Goal: Task Accomplishment & Management: Use online tool/utility

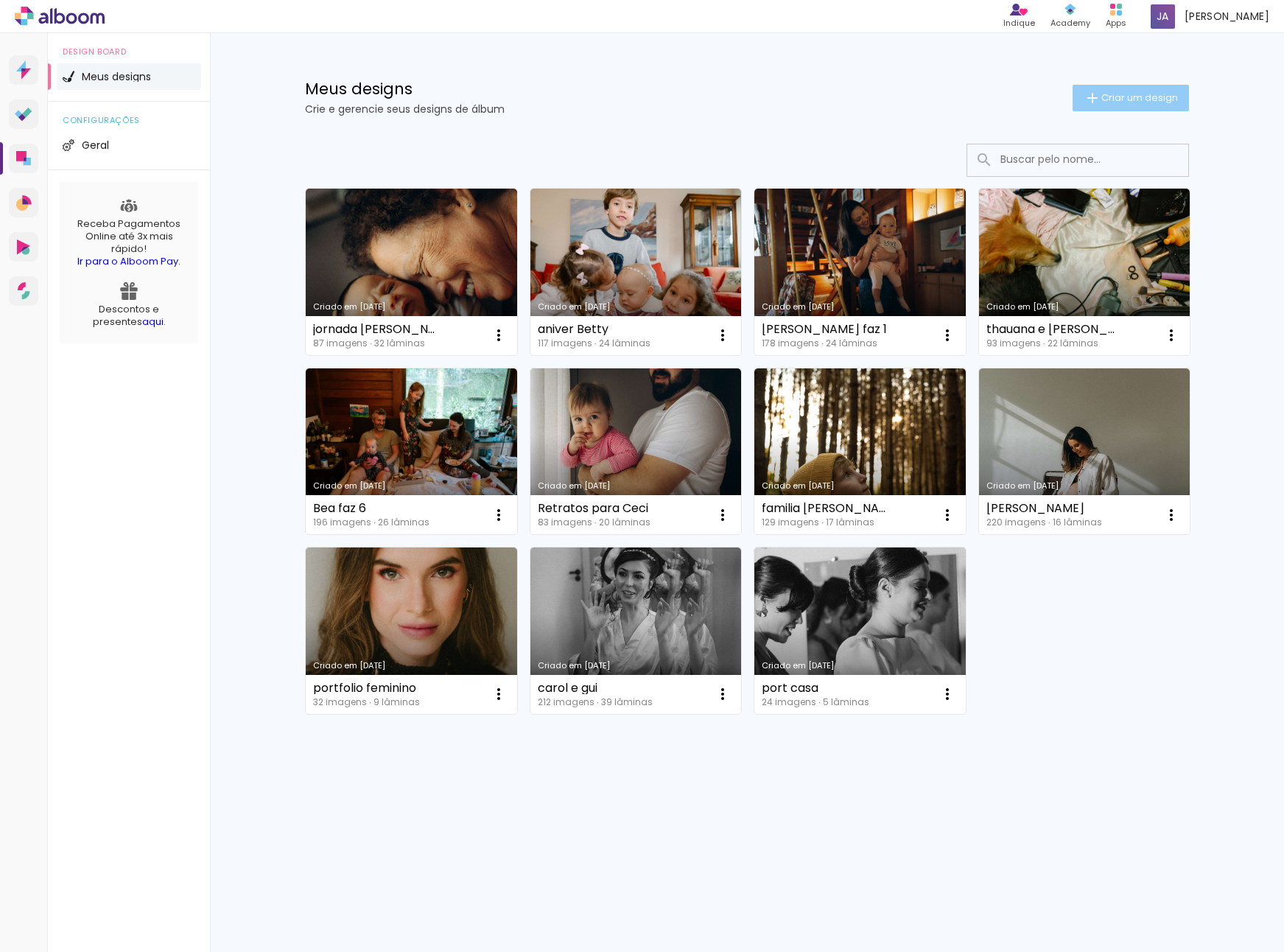
click at [1102, 98] on span "Criar um design" at bounding box center [1140, 97] width 77 height 10
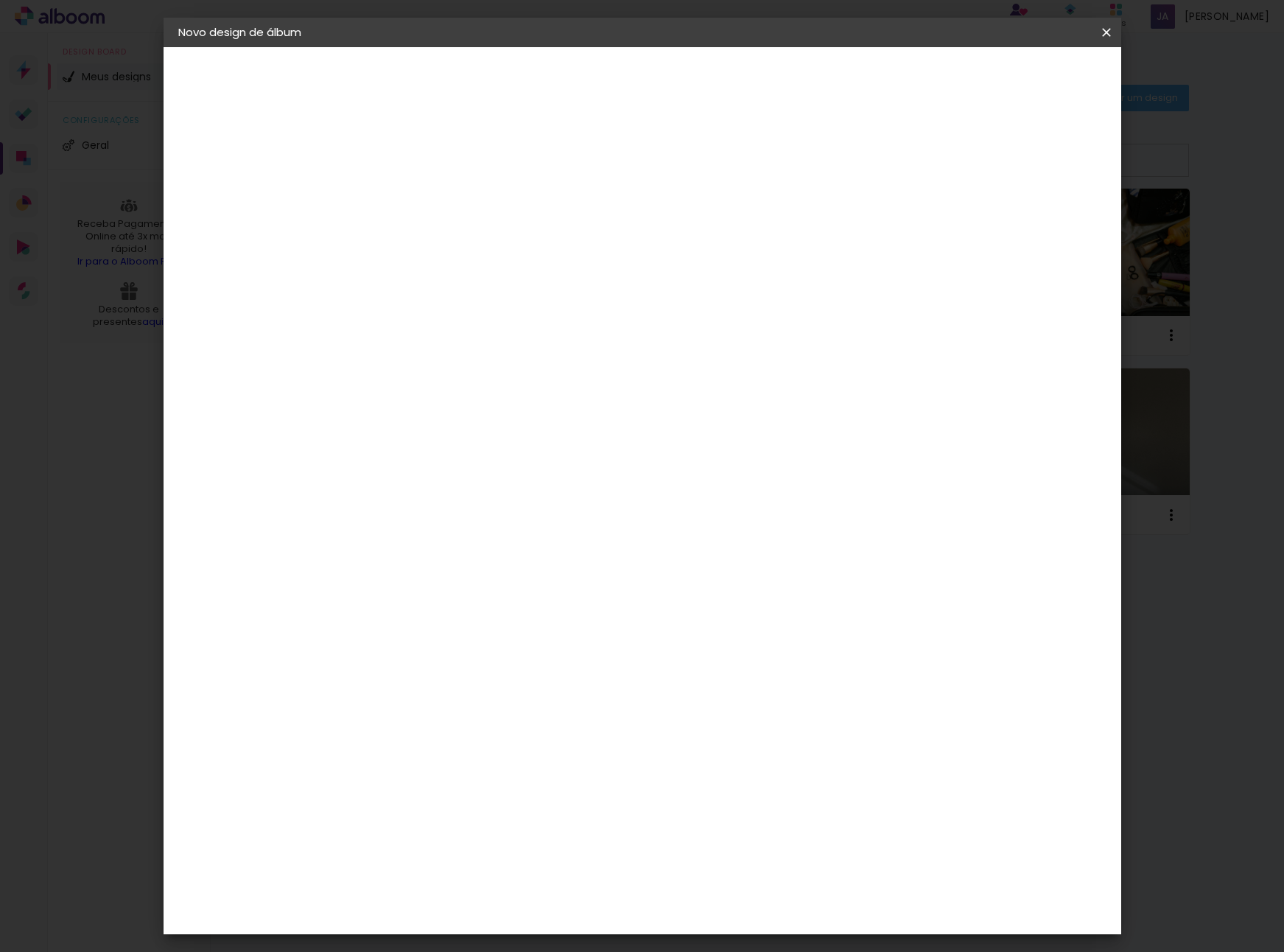
click at [420, 206] on input at bounding box center [420, 198] width 0 height 23
type input "[PERSON_NAME] e gui - gestante"
click at [0, 0] on slot "Avançar" at bounding box center [0, 0] width 0 height 0
click at [497, 279] on input at bounding box center [456, 280] width 149 height 18
type input "go"
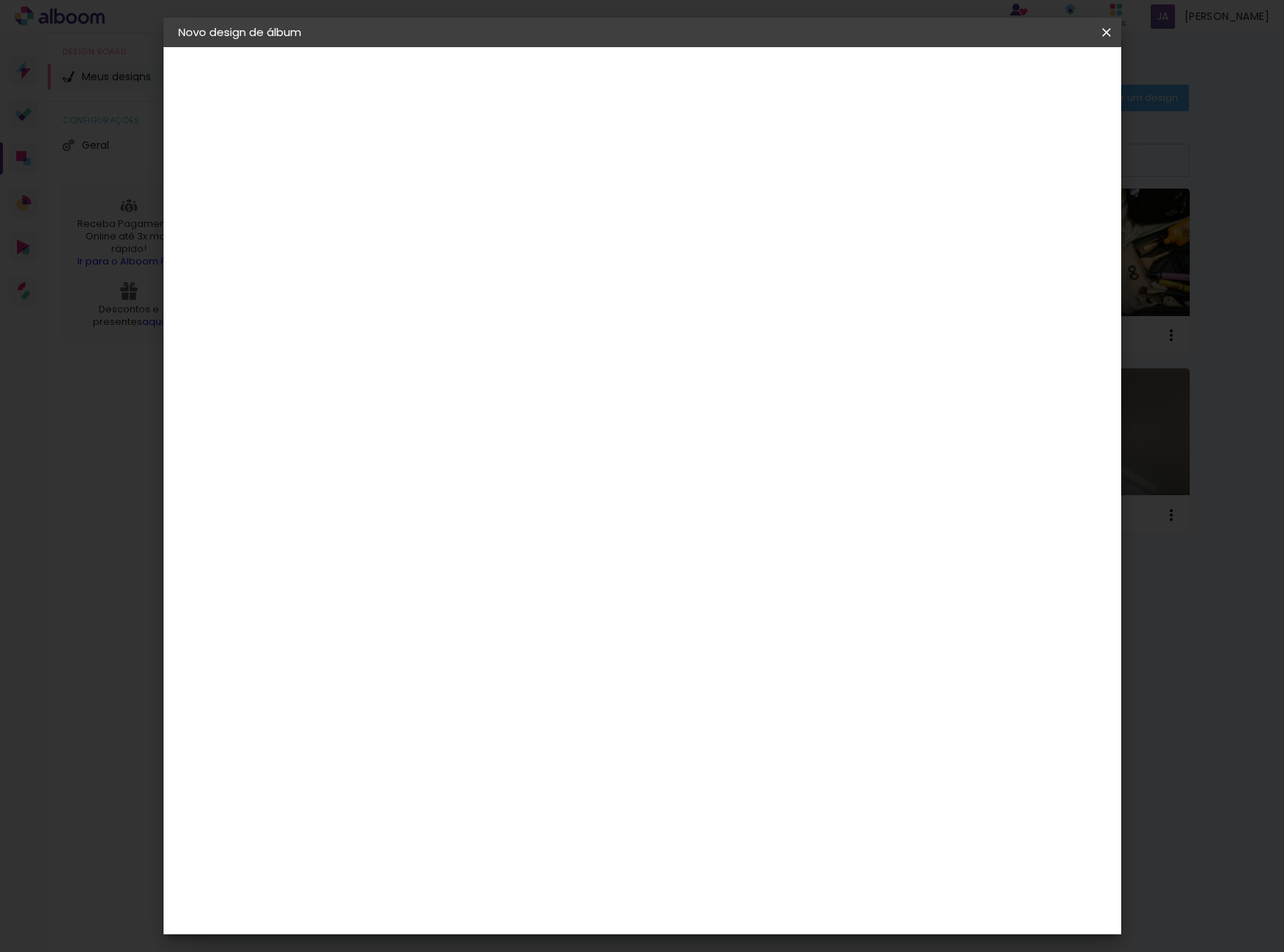
type paper-input "go"
click at [445, 334] on div "Go image" at bounding box center [427, 336] width 37 height 23
click at [0, 0] on slot "Avançar" at bounding box center [0, 0] width 0 height 0
click at [476, 245] on input "text" at bounding box center [449, 257] width 58 height 23
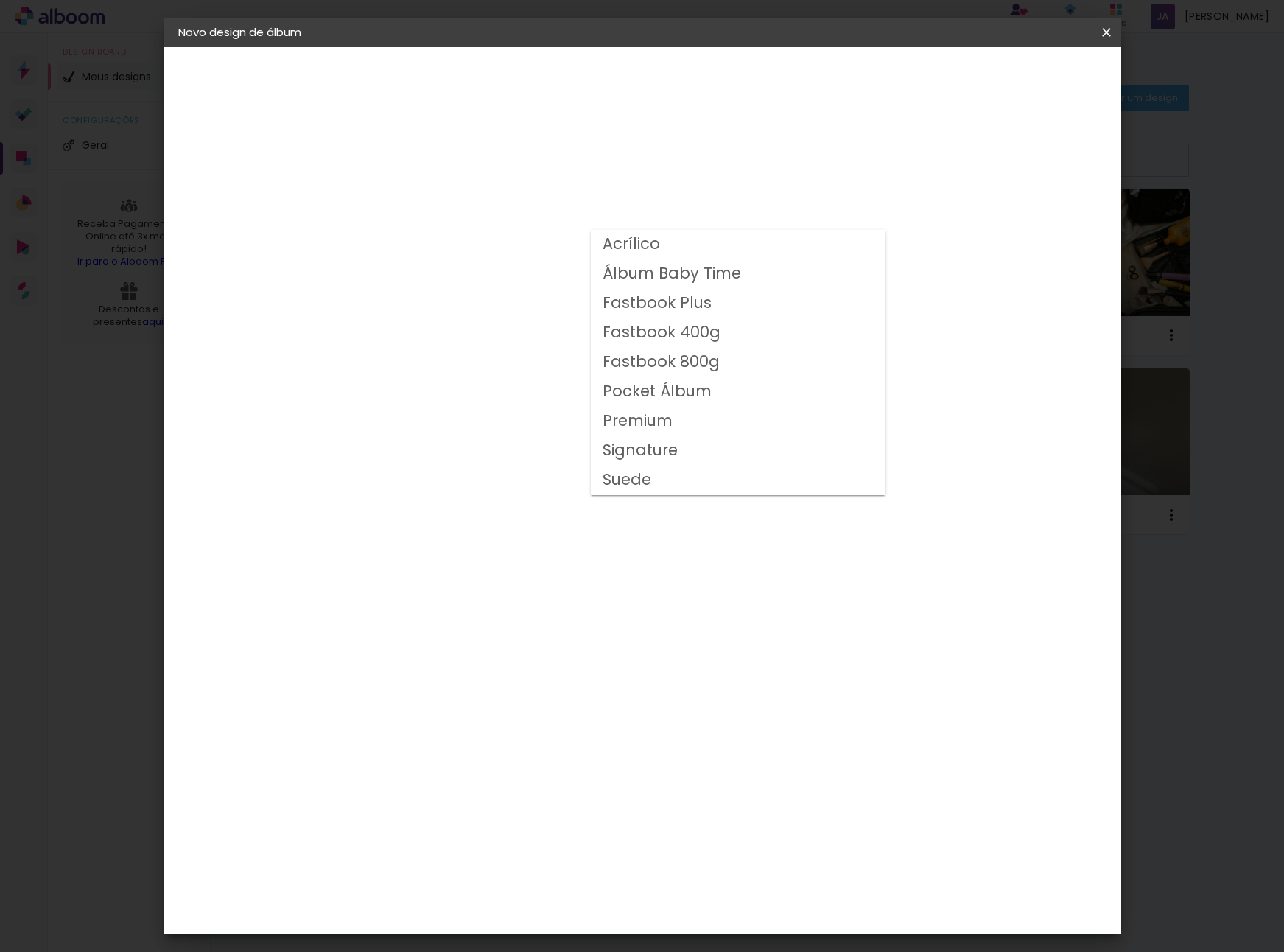
click at [0, 0] on slot "Fastbook 800g" at bounding box center [0, 0] width 0 height 0
type input "Fastbook 800g"
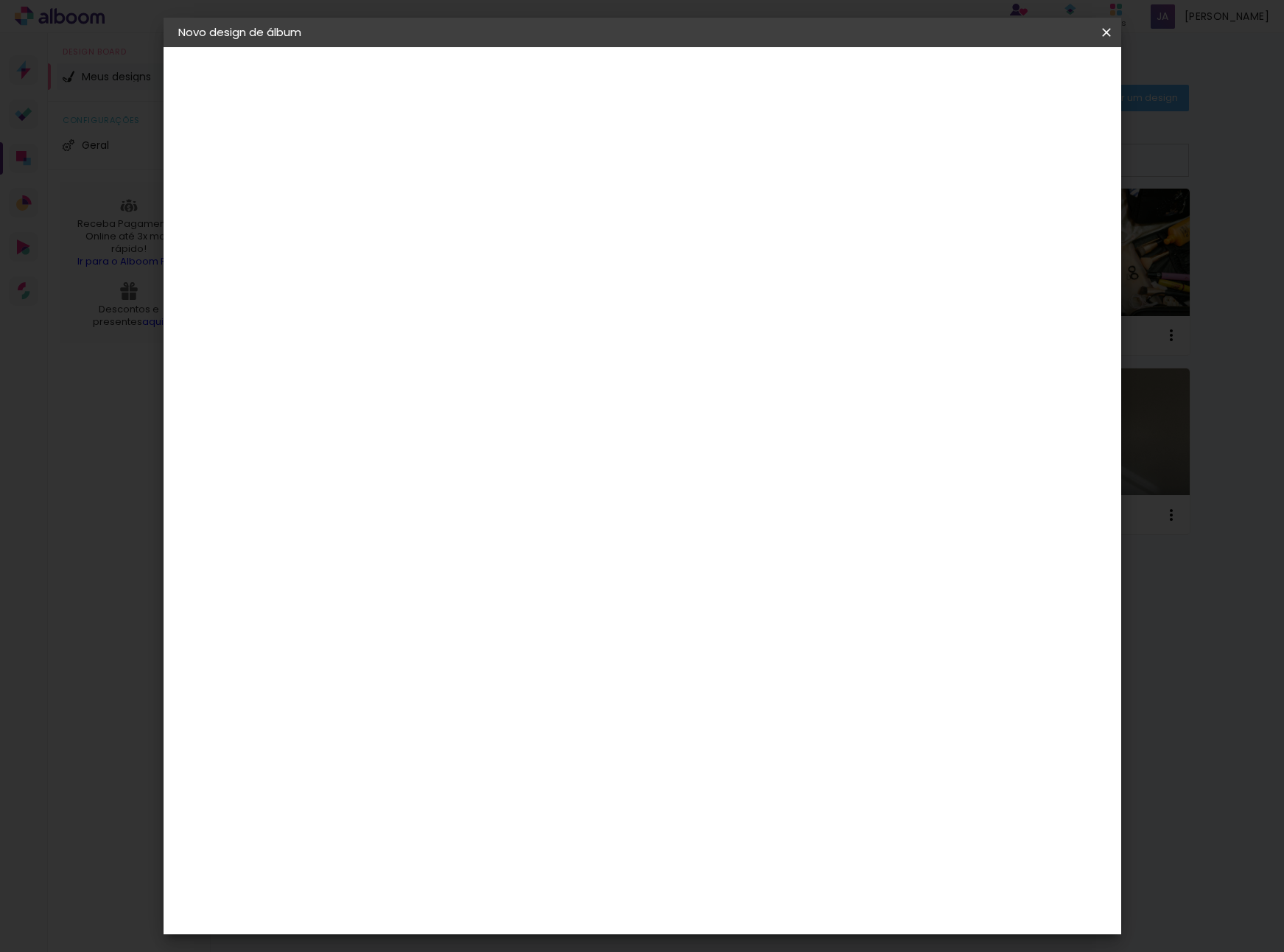
click at [519, 688] on span "25 × 25" at bounding box center [484, 708] width 68 height 39
click at [659, 85] on paper-button "Avançar" at bounding box center [623, 78] width 72 height 25
click at [1014, 78] on span "Iniciar design" at bounding box center [981, 78] width 67 height 11
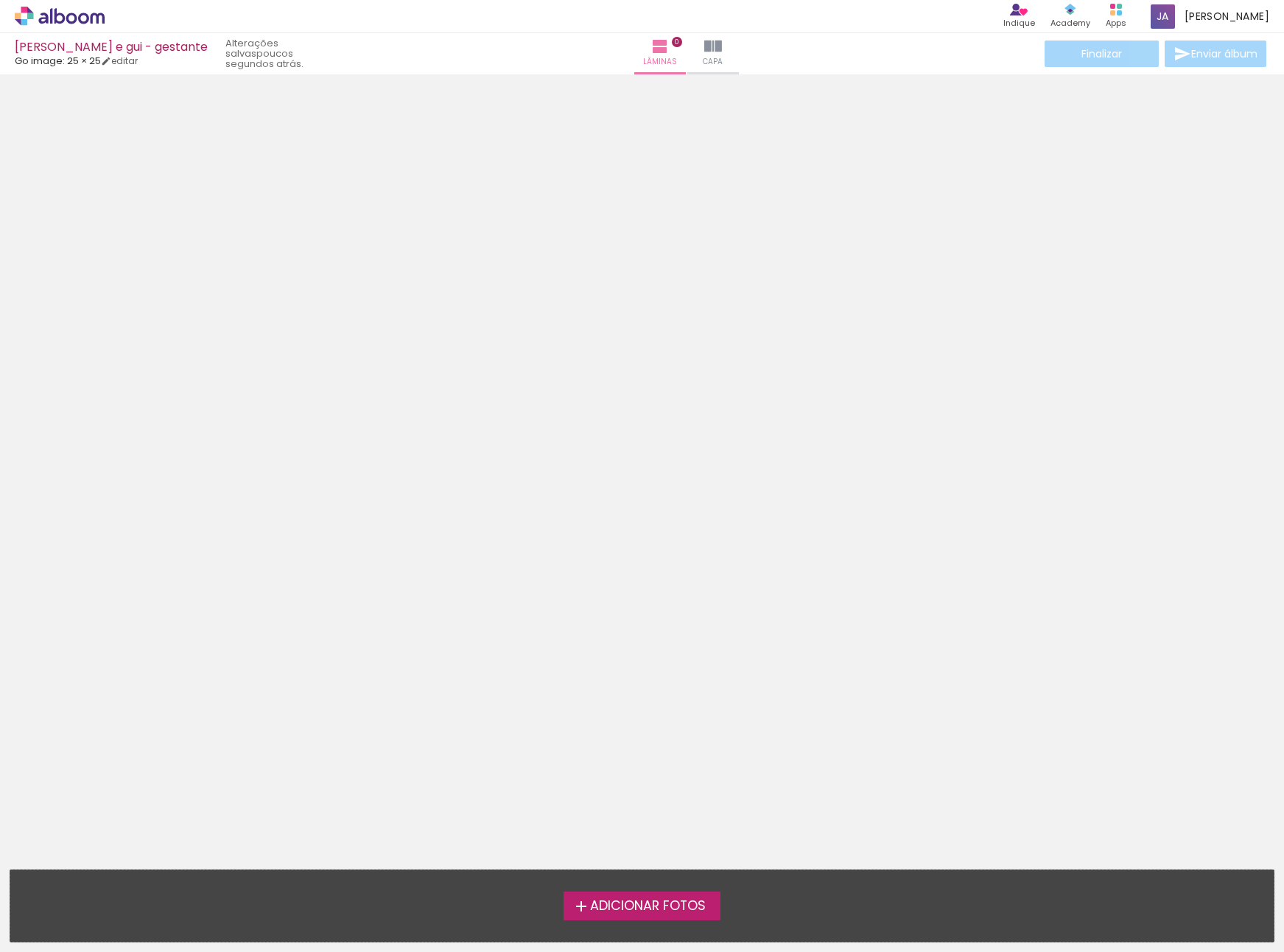
click at [618, 913] on span "Adicionar Fotos" at bounding box center [648, 907] width 116 height 13
click at [0, 0] on input "file" at bounding box center [0, 0] width 0 height 0
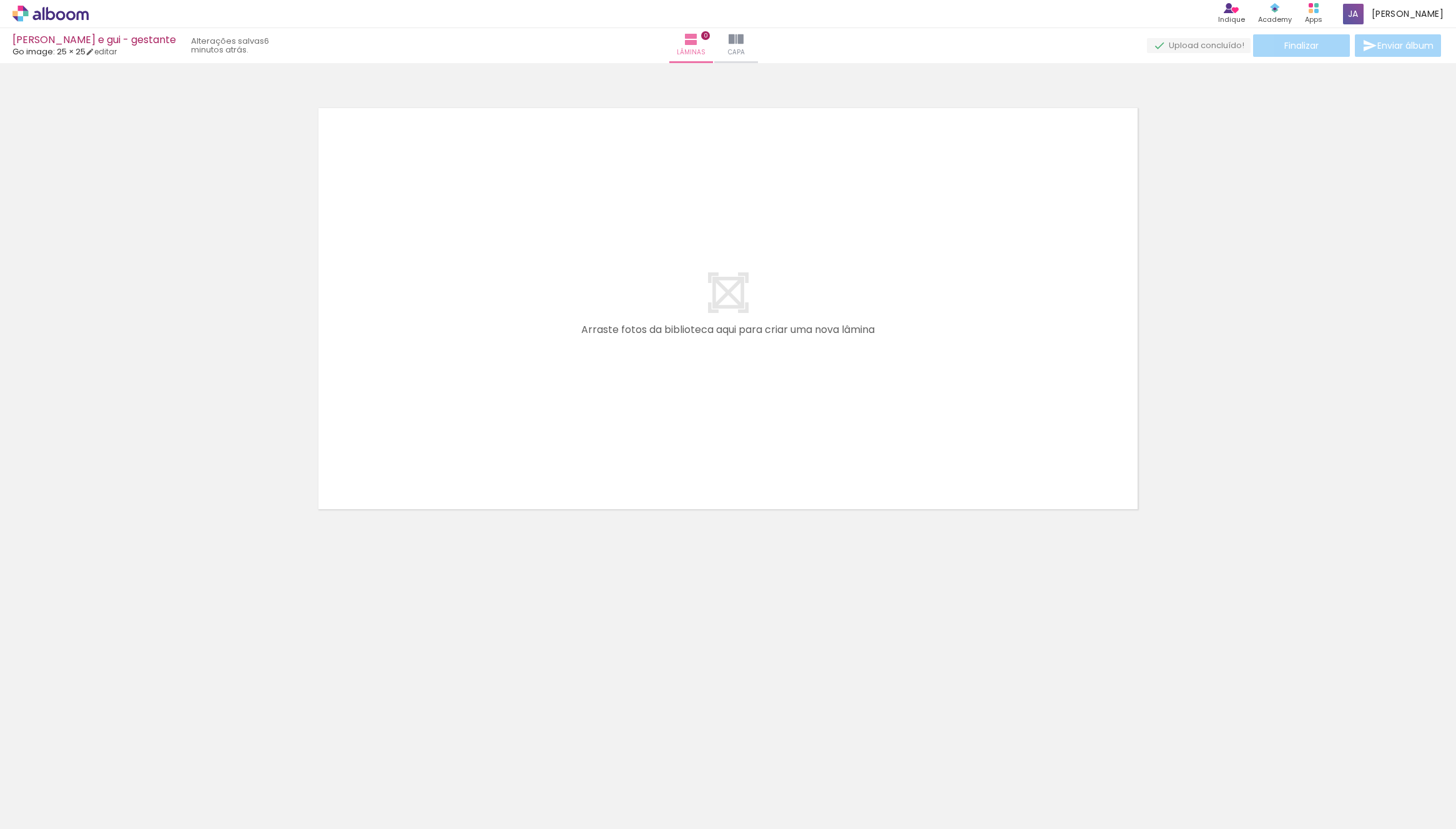
click at [47, 791] on input "Todas as fotos" at bounding box center [35, 791] width 47 height 11
click at [0, 0] on slot "Não utilizadas" at bounding box center [0, 0] width 0 height 0
type input "Não utilizadas"
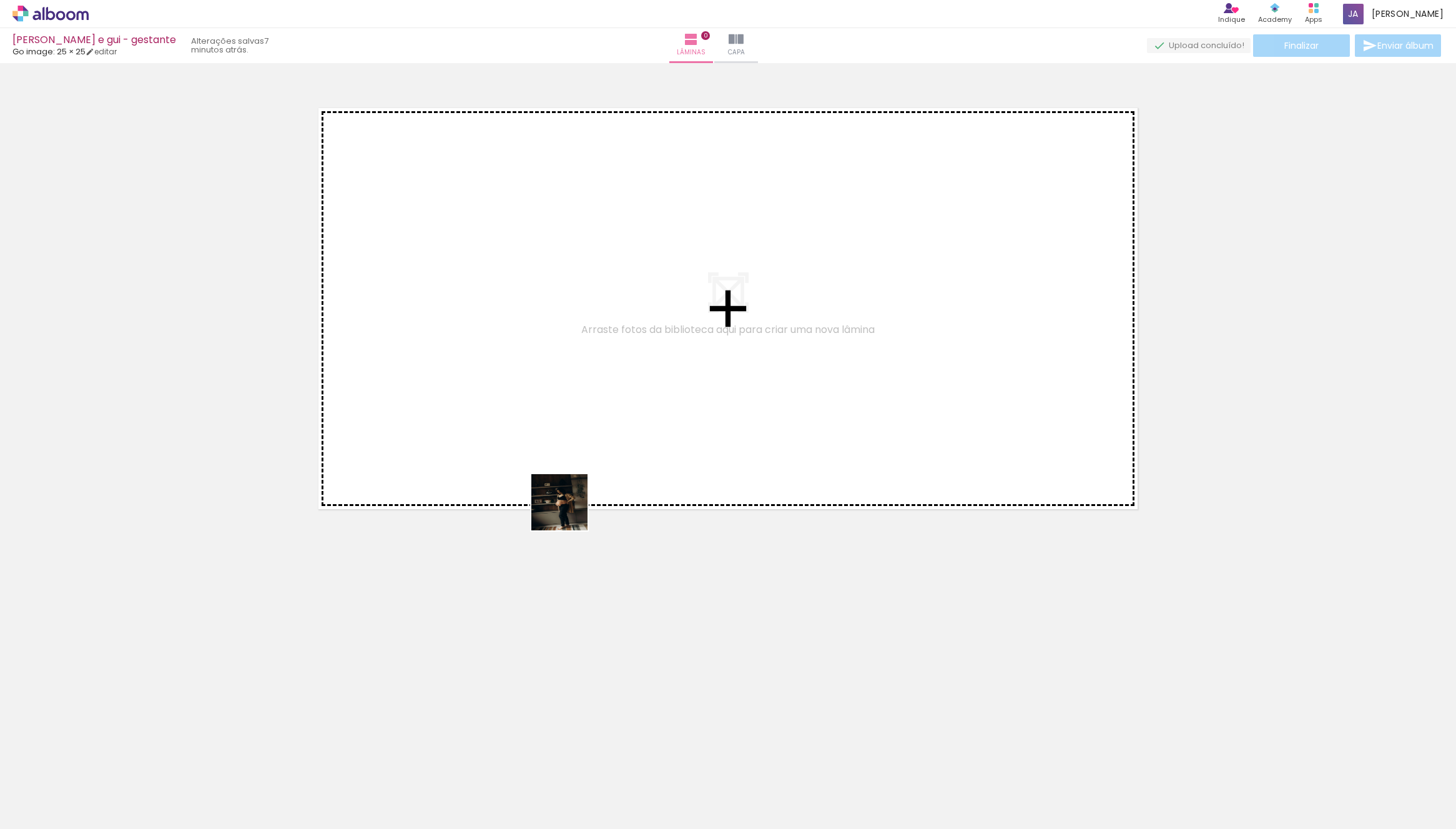
drag, startPoint x: 550, startPoint y: 805, endPoint x: 582, endPoint y: 396, distance: 410.2
click at [544, 335] on quentale-workspace at bounding box center [728, 414] width 1456 height 829
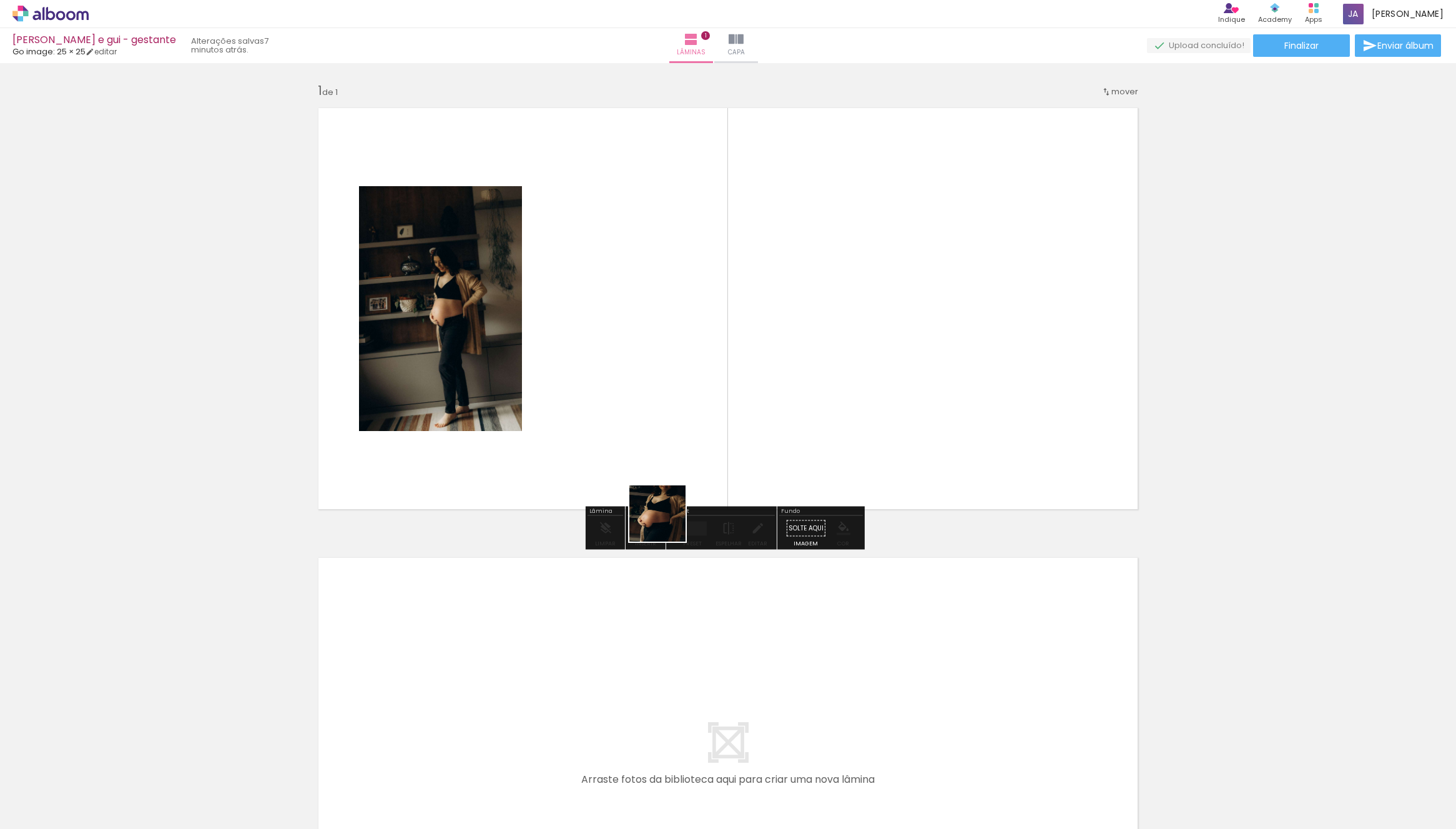
drag, startPoint x: 555, startPoint y: 797, endPoint x: 727, endPoint y: 426, distance: 408.9
click at [749, 324] on quentale-workspace at bounding box center [728, 414] width 1456 height 829
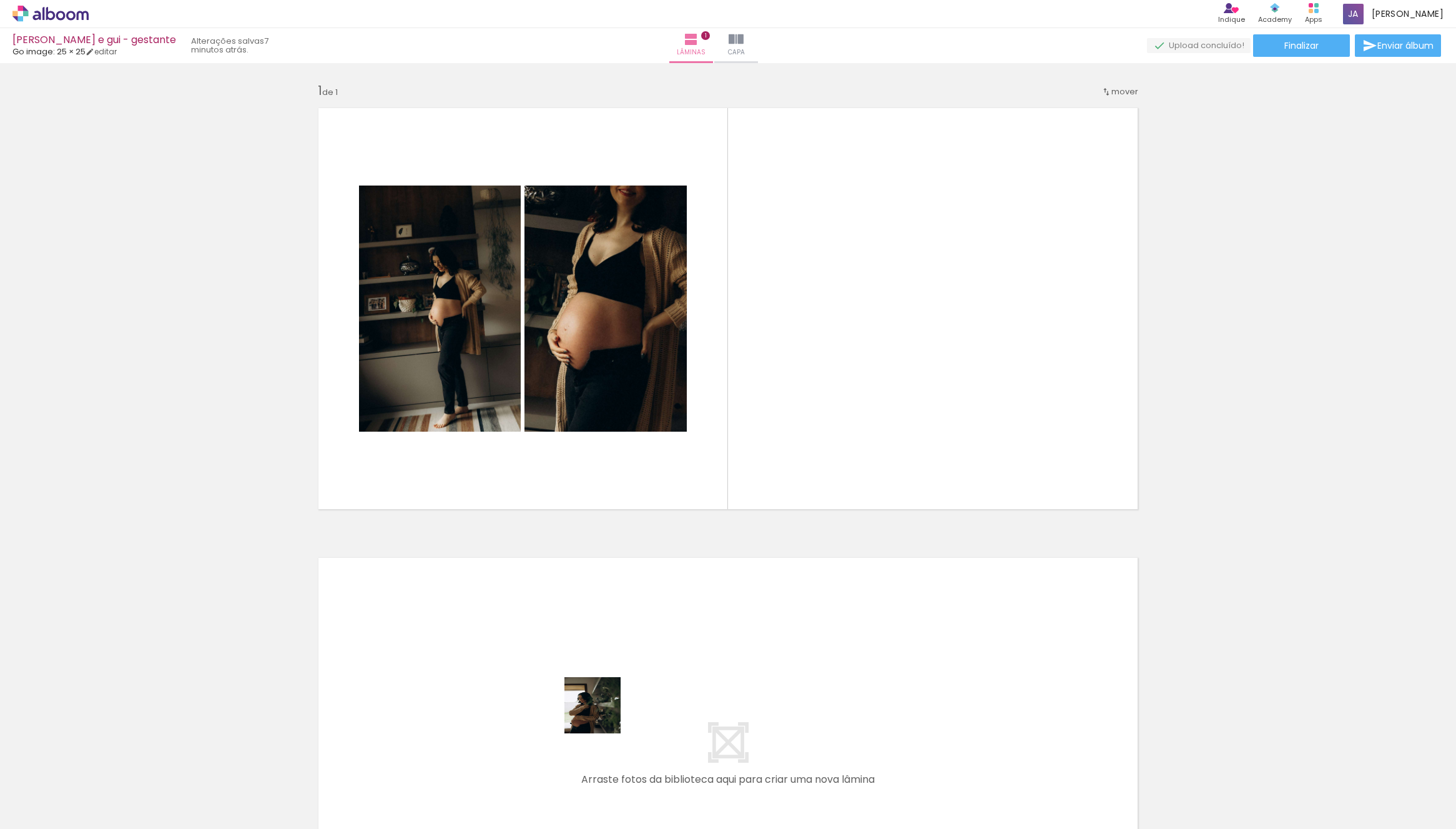
drag, startPoint x: 602, startPoint y: 715, endPoint x: 810, endPoint y: 348, distance: 421.8
click at [870, 289] on quentale-workspace at bounding box center [728, 414] width 1456 height 829
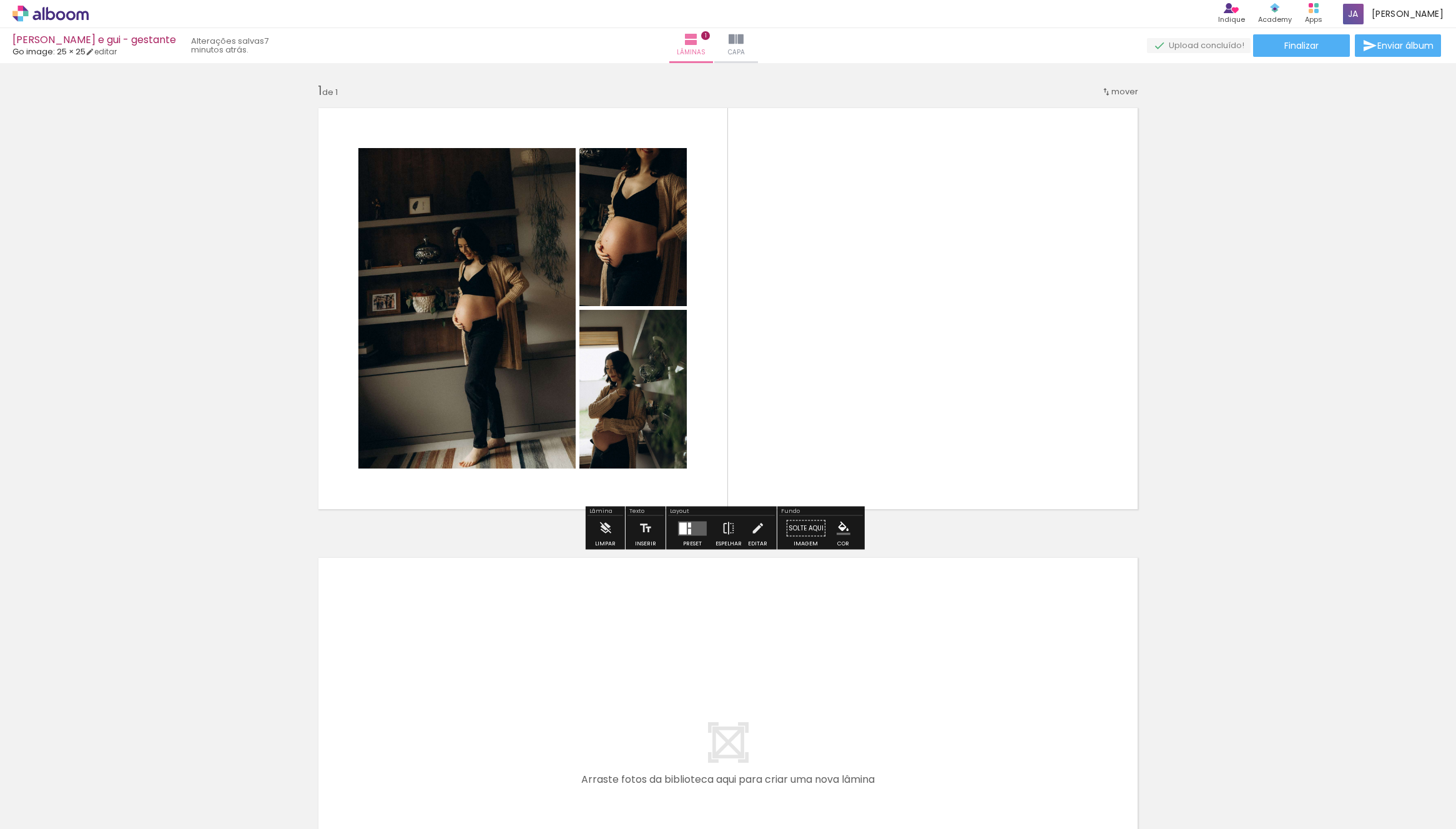
click at [691, 539] on div at bounding box center [692, 528] width 33 height 25
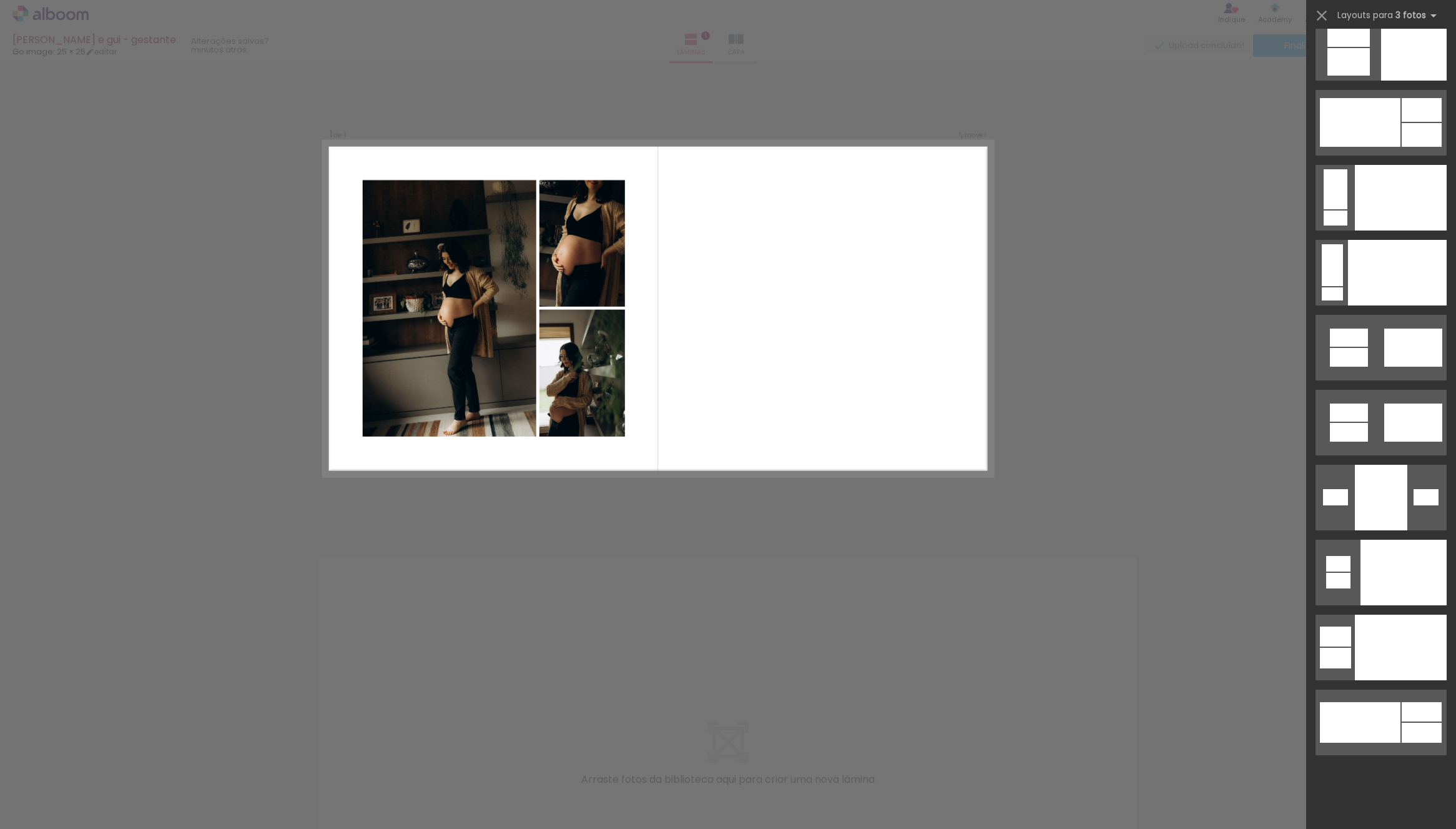
scroll to position [13018, 0]
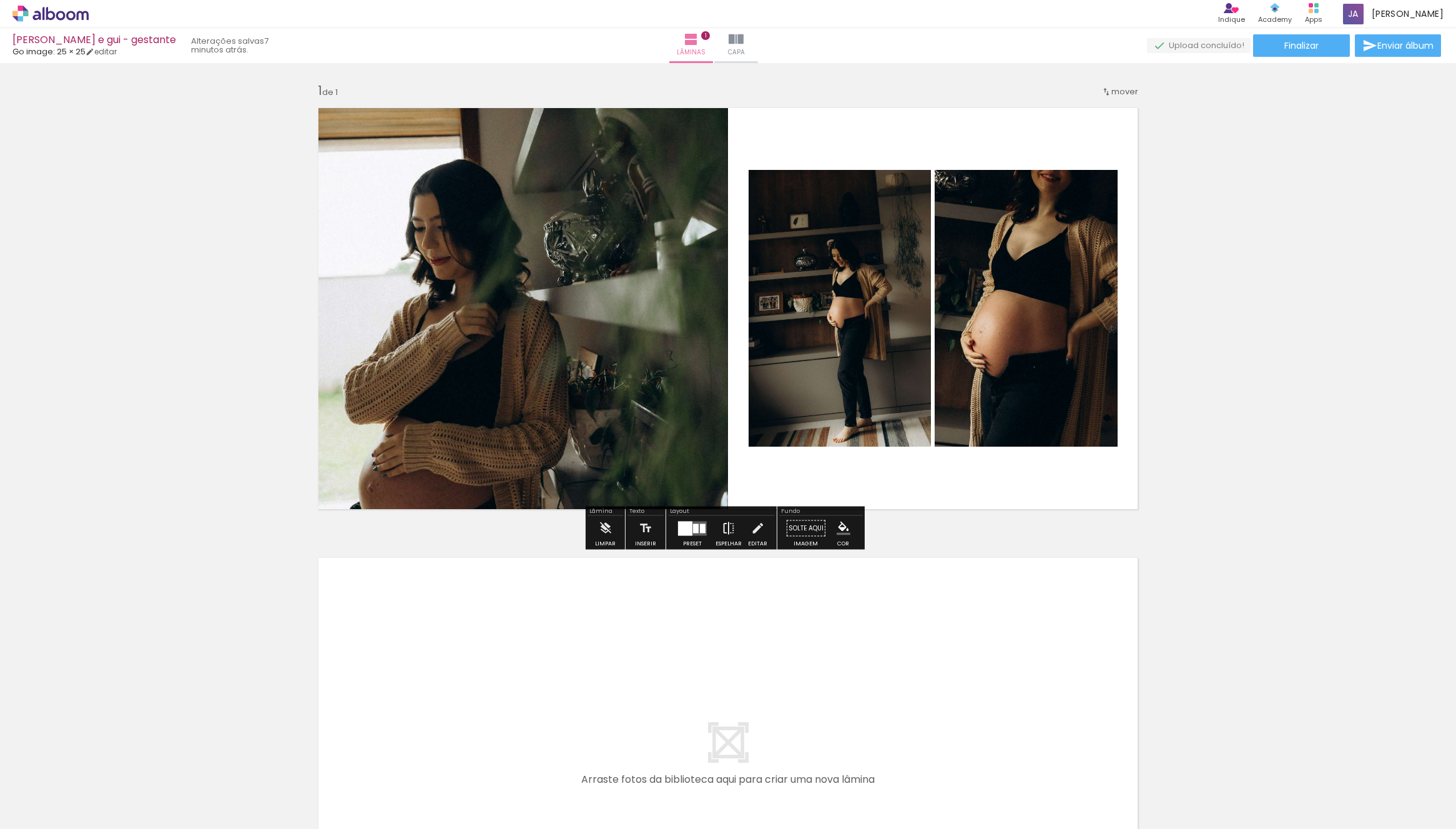
click at [726, 531] on iron-icon at bounding box center [728, 528] width 14 height 25
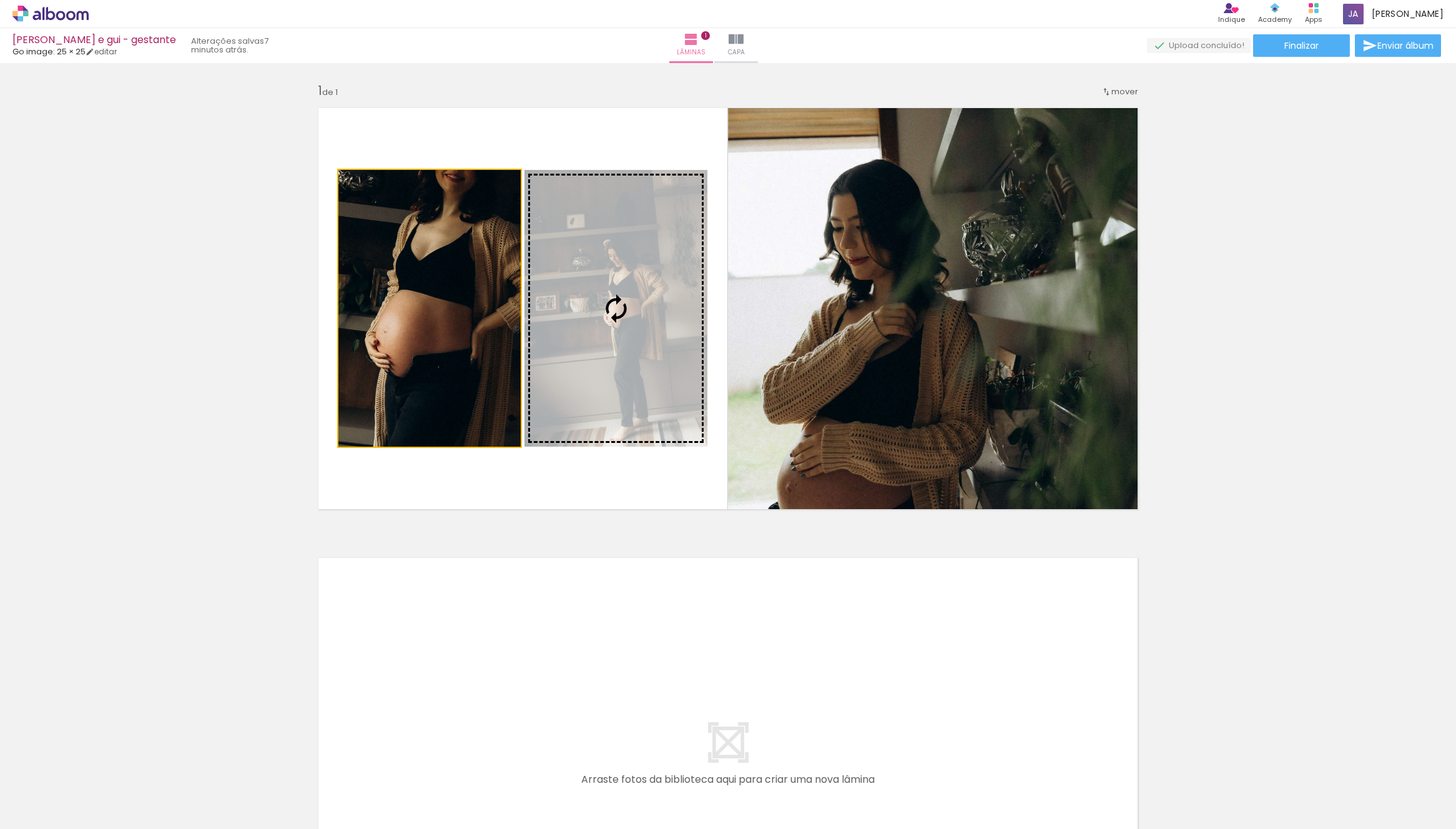
drag, startPoint x: 559, startPoint y: 350, endPoint x: 868, endPoint y: 346, distance: 309.0
click at [0, 0] on slot at bounding box center [0, 0] width 0 height 0
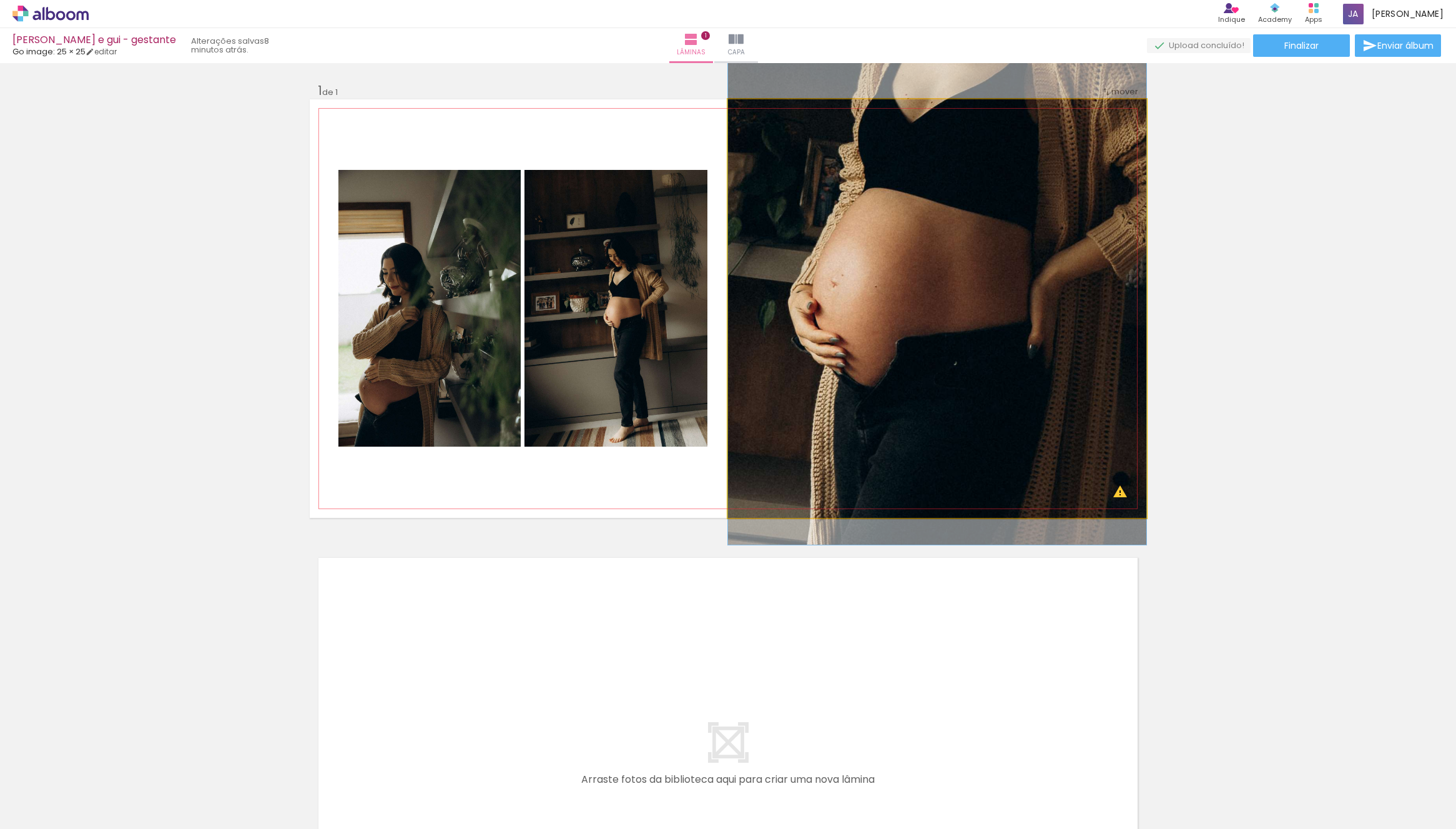
drag, startPoint x: 896, startPoint y: 415, endPoint x: 909, endPoint y: 337, distance: 79.1
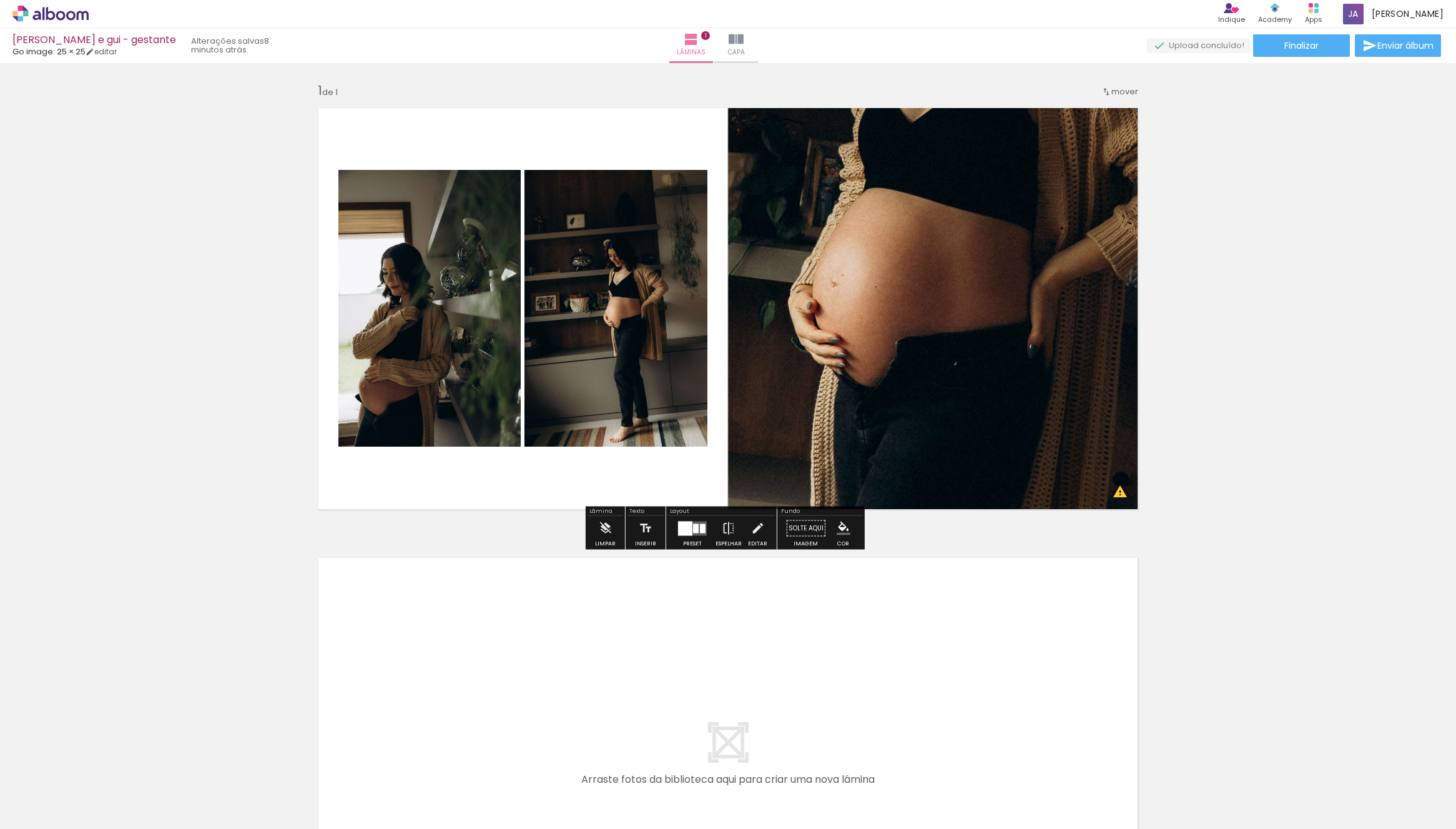
click at [1087, 518] on div "Inserir lâmina 1 de 1 O Designbox precisará aumentar a sua imagem em 295% para …" at bounding box center [728, 517] width 1456 height 900
click at [1087, 641] on div "Inserir lâmina 1 de 1 O Designbox precisará aumentar a sua imagem em 295% para …" at bounding box center [728, 517] width 1456 height 900
drag, startPoint x: 442, startPoint y: 392, endPoint x: 912, endPoint y: 362, distance: 471.0
click at [0, 0] on slot at bounding box center [0, 0] width 0 height 0
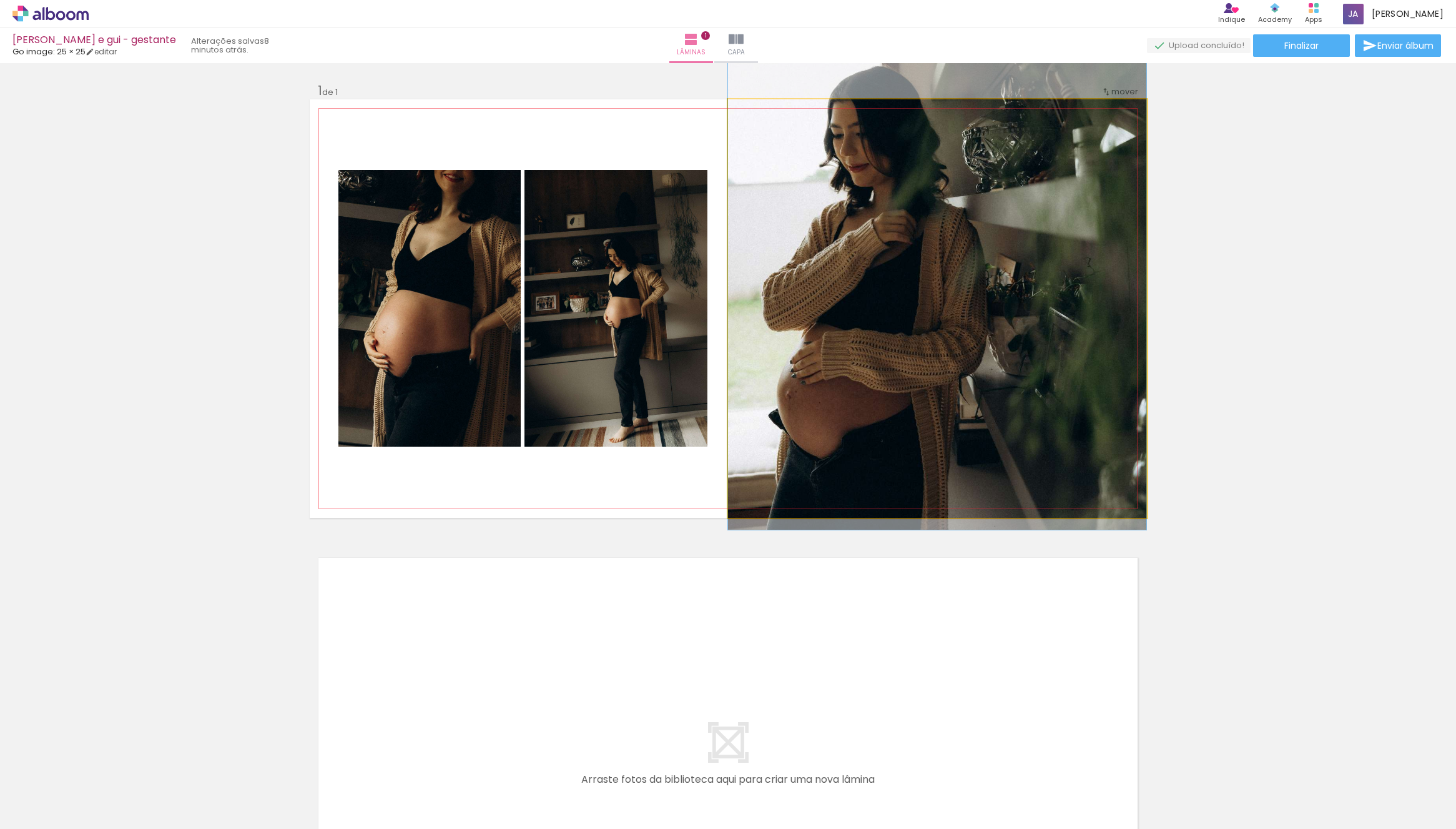
drag, startPoint x: 896, startPoint y: 428, endPoint x: 909, endPoint y: 350, distance: 79.1
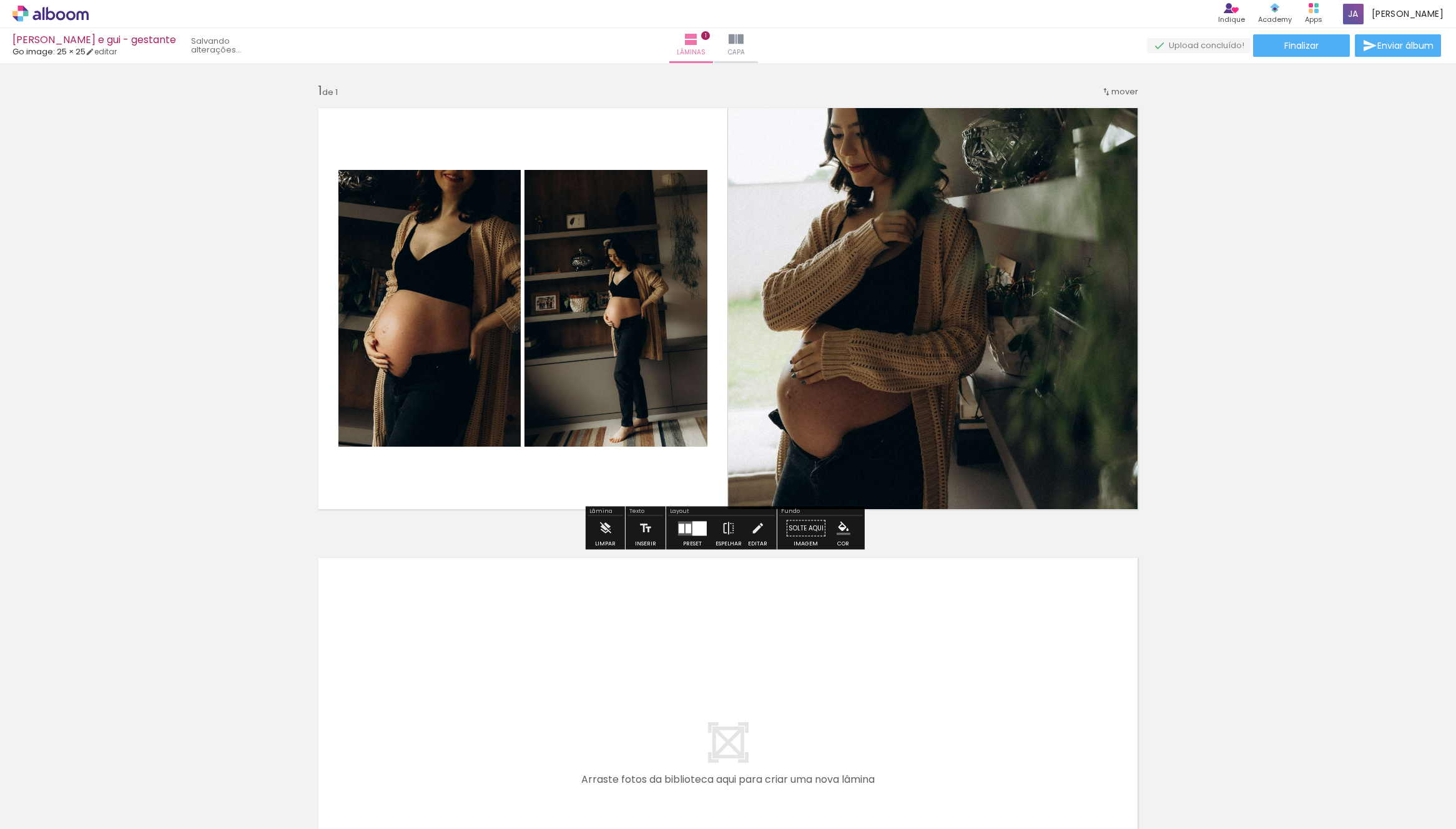
drag, startPoint x: 617, startPoint y: 408, endPoint x: 888, endPoint y: 406, distance: 271.0
click at [0, 0] on slot at bounding box center [0, 0] width 0 height 0
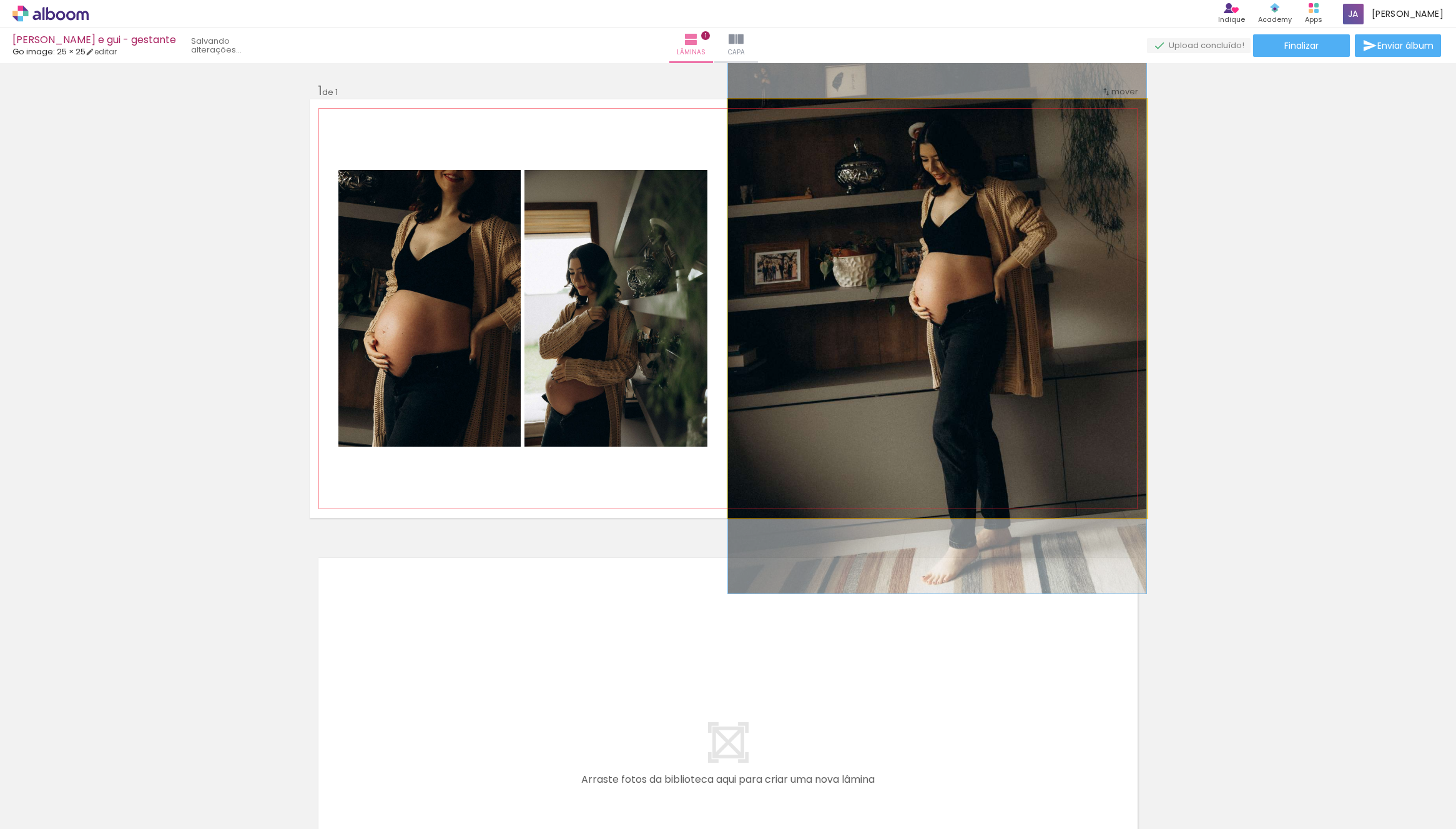
drag, startPoint x: 936, startPoint y: 370, endPoint x: 938, endPoint y: 358, distance: 12.2
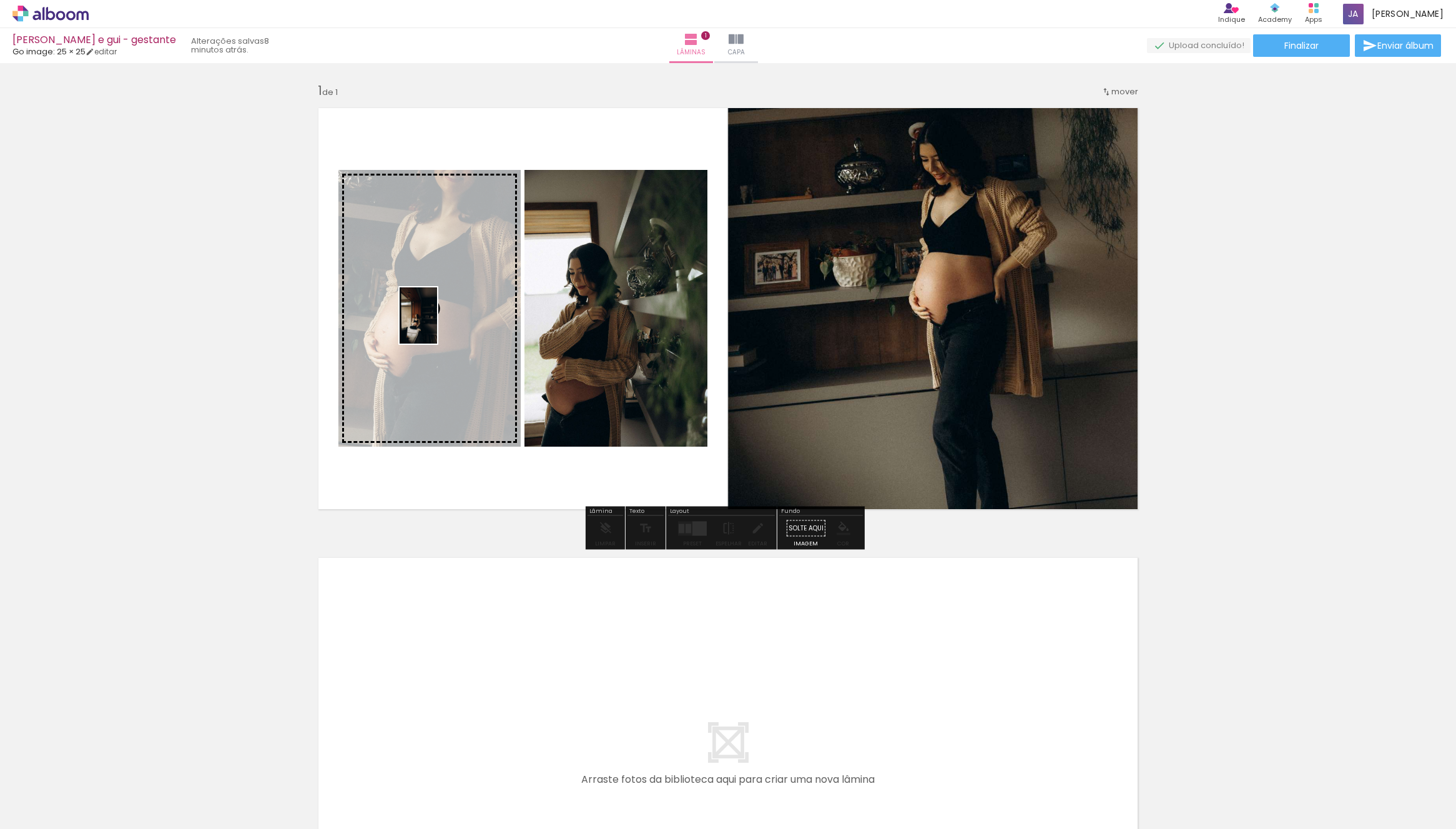
drag, startPoint x: 126, startPoint y: 802, endPoint x: 417, endPoint y: 326, distance: 557.9
click at [434, 326] on quentale-workspace at bounding box center [728, 414] width 1456 height 829
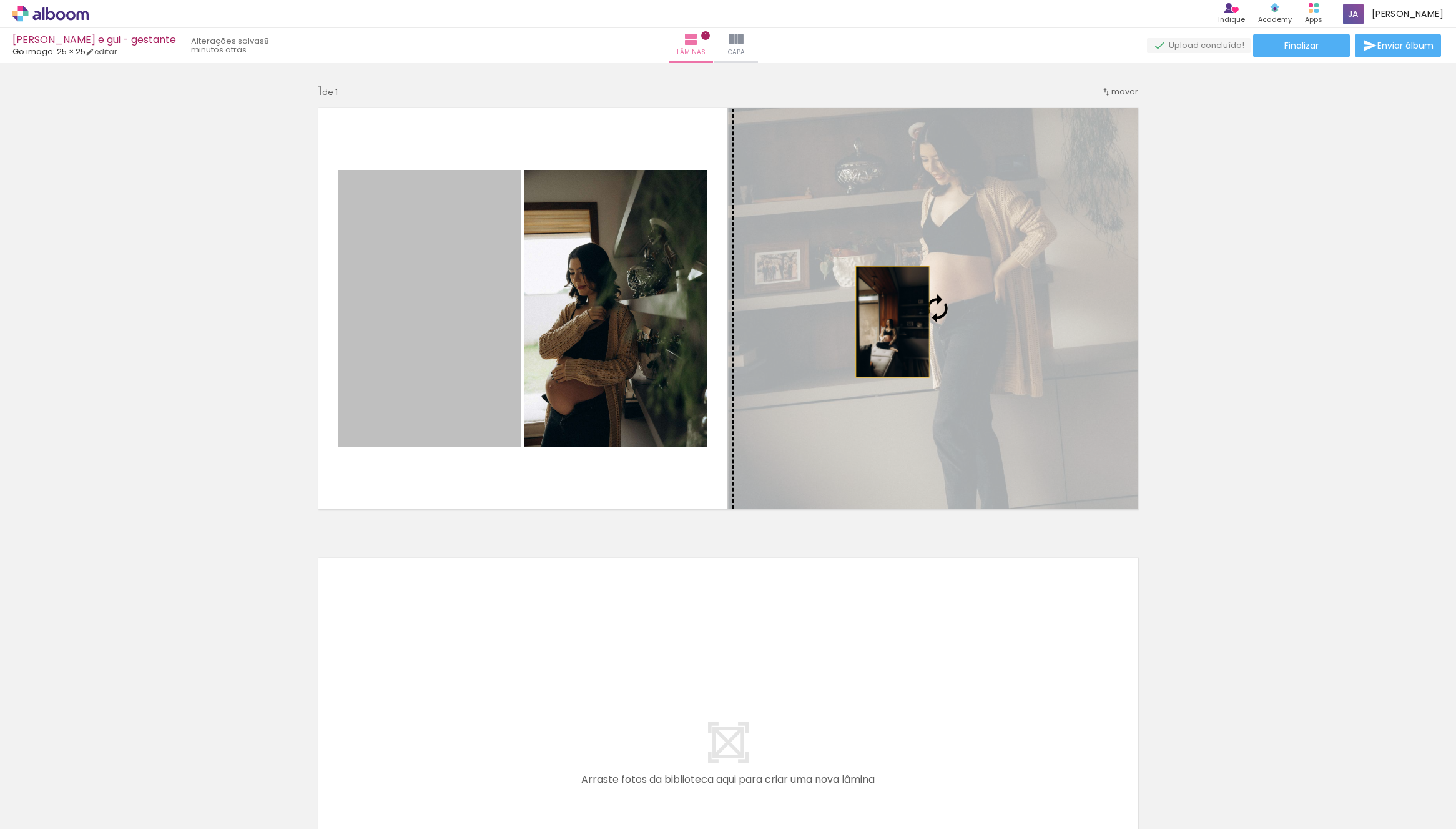
drag, startPoint x: 431, startPoint y: 365, endPoint x: 921, endPoint y: 339, distance: 490.7
click at [0, 0] on slot at bounding box center [0, 0] width 0 height 0
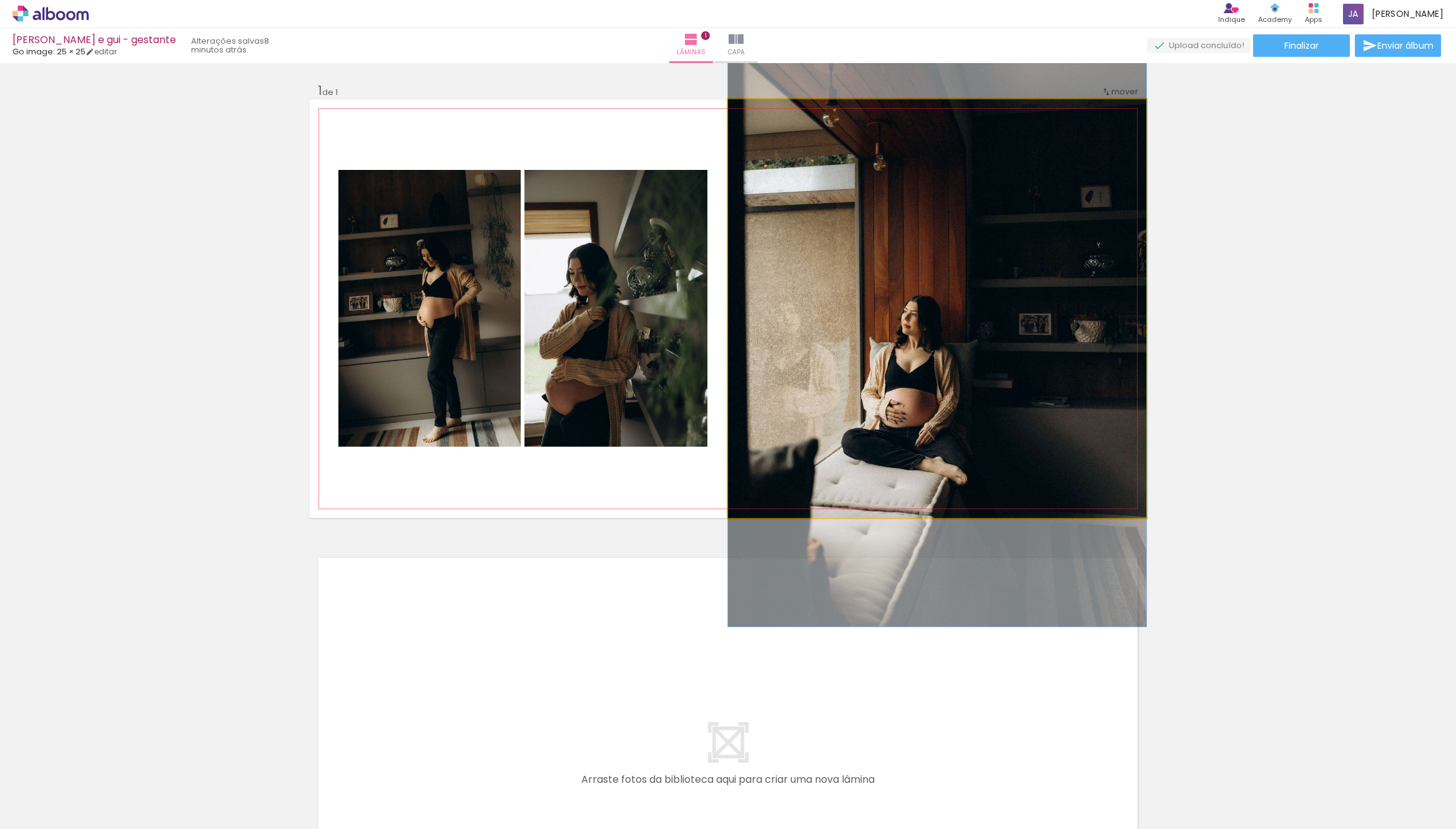
drag, startPoint x: 878, startPoint y: 409, endPoint x: 888, endPoint y: 412, distance: 10.4
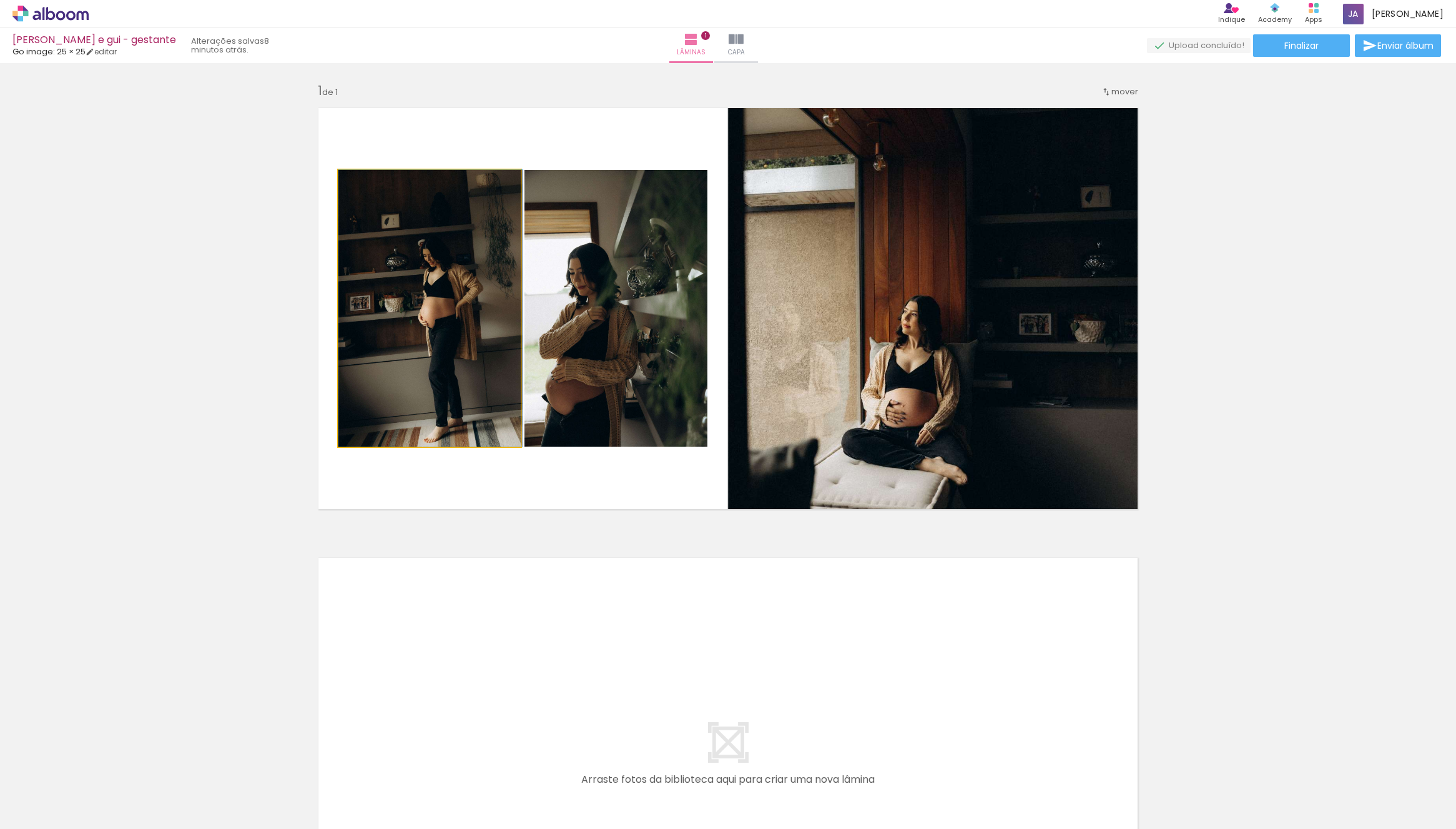
drag, startPoint x: 478, startPoint y: 339, endPoint x: 956, endPoint y: 358, distance: 478.4
click at [0, 0] on slot at bounding box center [0, 0] width 0 height 0
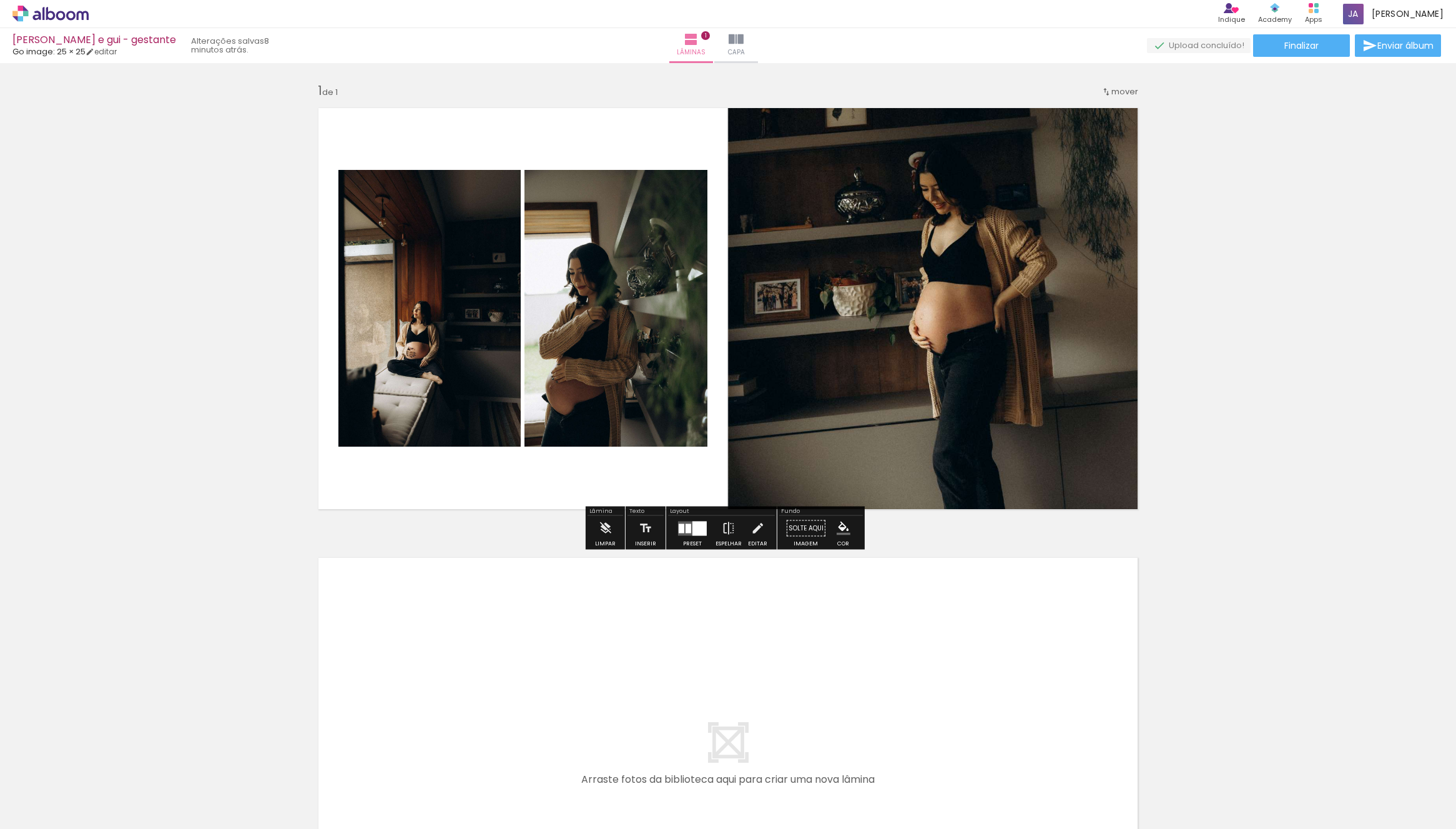
drag, startPoint x: 153, startPoint y: 383, endPoint x: 339, endPoint y: 337, distance: 191.6
click at [70, 392] on div "Inserir lâmina 1 de 1" at bounding box center [728, 517] width 1456 height 900
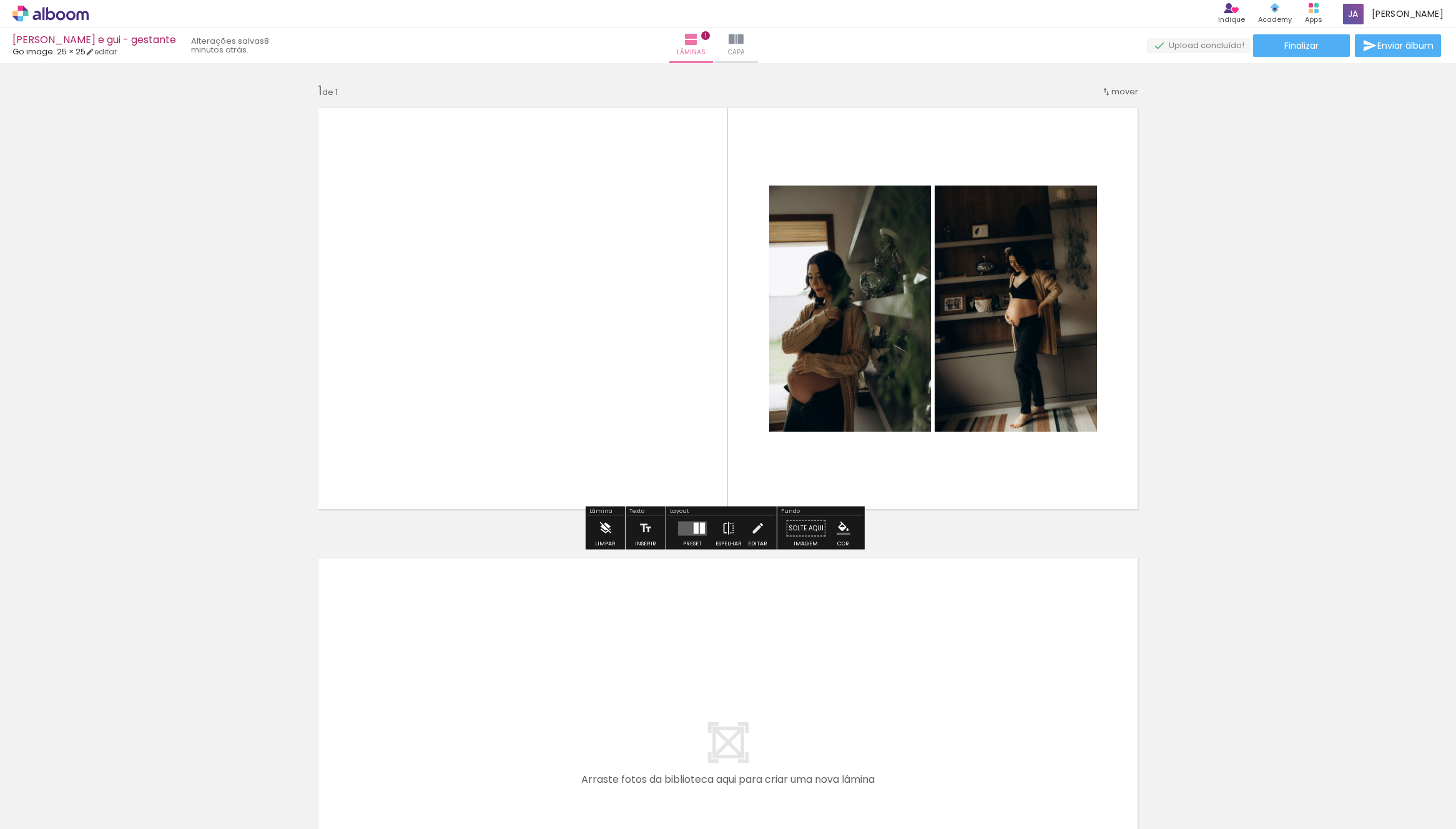
click at [605, 521] on iron-icon at bounding box center [604, 528] width 14 height 25
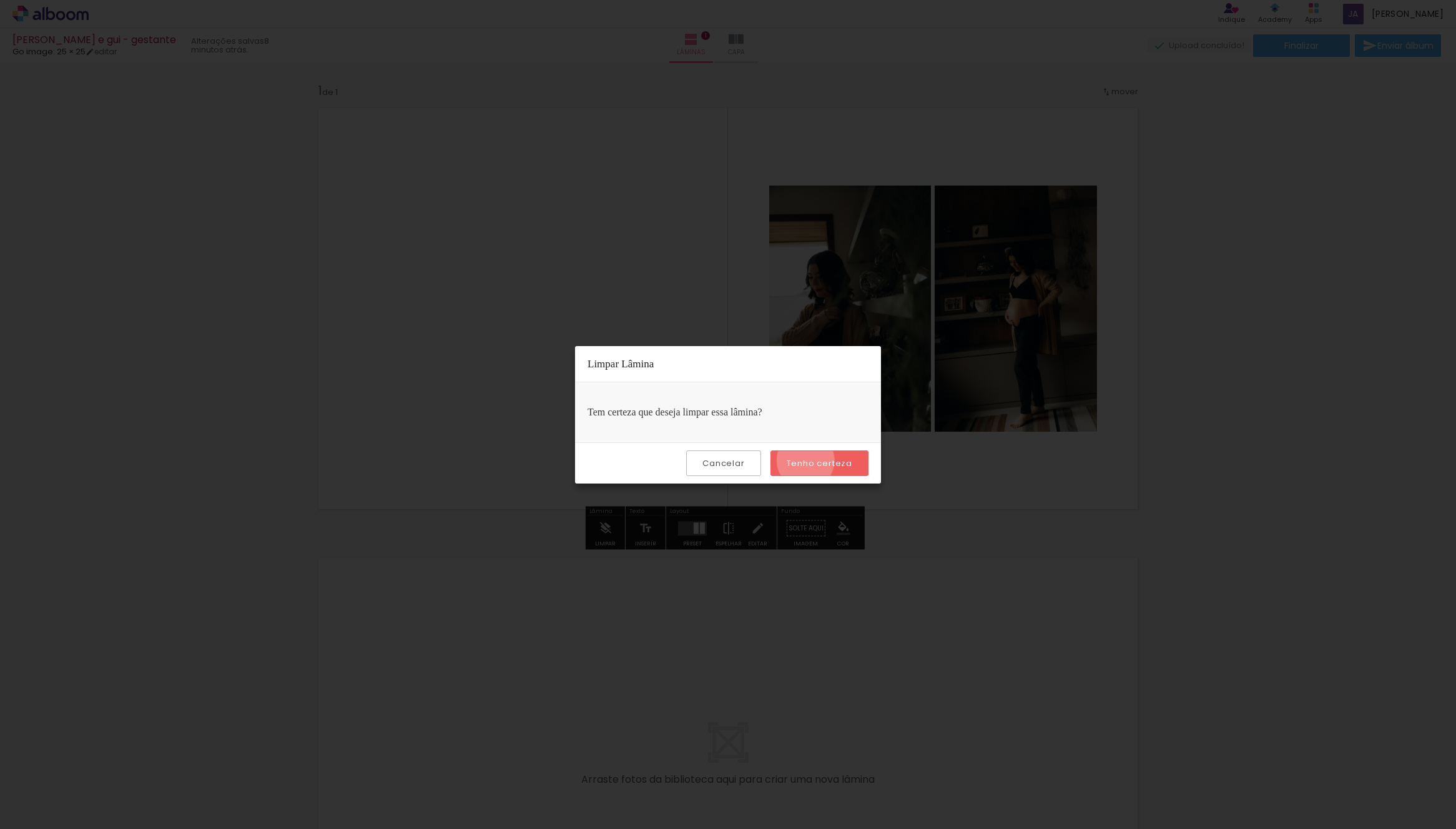
click at [0, 0] on slot "Tenho certeza" at bounding box center [0, 0] width 0 height 0
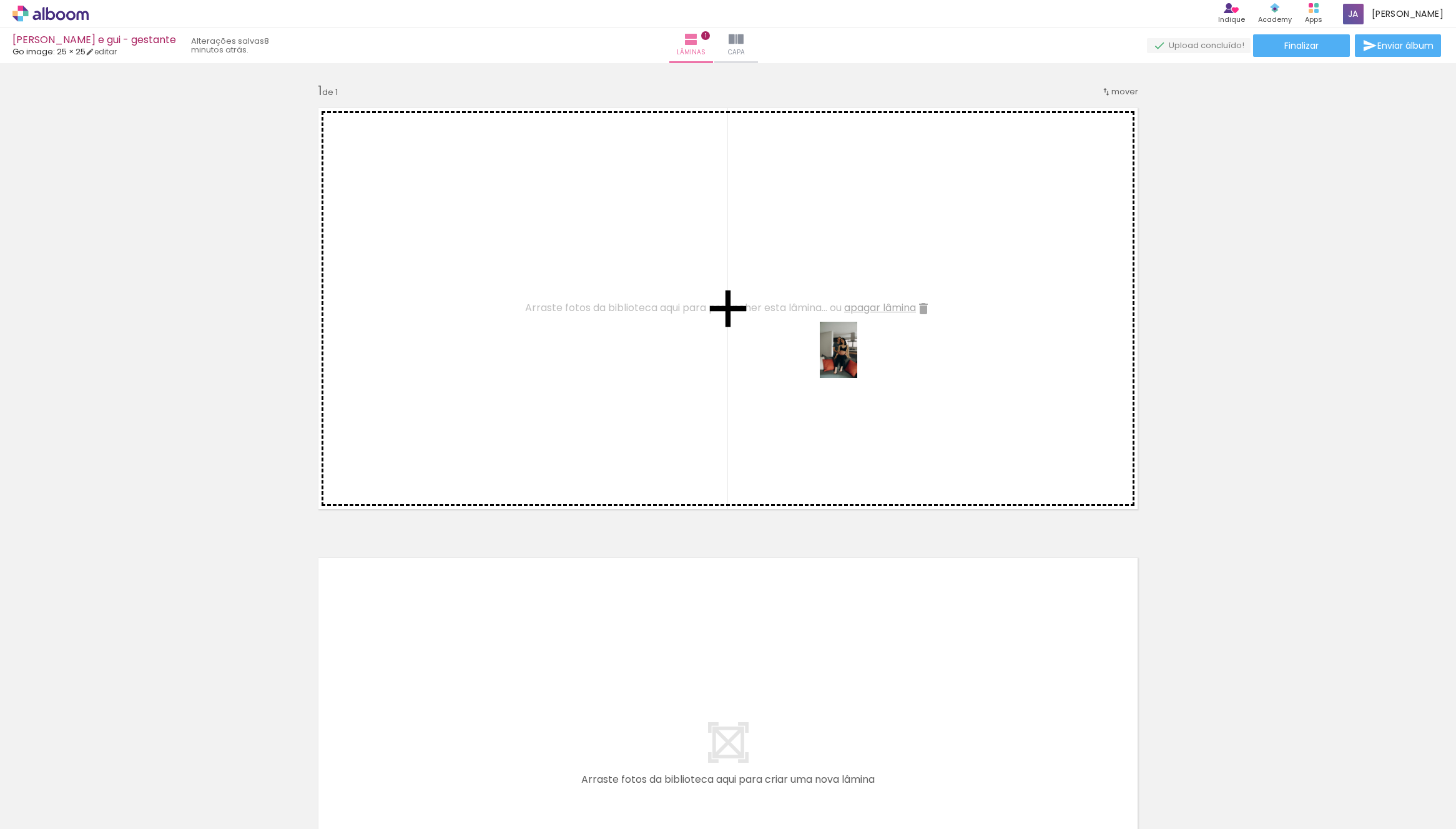
drag, startPoint x: 825, startPoint y: 806, endPoint x: 855, endPoint y: 390, distance: 417.1
click at [857, 358] on quentale-workspace at bounding box center [728, 414] width 1456 height 829
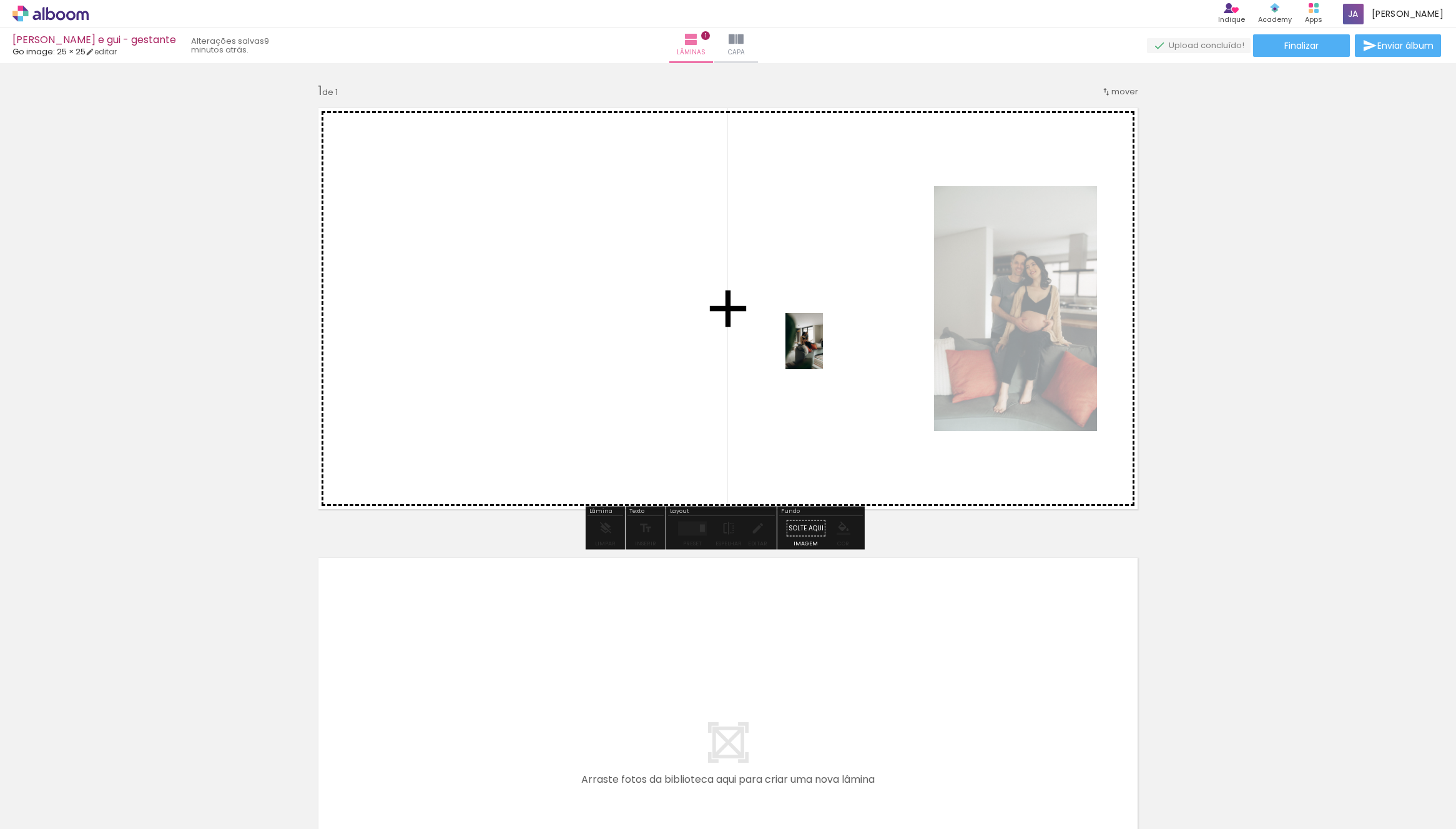
drag, startPoint x: 830, startPoint y: 804, endPoint x: 824, endPoint y: 345, distance: 459.0
click at [824, 345] on quentale-workspace at bounding box center [728, 414] width 1456 height 829
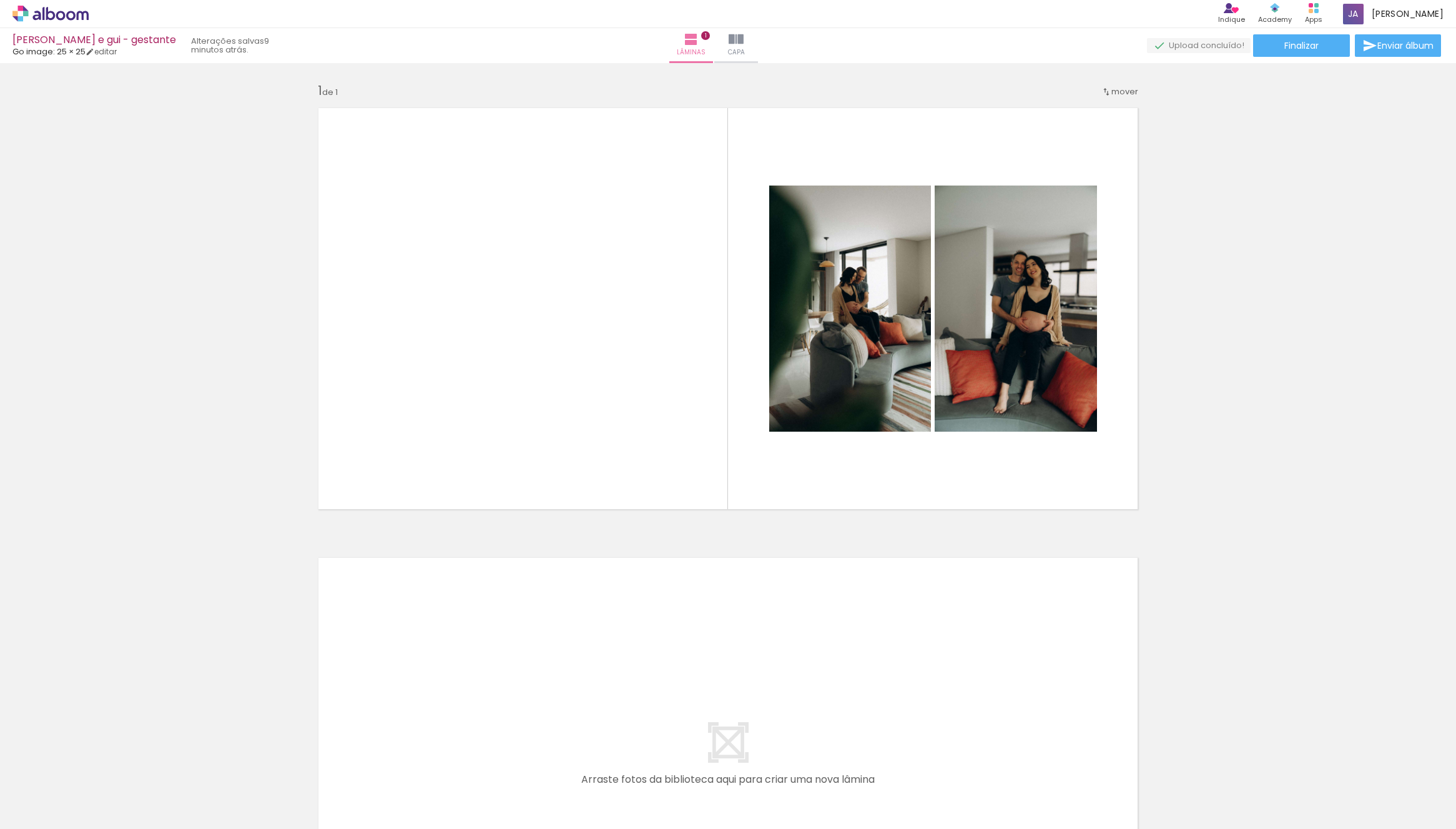
drag, startPoint x: 830, startPoint y: 805, endPoint x: 795, endPoint y: 304, distance: 502.2
click at [830, 302] on quentale-workspace at bounding box center [728, 414] width 1456 height 829
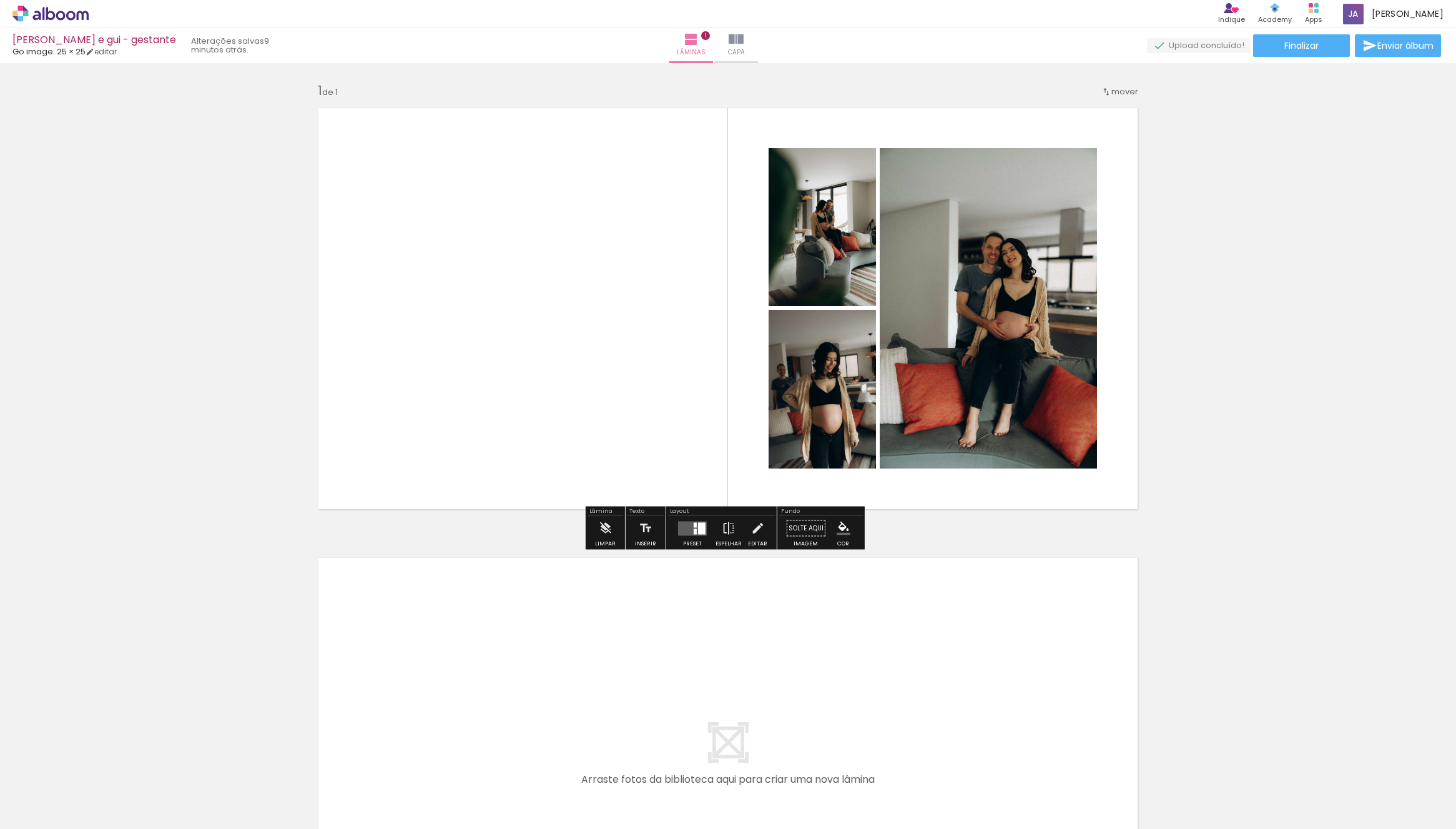
click at [693, 532] on div at bounding box center [695, 531] width 3 height 6
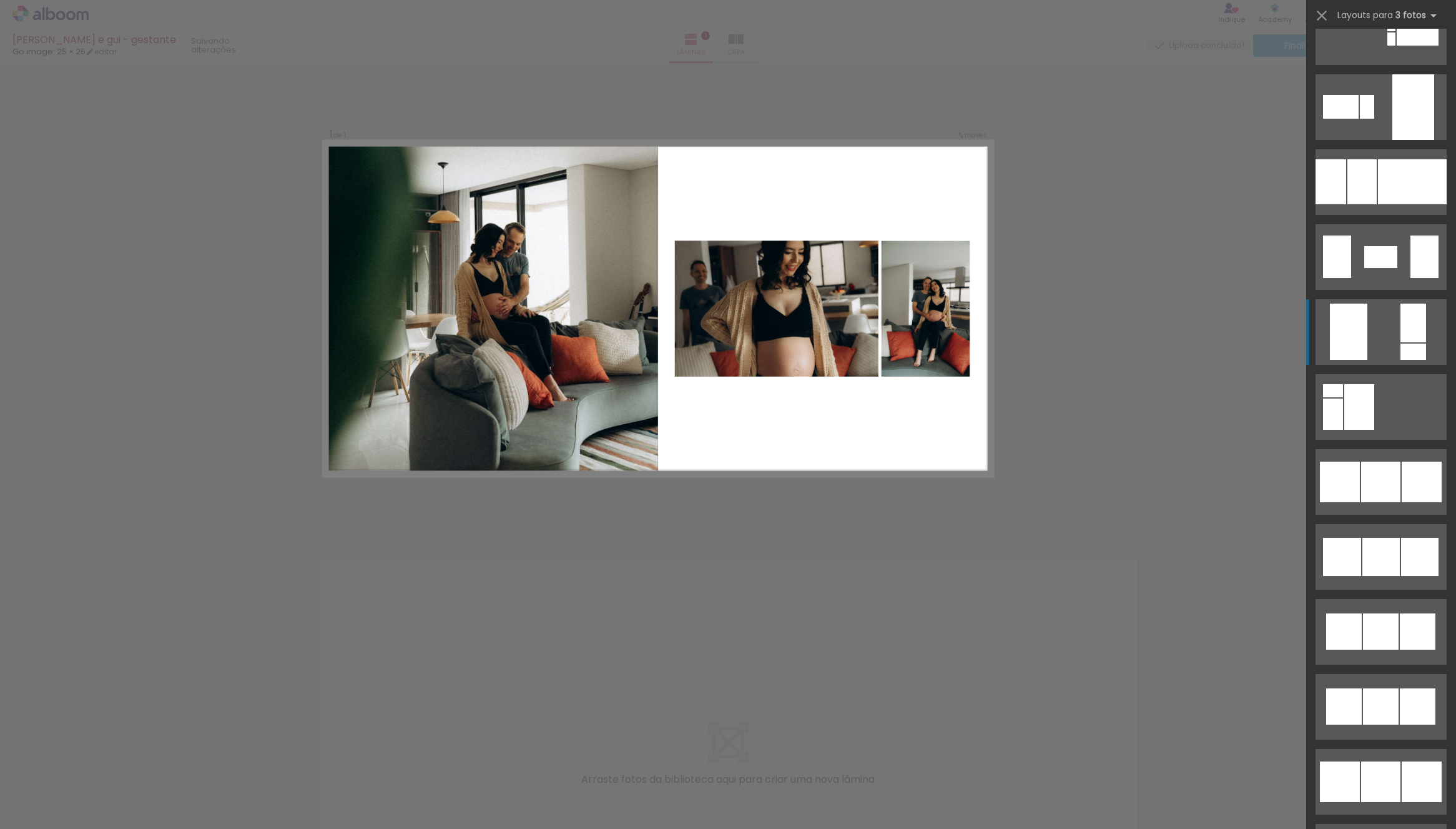
scroll to position [4999, 0]
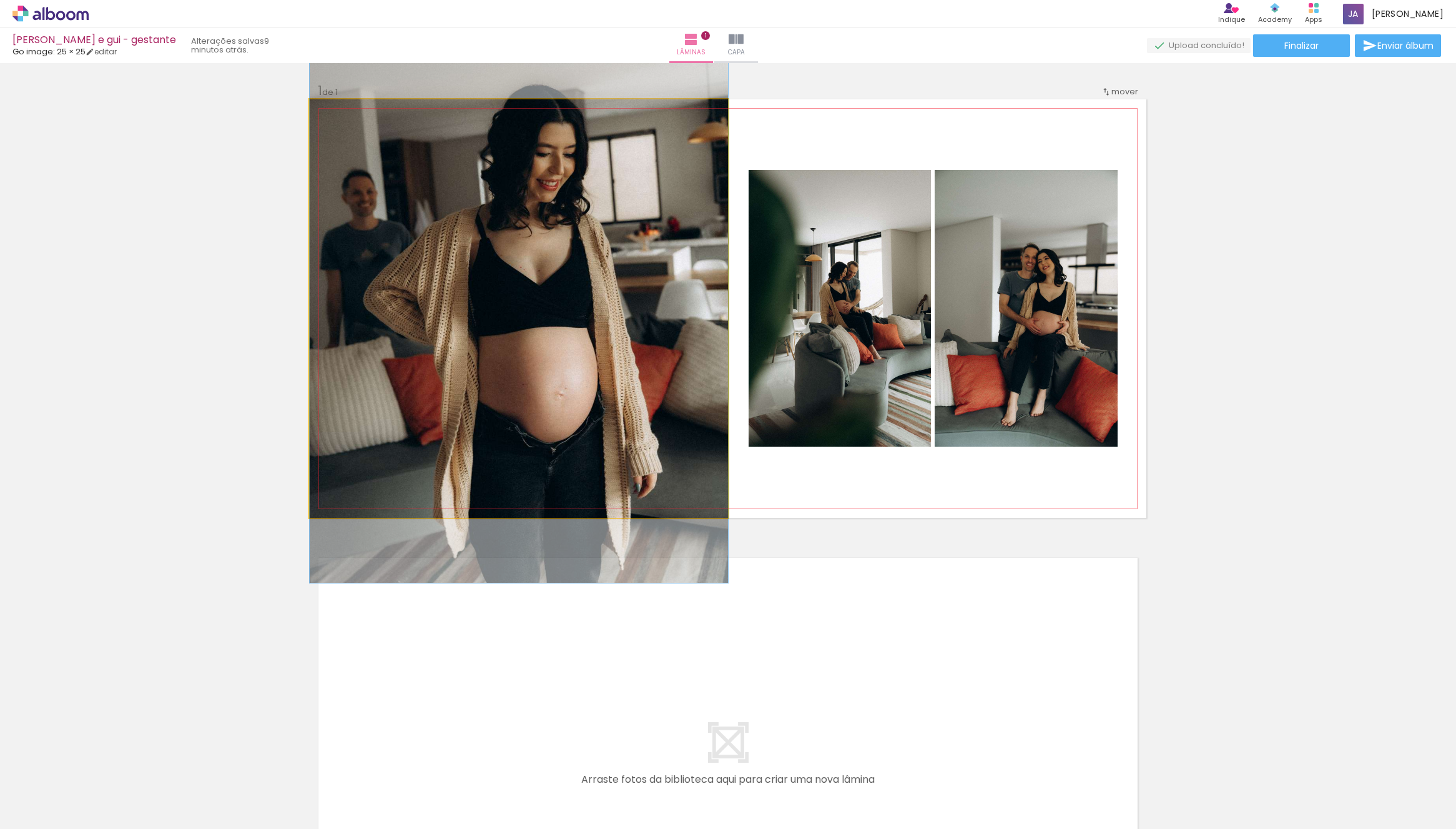
drag, startPoint x: 576, startPoint y: 417, endPoint x: 596, endPoint y: 375, distance: 46.5
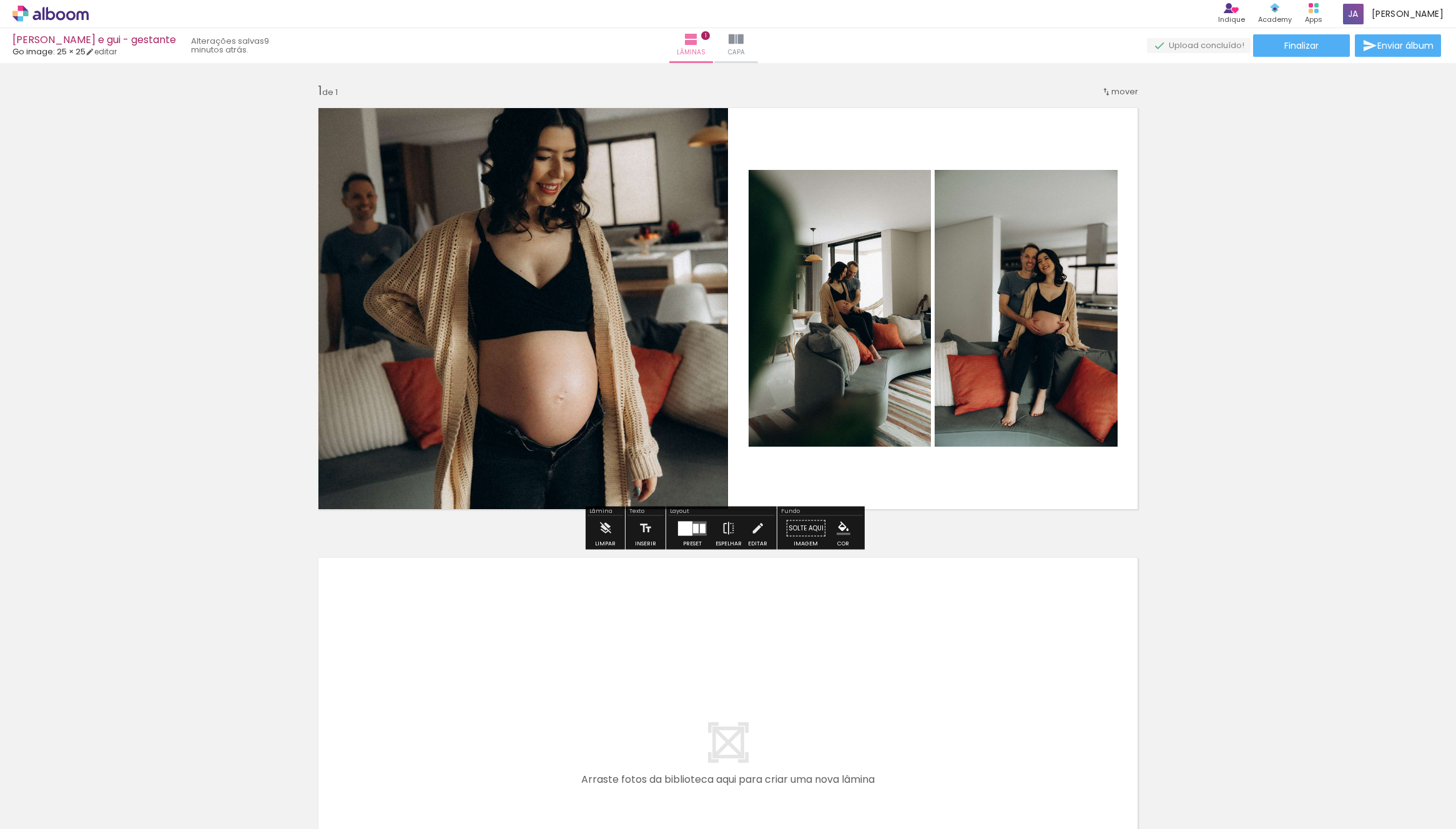
click at [1087, 490] on div "Inserir lâmina 1 de 1" at bounding box center [728, 517] width 1456 height 900
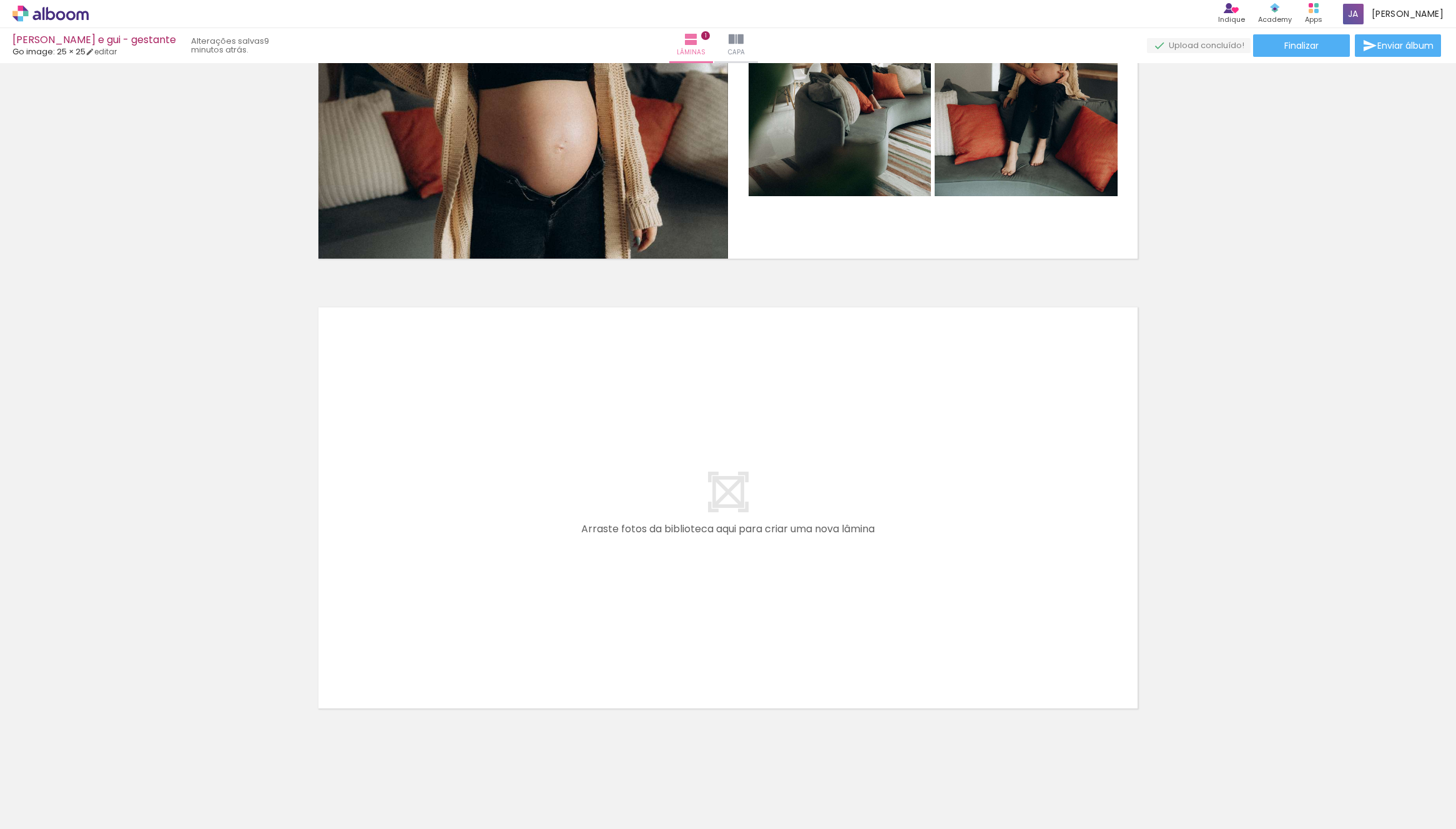
scroll to position [260, 0]
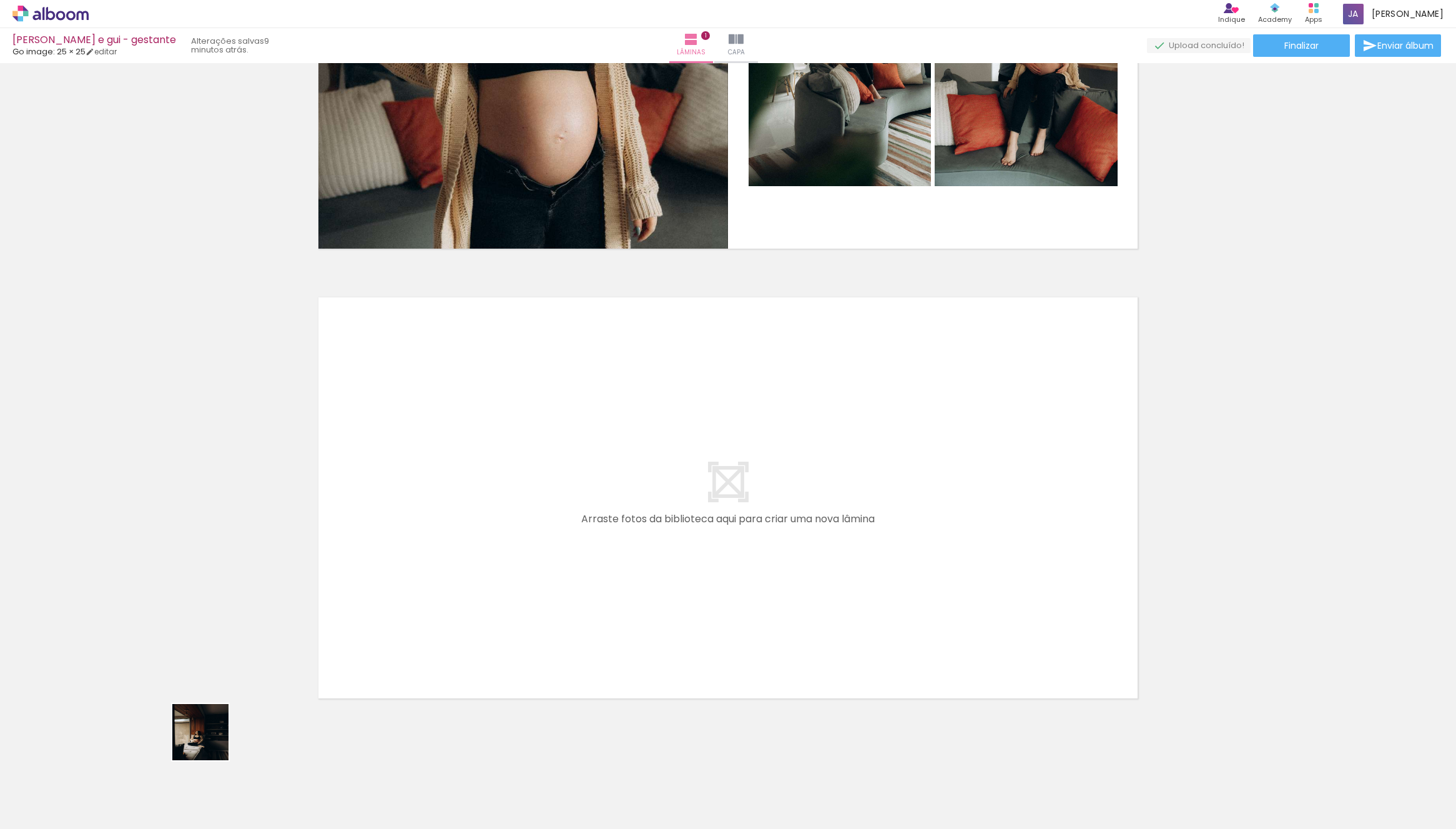
drag, startPoint x: 144, startPoint y: 785, endPoint x: 538, endPoint y: 525, distance: 472.1
click at [538, 525] on quentale-workspace at bounding box center [728, 414] width 1456 height 829
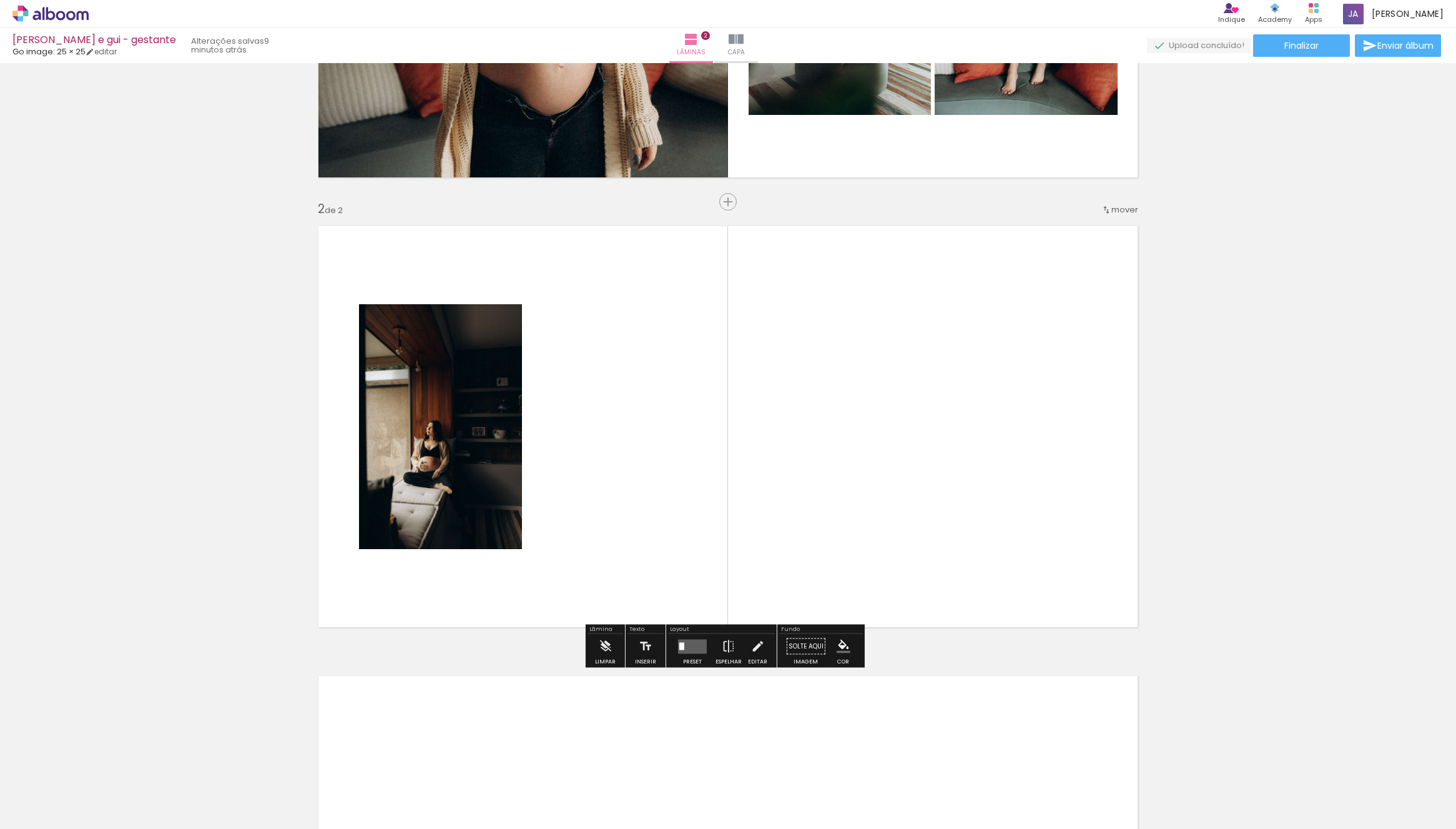
scroll to position [351, 0]
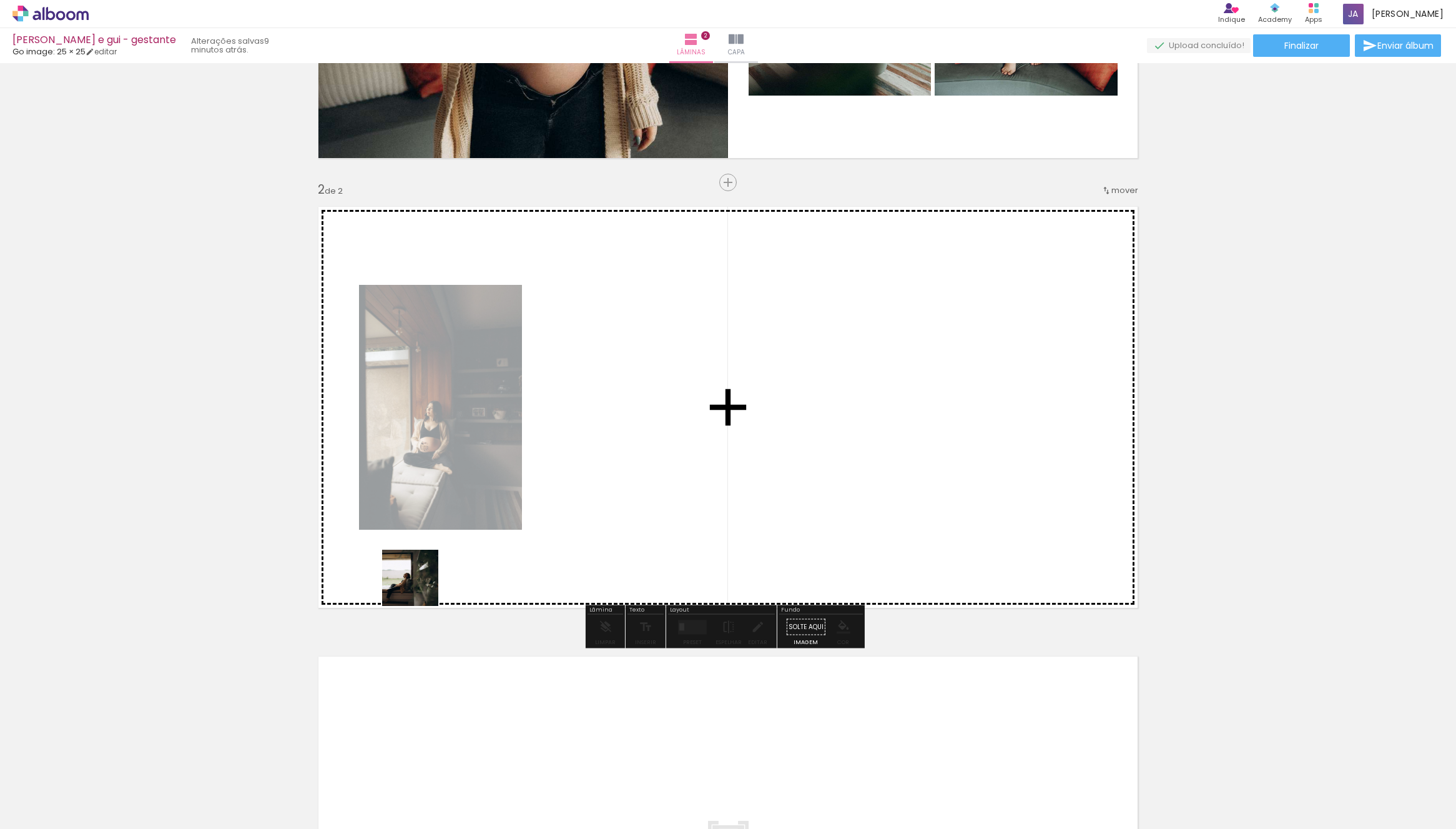
drag, startPoint x: 182, startPoint y: 774, endPoint x: 635, endPoint y: 545, distance: 507.6
click at [630, 404] on quentale-workspace at bounding box center [728, 414] width 1456 height 829
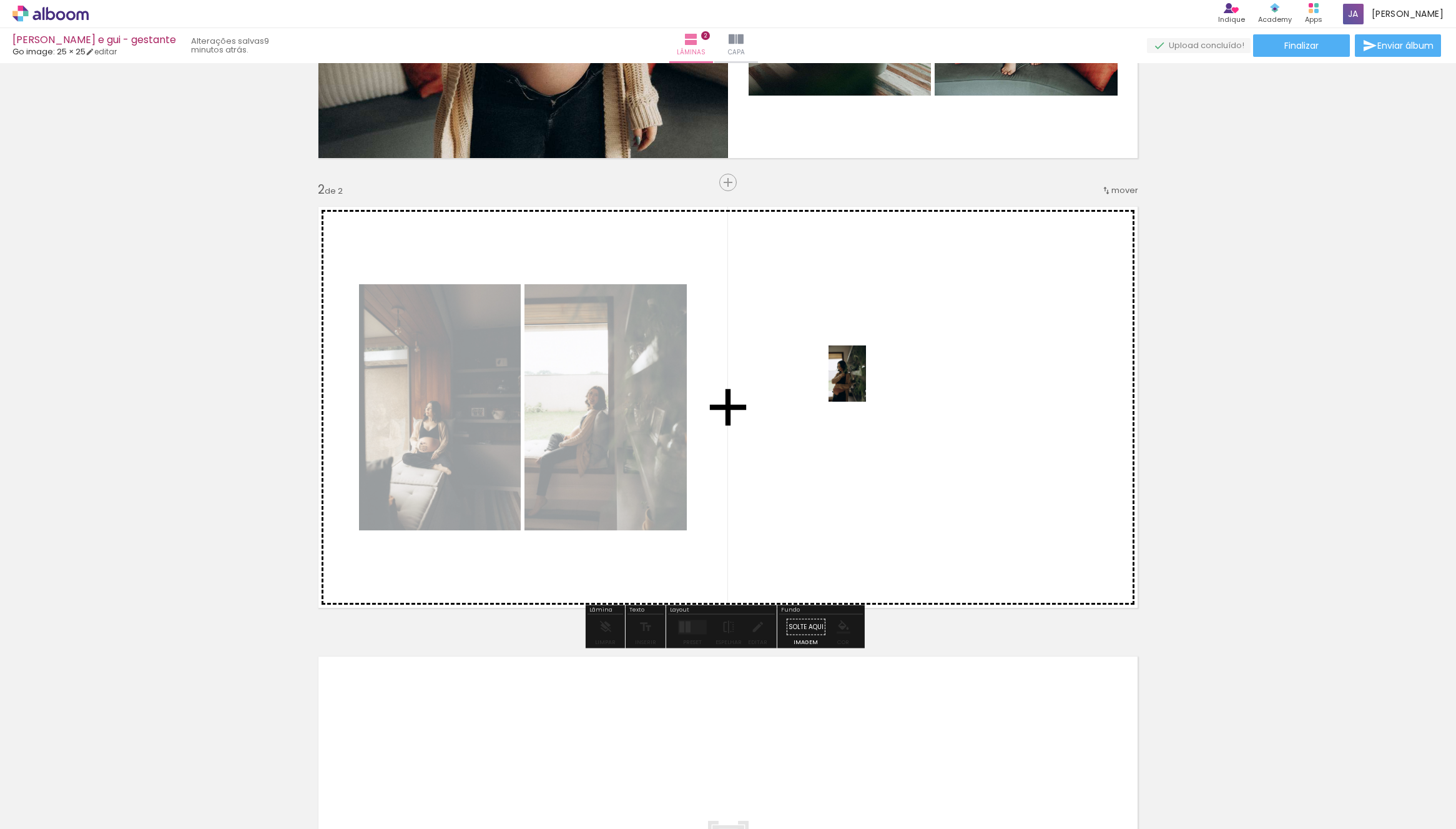
drag, startPoint x: 550, startPoint y: 784, endPoint x: 800, endPoint y: 687, distance: 268.2
click at [866, 387] on quentale-workspace at bounding box center [728, 414] width 1456 height 829
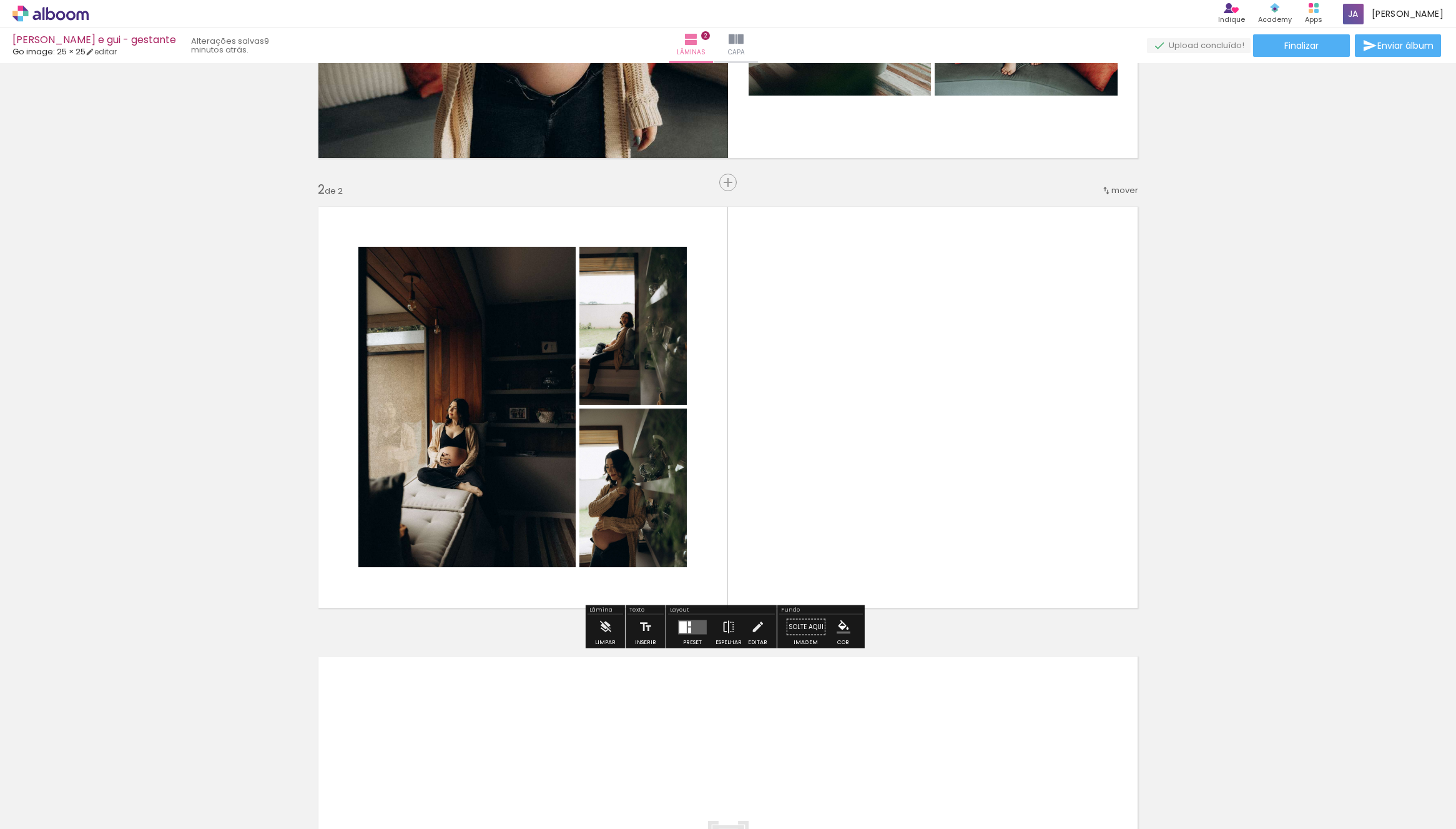
click at [691, 623] on quentale-layouter at bounding box center [692, 627] width 29 height 15
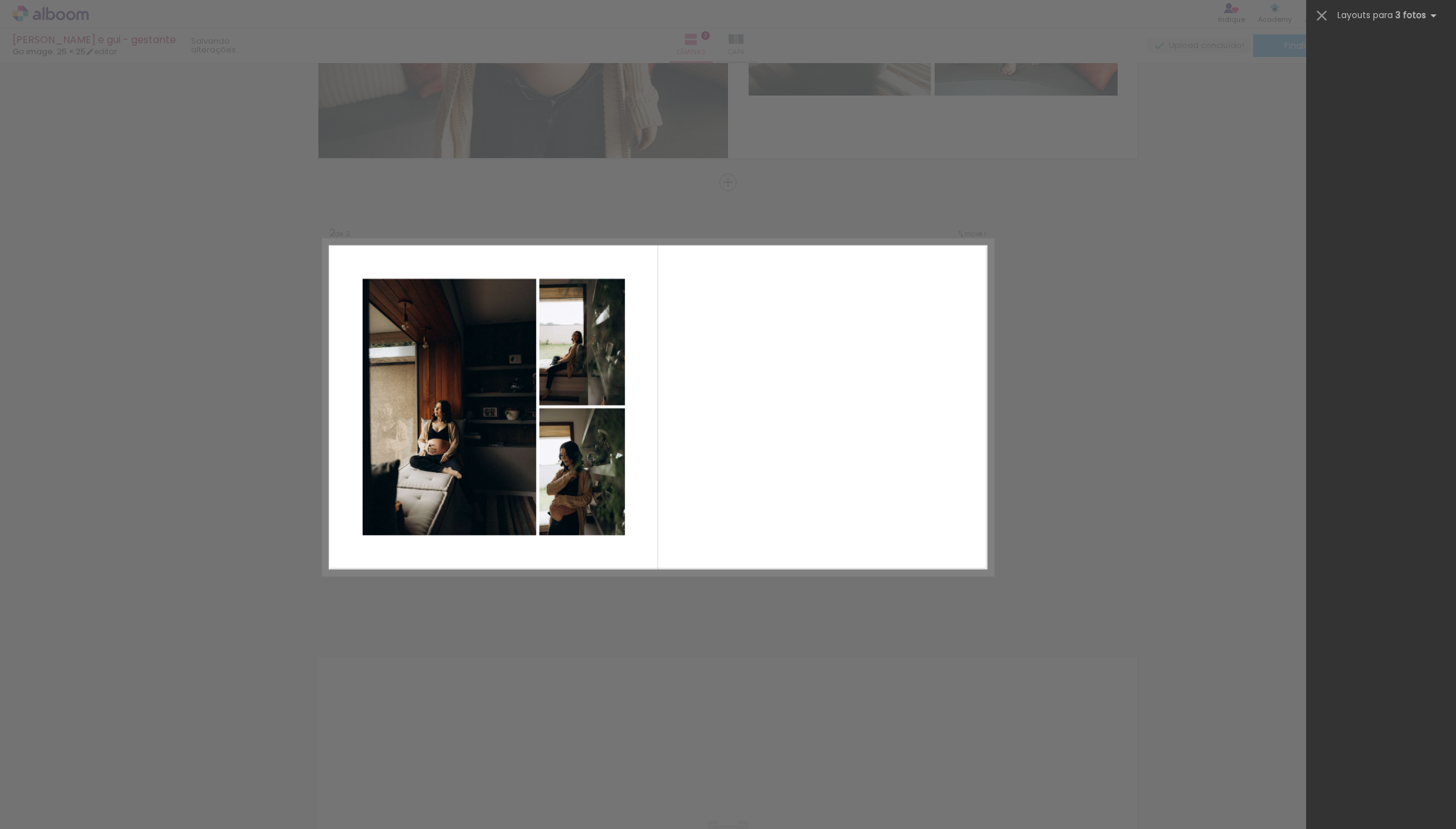
scroll to position [0, 0]
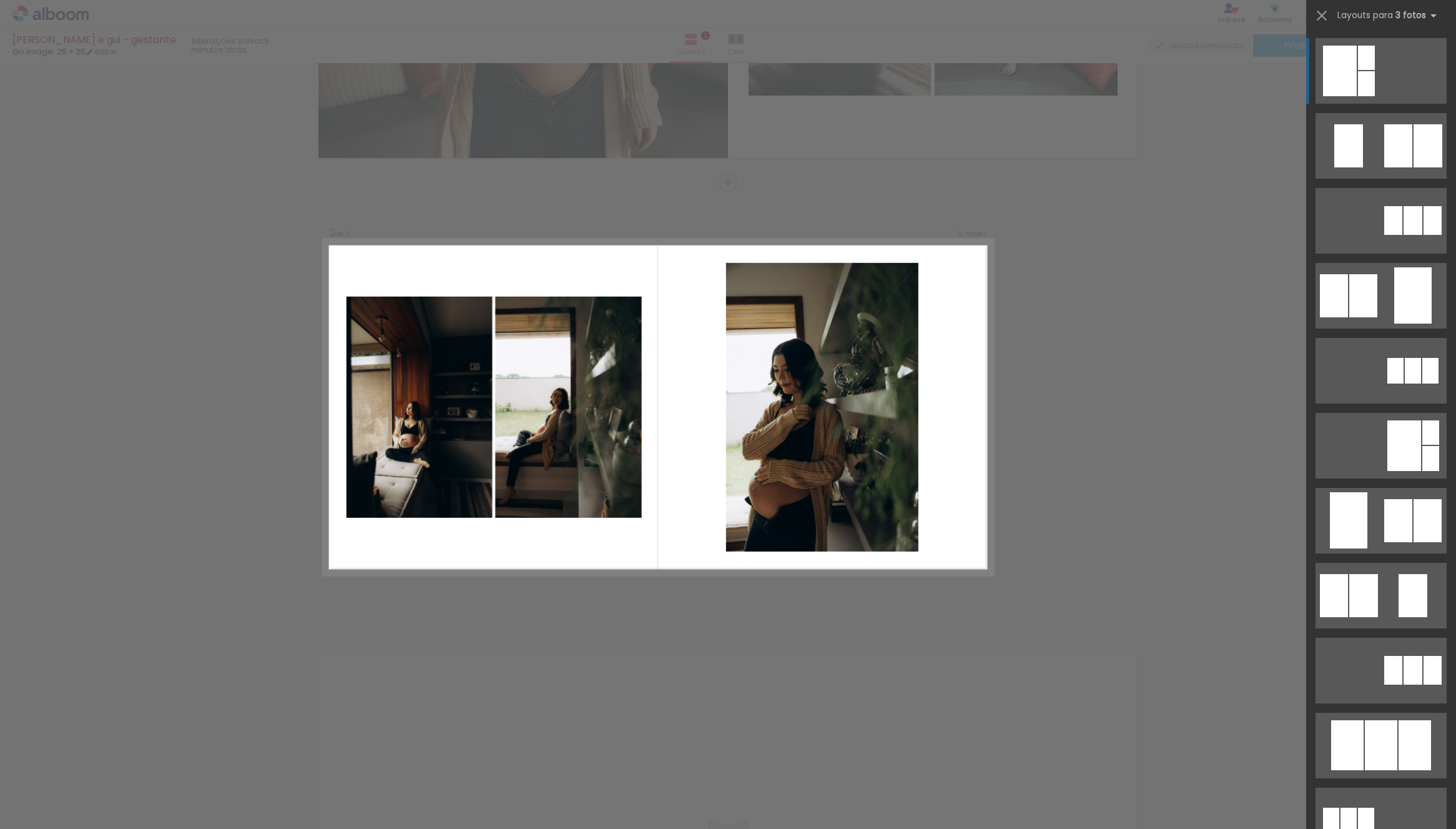
drag, startPoint x: 1384, startPoint y: 295, endPoint x: 1251, endPoint y: 316, distance: 134.6
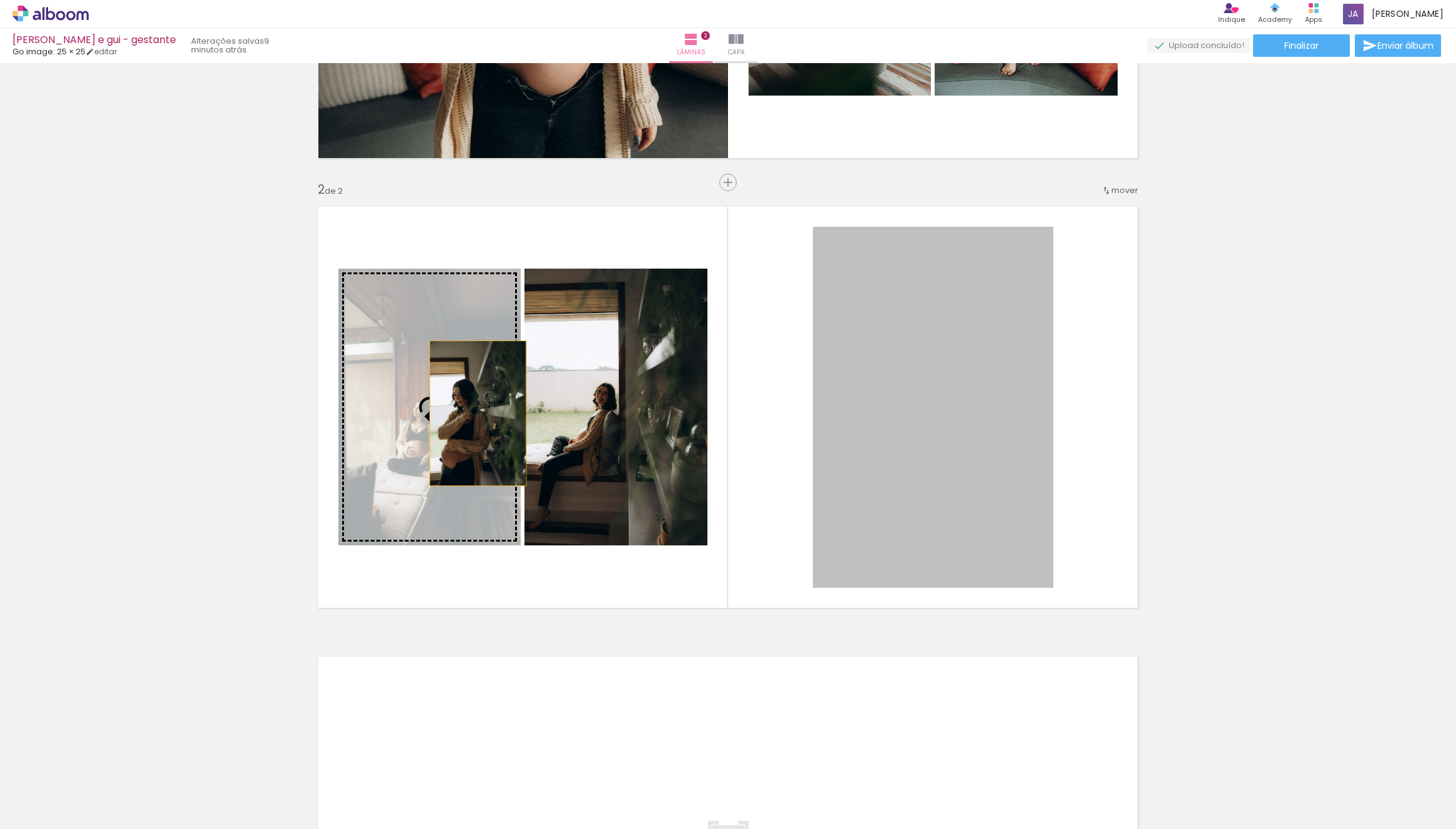
drag, startPoint x: 952, startPoint y: 414, endPoint x: 533, endPoint y: 422, distance: 419.1
click at [0, 0] on slot at bounding box center [0, 0] width 0 height 0
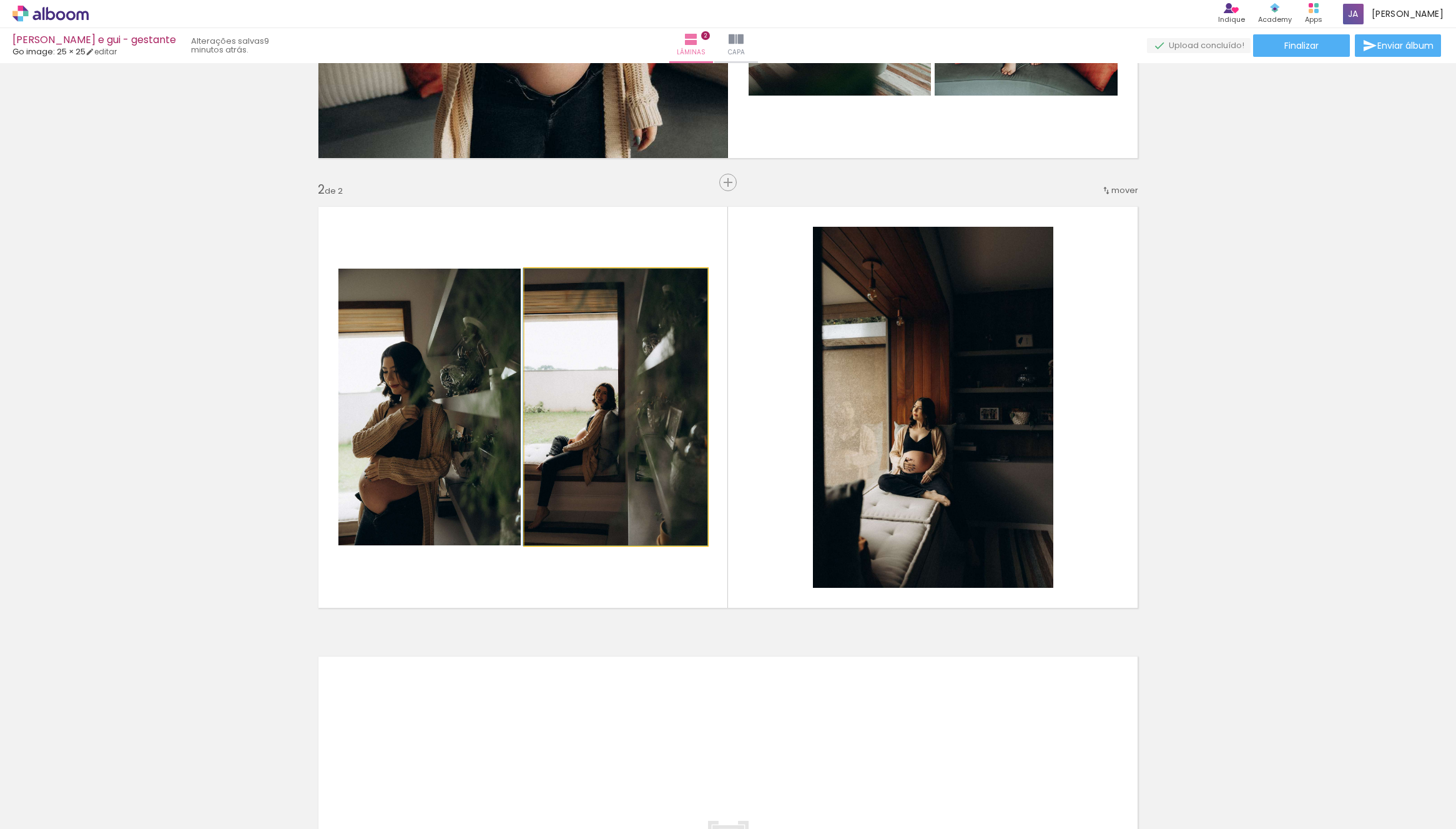
drag, startPoint x: 645, startPoint y: 444, endPoint x: 449, endPoint y: 482, distance: 199.6
click at [0, 0] on slot at bounding box center [0, 0] width 0 height 0
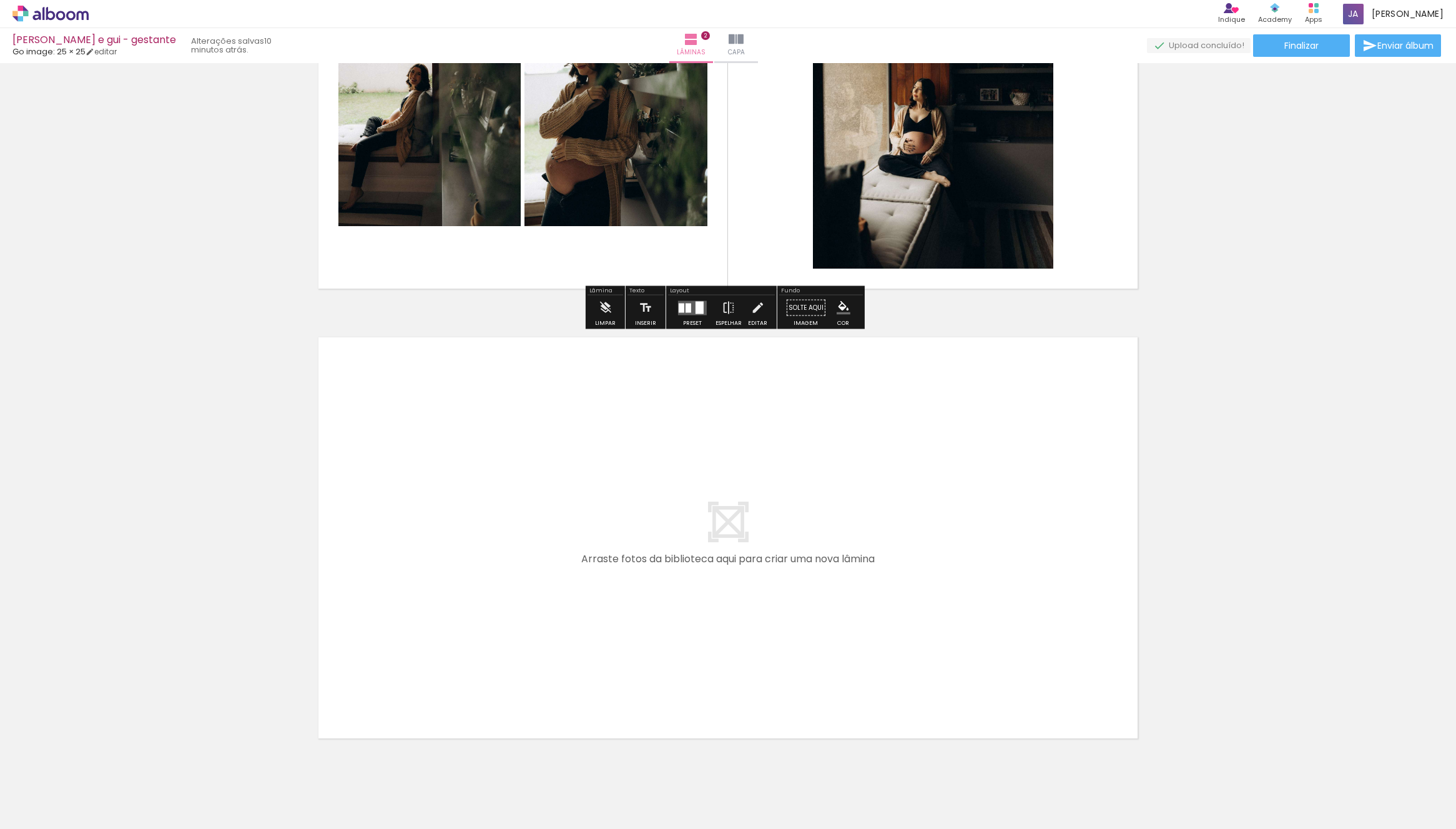
scroll to position [710, 0]
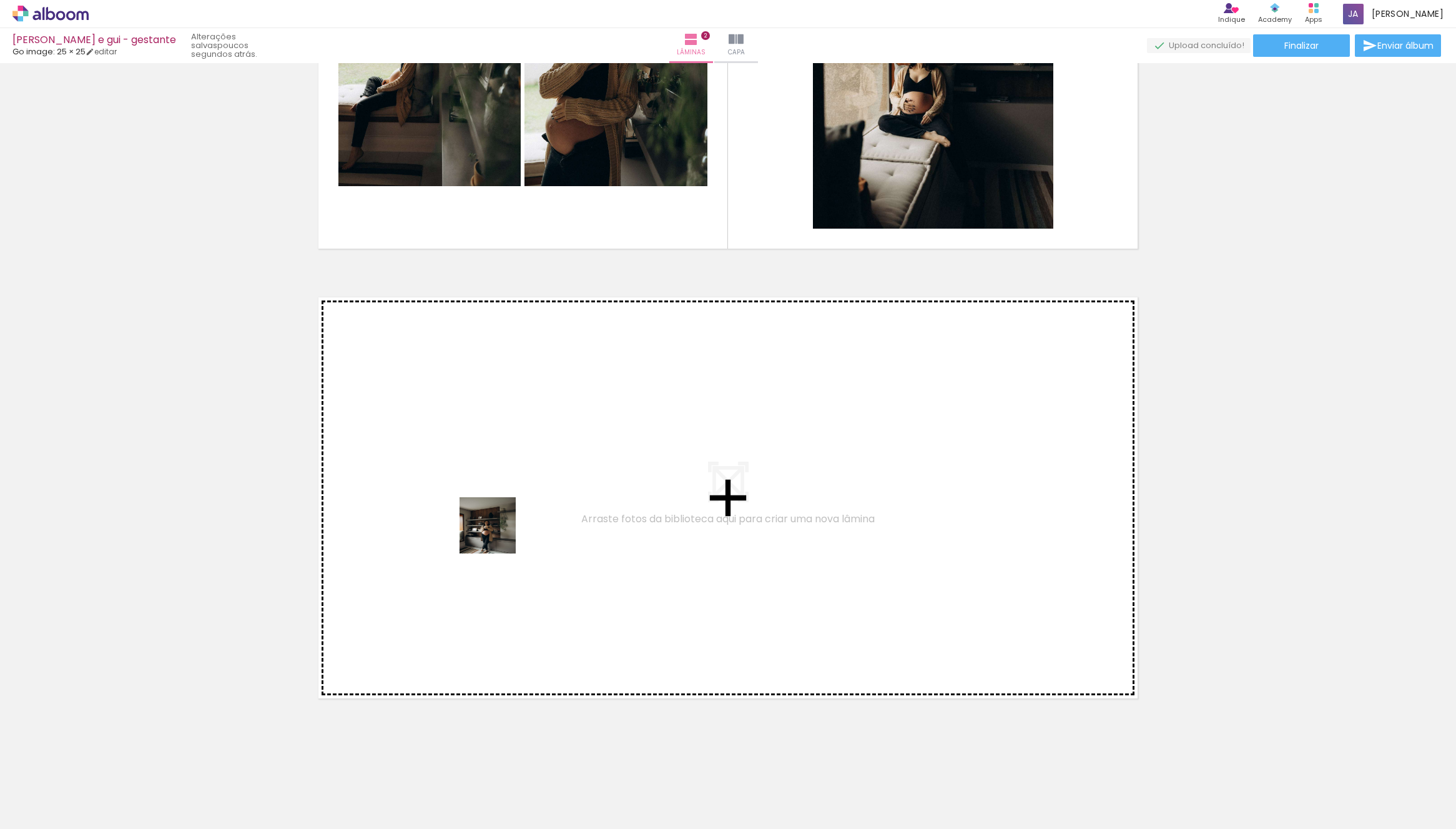
drag, startPoint x: 218, startPoint y: 790, endPoint x: 523, endPoint y: 499, distance: 421.6
click at [523, 499] on quentale-workspace at bounding box center [728, 414] width 1456 height 829
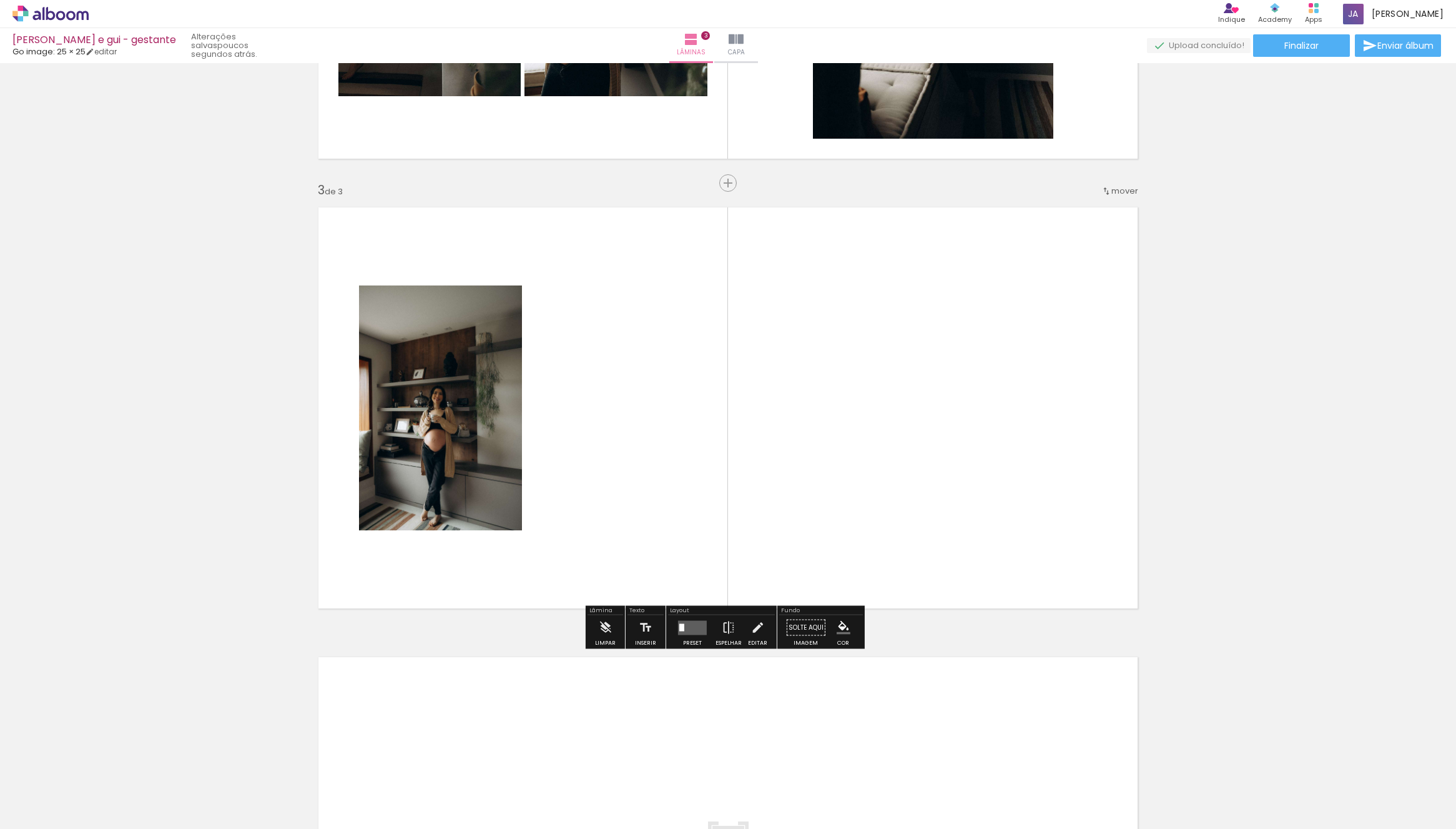
scroll to position [800, 0]
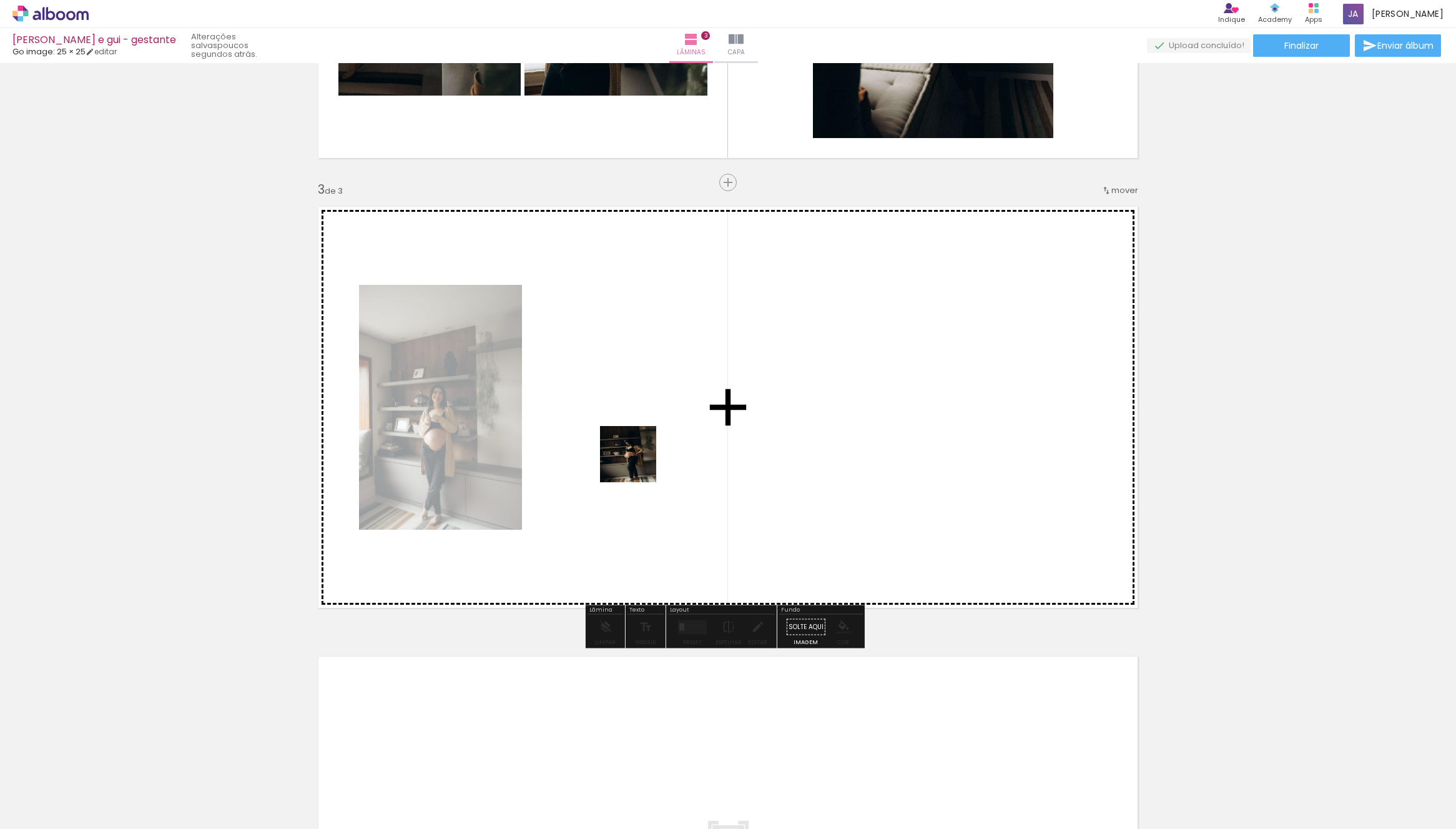
drag, startPoint x: 474, startPoint y: 650, endPoint x: 635, endPoint y: 535, distance: 197.9
click at [647, 449] on quentale-workspace at bounding box center [728, 414] width 1456 height 829
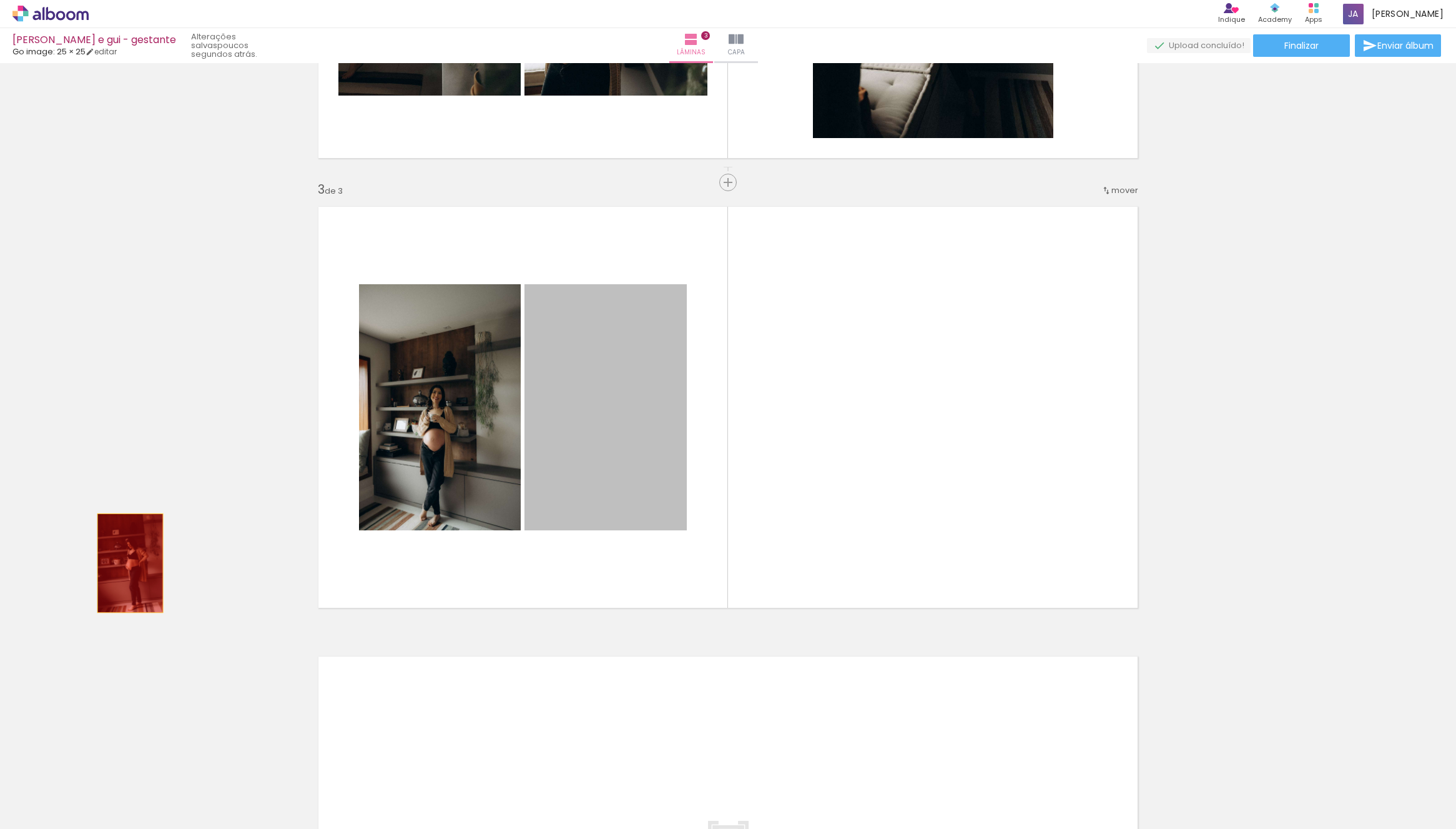
drag, startPoint x: 592, startPoint y: 474, endPoint x: 155, endPoint y: 561, distance: 445.6
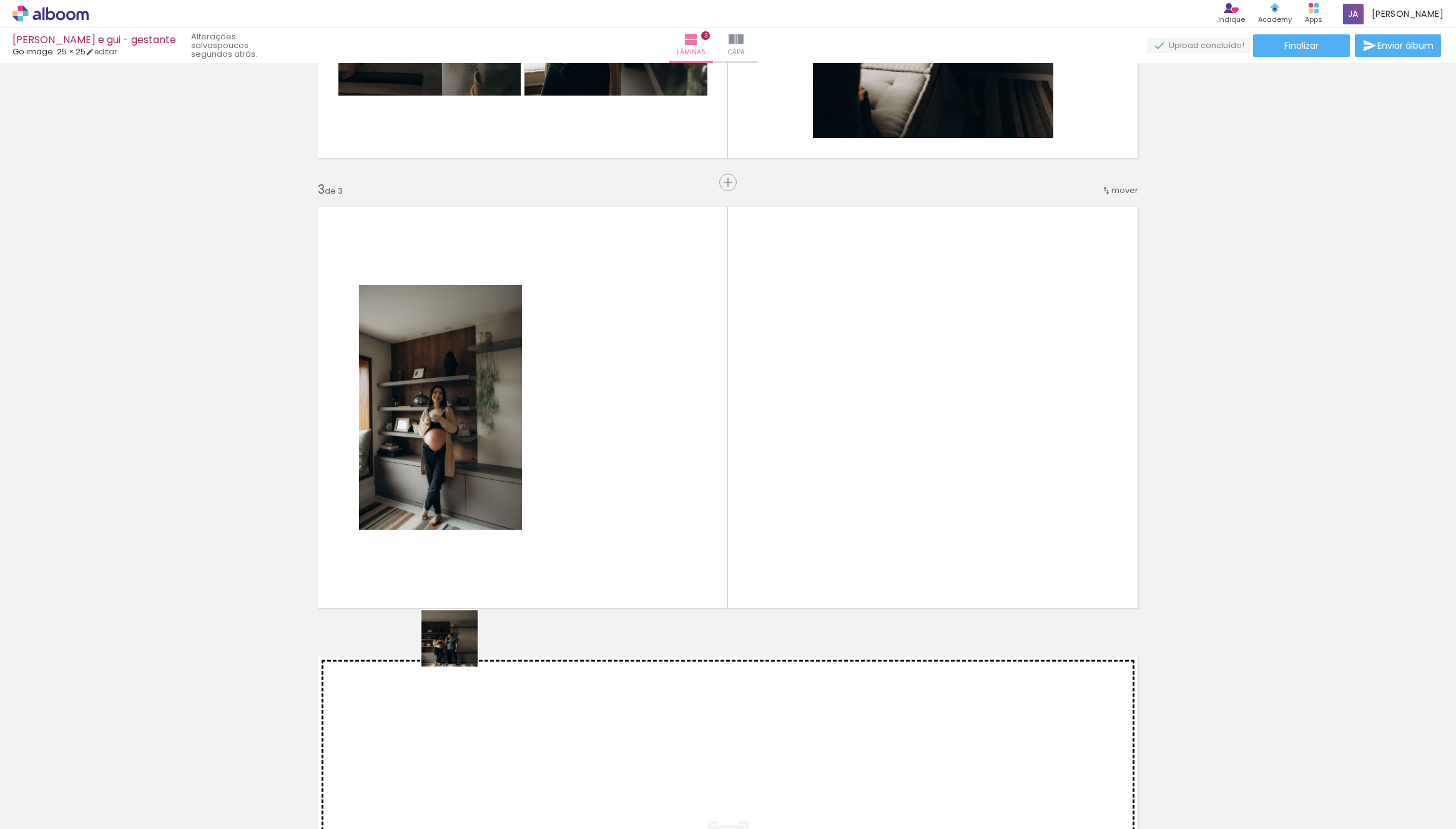
drag, startPoint x: 193, startPoint y: 792, endPoint x: 805, endPoint y: 497, distance: 679.4
click at [827, 429] on quentale-workspace at bounding box center [728, 414] width 1456 height 829
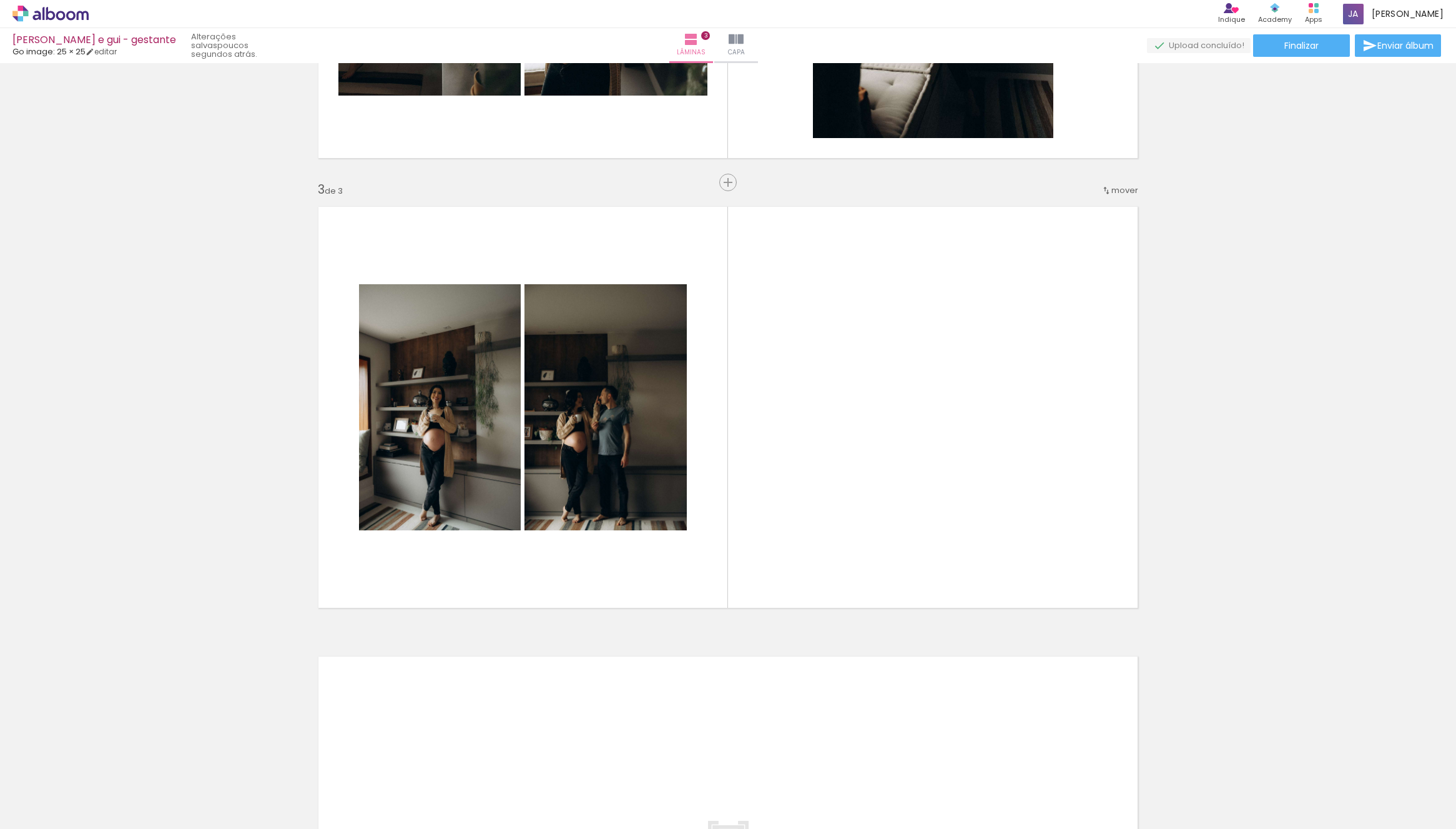
scroll to position [0, 0]
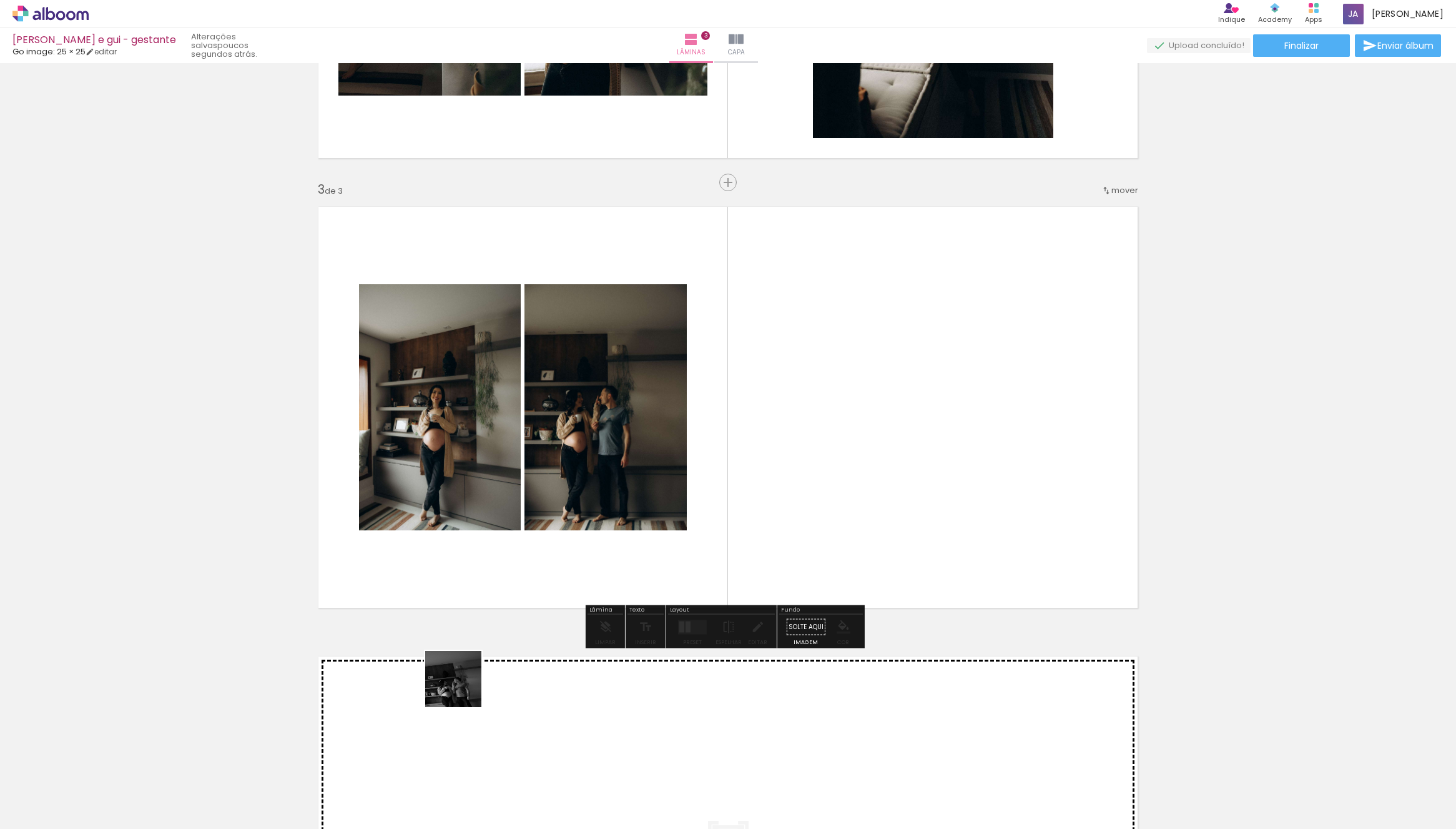
drag, startPoint x: 294, startPoint y: 759, endPoint x: 900, endPoint y: 714, distance: 607.7
click at [1024, 462] on quentale-workspace at bounding box center [728, 414] width 1456 height 829
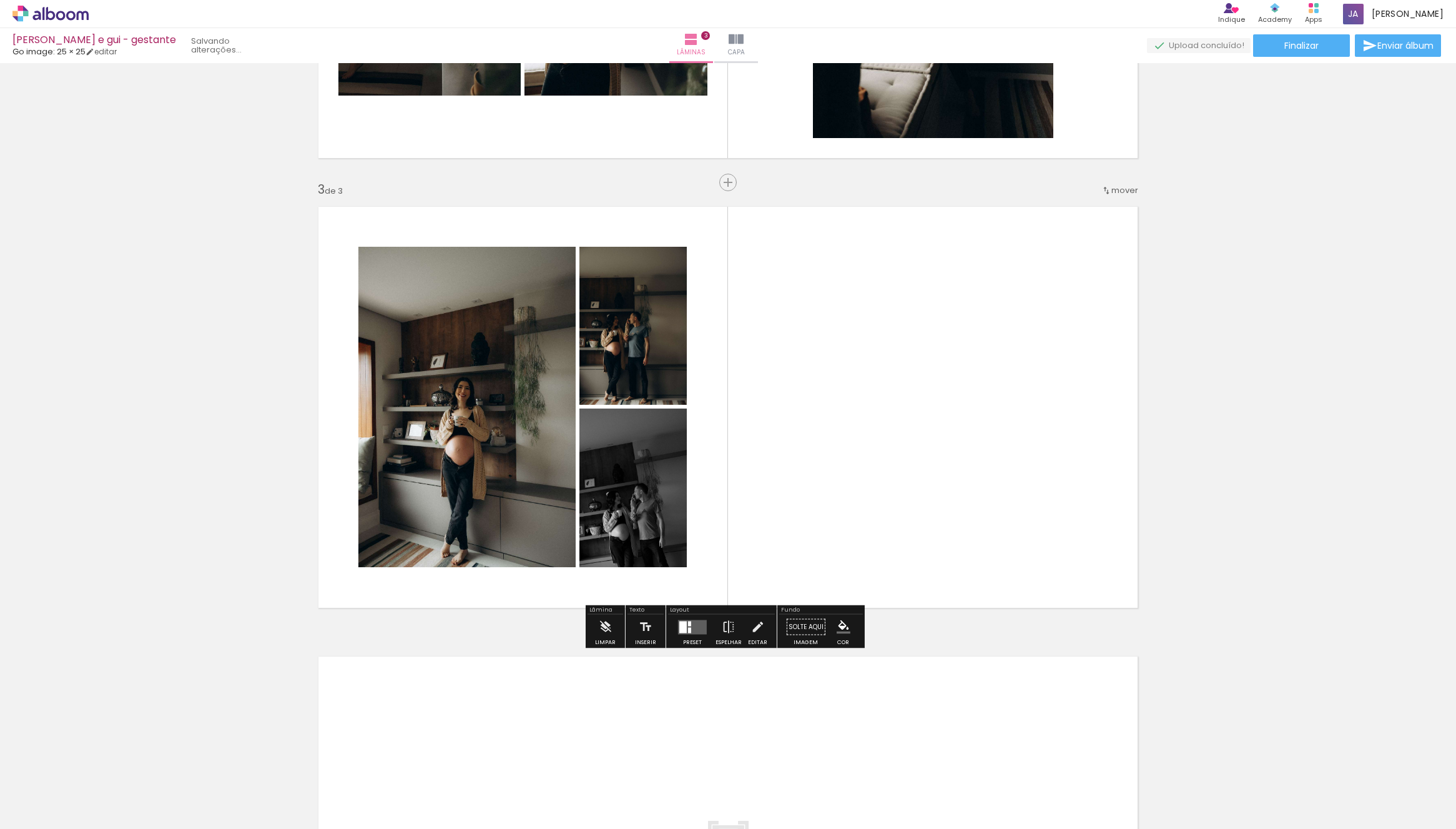
drag, startPoint x: 687, startPoint y: 629, endPoint x: 740, endPoint y: 614, distance: 55.1
click at [688, 629] on div at bounding box center [690, 630] width 3 height 6
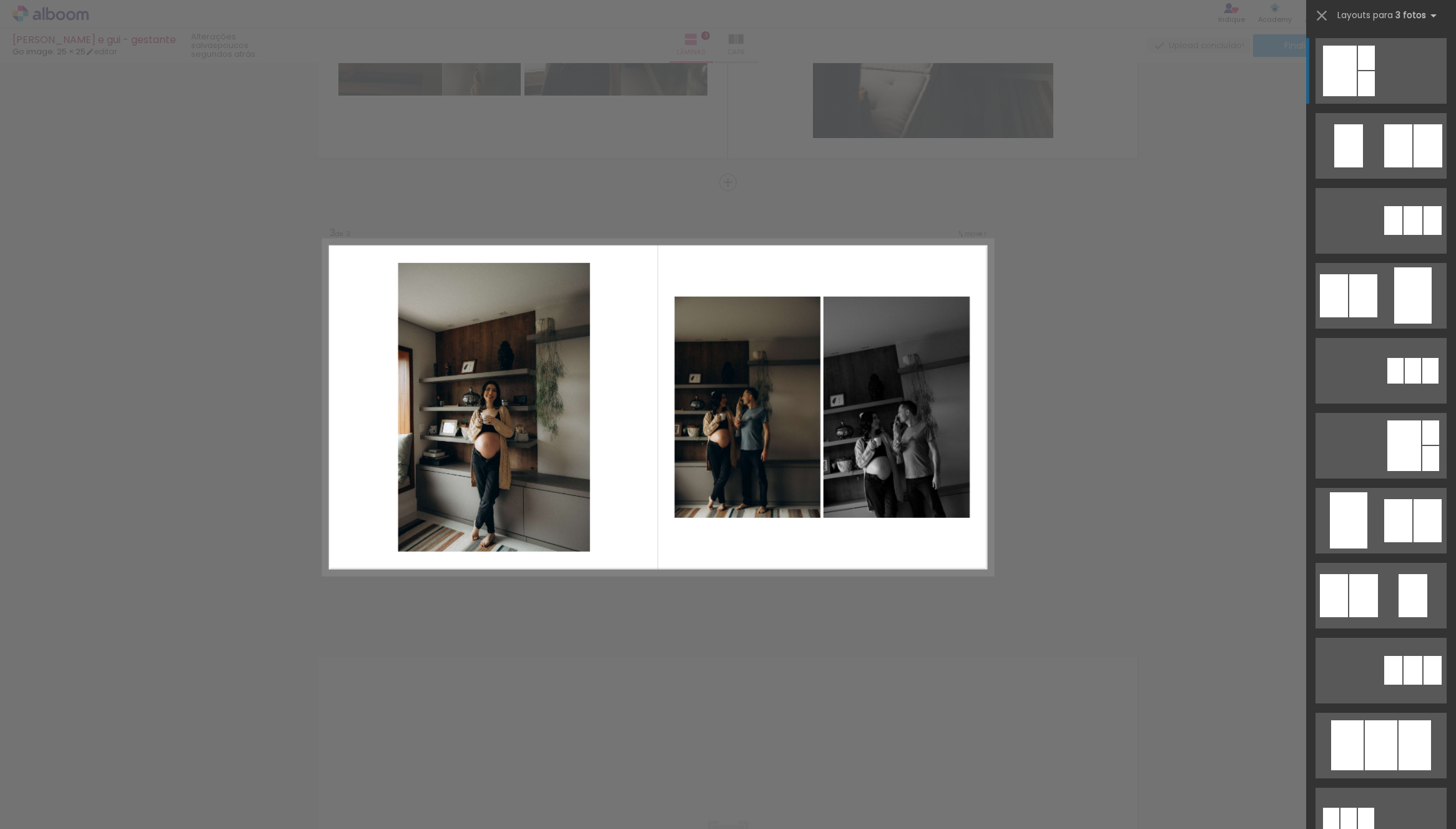
drag, startPoint x: 1409, startPoint y: 530, endPoint x: 1332, endPoint y: 516, distance: 78.3
click at [1087, 167] on div at bounding box center [1427, 145] width 29 height 43
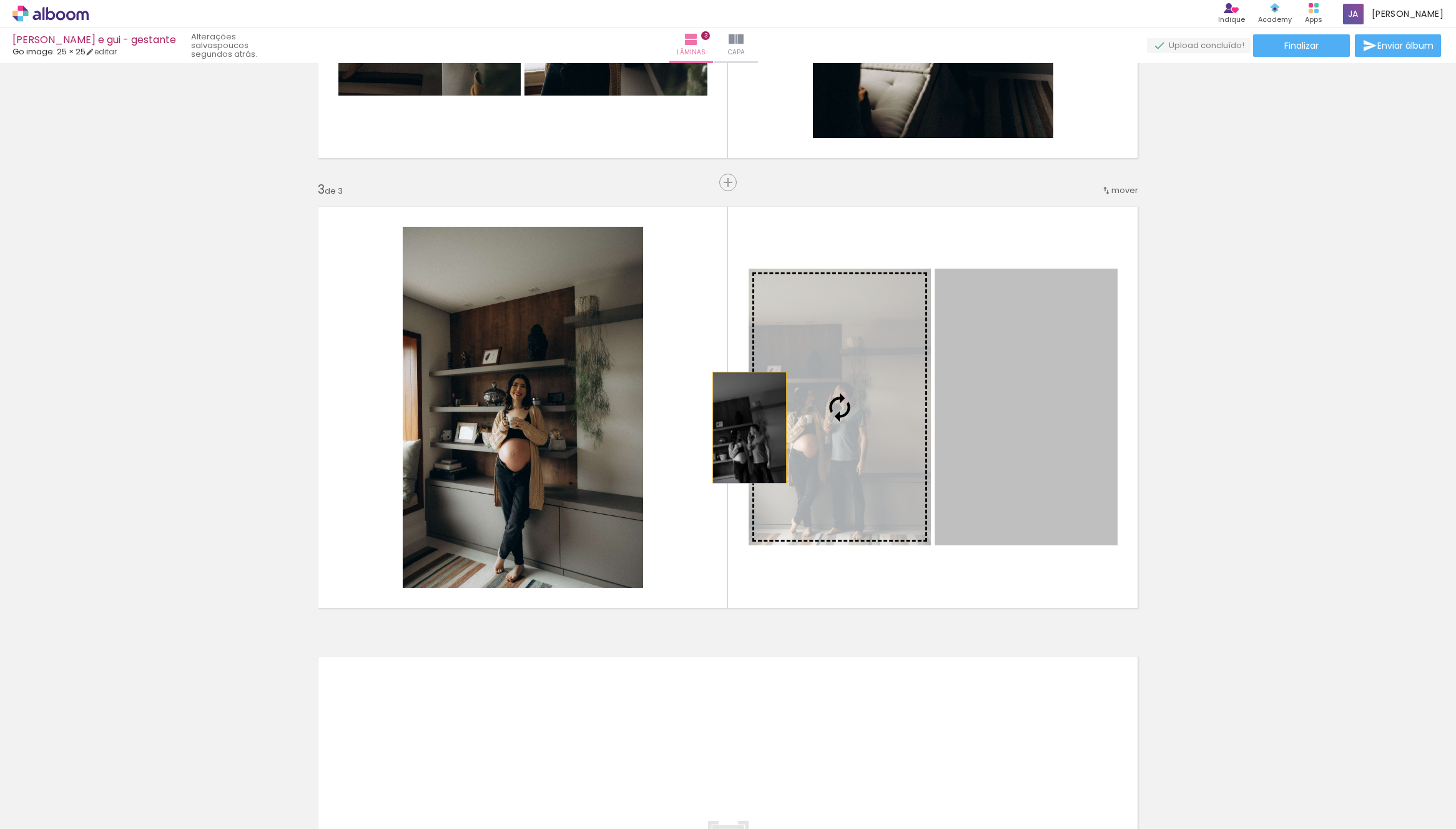
drag, startPoint x: 745, startPoint y: 428, endPoint x: 510, endPoint y: 426, distance: 235.0
click at [0, 0] on slot at bounding box center [0, 0] width 0 height 0
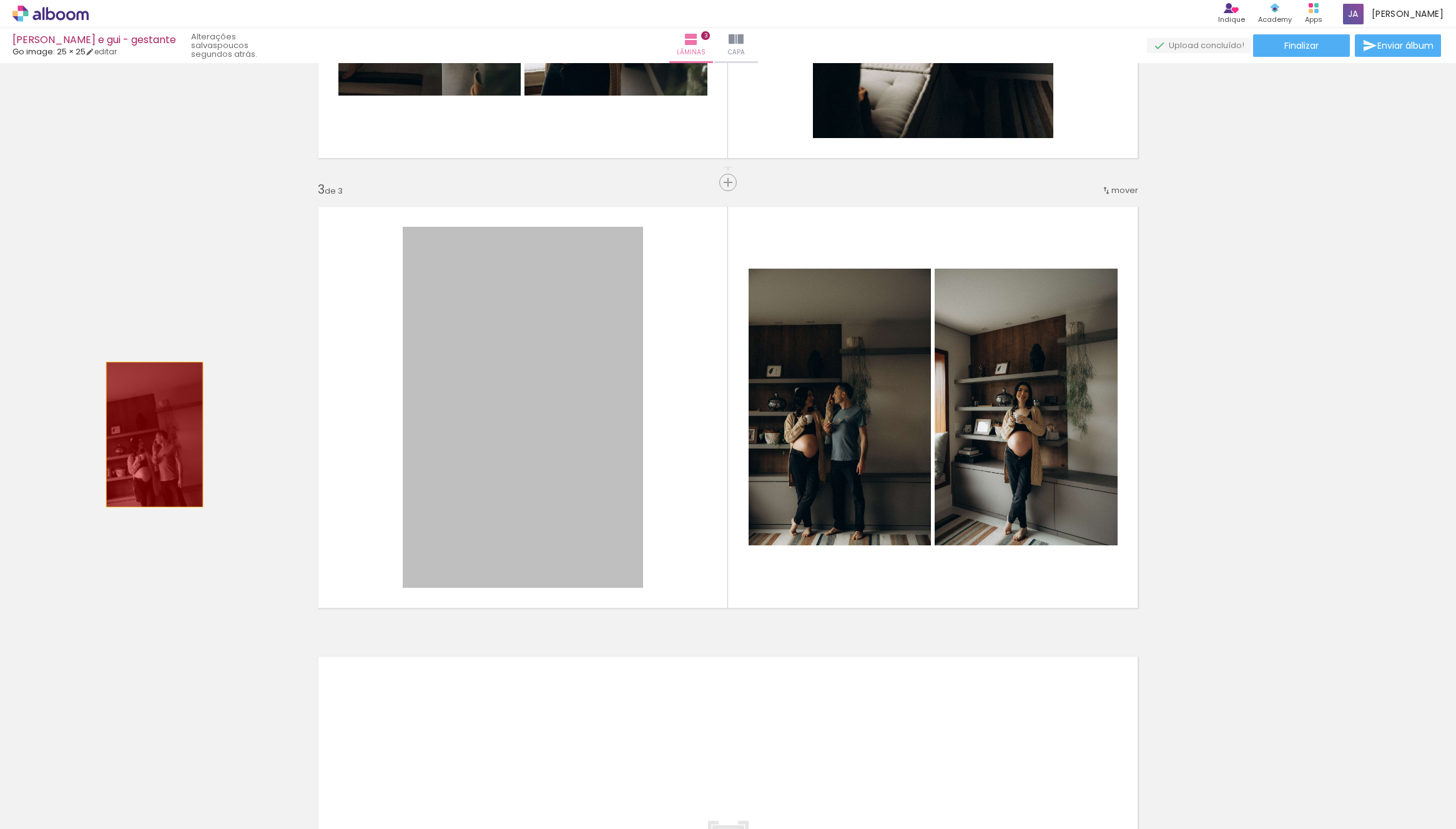
drag, startPoint x: 390, startPoint y: 464, endPoint x: 152, endPoint y: 512, distance: 242.8
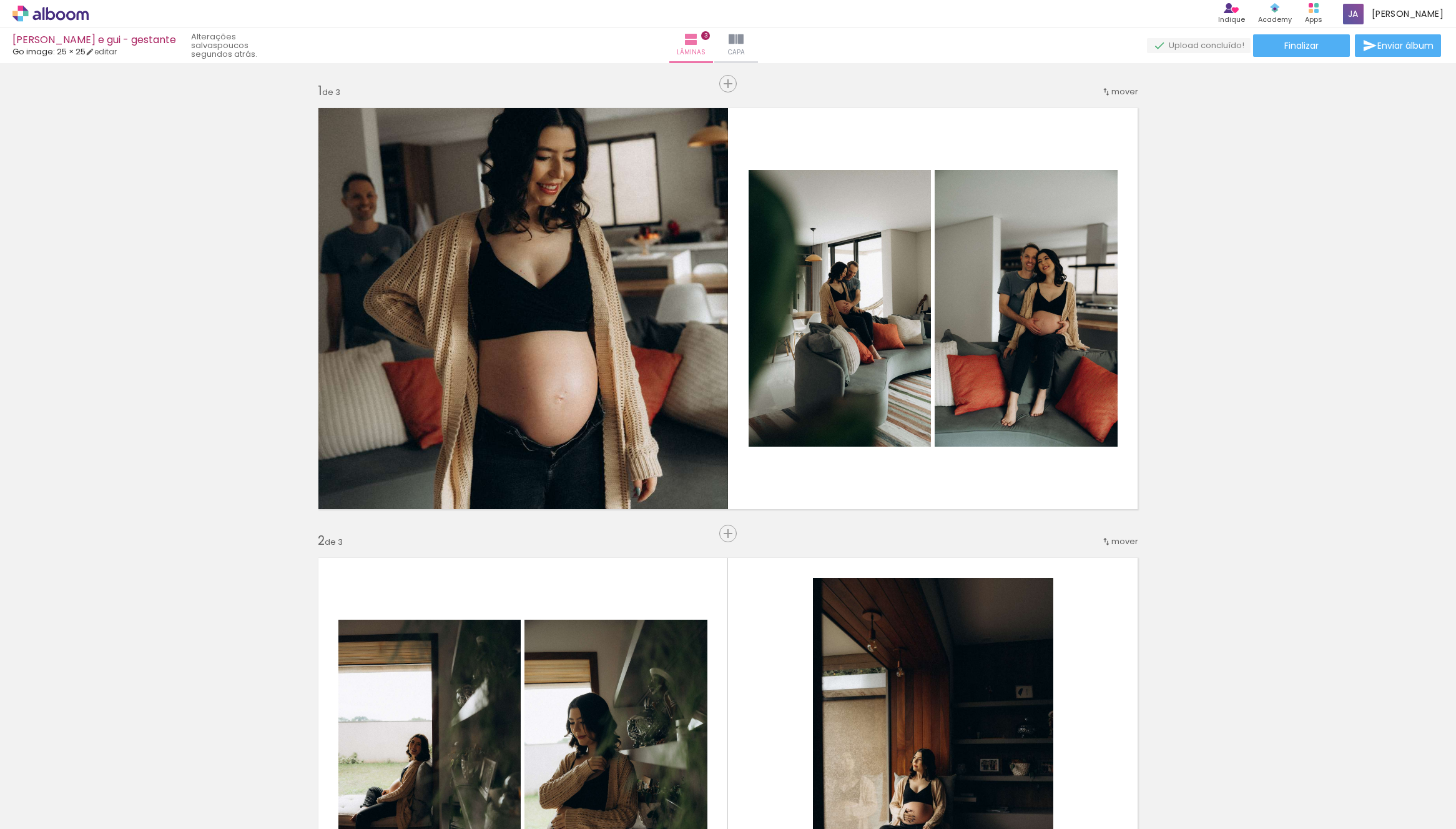
scroll to position [800, 0]
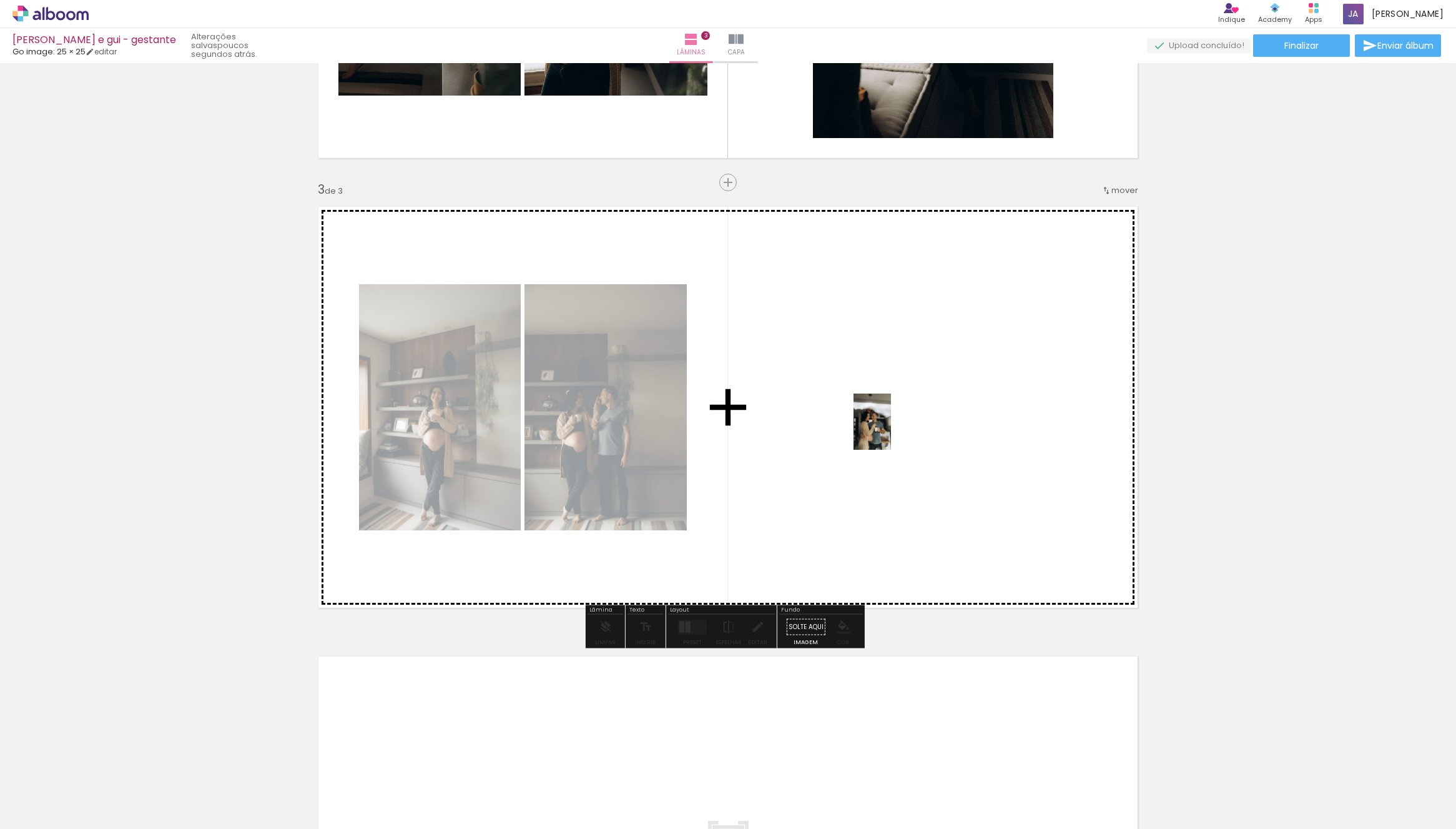
drag, startPoint x: 132, startPoint y: 800, endPoint x: 745, endPoint y: 607, distance: 642.7
click at [891, 430] on quentale-workspace at bounding box center [728, 414] width 1456 height 829
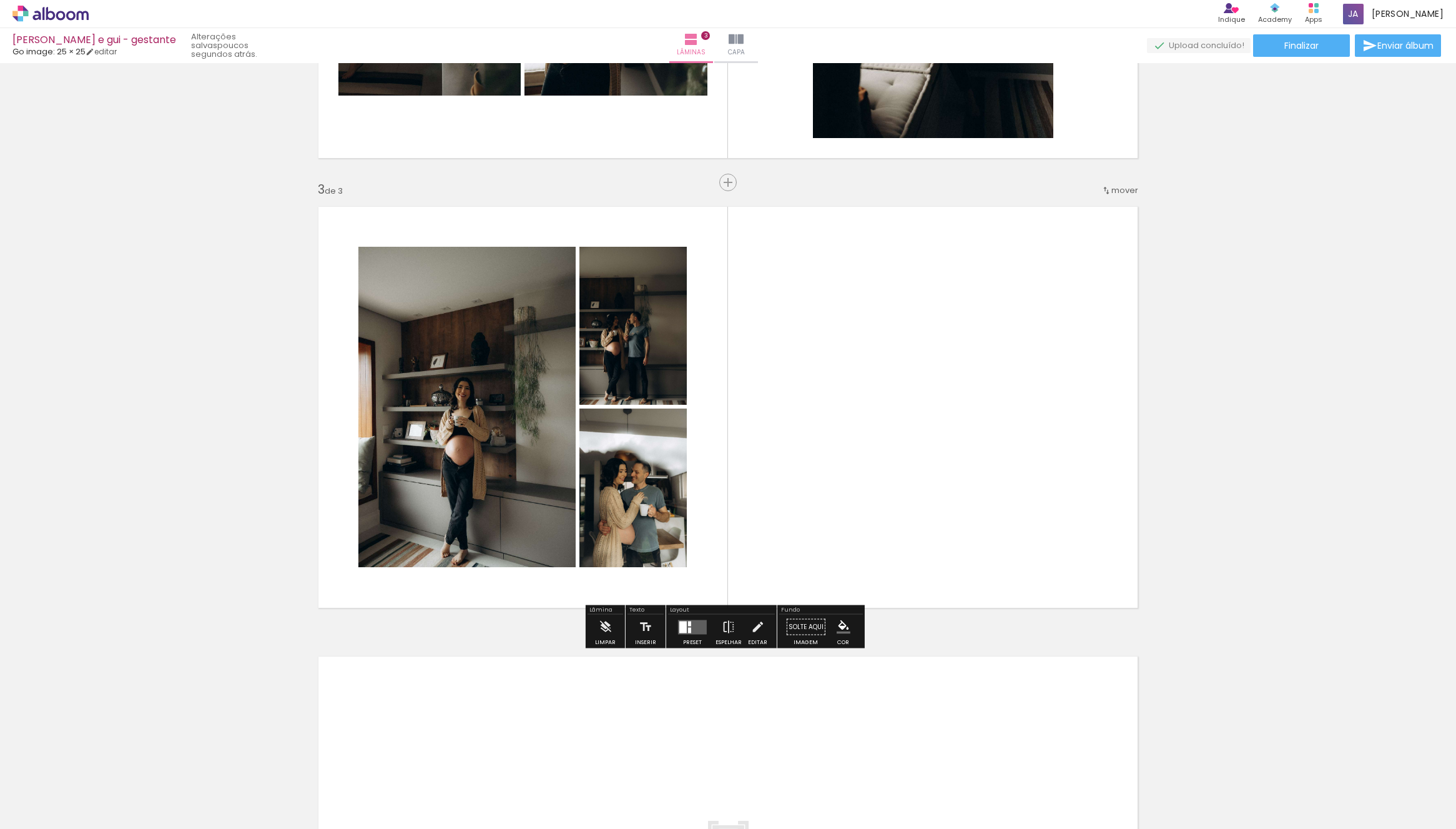
click at [690, 624] on quentale-layouter at bounding box center [692, 627] width 29 height 15
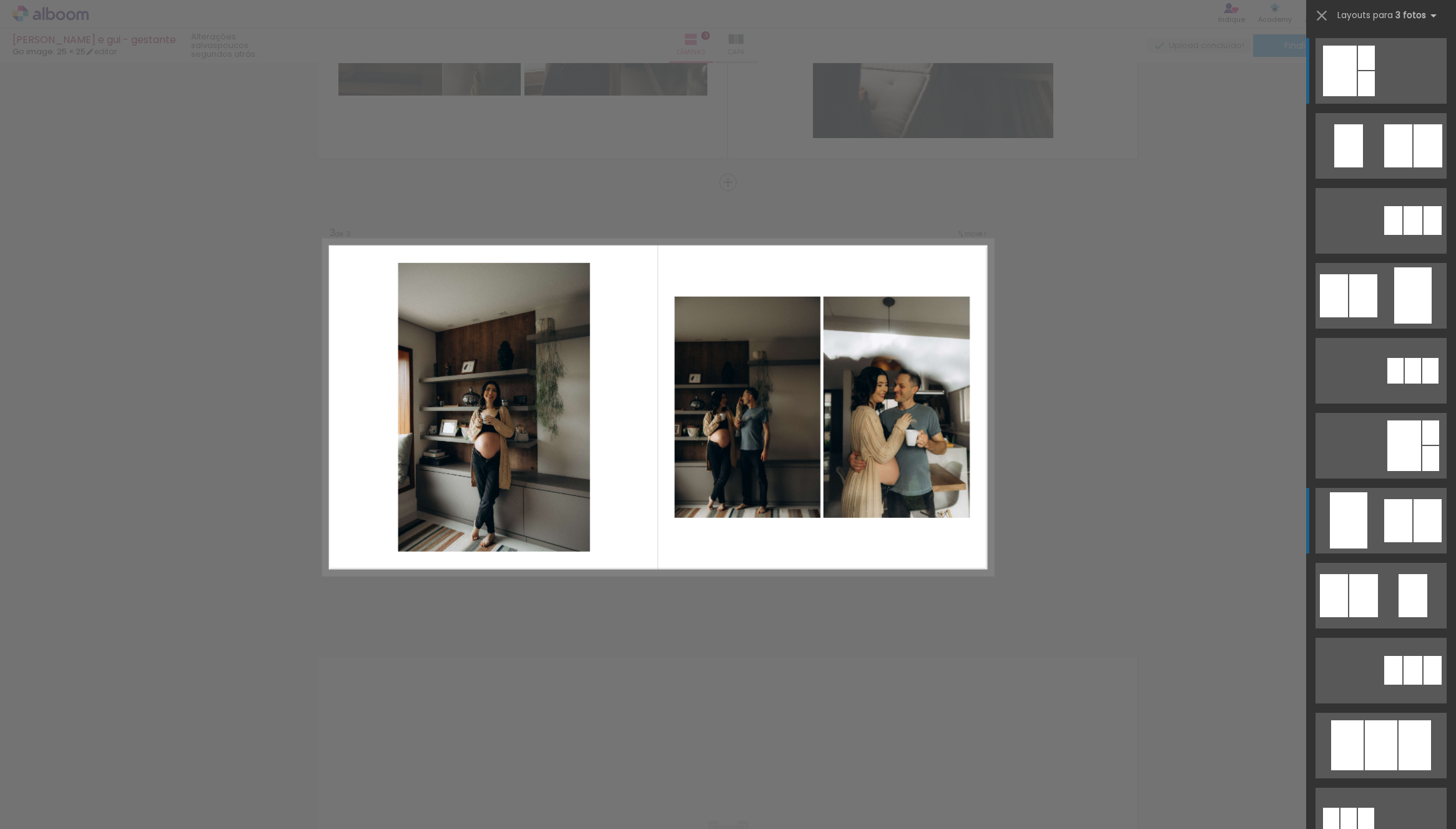
click at [1406, 167] on div at bounding box center [1398, 145] width 28 height 43
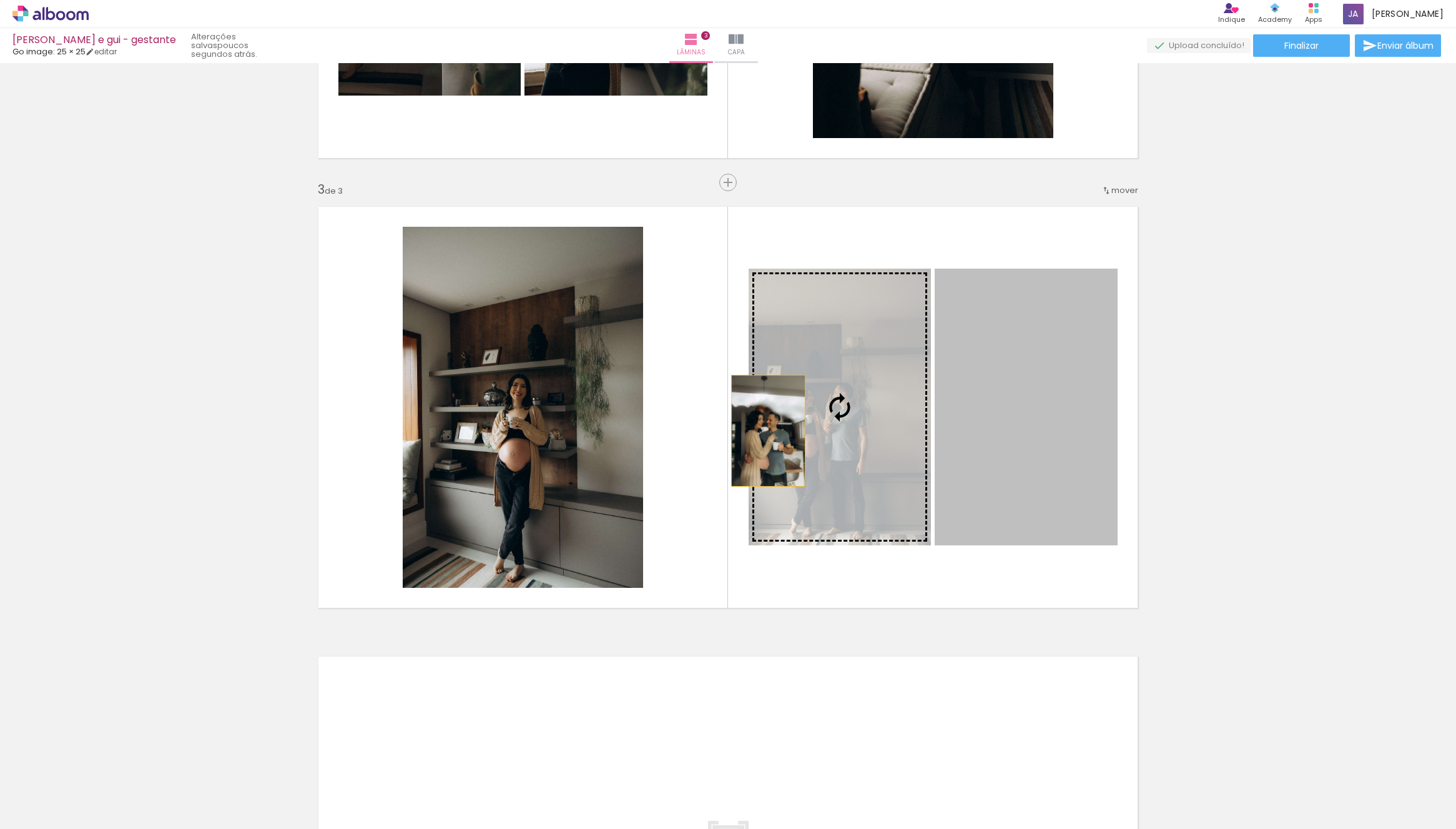
drag, startPoint x: 1038, startPoint y: 453, endPoint x: 585, endPoint y: 472, distance: 453.4
click at [0, 0] on slot at bounding box center [0, 0] width 0 height 0
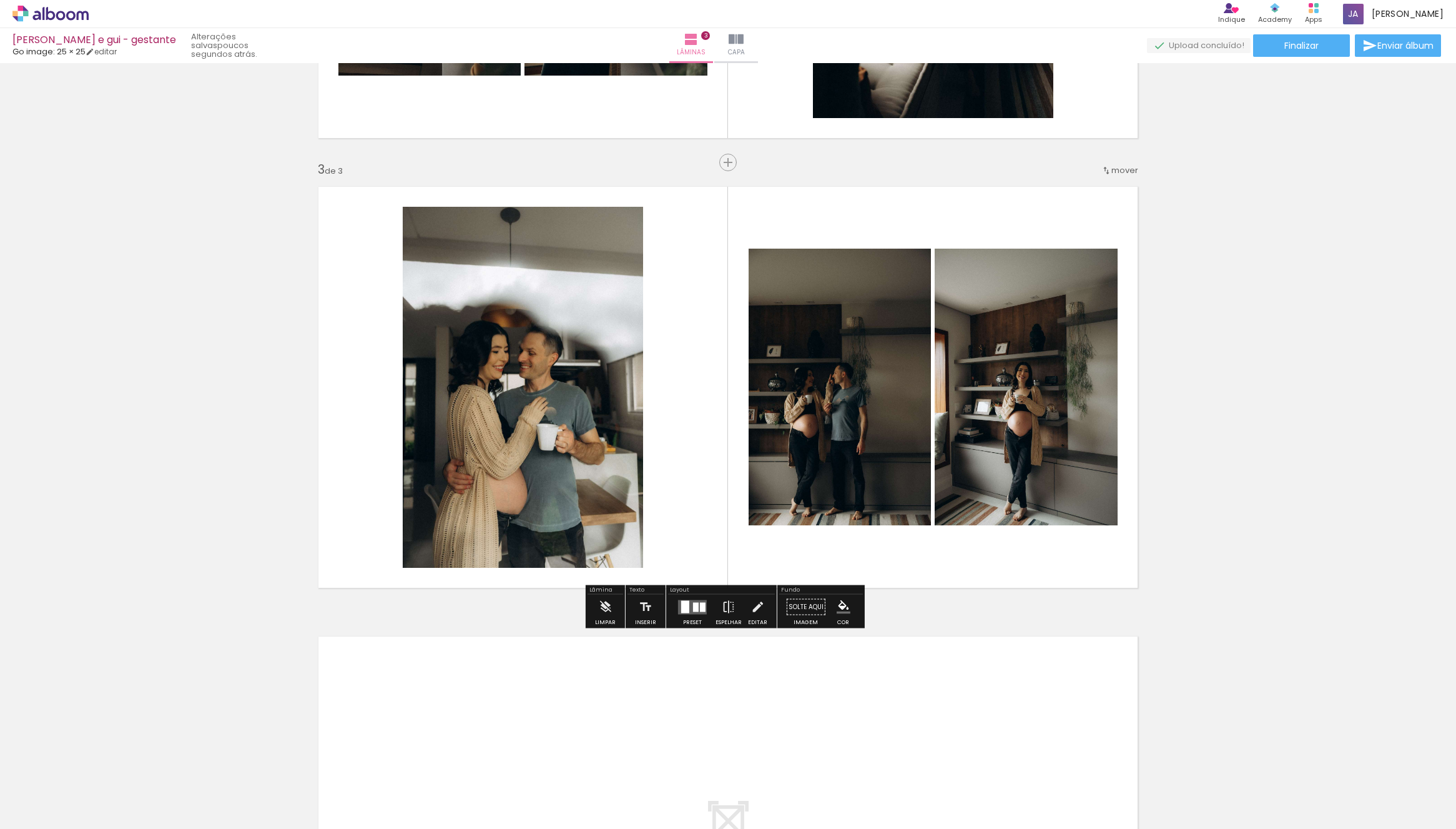
scroll to position [821, 0]
click at [697, 611] on quentale-layouter at bounding box center [692, 607] width 29 height 15
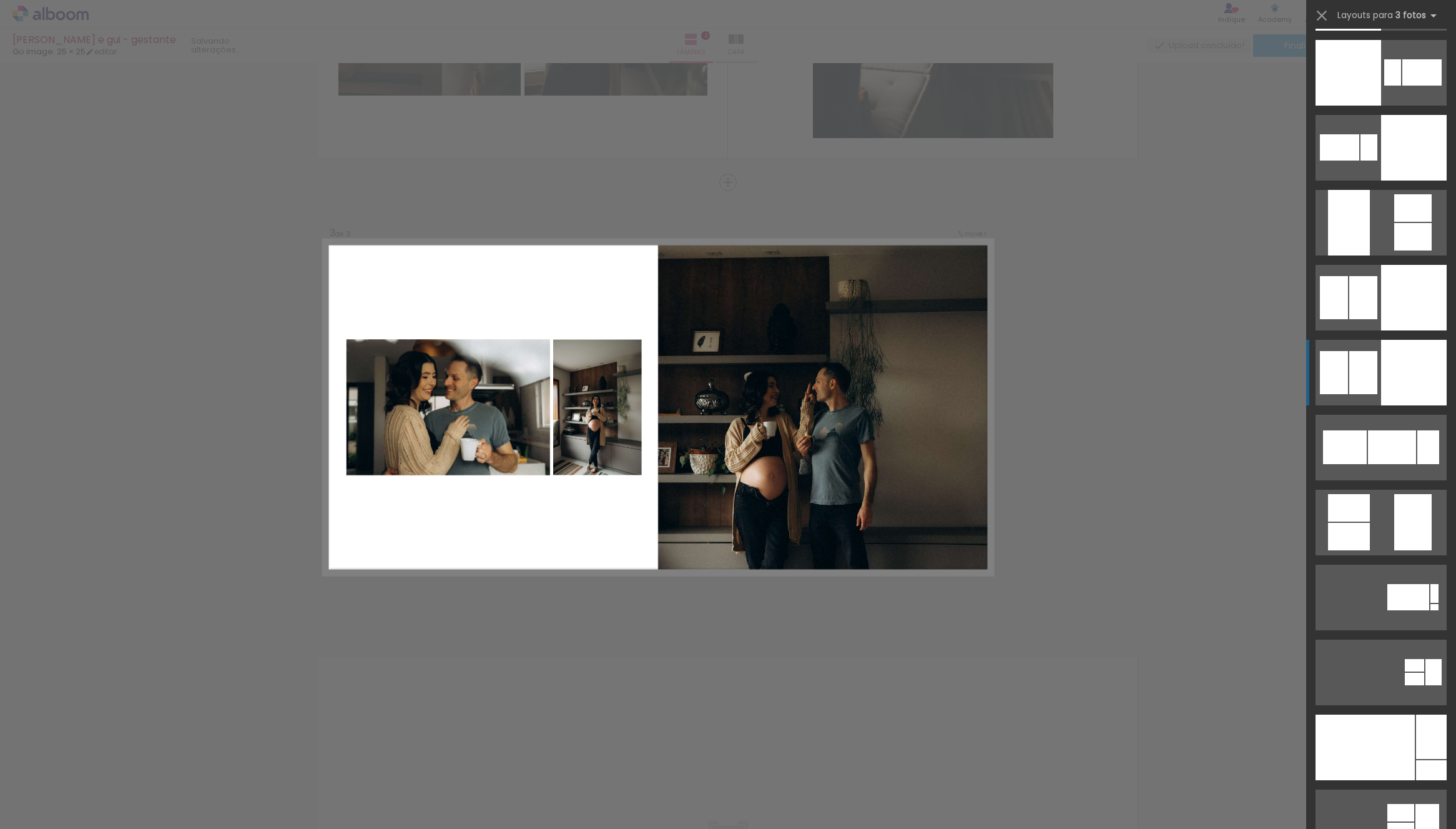
scroll to position [5471, 0]
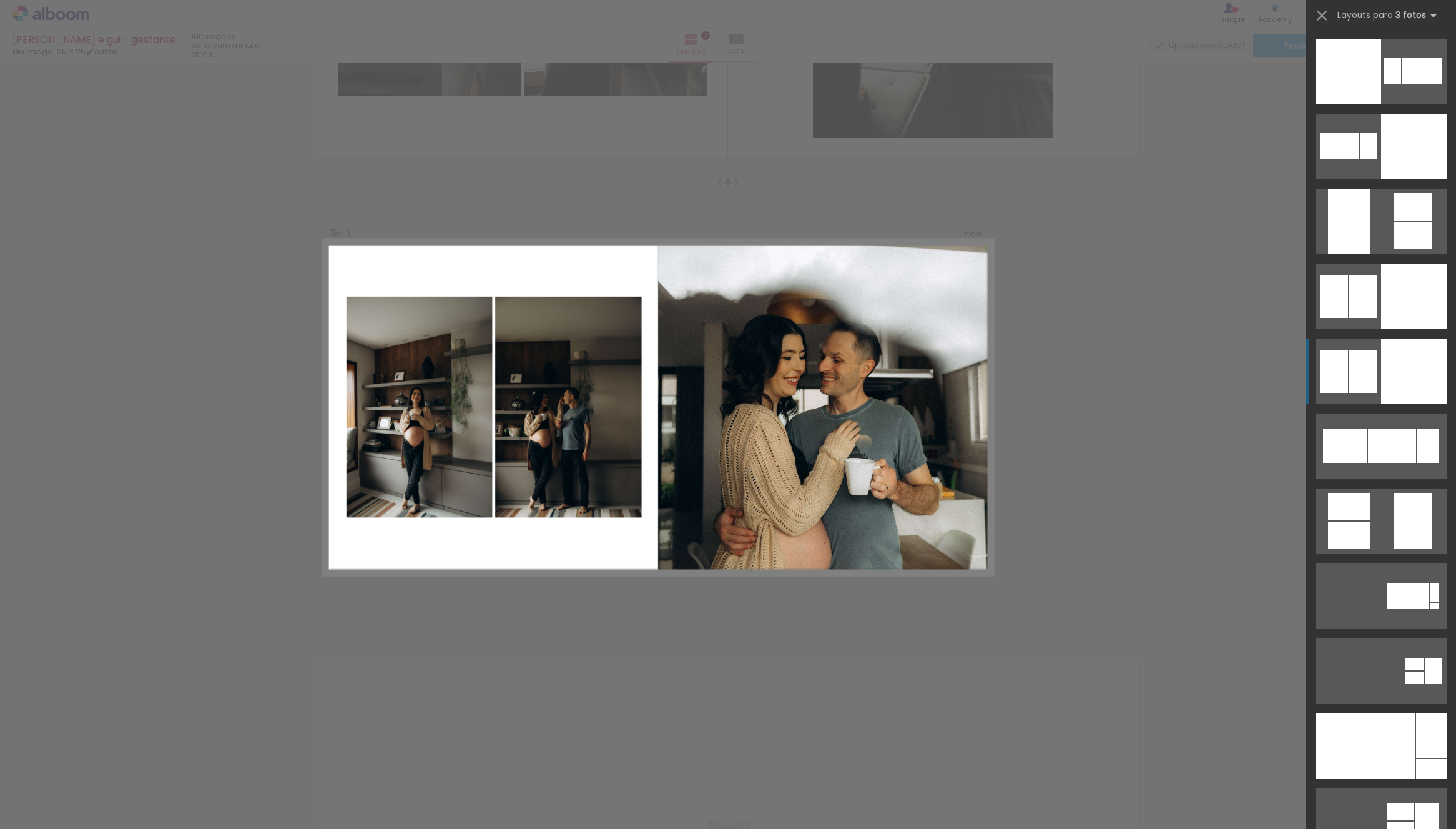
click at [1416, 759] on div at bounding box center [1432, 769] width 31 height 20
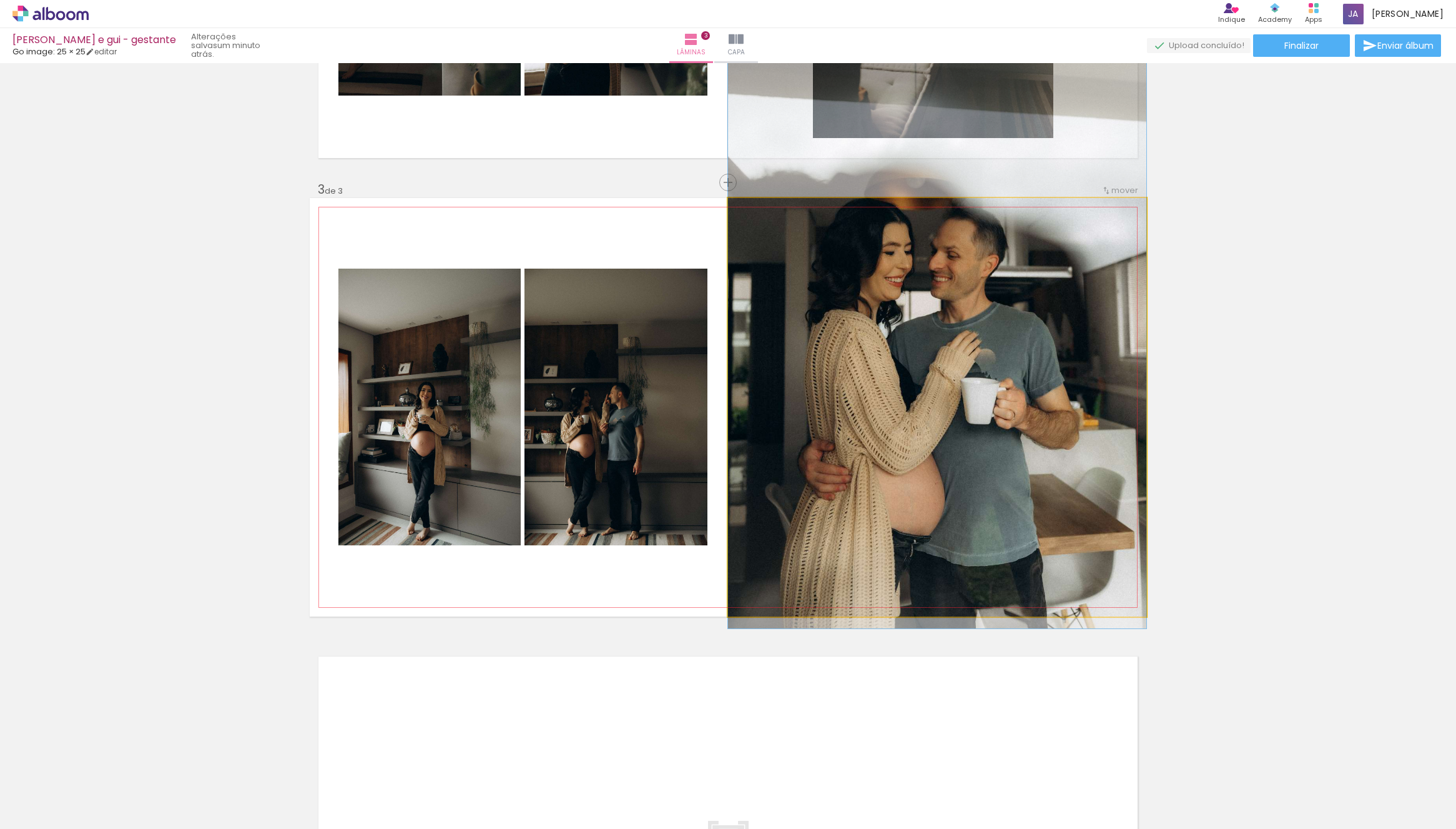
drag, startPoint x: 976, startPoint y: 538, endPoint x: 1024, endPoint y: 444, distance: 105.5
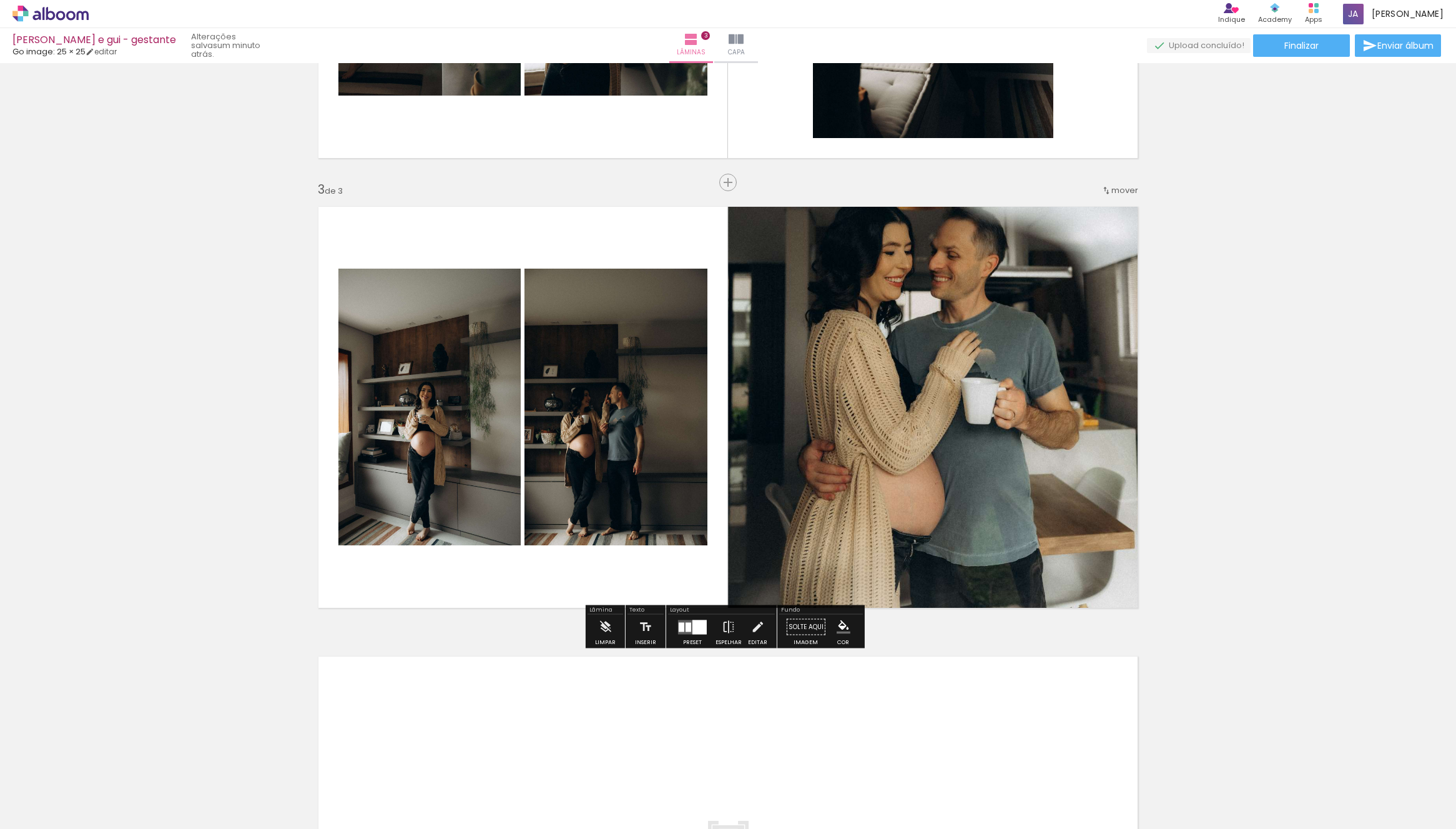
click at [1237, 552] on div "Inserir lâmina 1 de 3 Inserir lâmina 2 de 3 Inserir lâmina 3 de 3" at bounding box center [728, 166] width 1456 height 1799
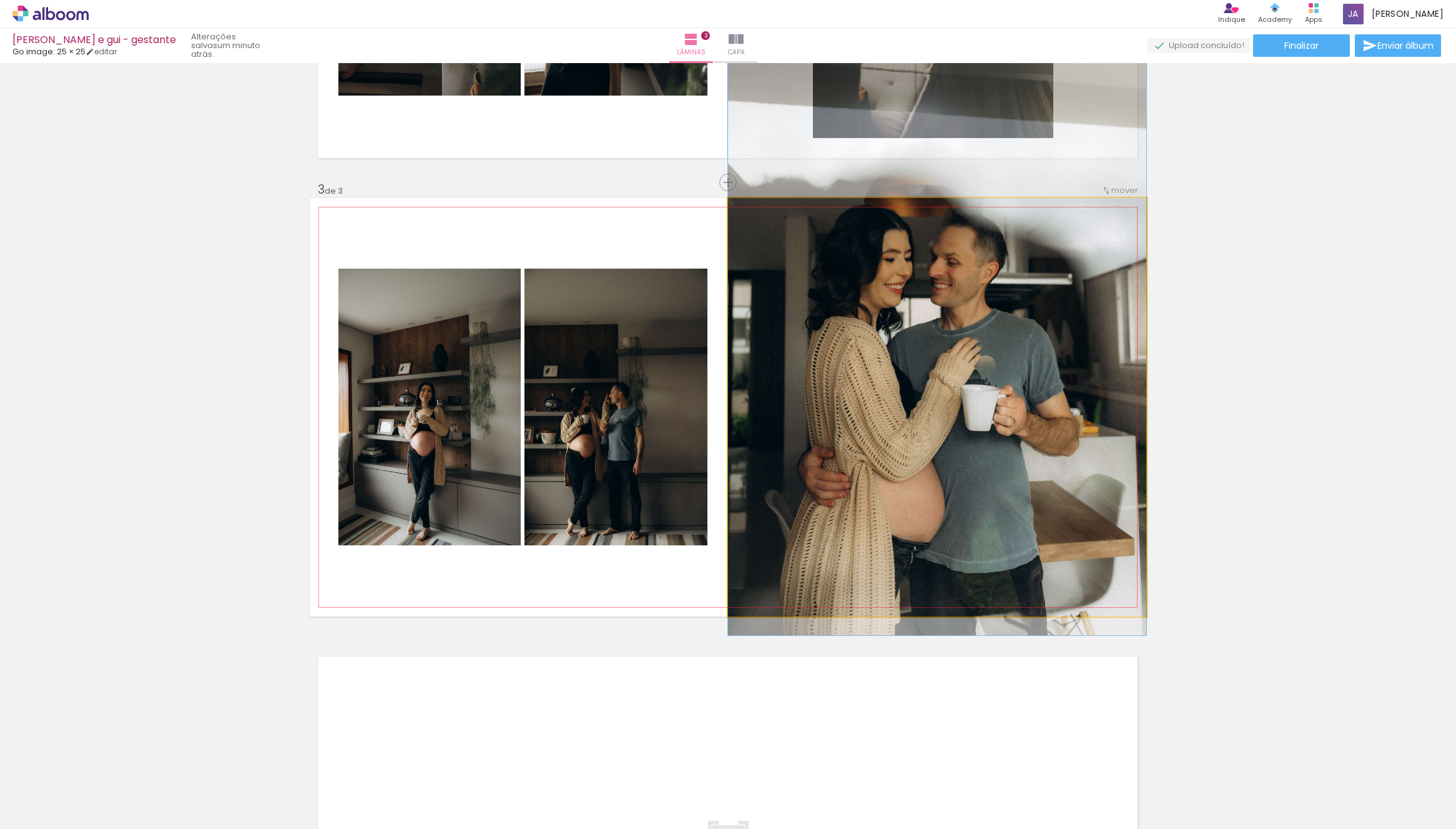
drag, startPoint x: 1012, startPoint y: 502, endPoint x: 1089, endPoint y: 535, distance: 83.8
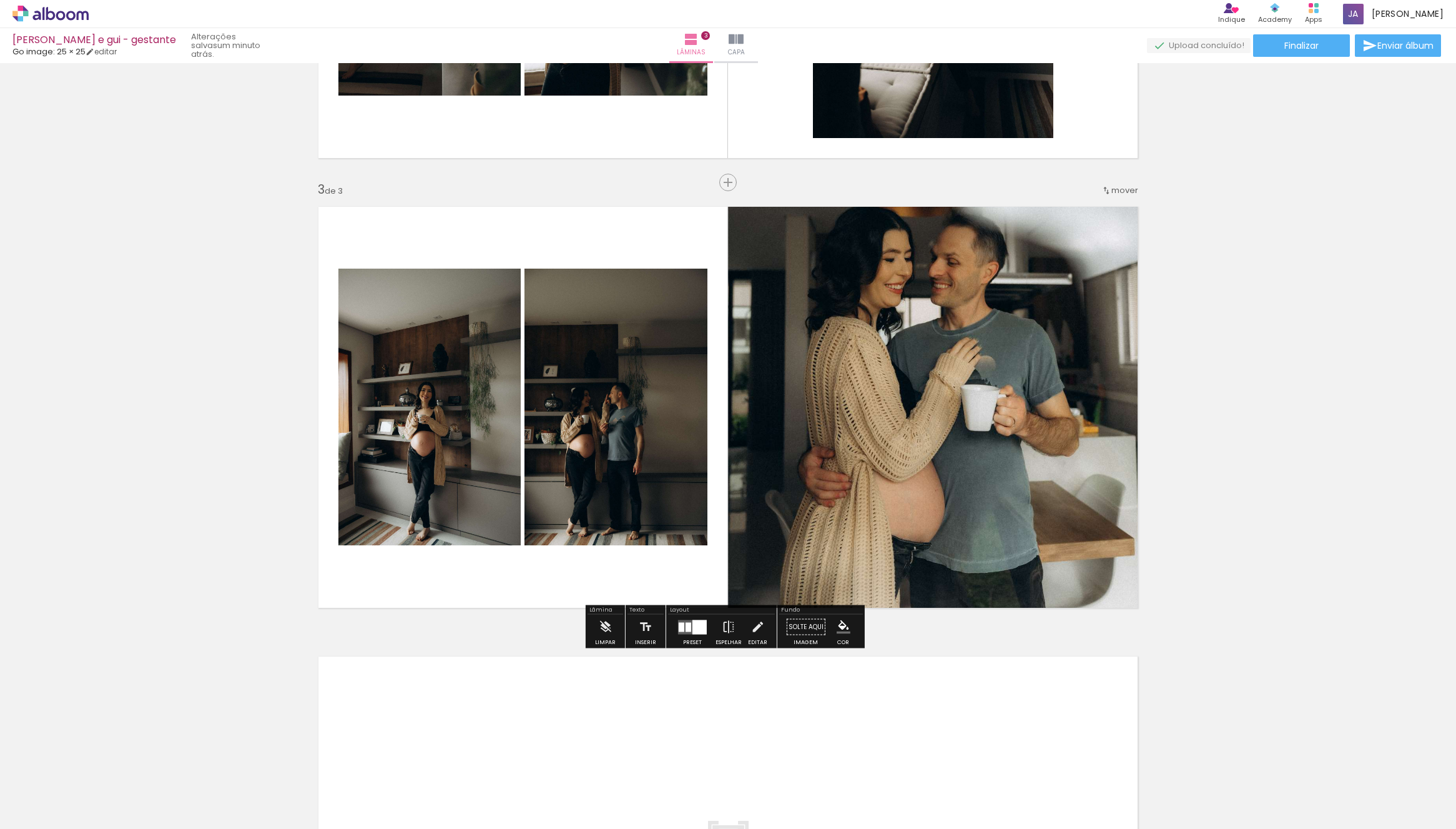
click at [1268, 609] on div "Inserir lâmina 1 de 3 Inserir lâmina 2 de 3 Inserir lâmina 3 de 3" at bounding box center [728, 166] width 1456 height 1799
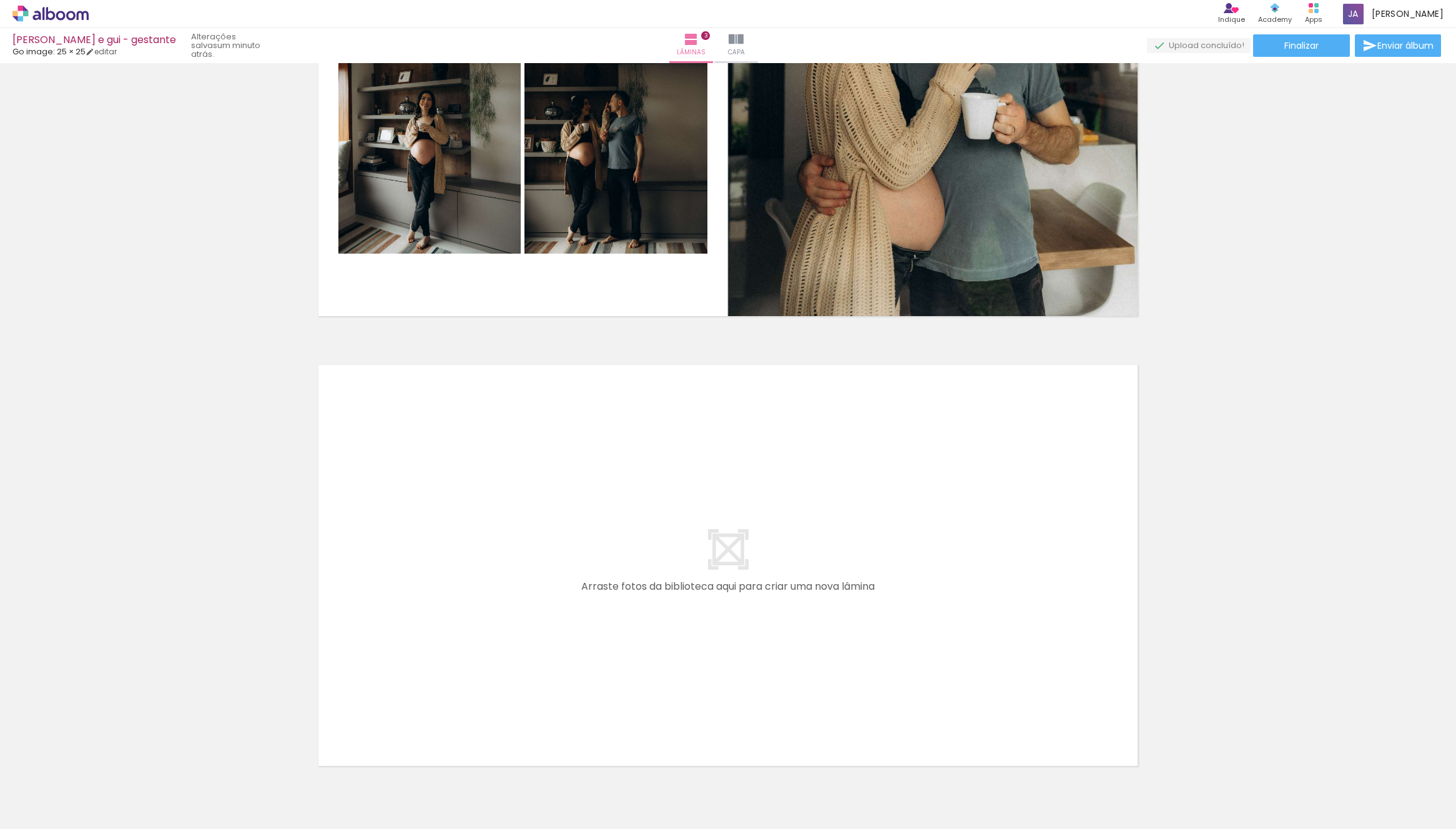
scroll to position [1106, 0]
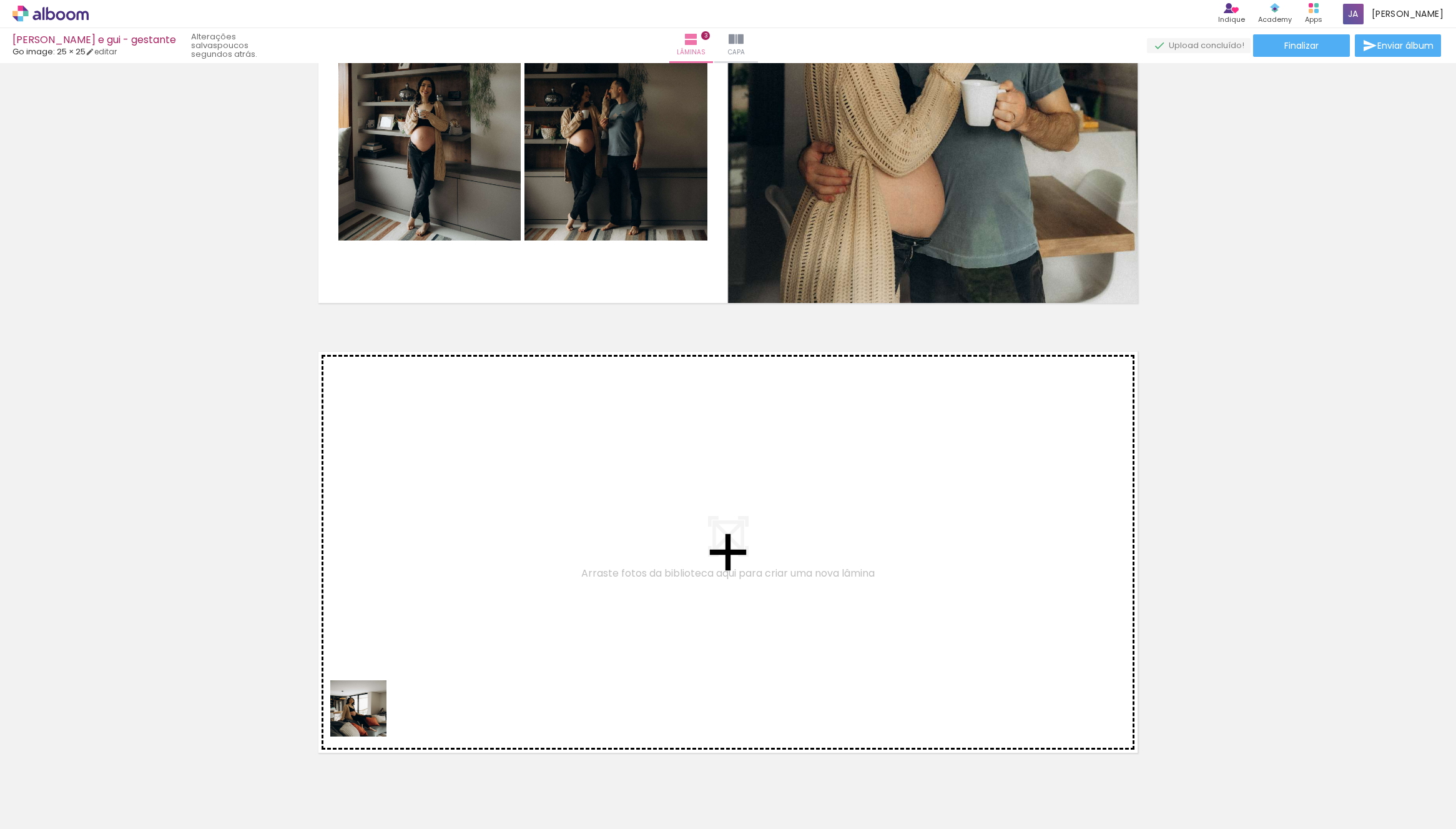
drag, startPoint x: 368, startPoint y: 718, endPoint x: 413, endPoint y: 570, distance: 154.7
click at [413, 570] on quentale-workspace at bounding box center [728, 414] width 1456 height 829
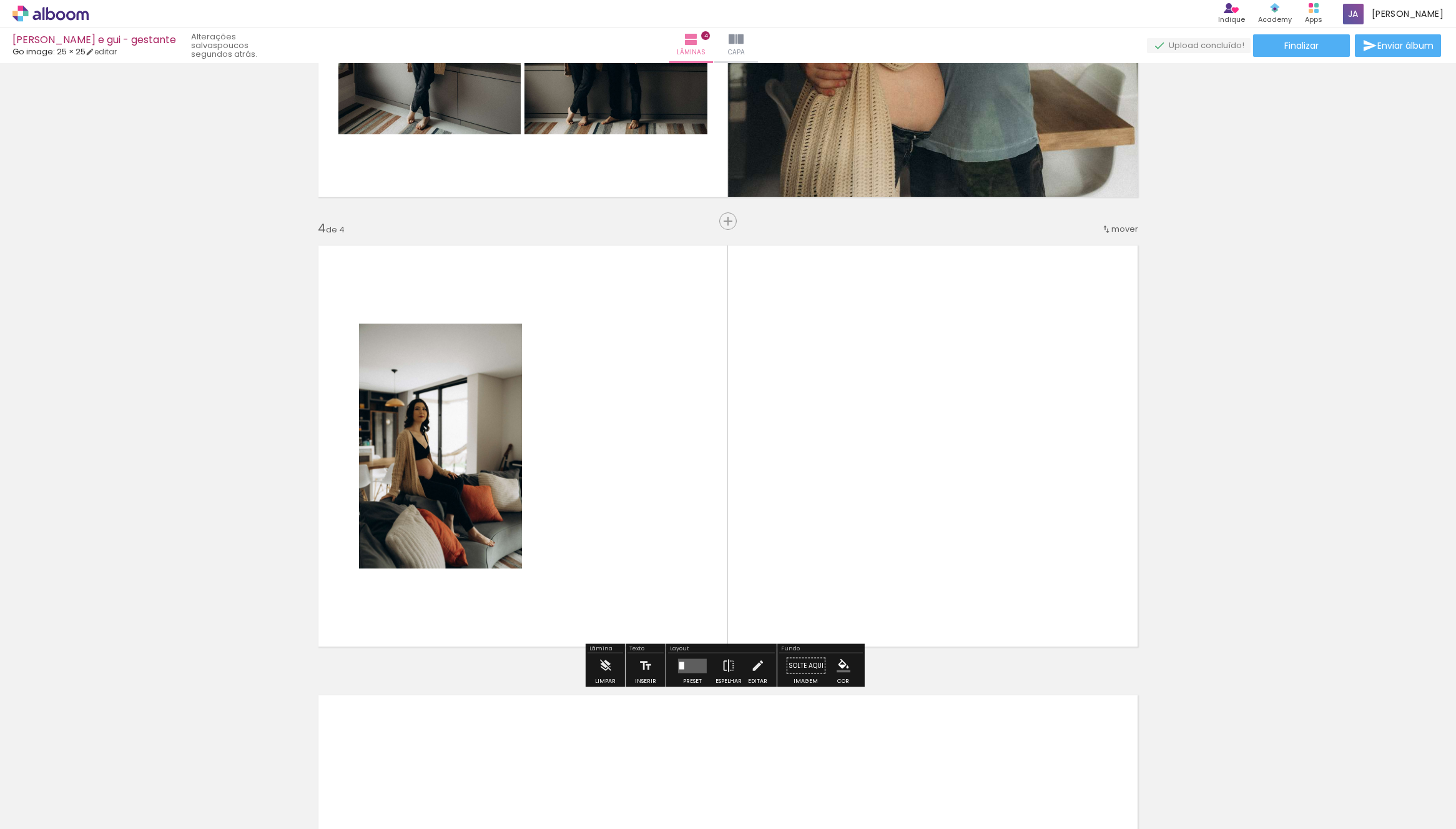
scroll to position [1251, 0]
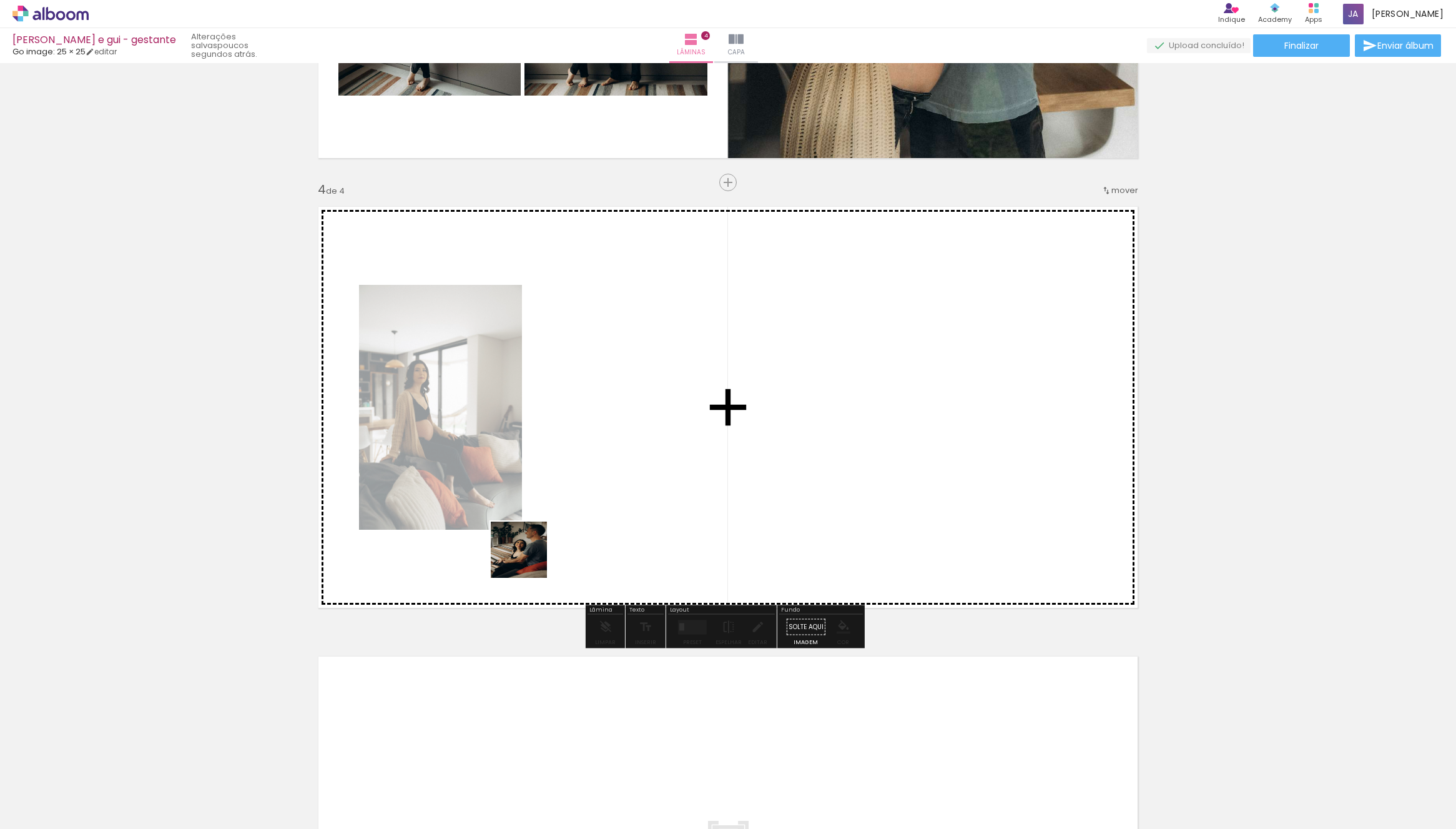
drag, startPoint x: 406, startPoint y: 802, endPoint x: 533, endPoint y: 566, distance: 268.0
click at [577, 493] on quentale-workspace at bounding box center [728, 414] width 1456 height 829
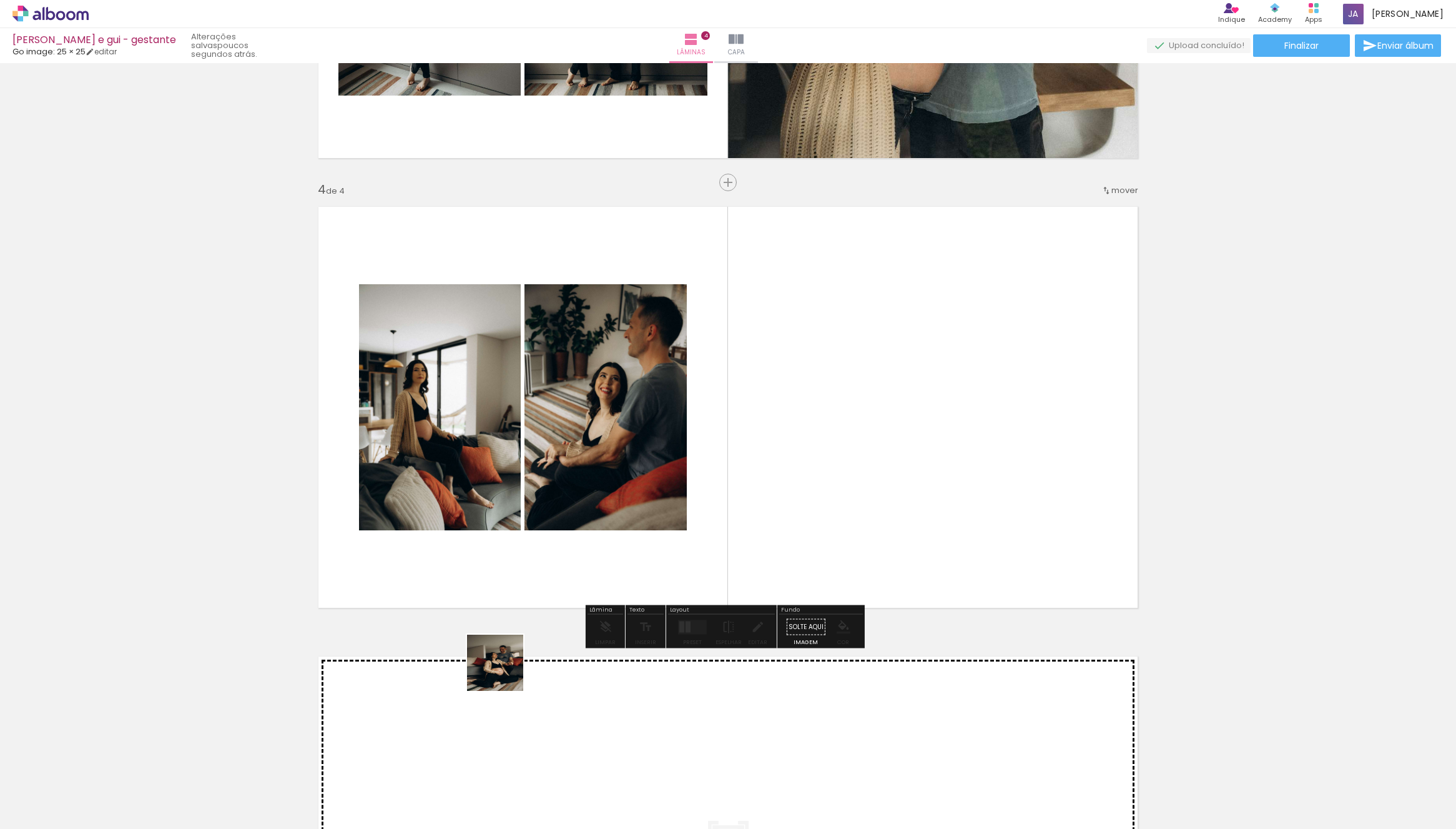
drag, startPoint x: 449, startPoint y: 753, endPoint x: 691, endPoint y: 438, distance: 397.2
click at [691, 438] on quentale-workspace at bounding box center [728, 414] width 1456 height 829
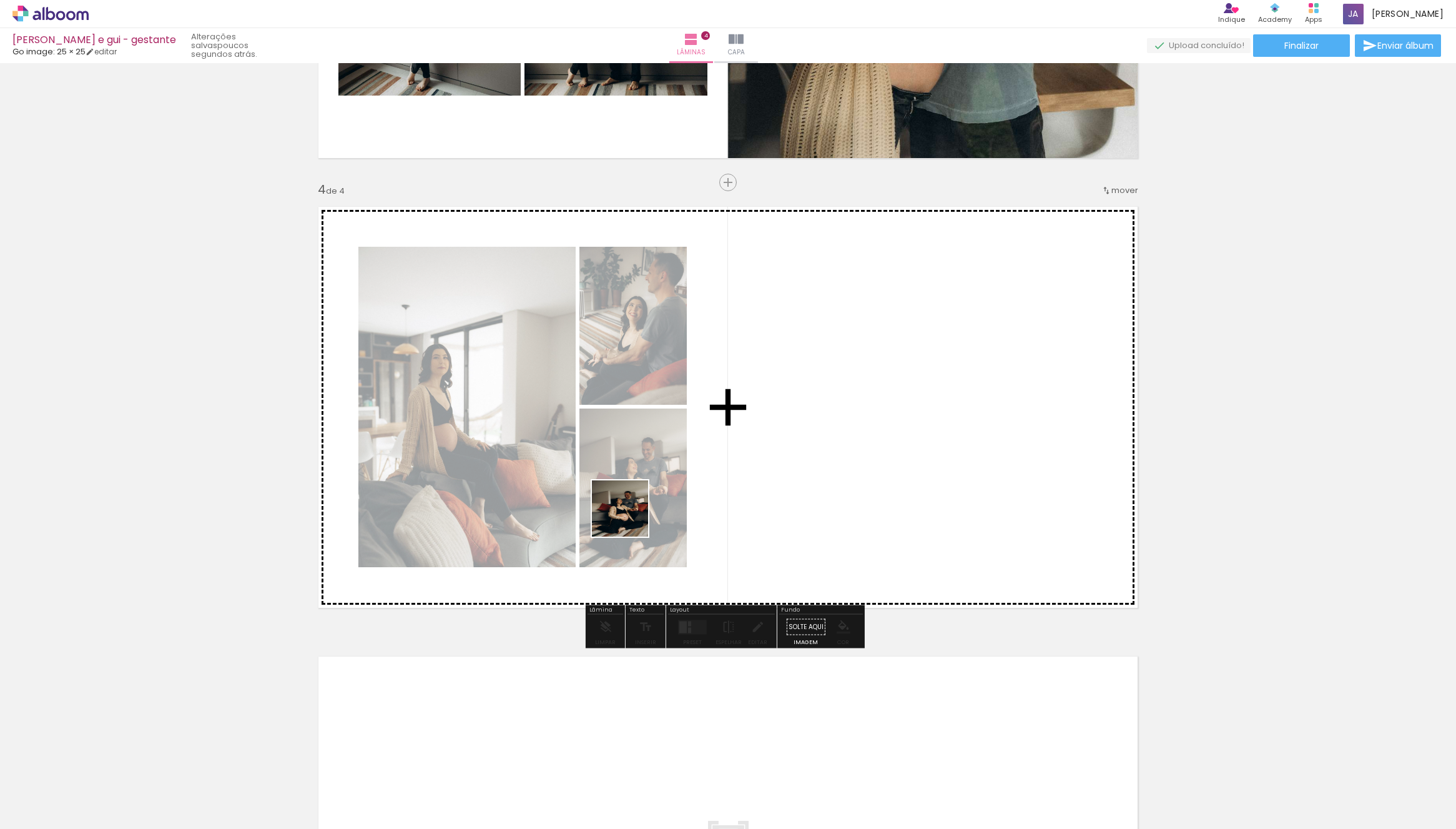
drag, startPoint x: 417, startPoint y: 796, endPoint x: 731, endPoint y: 417, distance: 492.2
click at [731, 417] on quentale-workspace at bounding box center [728, 414] width 1456 height 829
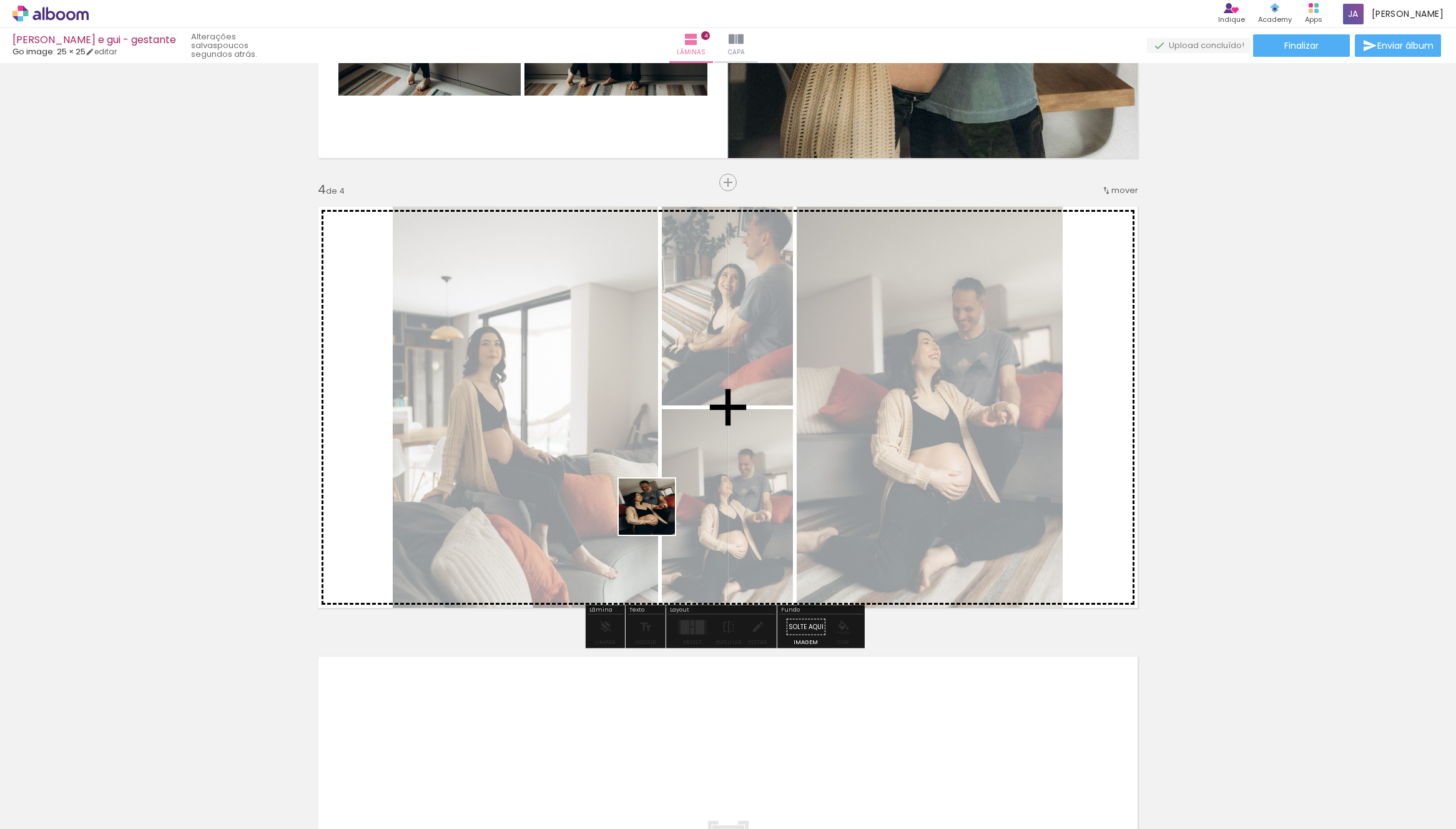
drag, startPoint x: 428, startPoint y: 782, endPoint x: 898, endPoint y: 398, distance: 606.9
click at [792, 366] on quentale-workspace at bounding box center [728, 414] width 1456 height 829
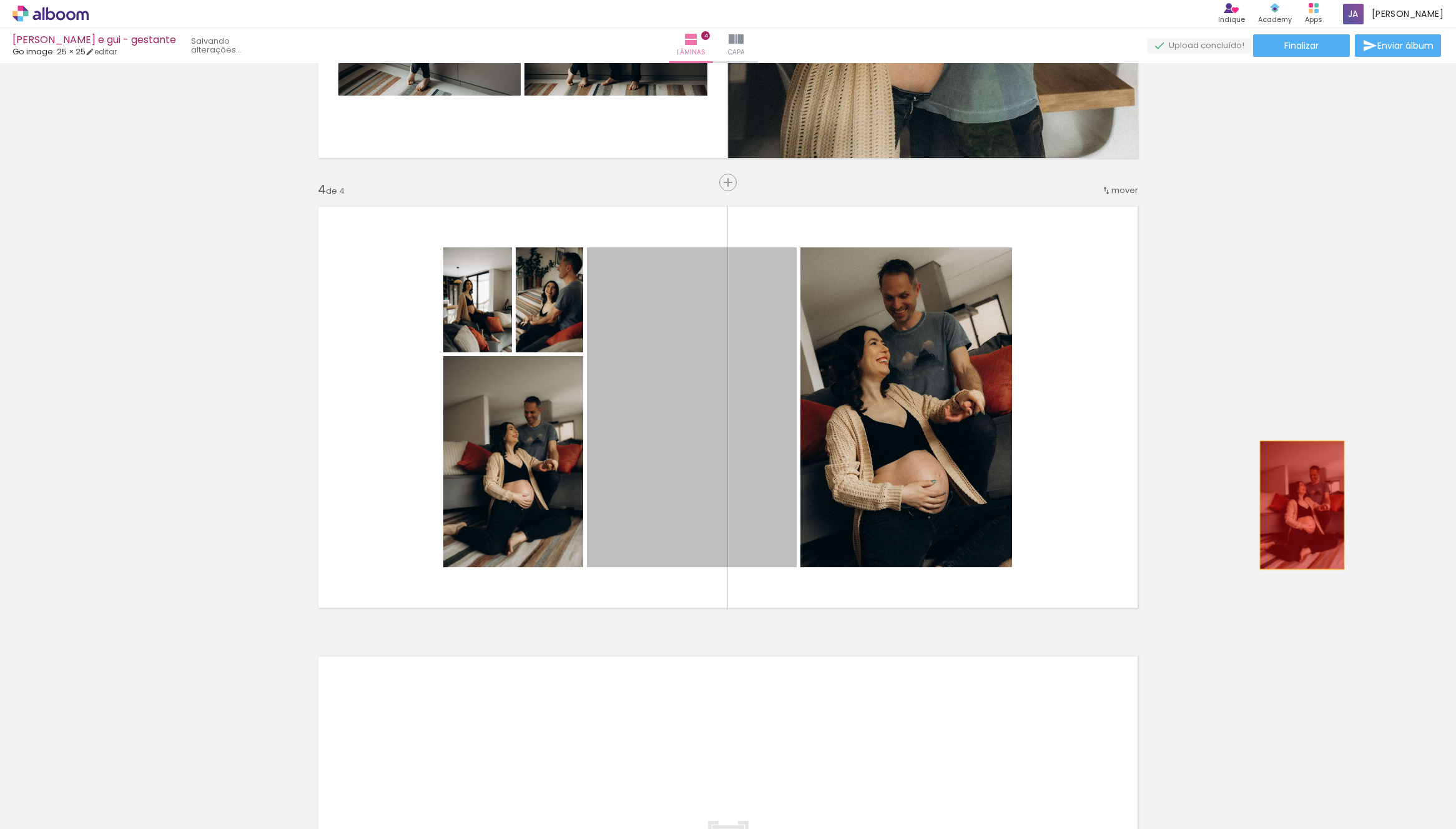
drag, startPoint x: 653, startPoint y: 450, endPoint x: 1231, endPoint y: 623, distance: 603.3
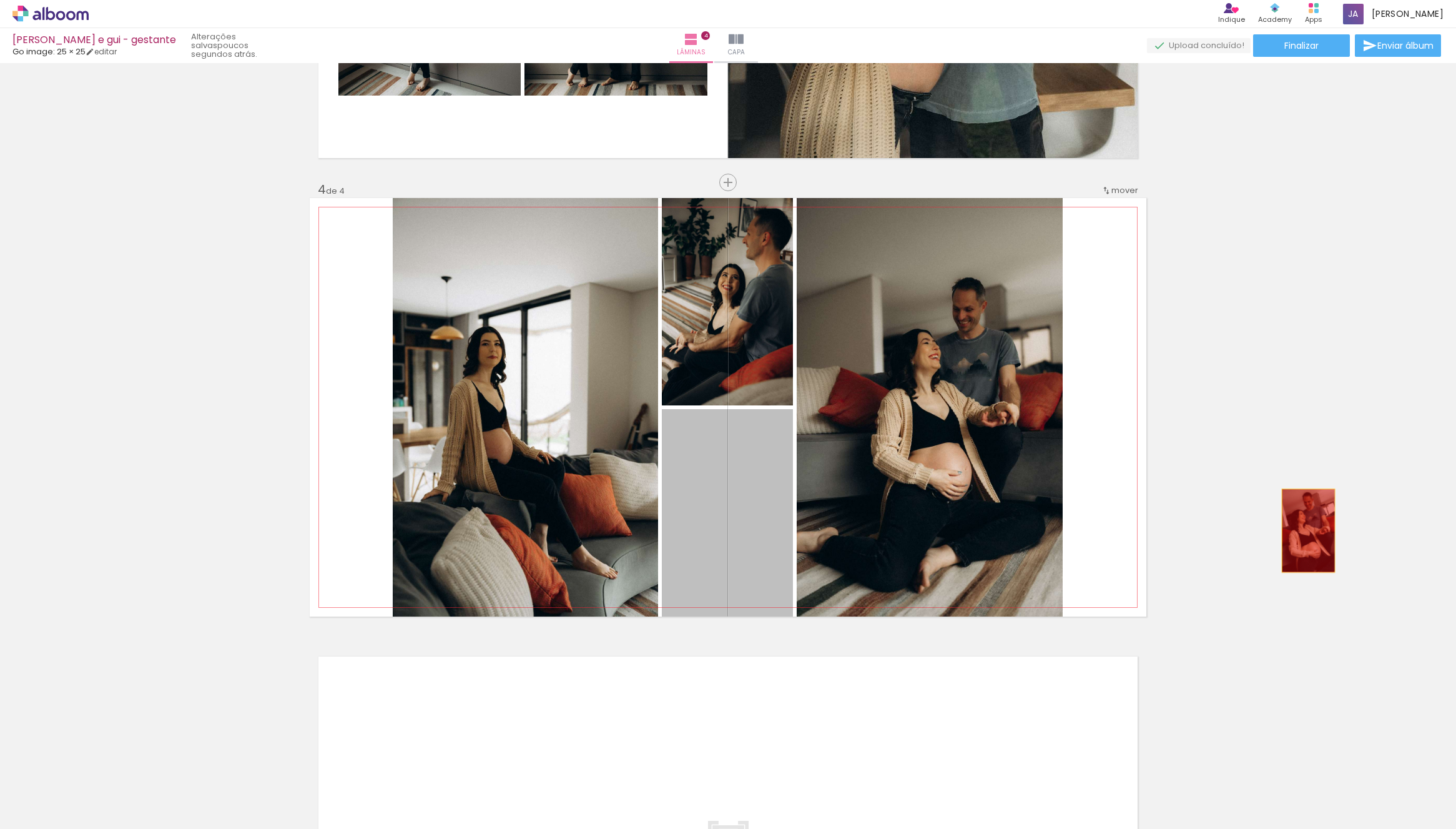
drag, startPoint x: 720, startPoint y: 513, endPoint x: 1250, endPoint y: 574, distance: 533.5
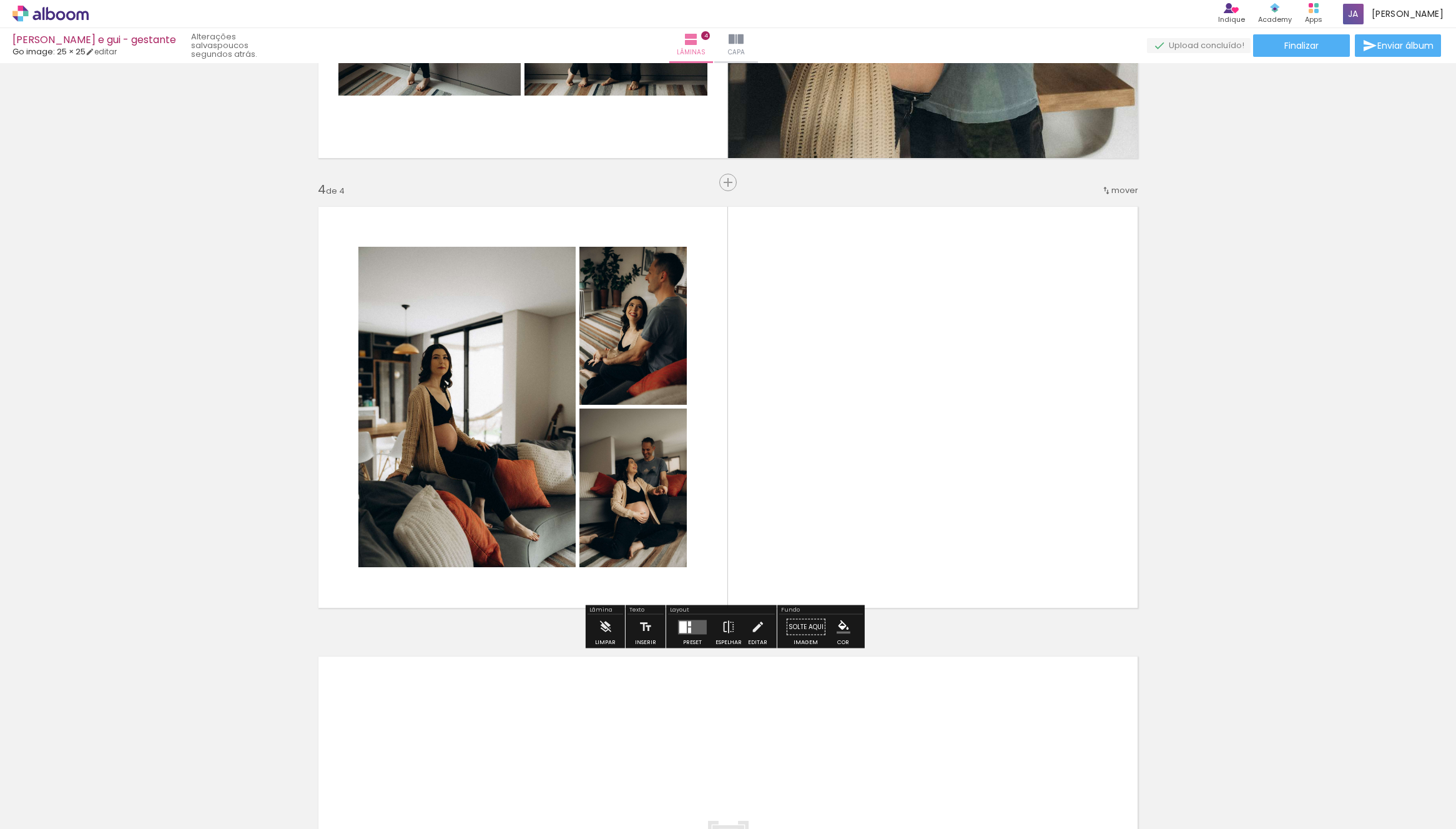
drag, startPoint x: 682, startPoint y: 627, endPoint x: 767, endPoint y: 609, distance: 86.9
click at [682, 628] on div at bounding box center [683, 627] width 7 height 12
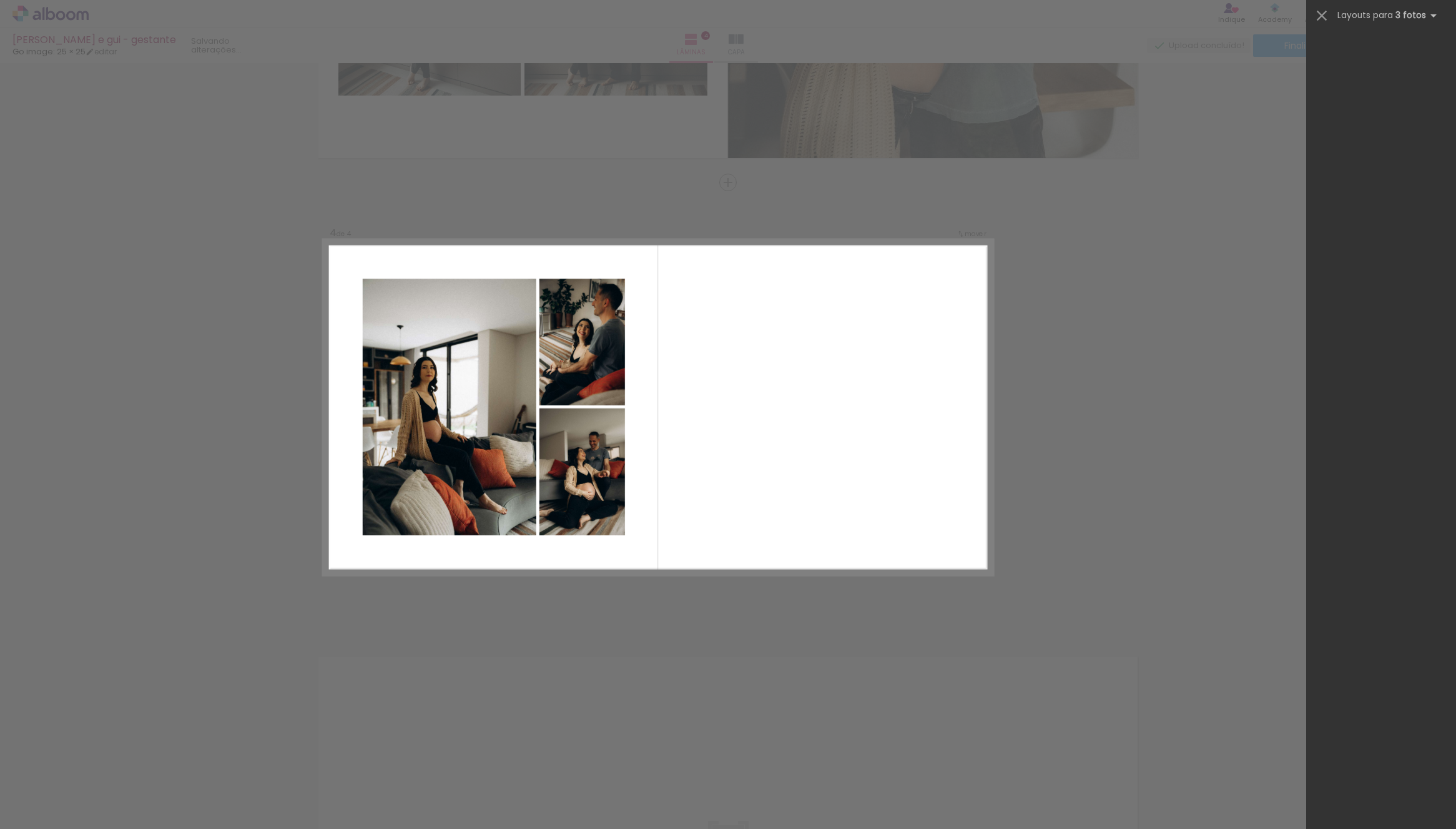
scroll to position [0, 0]
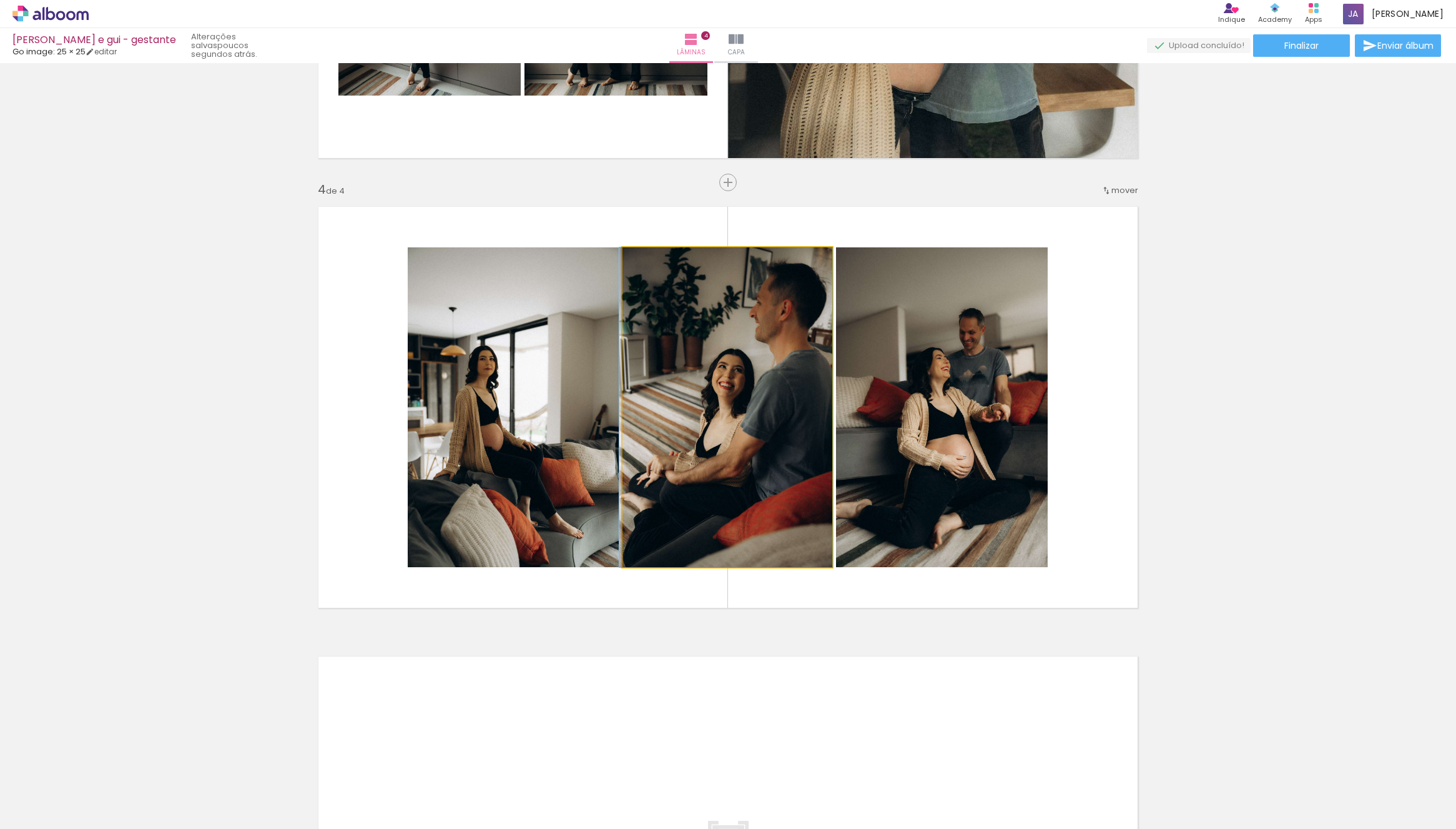
drag, startPoint x: 759, startPoint y: 432, endPoint x: 529, endPoint y: 438, distance: 230.1
click at [0, 0] on slot at bounding box center [0, 0] width 0 height 0
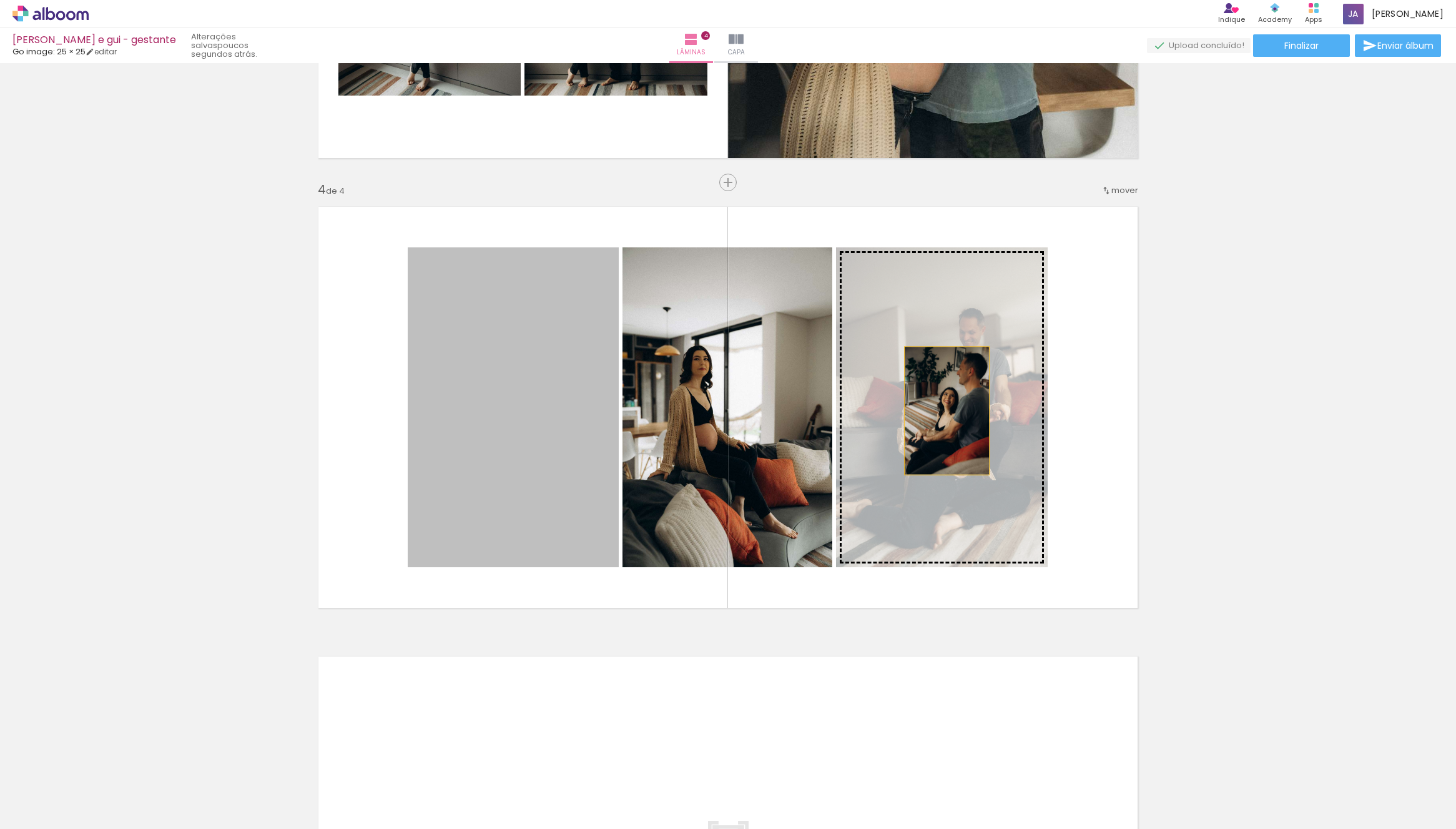
drag, startPoint x: 747, startPoint y: 432, endPoint x: 934, endPoint y: 417, distance: 187.6
click at [0, 0] on slot at bounding box center [0, 0] width 0 height 0
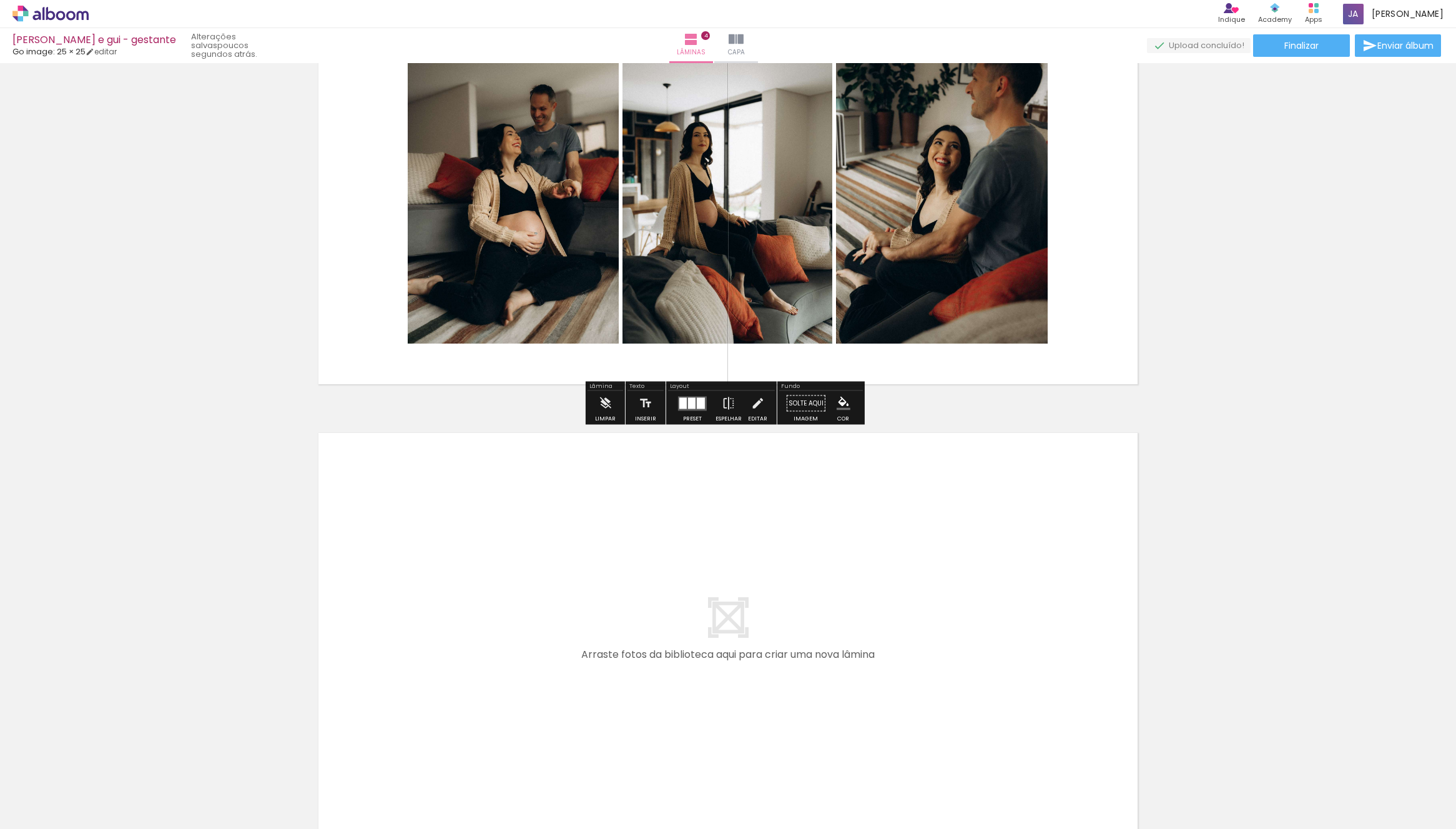
scroll to position [1480, 0]
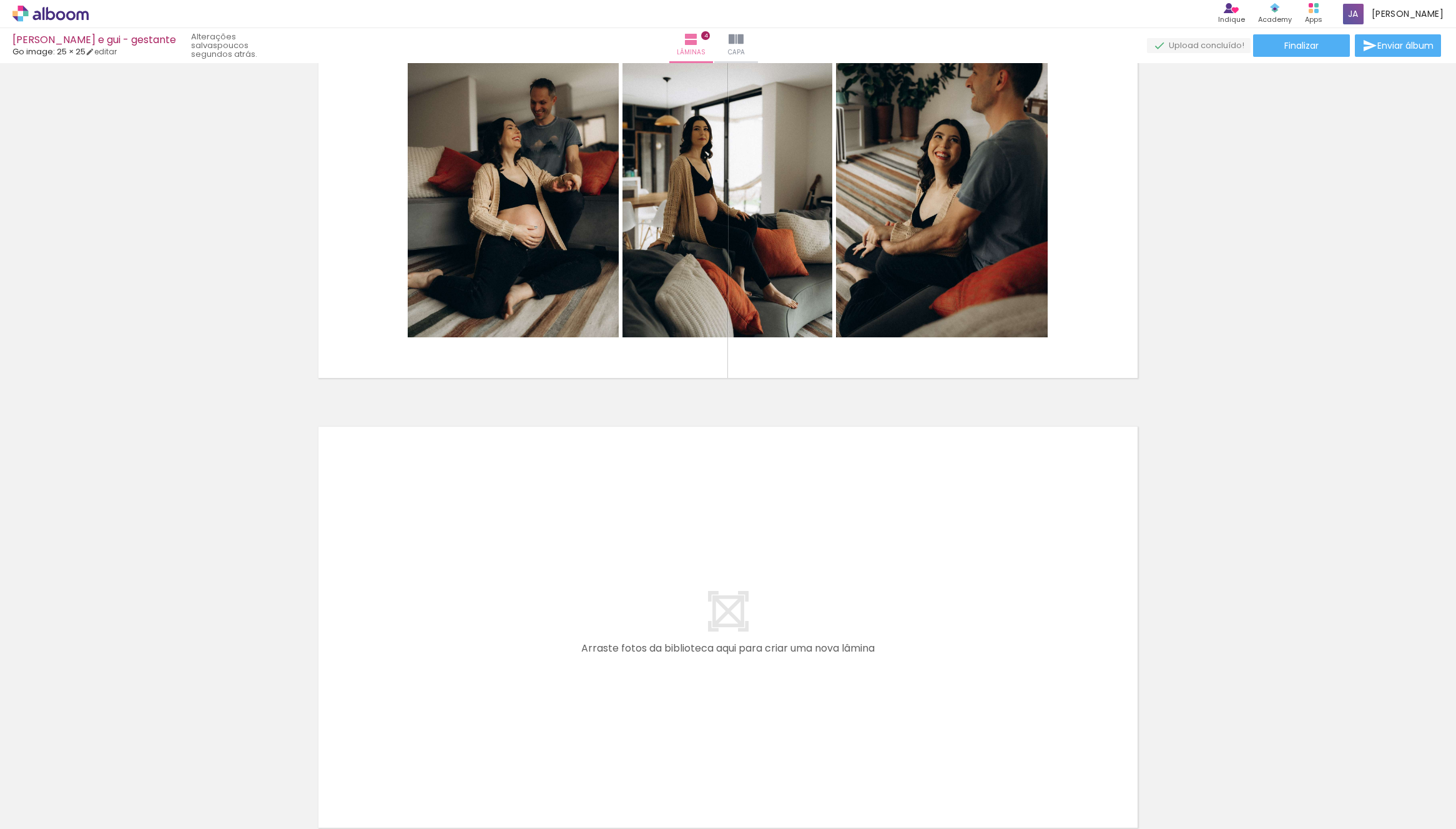
click at [615, 605] on quentale-workspace at bounding box center [728, 414] width 1456 height 829
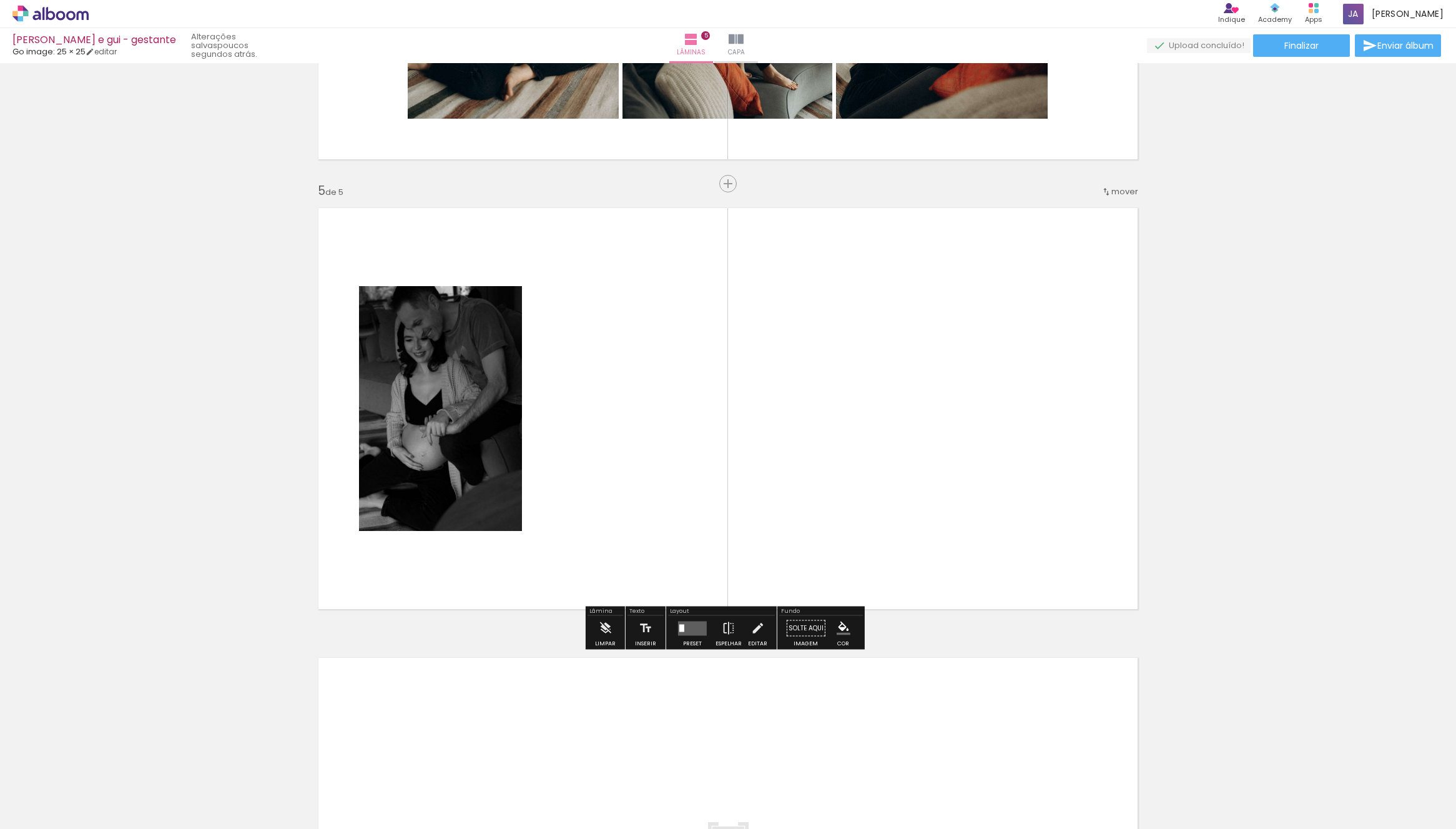
scroll to position [1700, 0]
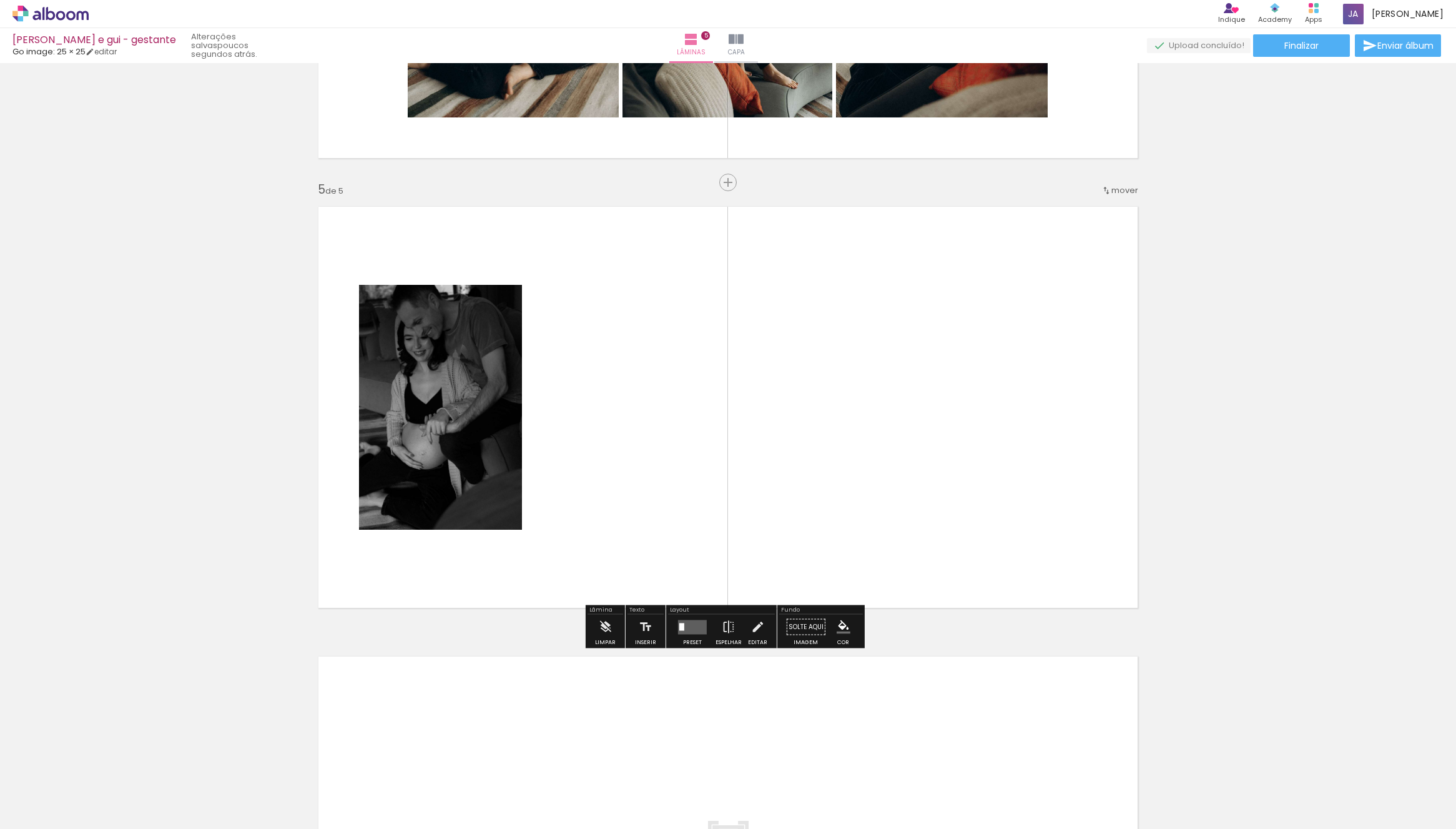
drag, startPoint x: 608, startPoint y: 532, endPoint x: 520, endPoint y: 616, distance: 121.7
click at [609, 525] on quentale-workspace at bounding box center [728, 414] width 1456 height 829
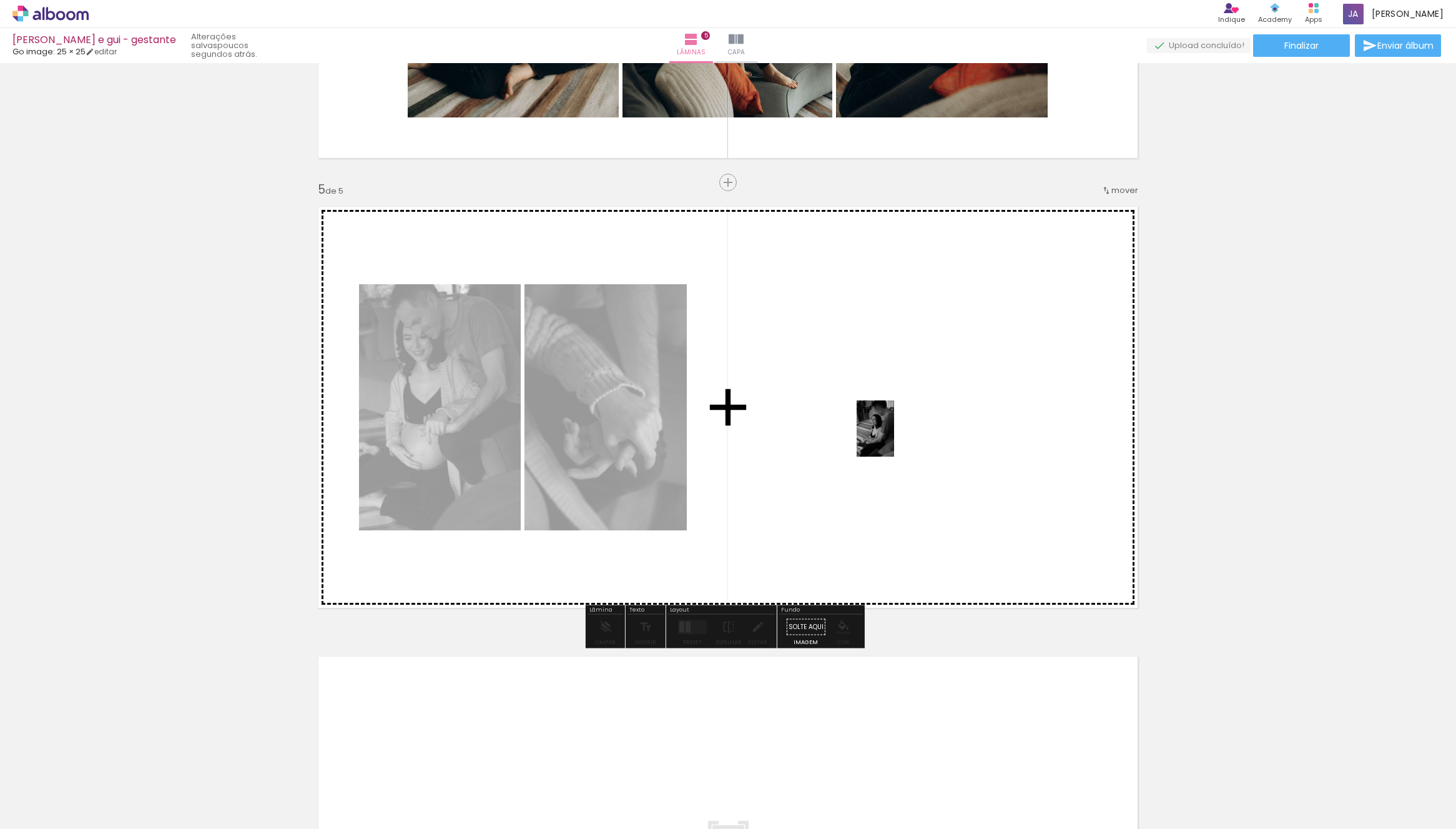
drag, startPoint x: 371, startPoint y: 771, endPoint x: 954, endPoint y: 470, distance: 656.1
click at [894, 438] on quentale-workspace at bounding box center [728, 414] width 1456 height 829
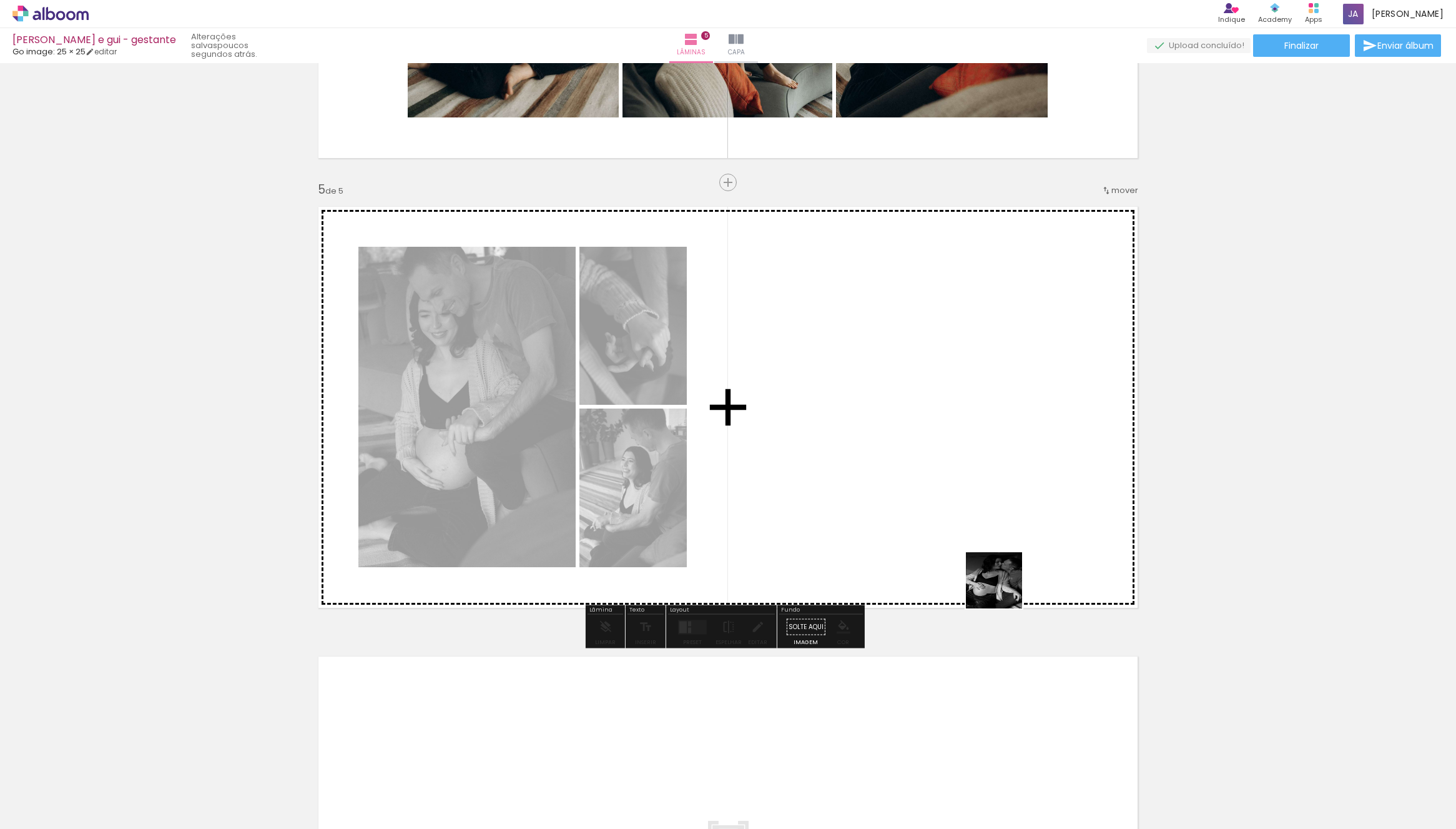
drag, startPoint x: 1003, startPoint y: 590, endPoint x: 982, endPoint y: 483, distance: 109.0
click at [979, 386] on quentale-workspace at bounding box center [728, 414] width 1456 height 829
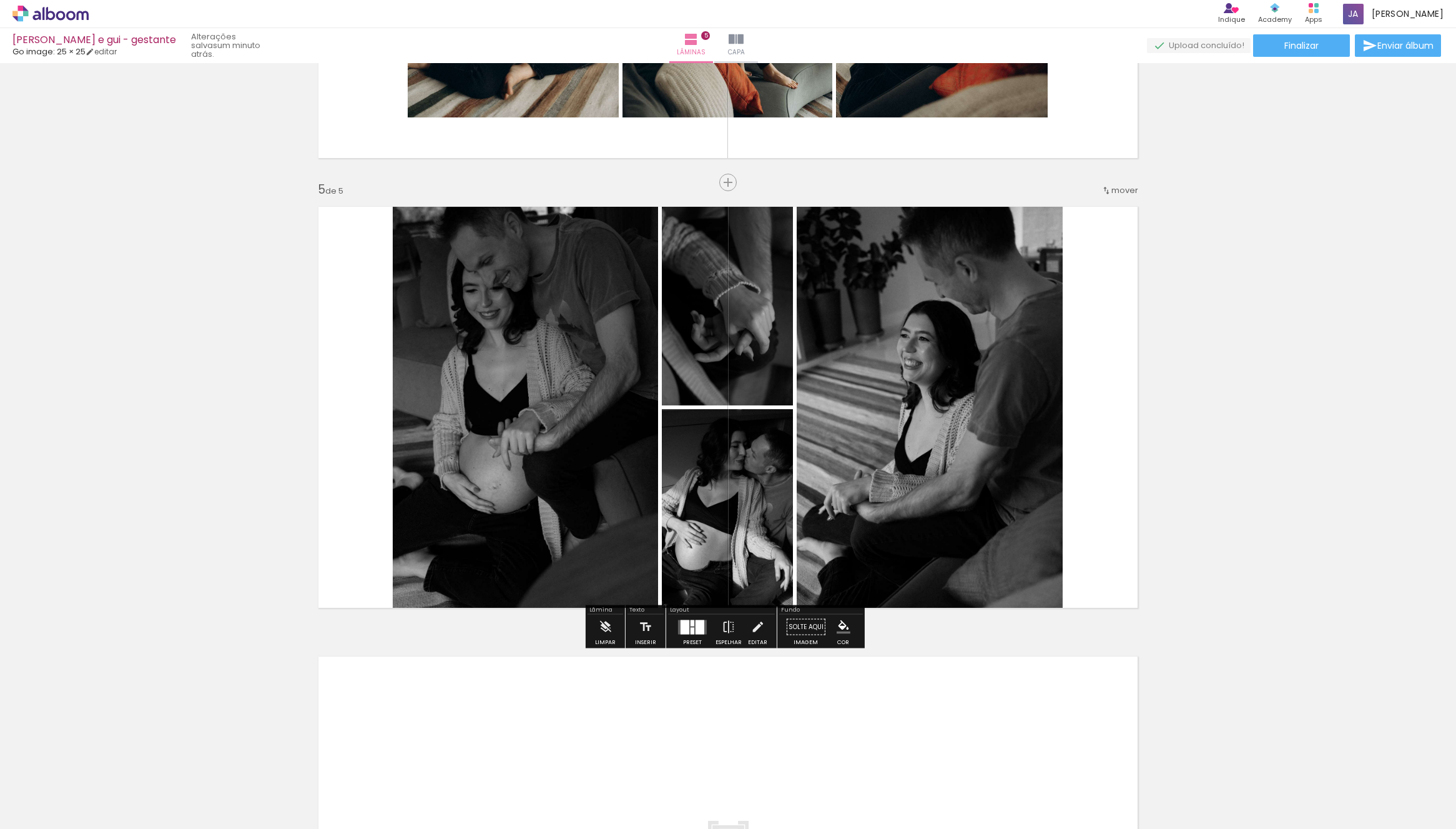
click at [701, 631] on quentale-layouter at bounding box center [692, 627] width 29 height 15
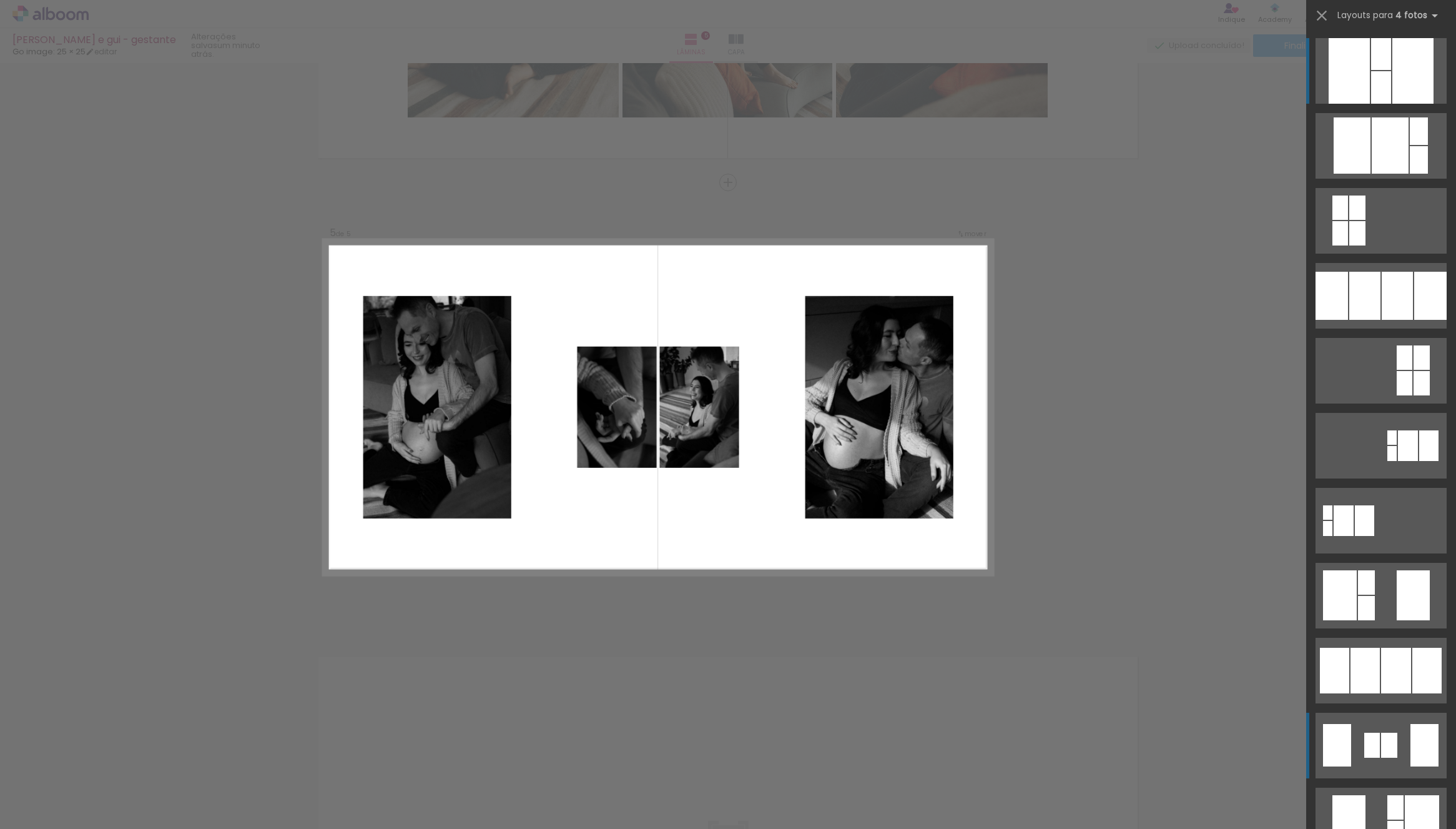
click at [1410, 145] on div at bounding box center [1418, 131] width 18 height 28
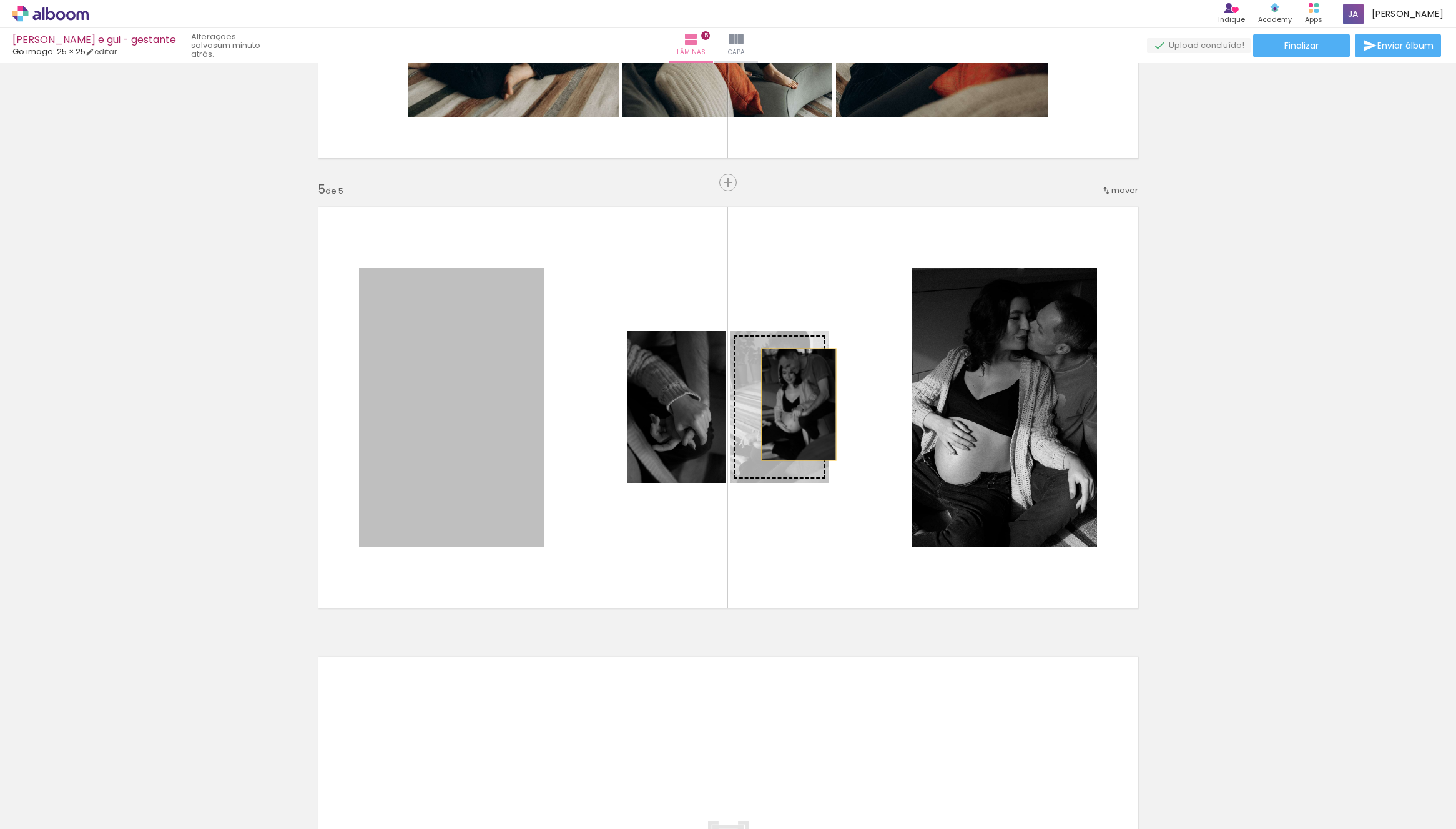
drag, startPoint x: 750, startPoint y: 404, endPoint x: 794, endPoint y: 414, distance: 45.1
click at [0, 0] on slot at bounding box center [0, 0] width 0 height 0
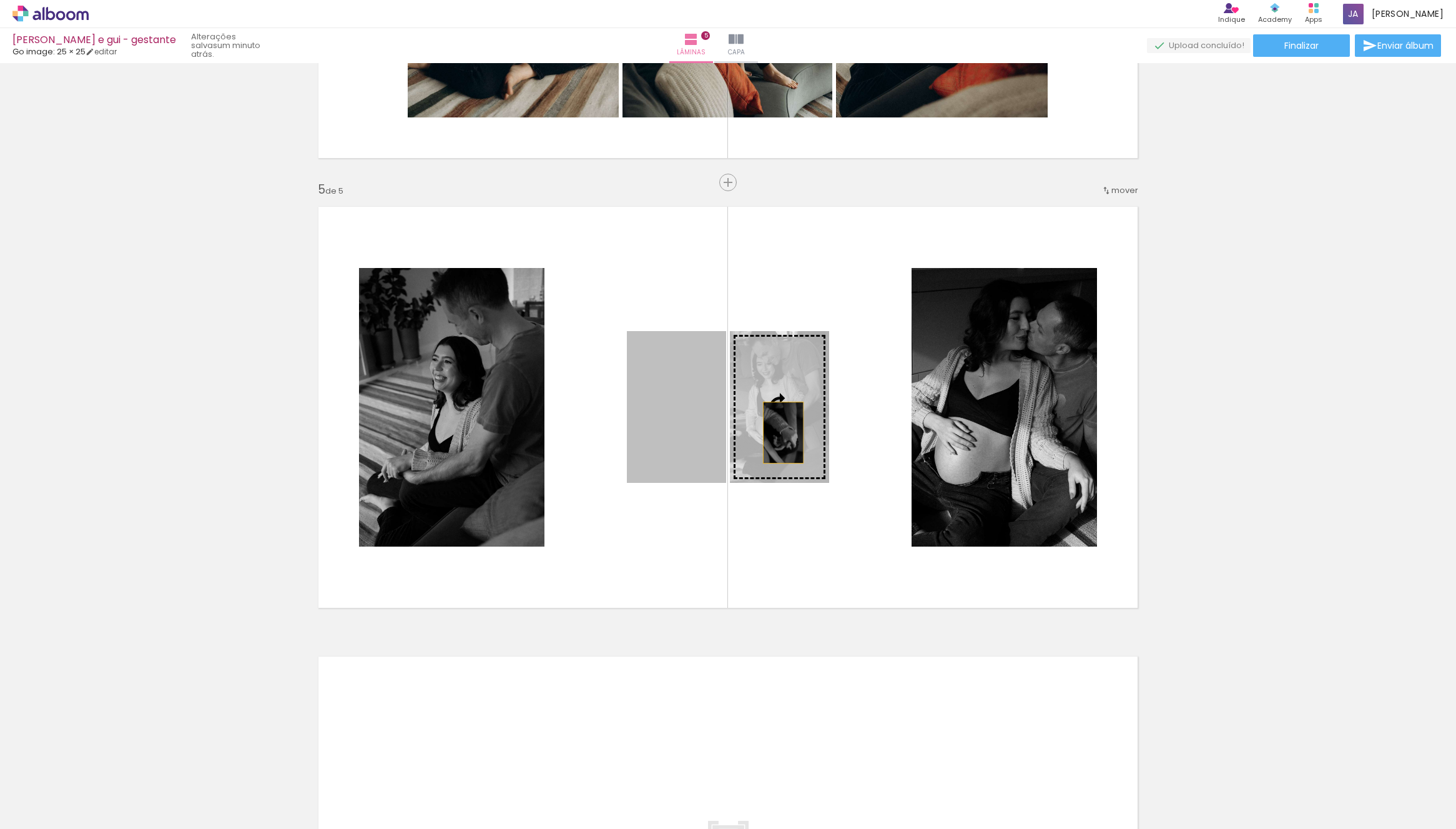
drag, startPoint x: 682, startPoint y: 437, endPoint x: 760, endPoint y: 497, distance: 98.4
click at [0, 0] on slot at bounding box center [0, 0] width 0 height 0
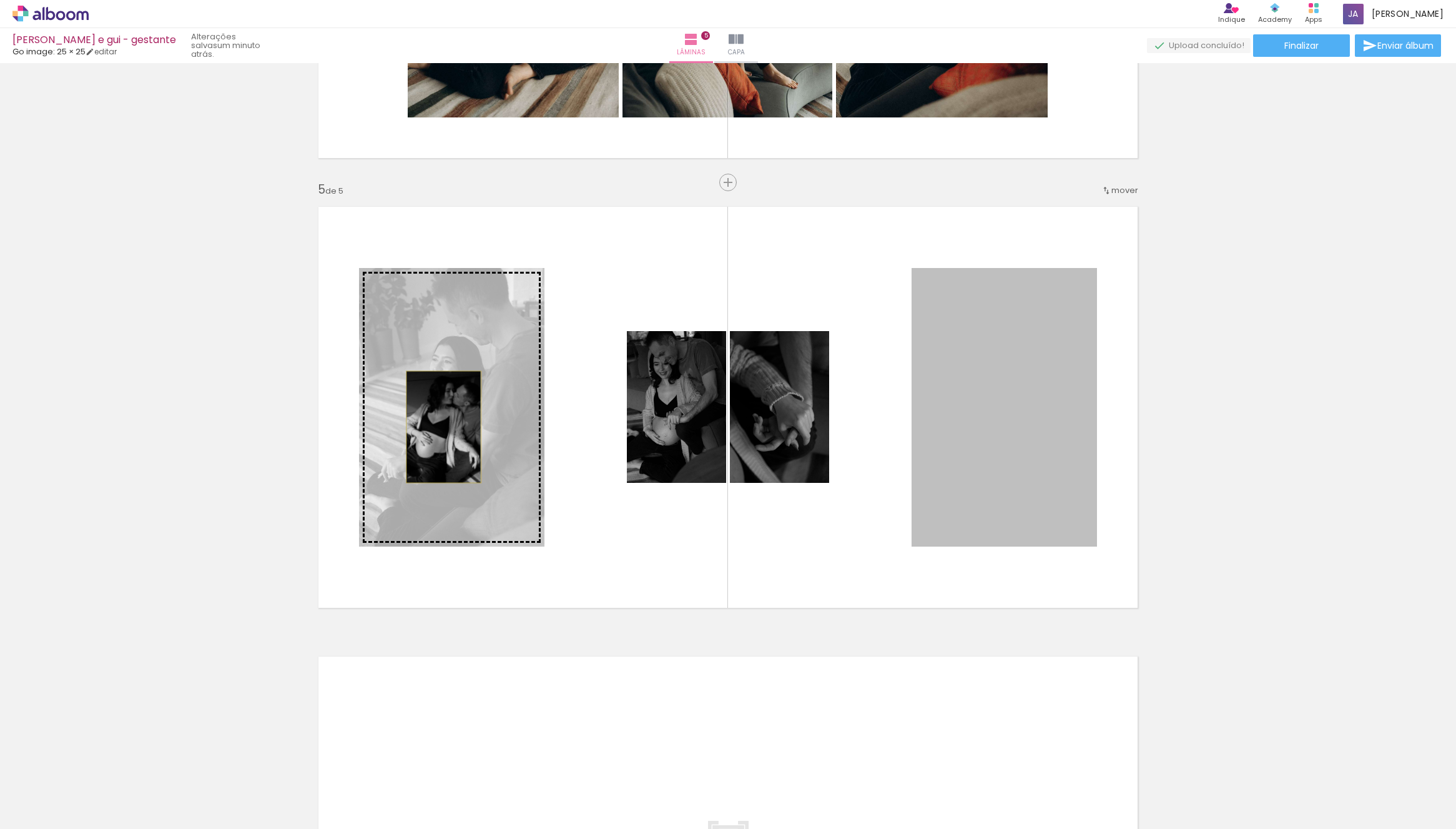
drag, startPoint x: 1023, startPoint y: 455, endPoint x: 462, endPoint y: 441, distance: 561.2
click at [0, 0] on slot at bounding box center [0, 0] width 0 height 0
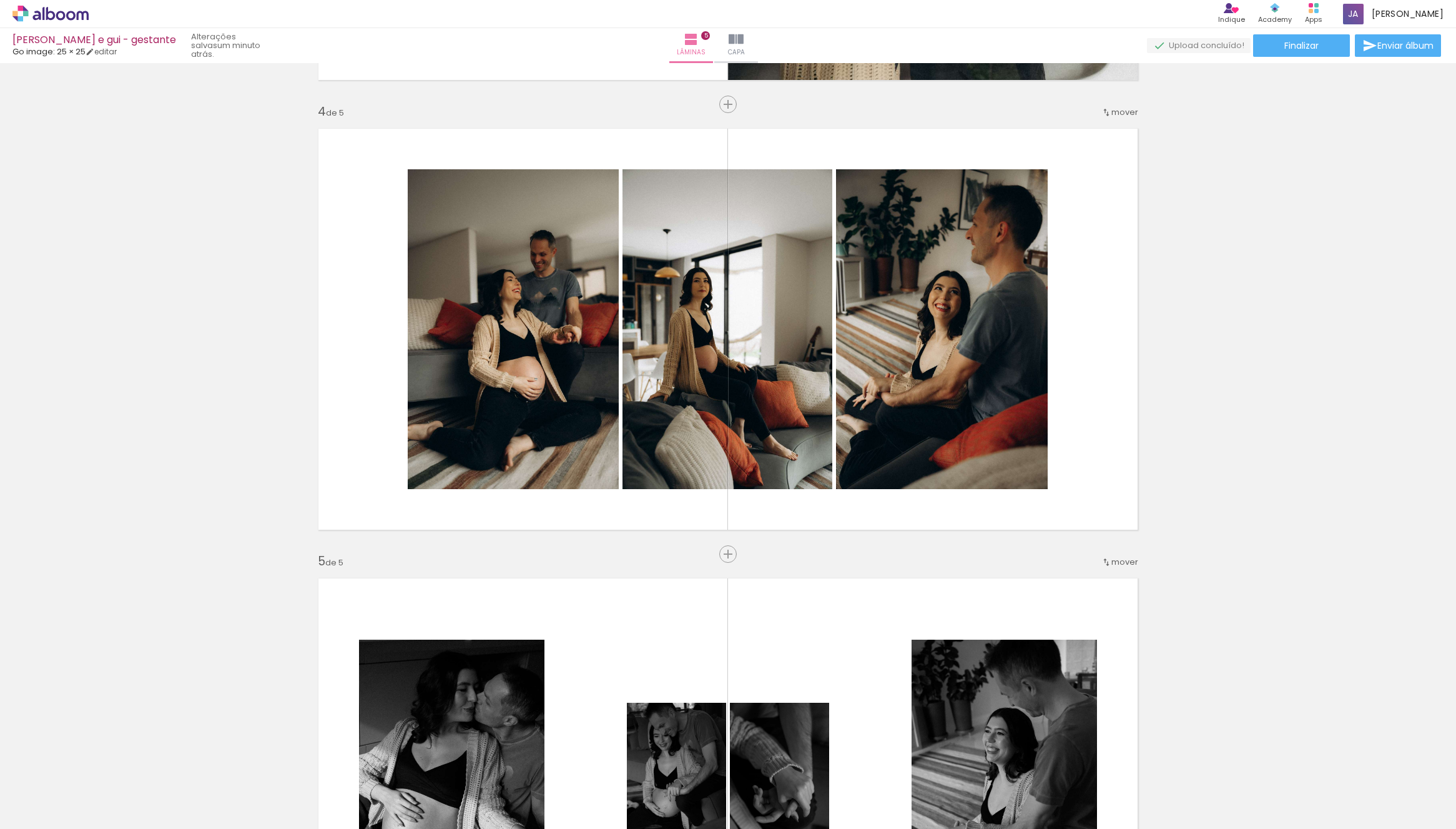
scroll to position [1272, 0]
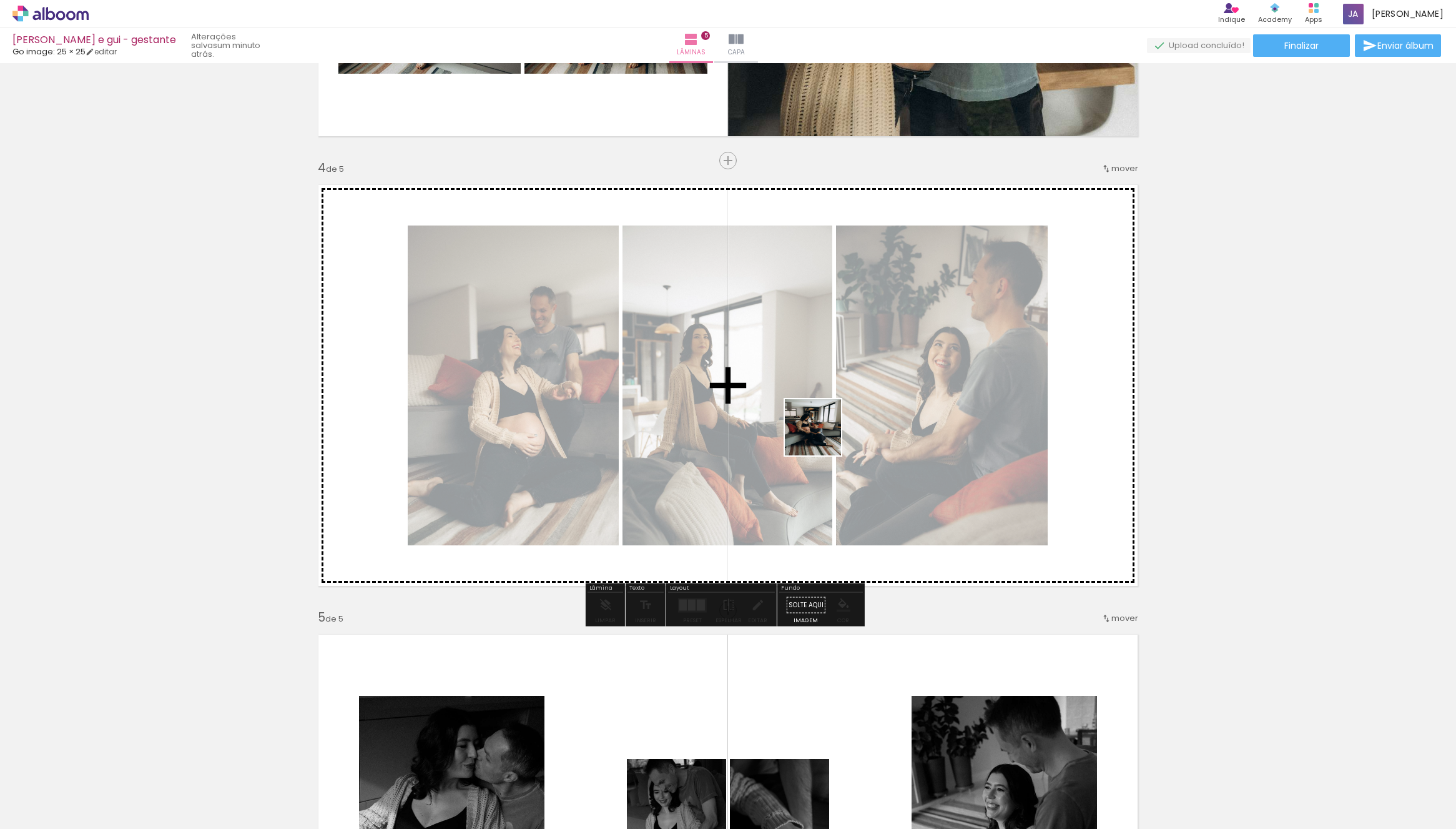
drag, startPoint x: 478, startPoint y: 786, endPoint x: 774, endPoint y: 589, distance: 355.6
click at [850, 411] on quentale-workspace at bounding box center [728, 414] width 1456 height 829
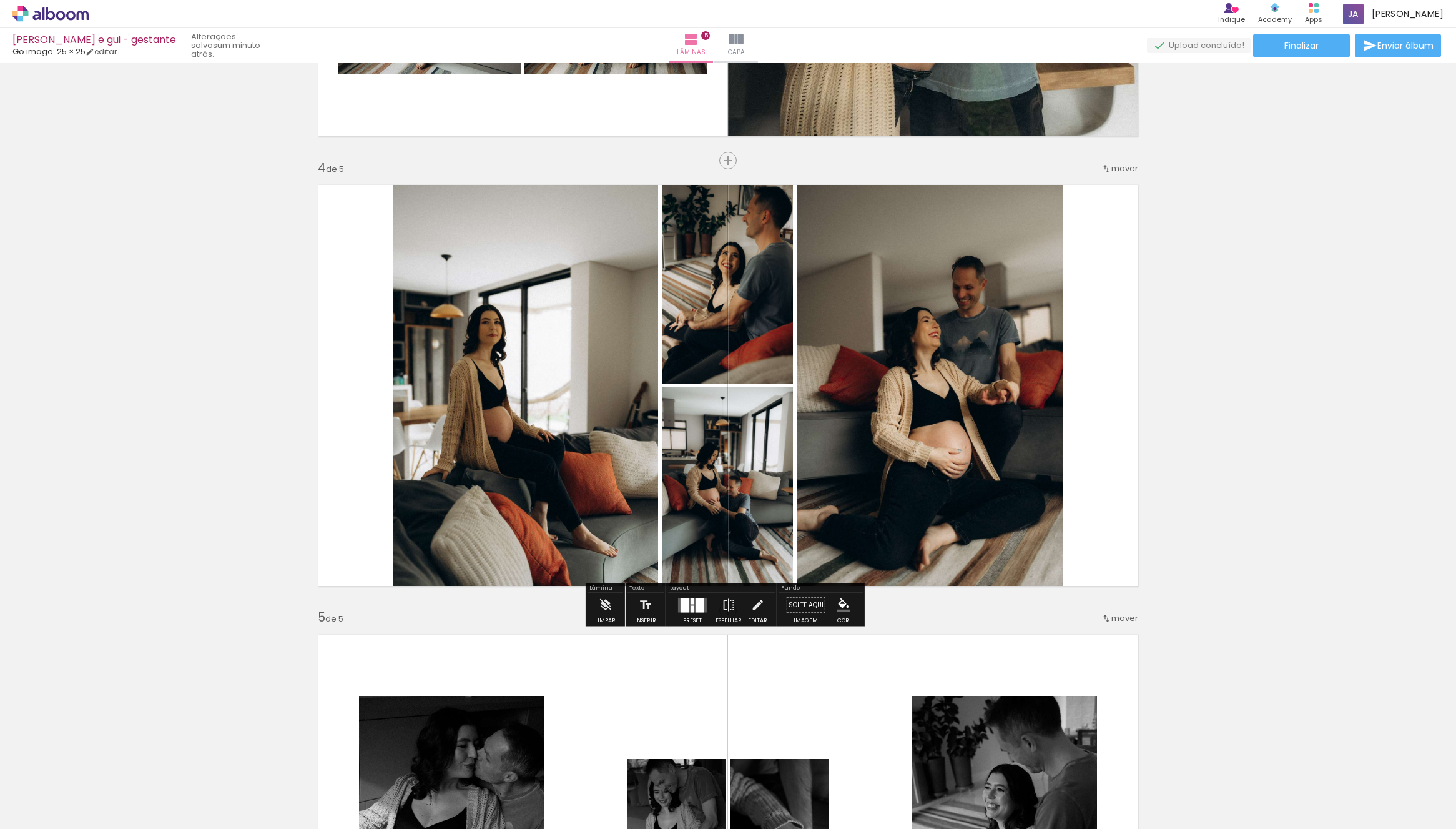
click at [698, 611] on div at bounding box center [700, 605] width 9 height 15
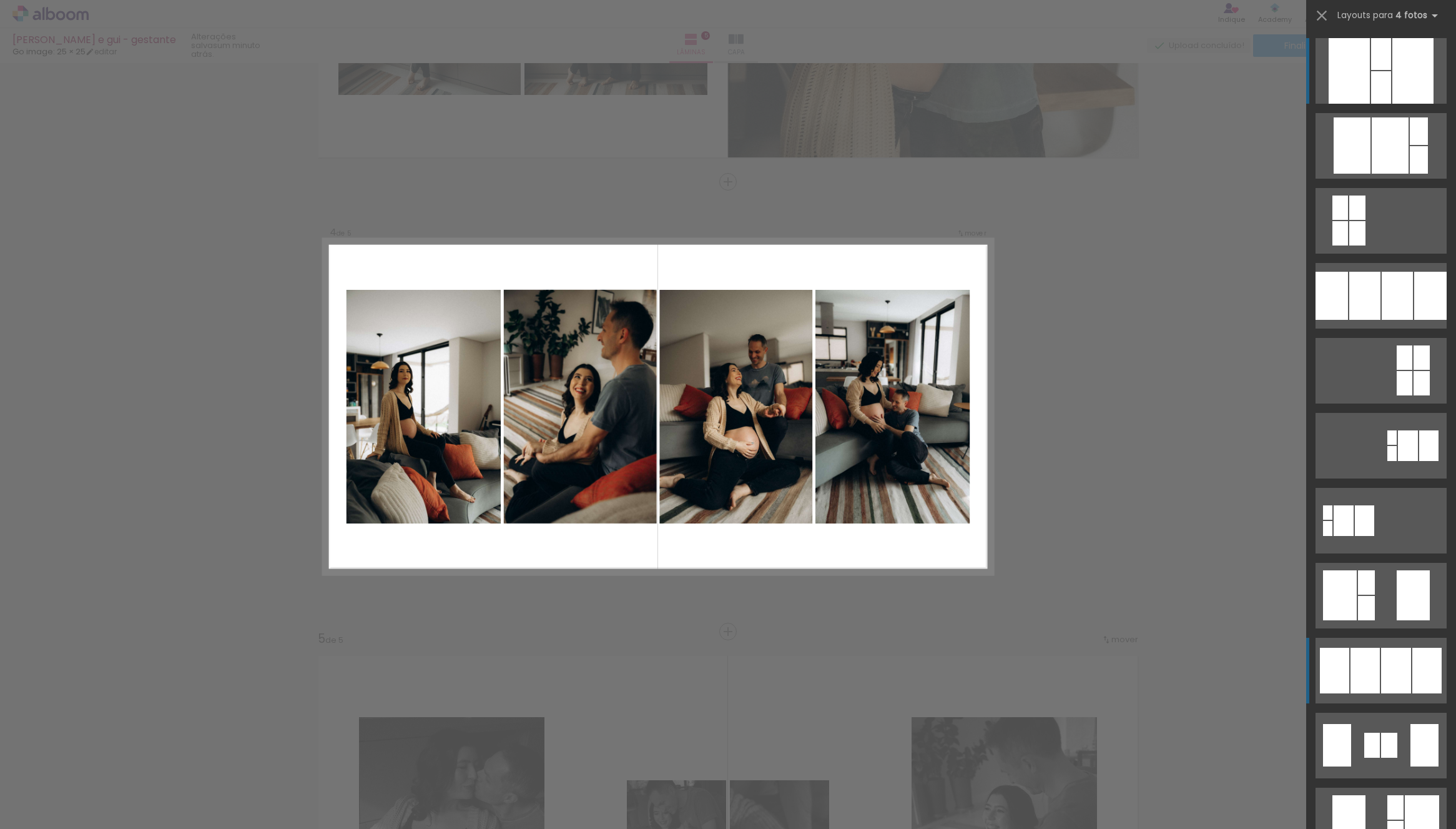
scroll to position [1251, 0]
click at [1410, 145] on div at bounding box center [1418, 131] width 18 height 28
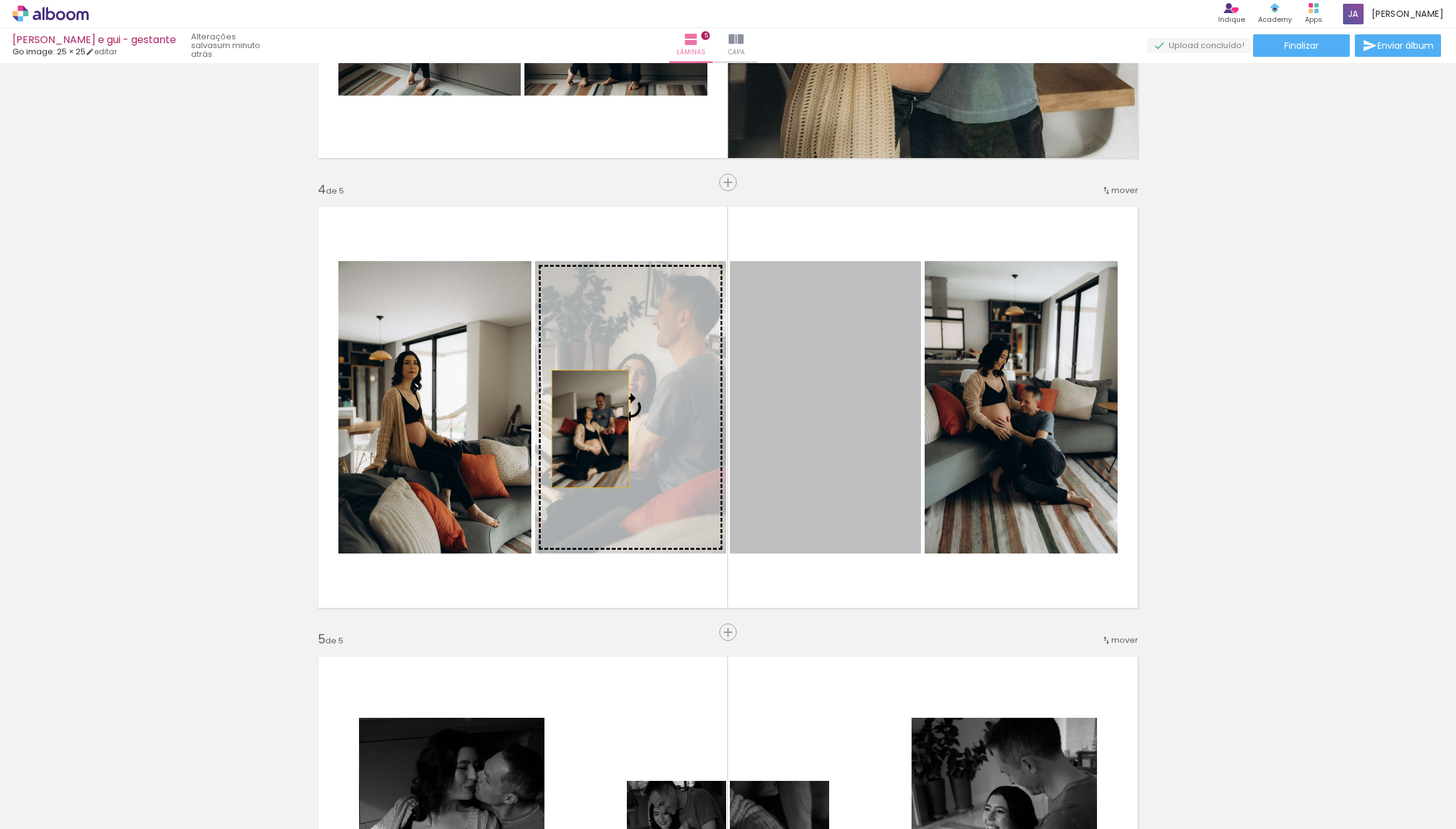
drag, startPoint x: 775, startPoint y: 428, endPoint x: 595, endPoint y: 481, distance: 187.6
click at [0, 0] on slot at bounding box center [0, 0] width 0 height 0
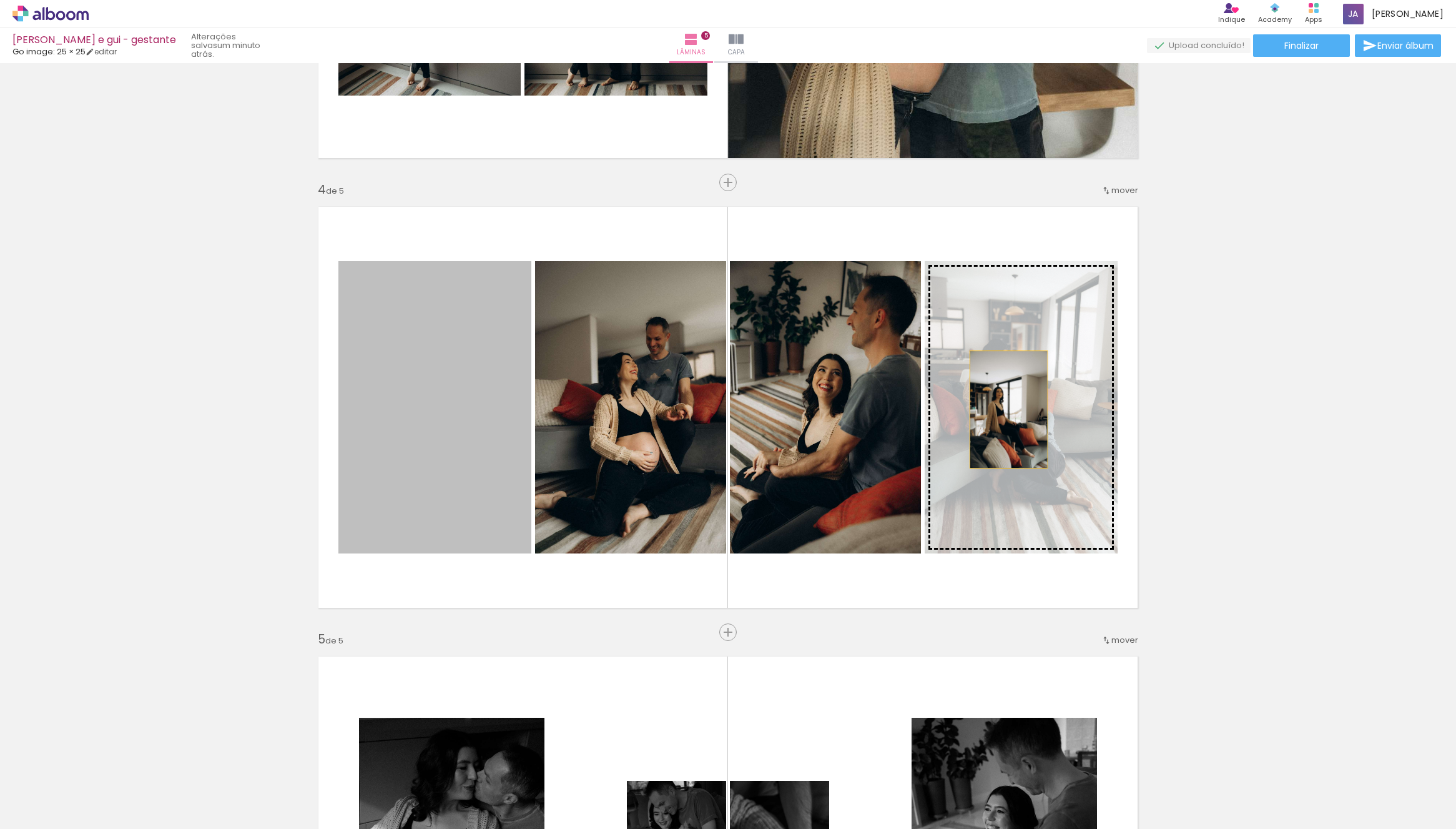
drag, startPoint x: 436, startPoint y: 465, endPoint x: 985, endPoint y: 419, distance: 550.9
click at [0, 0] on slot at bounding box center [0, 0] width 0 height 0
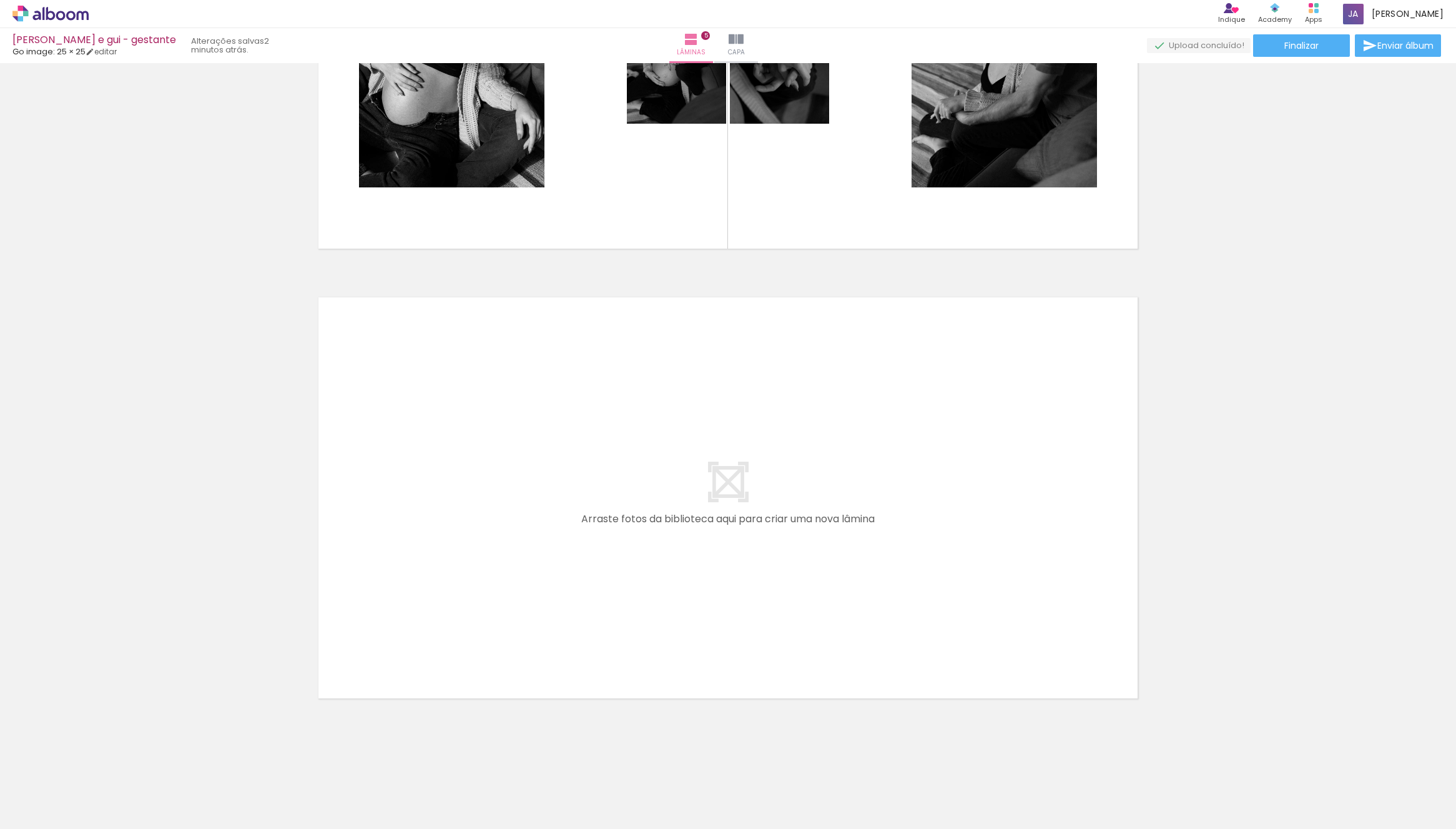
scroll to position [0, 122]
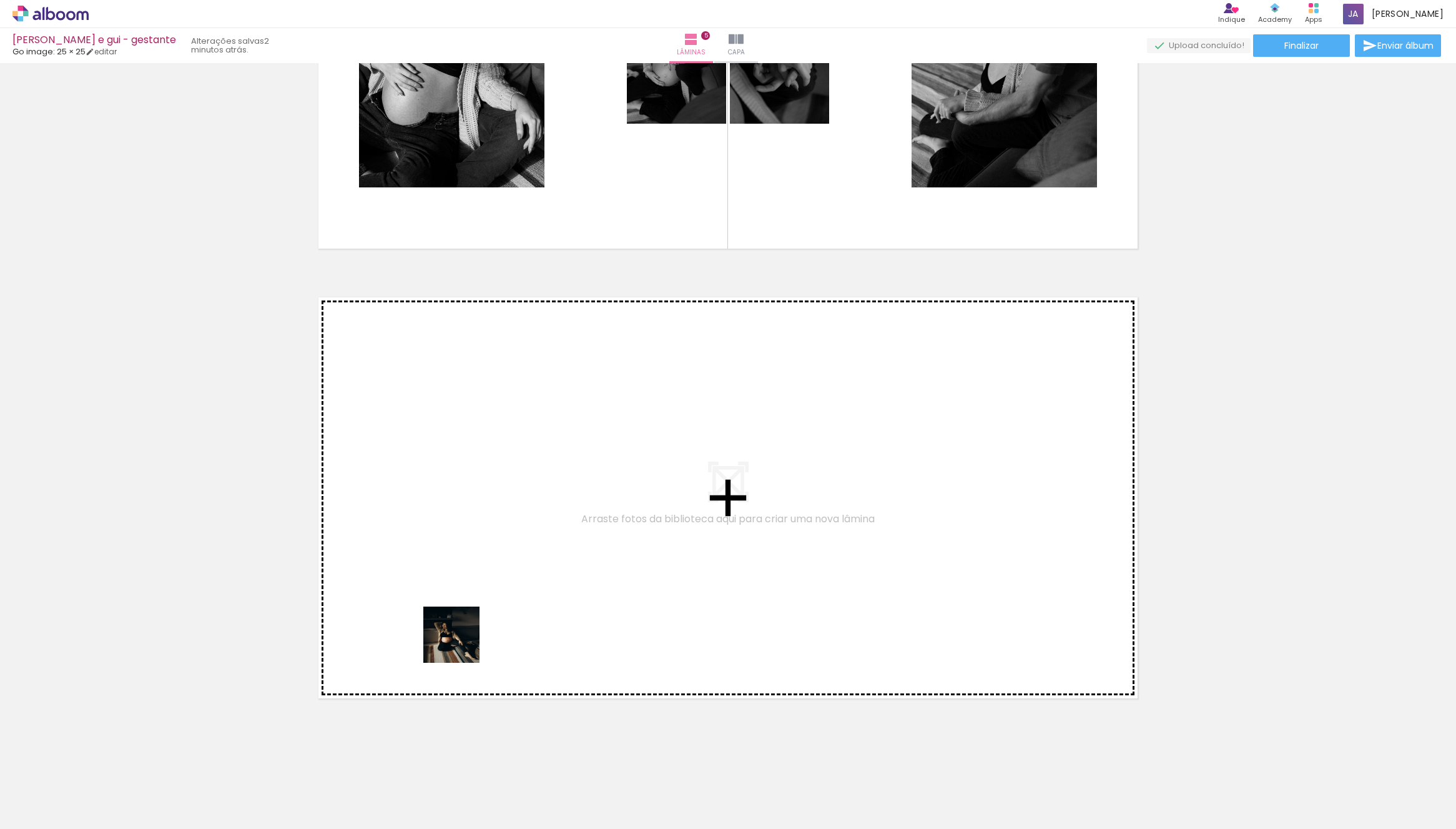
drag, startPoint x: 366, startPoint y: 774, endPoint x: 488, endPoint y: 603, distance: 210.1
click at [488, 603] on quentale-workspace at bounding box center [728, 414] width 1456 height 829
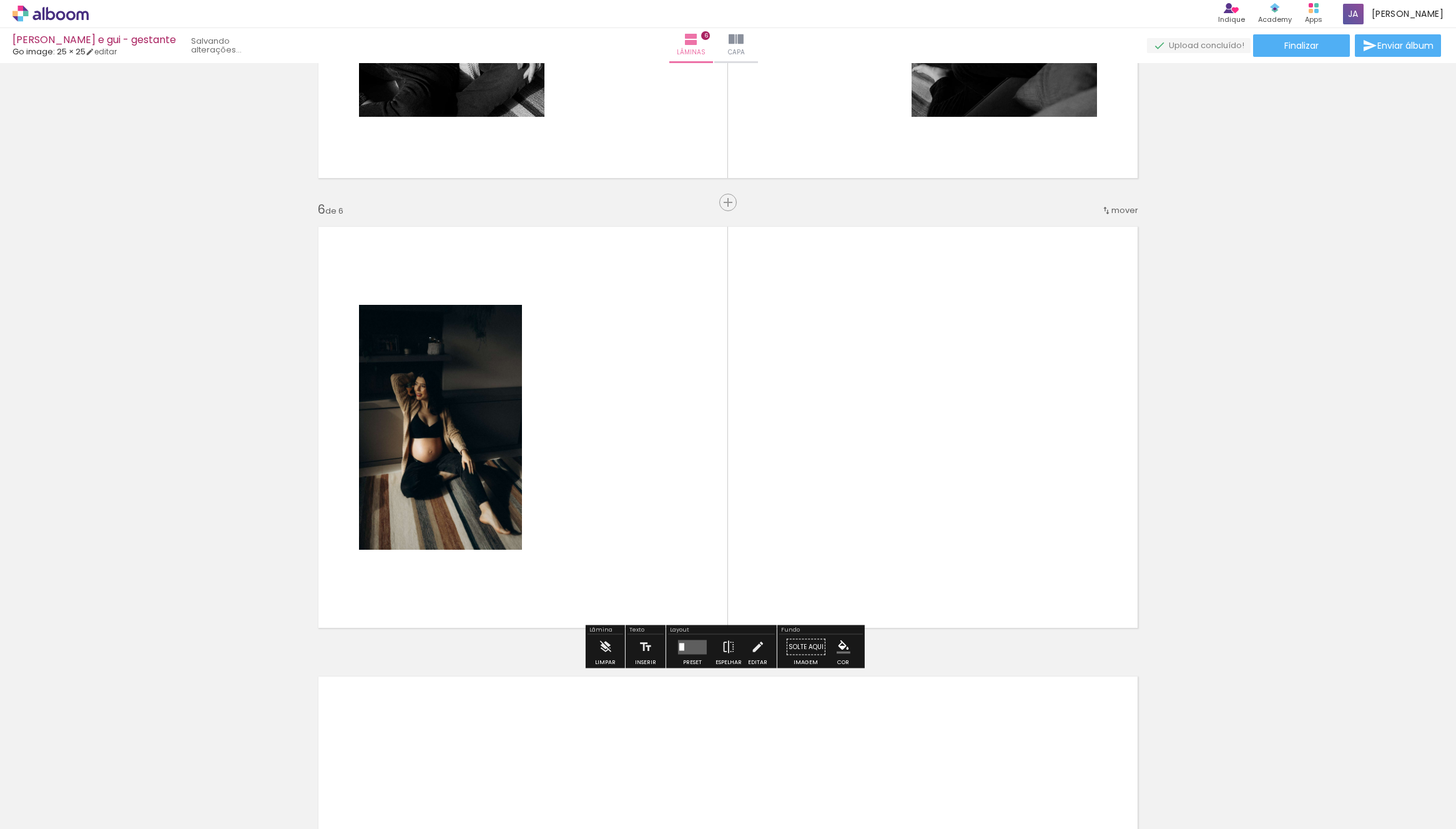
scroll to position [2150, 0]
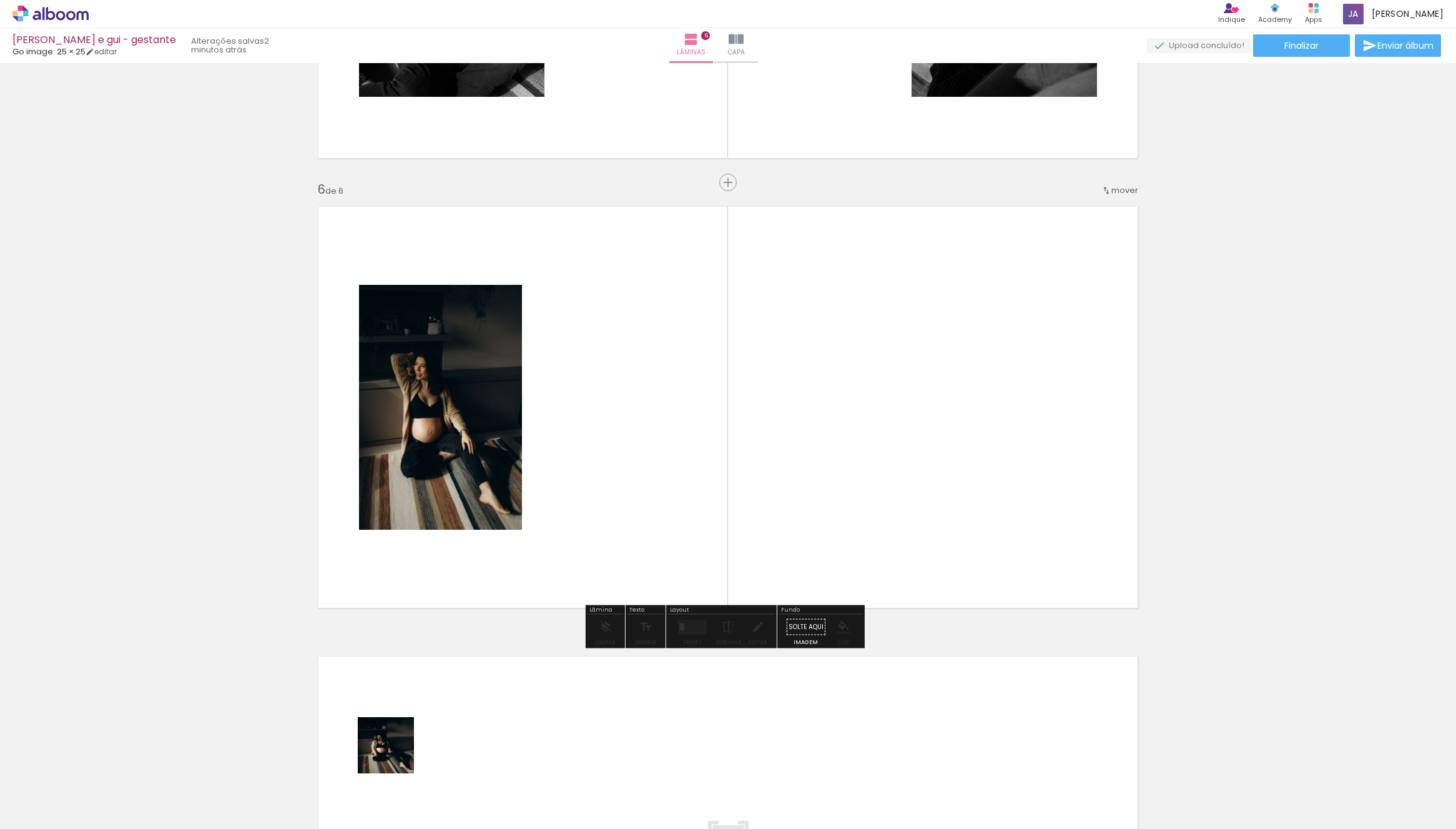
drag, startPoint x: 396, startPoint y: 755, endPoint x: 649, endPoint y: 438, distance: 405.6
click at [649, 438] on quentale-workspace at bounding box center [728, 414] width 1456 height 829
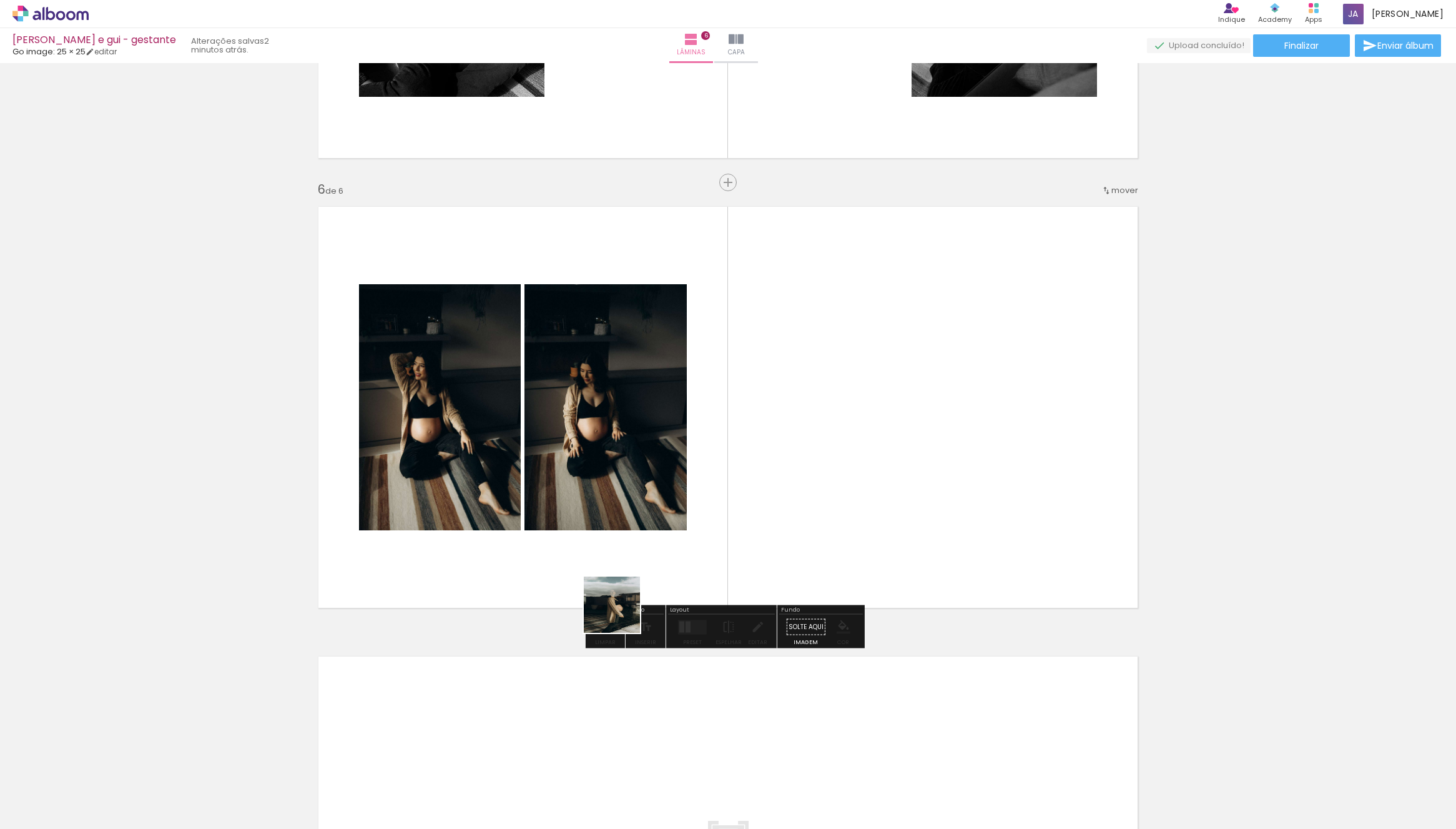
drag, startPoint x: 411, startPoint y: 769, endPoint x: 665, endPoint y: 602, distance: 304.0
click at [805, 450] on quentale-workspace at bounding box center [728, 414] width 1456 height 829
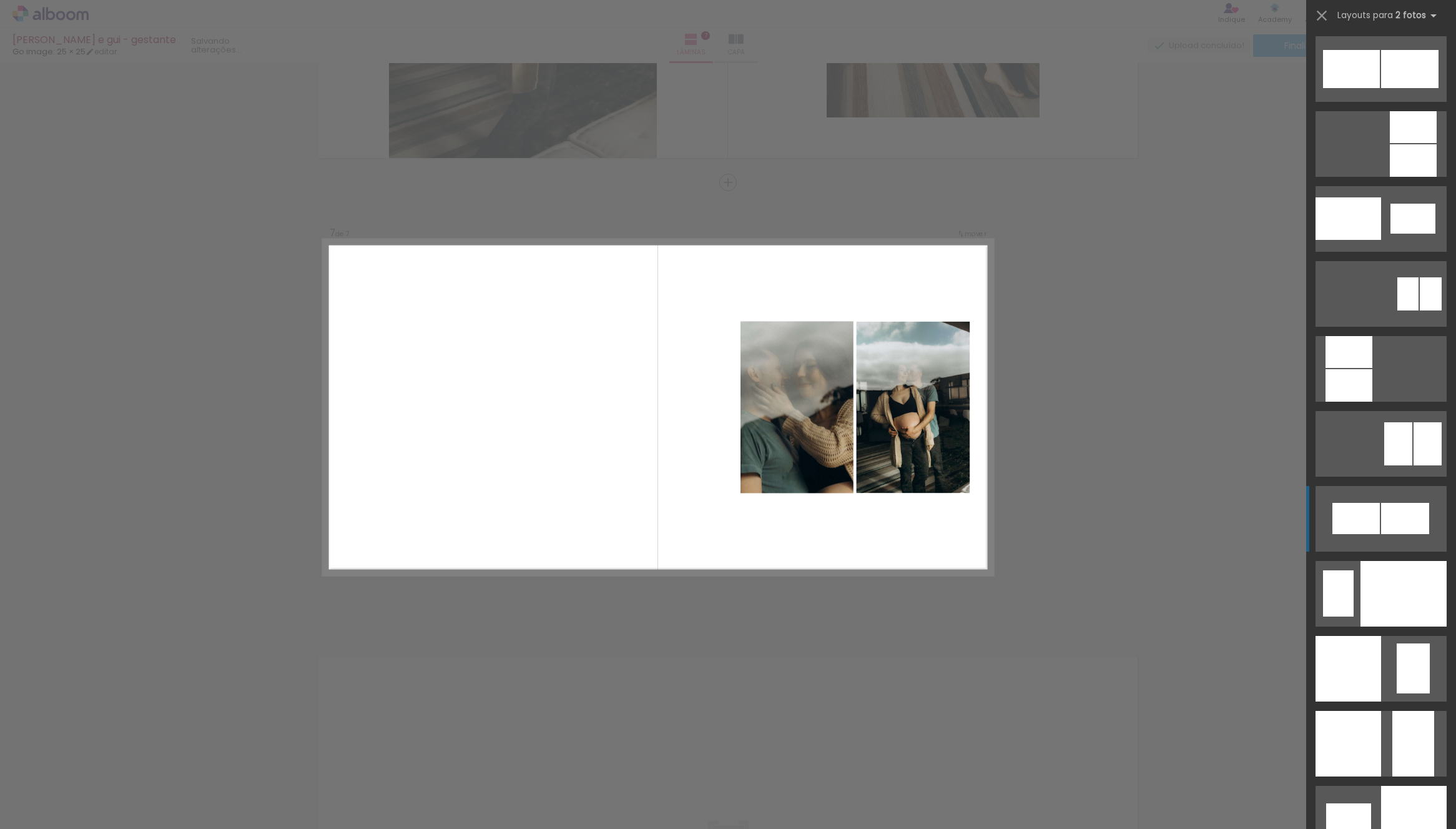
scroll to position [4627, 0]
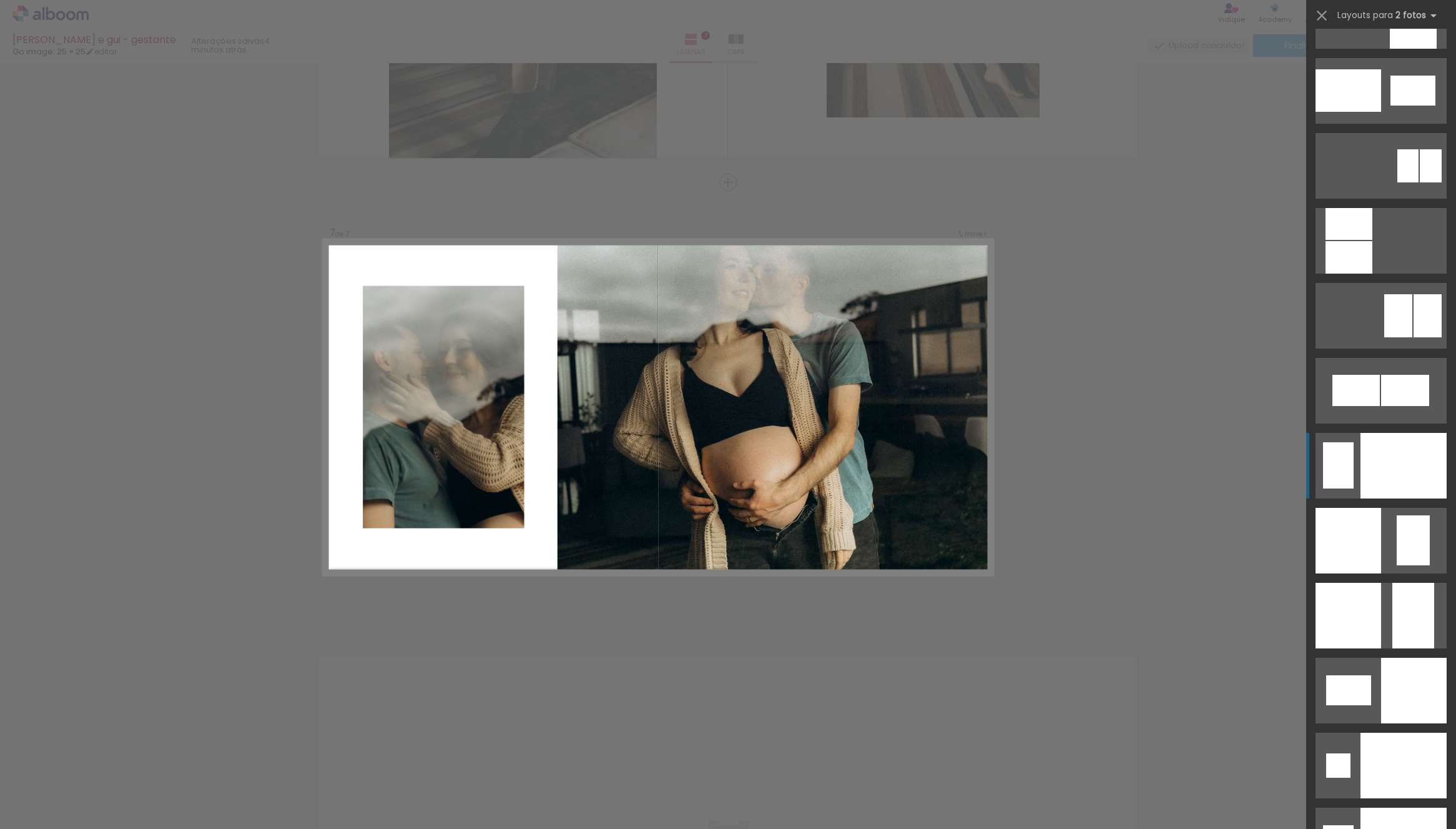
click at [1413, 733] on div at bounding box center [1404, 765] width 86 height 65
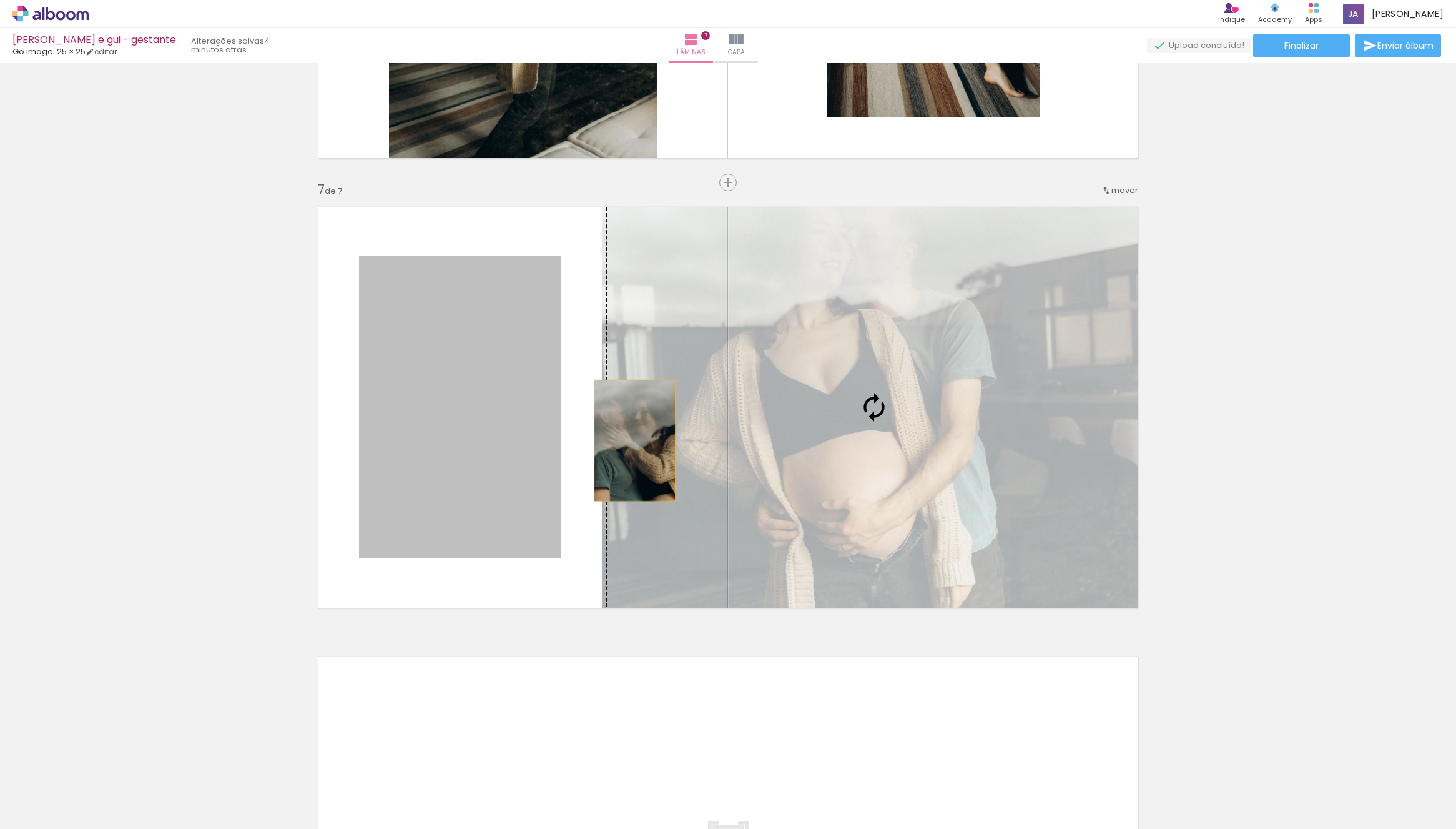
drag, startPoint x: 510, startPoint y: 435, endPoint x: 879, endPoint y: 404, distance: 370.3
click at [0, 0] on slot at bounding box center [0, 0] width 0 height 0
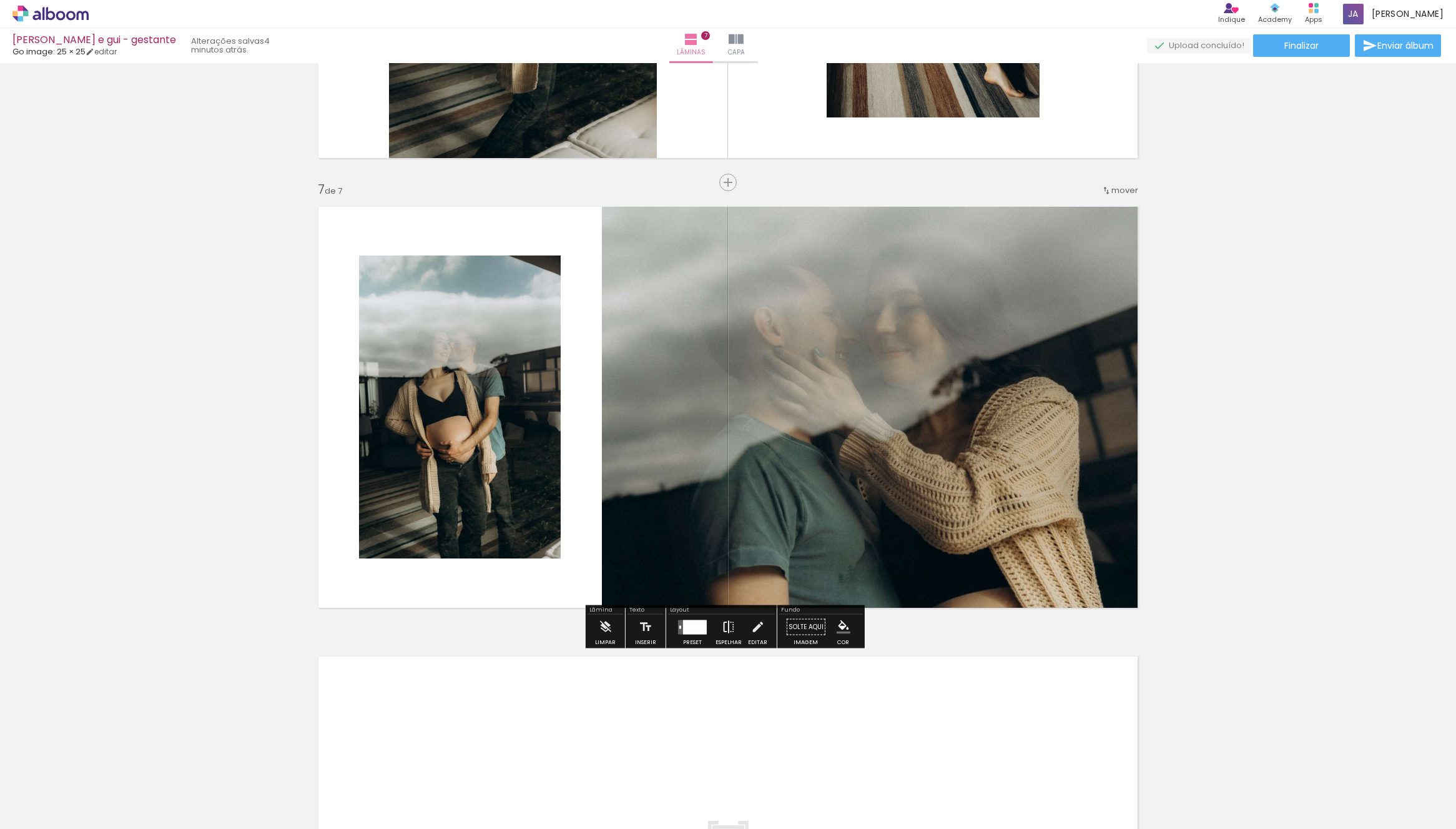
click at [728, 632] on iron-icon at bounding box center [728, 627] width 14 height 25
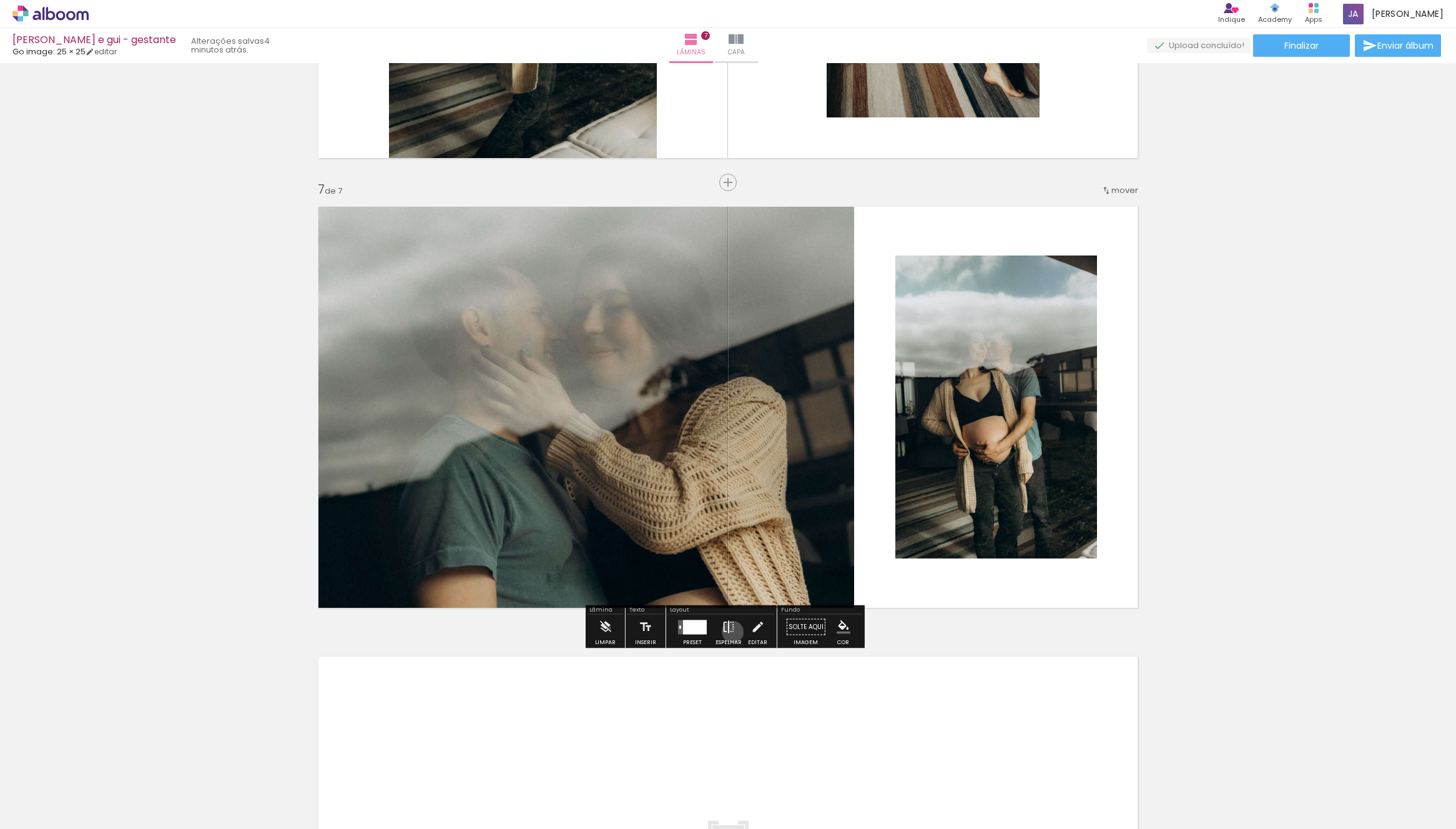
click at [731, 632] on iron-icon at bounding box center [728, 627] width 14 height 25
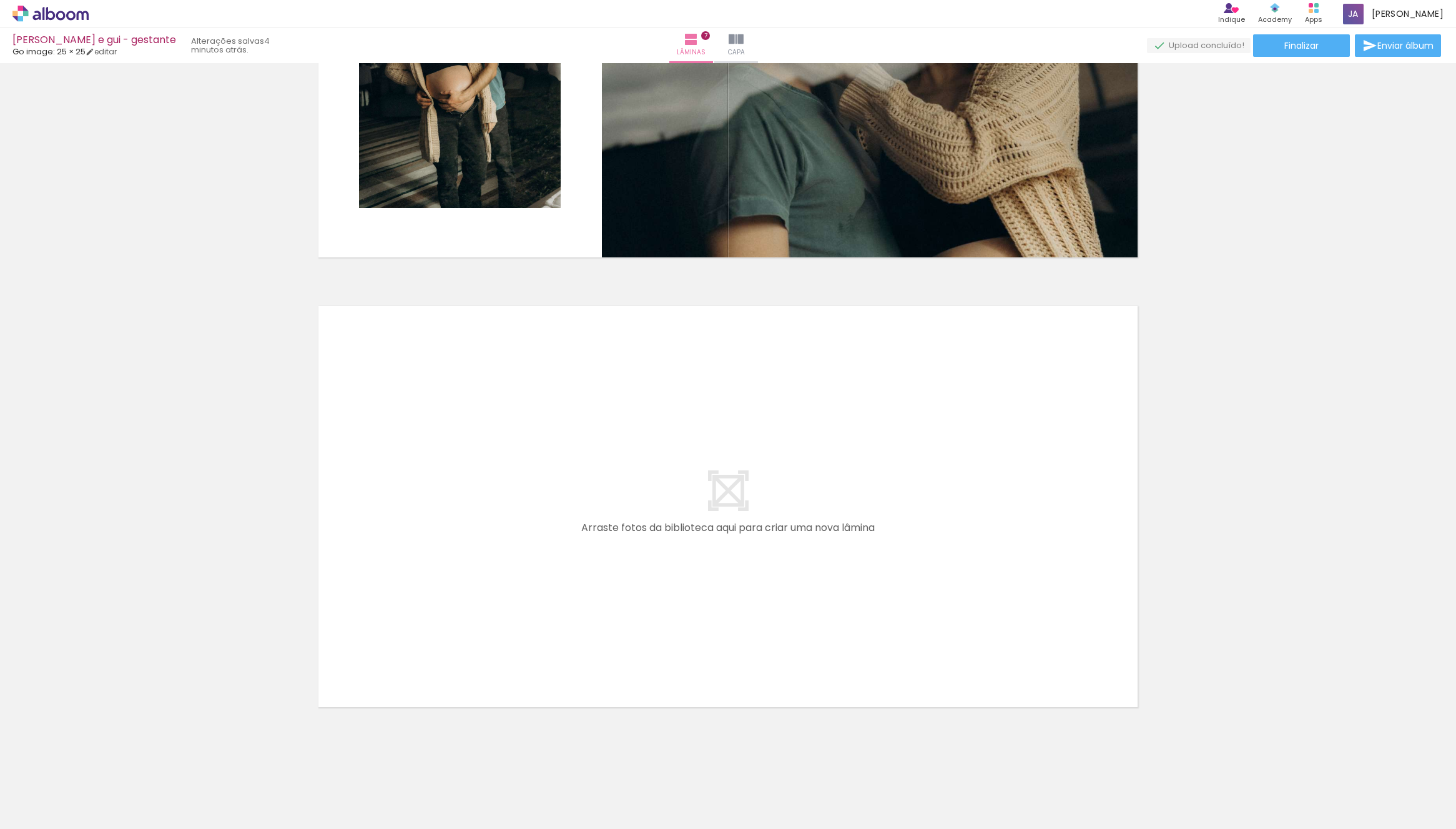
scroll to position [2959, 0]
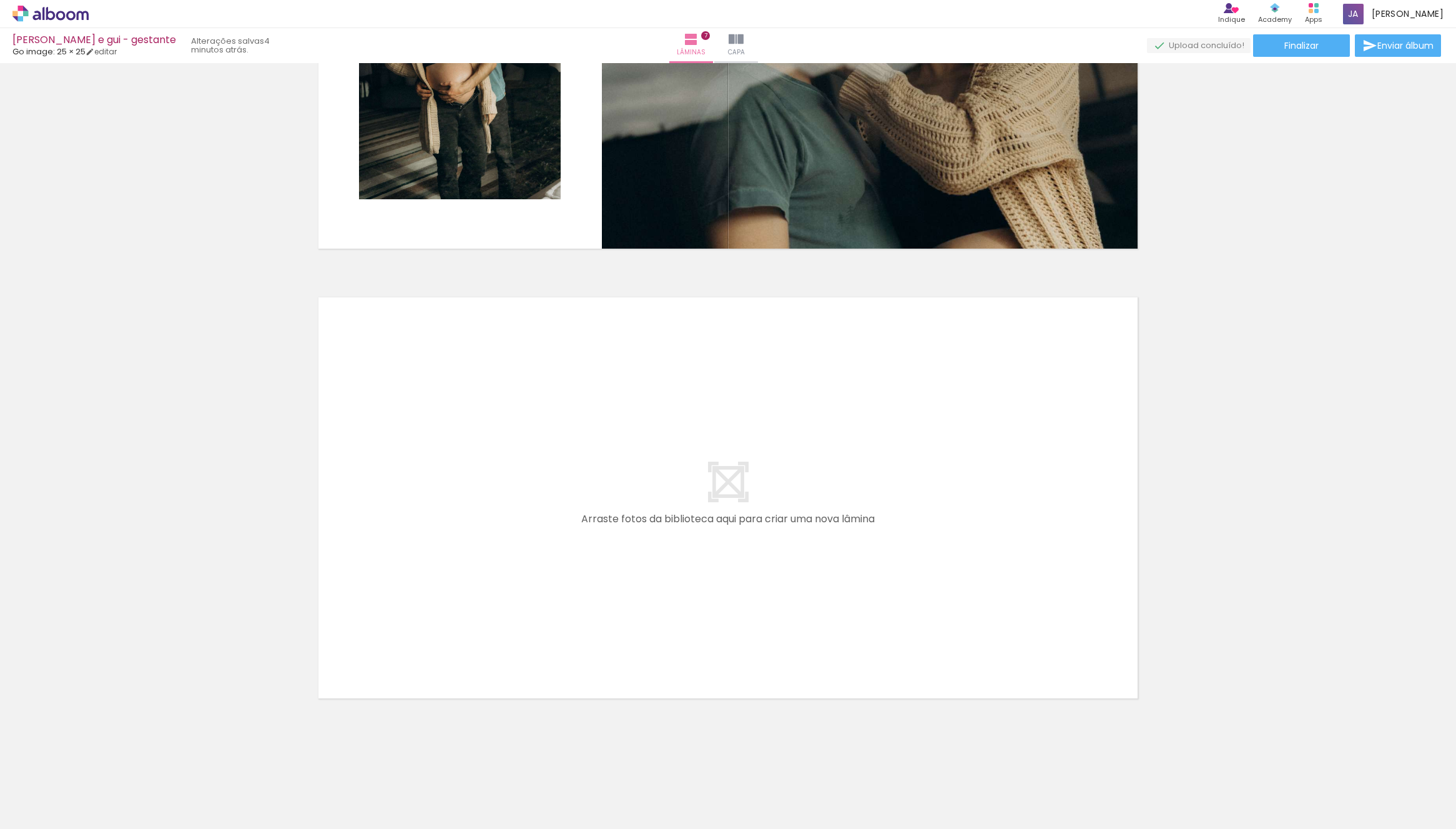
drag, startPoint x: 716, startPoint y: 792, endPoint x: 605, endPoint y: 589, distance: 231.4
click at [605, 589] on quentale-workspace at bounding box center [728, 414] width 1456 height 829
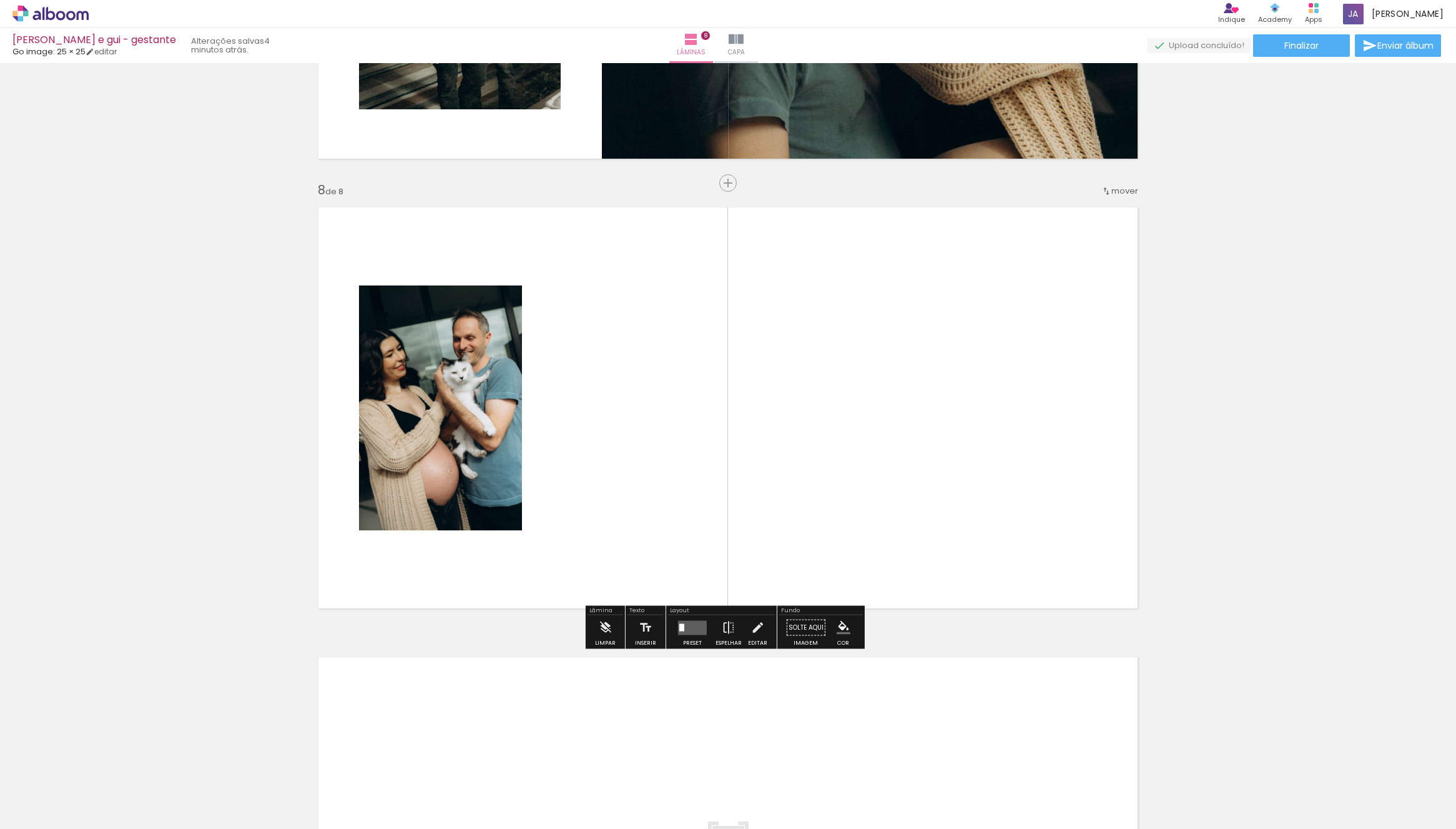
scroll to position [3049, 0]
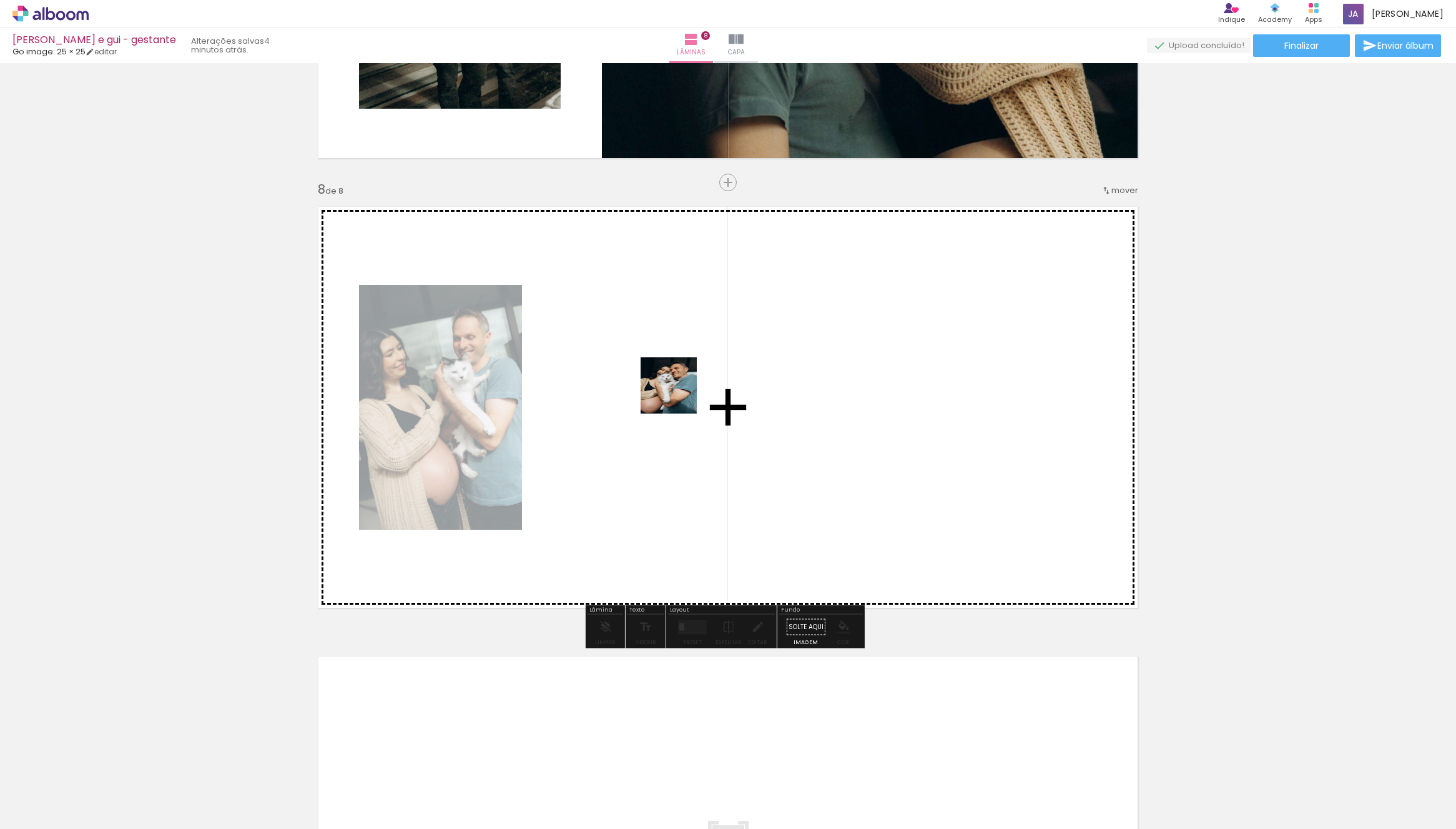
drag, startPoint x: 715, startPoint y: 796, endPoint x: 796, endPoint y: 420, distance: 384.6
click at [677, 366] on quentale-workspace at bounding box center [728, 414] width 1456 height 829
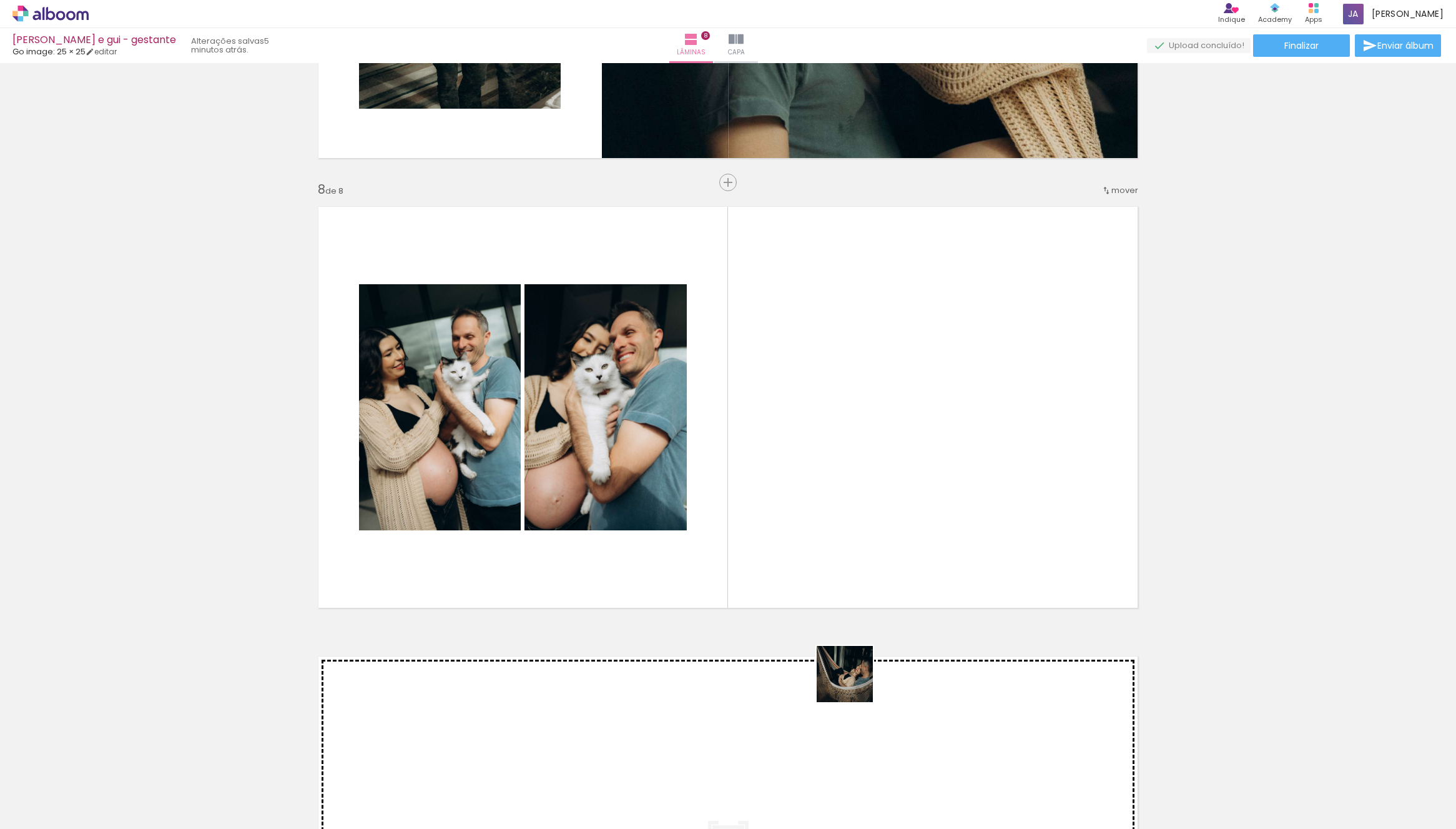
drag, startPoint x: 786, startPoint y: 797, endPoint x: 843, endPoint y: 601, distance: 204.1
click at [934, 484] on quentale-workspace at bounding box center [728, 414] width 1456 height 829
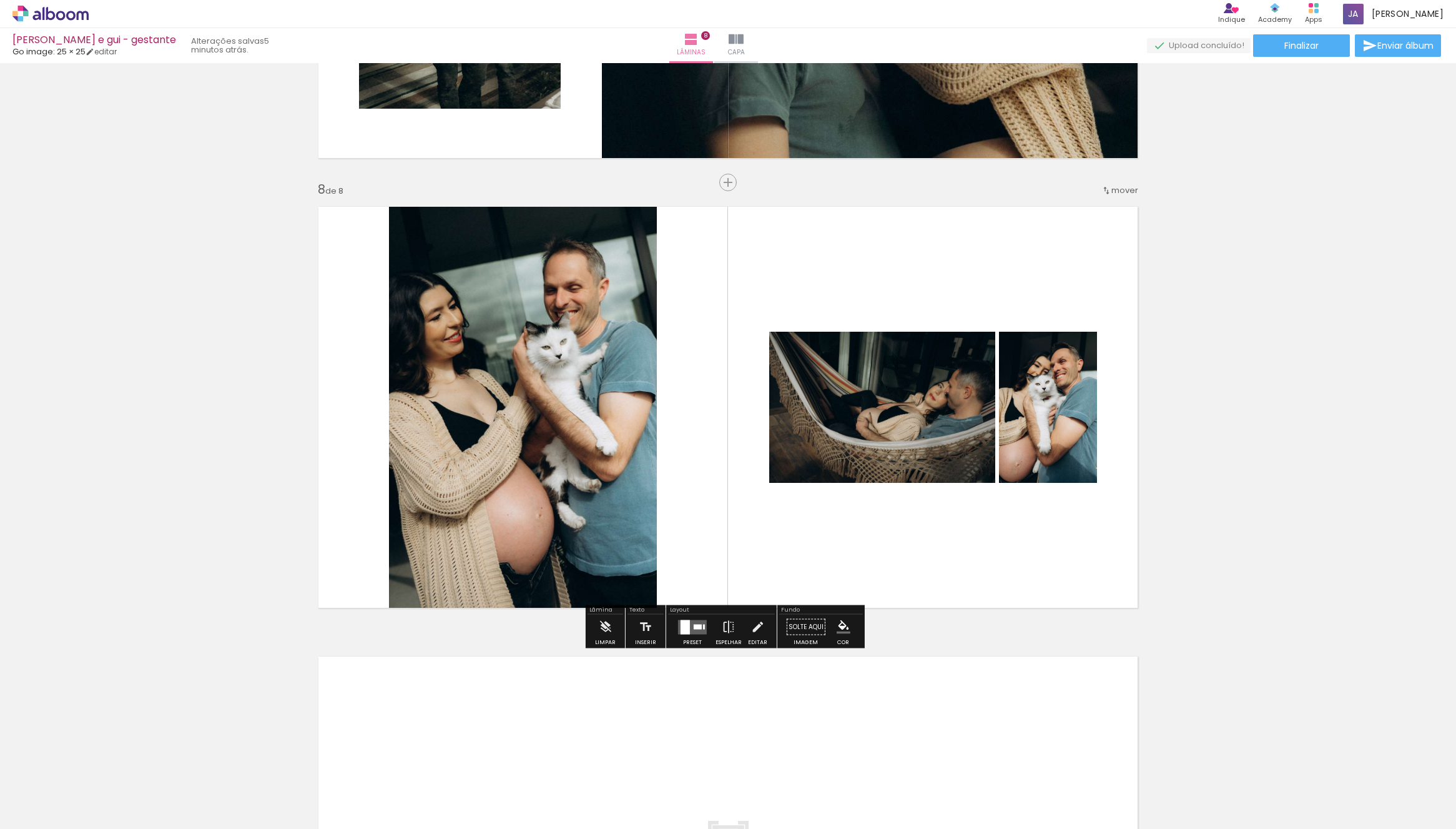
drag, startPoint x: 696, startPoint y: 804, endPoint x: 832, endPoint y: 502, distance: 331.2
click at [816, 414] on quentale-workspace at bounding box center [728, 414] width 1456 height 829
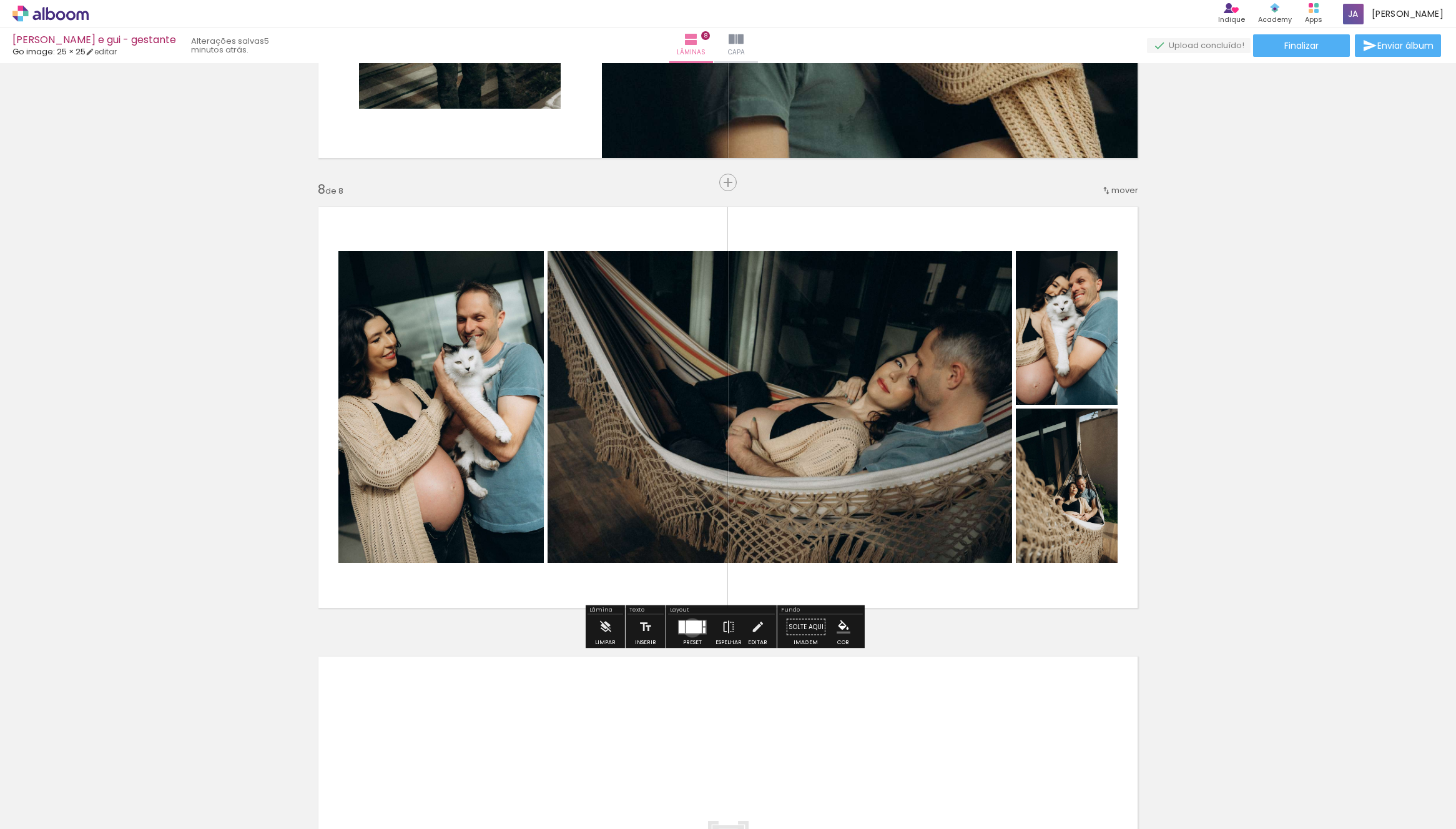
drag, startPoint x: 689, startPoint y: 627, endPoint x: 718, endPoint y: 614, distance: 31.8
click at [689, 627] on div at bounding box center [693, 626] width 15 height 12
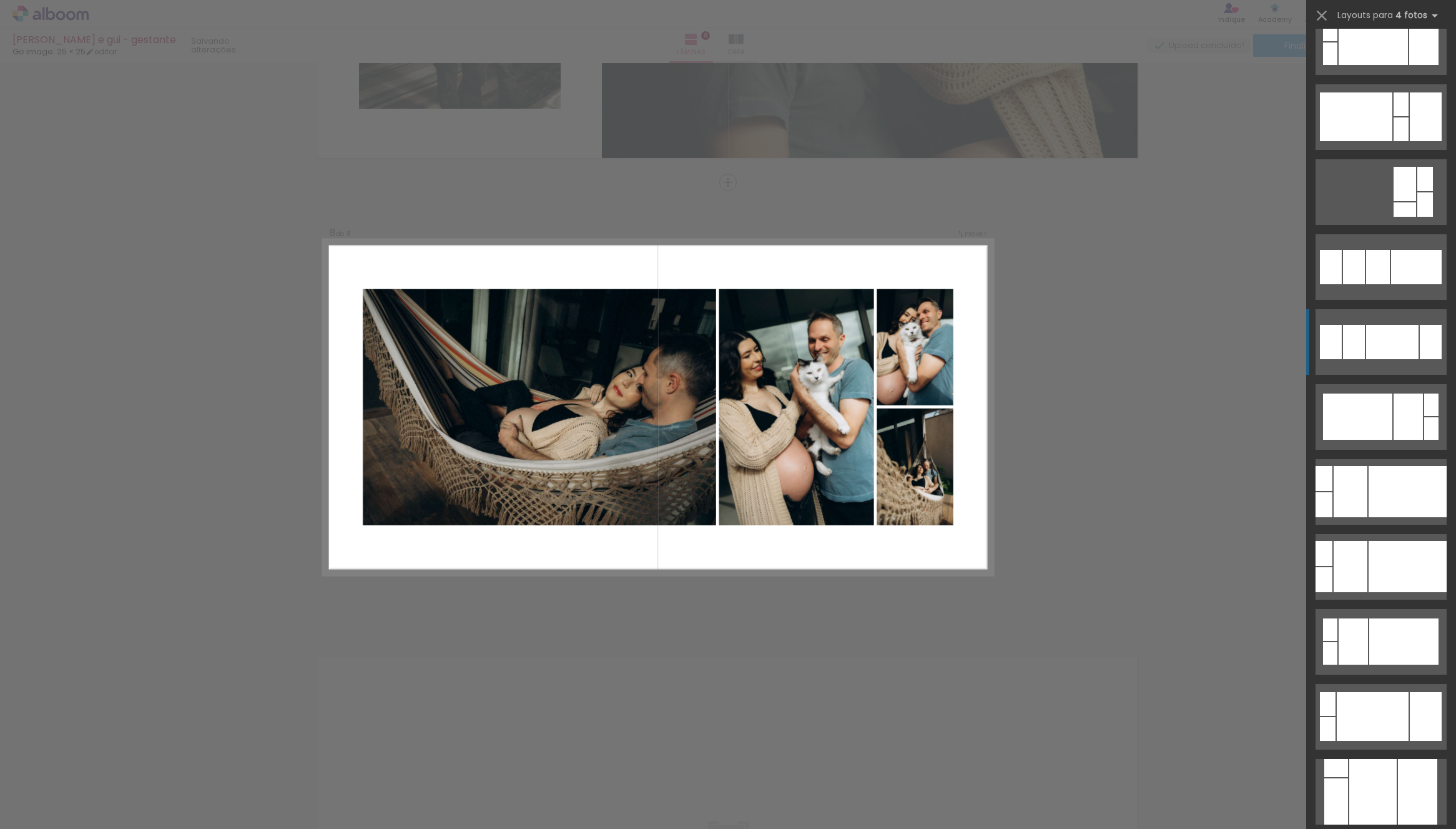
scroll to position [645, 0]
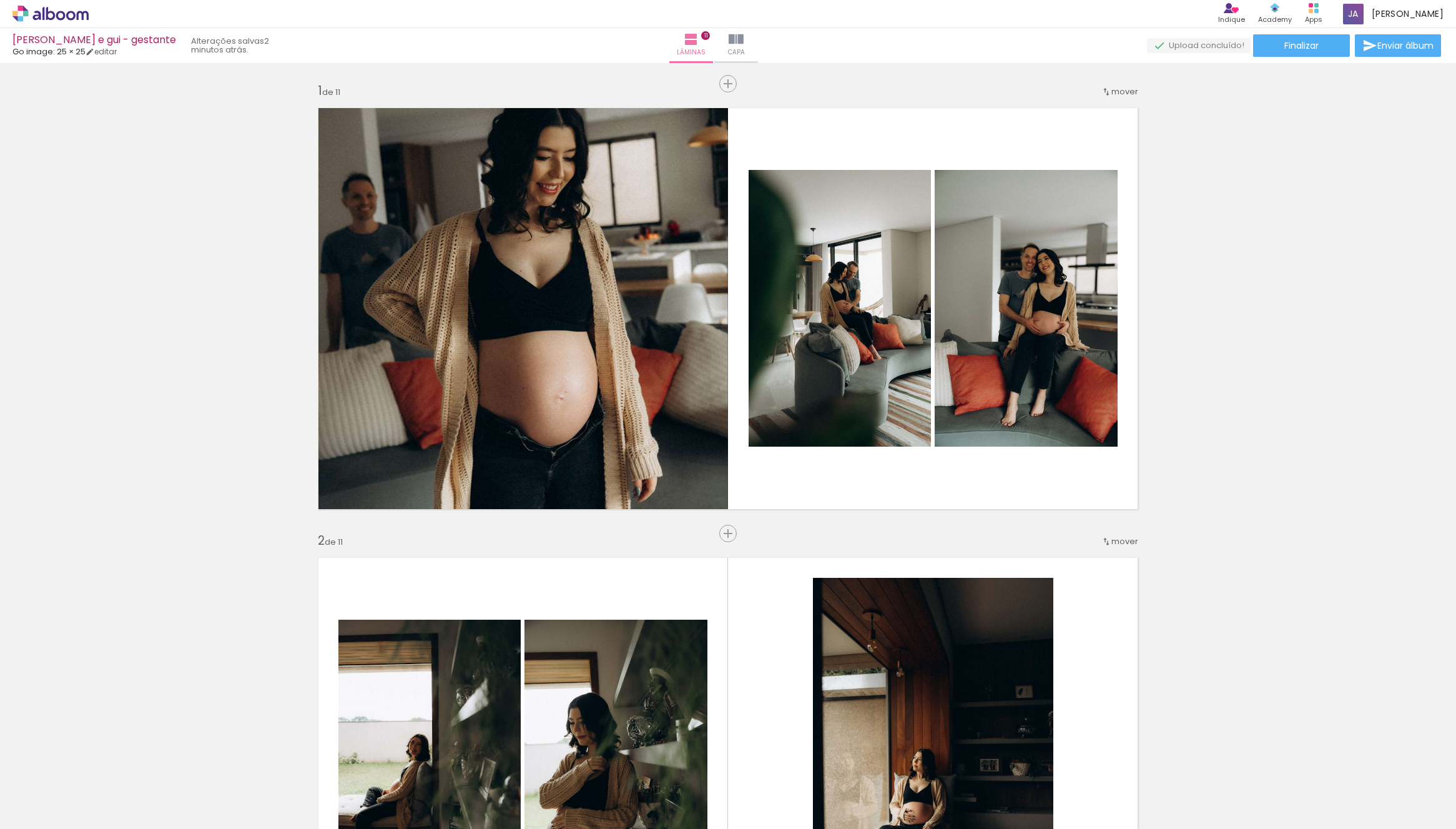
scroll to position [0, 188]
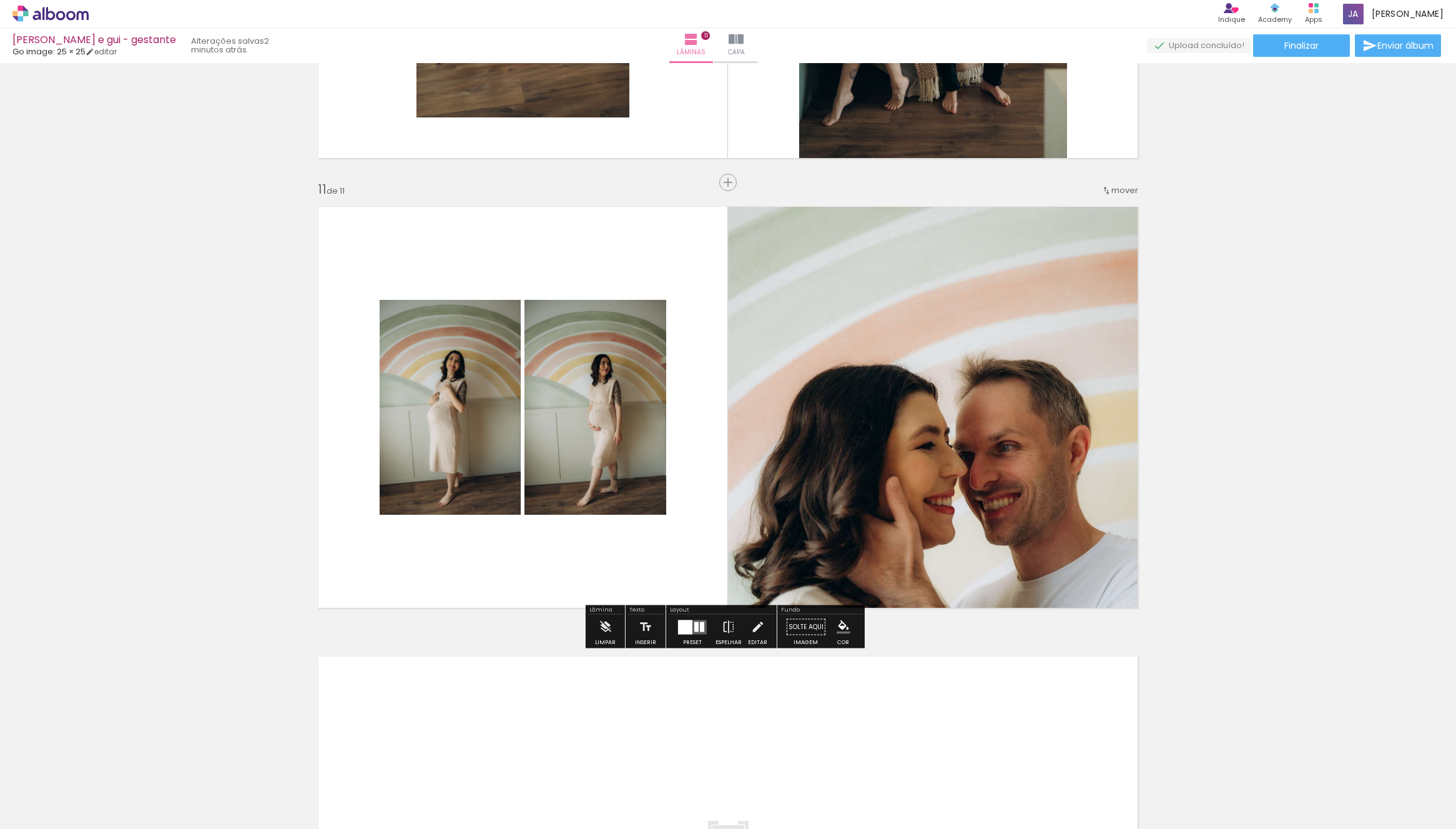
click at [467, 602] on quentale-layouter at bounding box center [728, 407] width 837 height 419
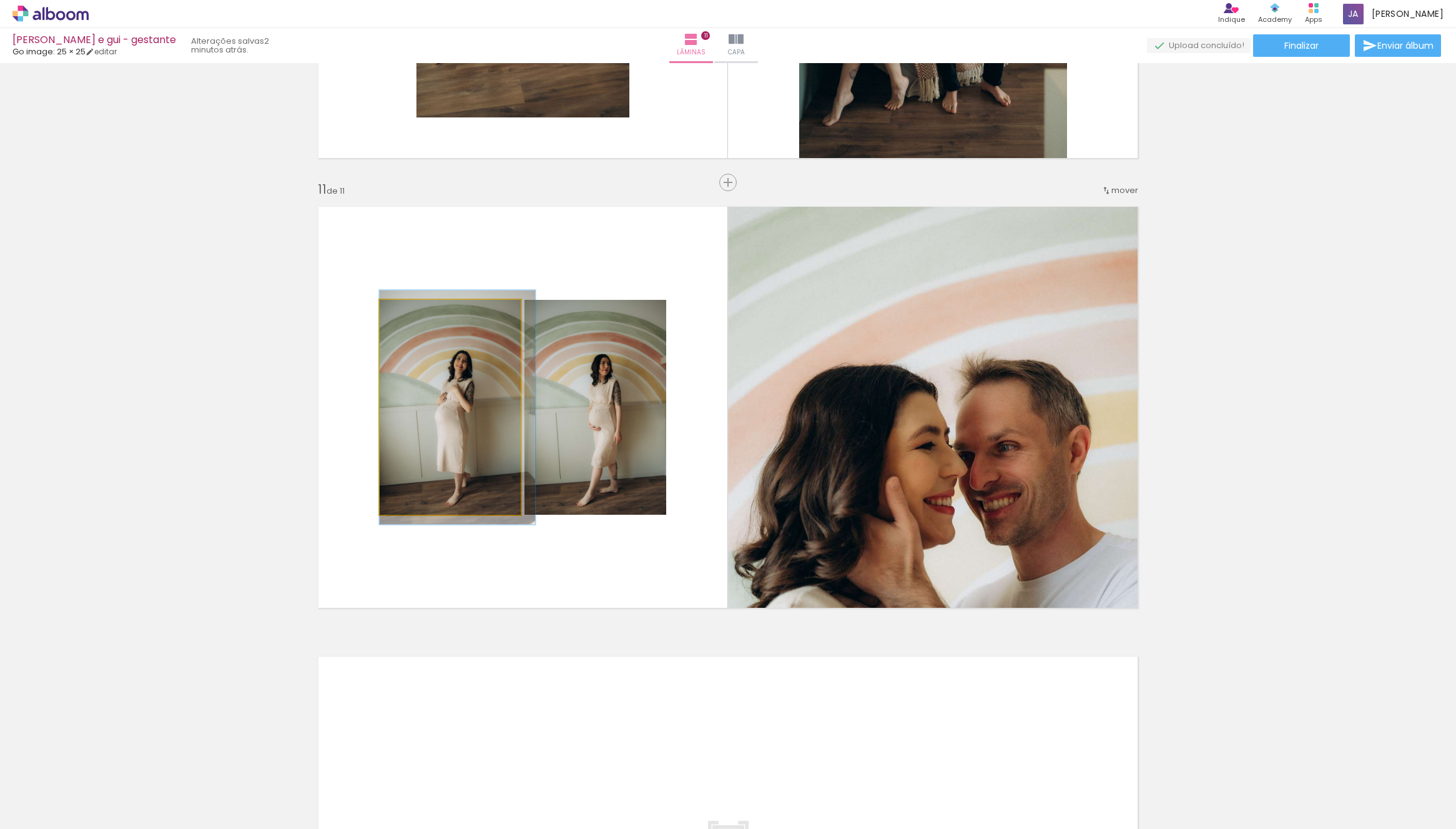
drag, startPoint x: 455, startPoint y: 408, endPoint x: 472, endPoint y: 414, distance: 18.0
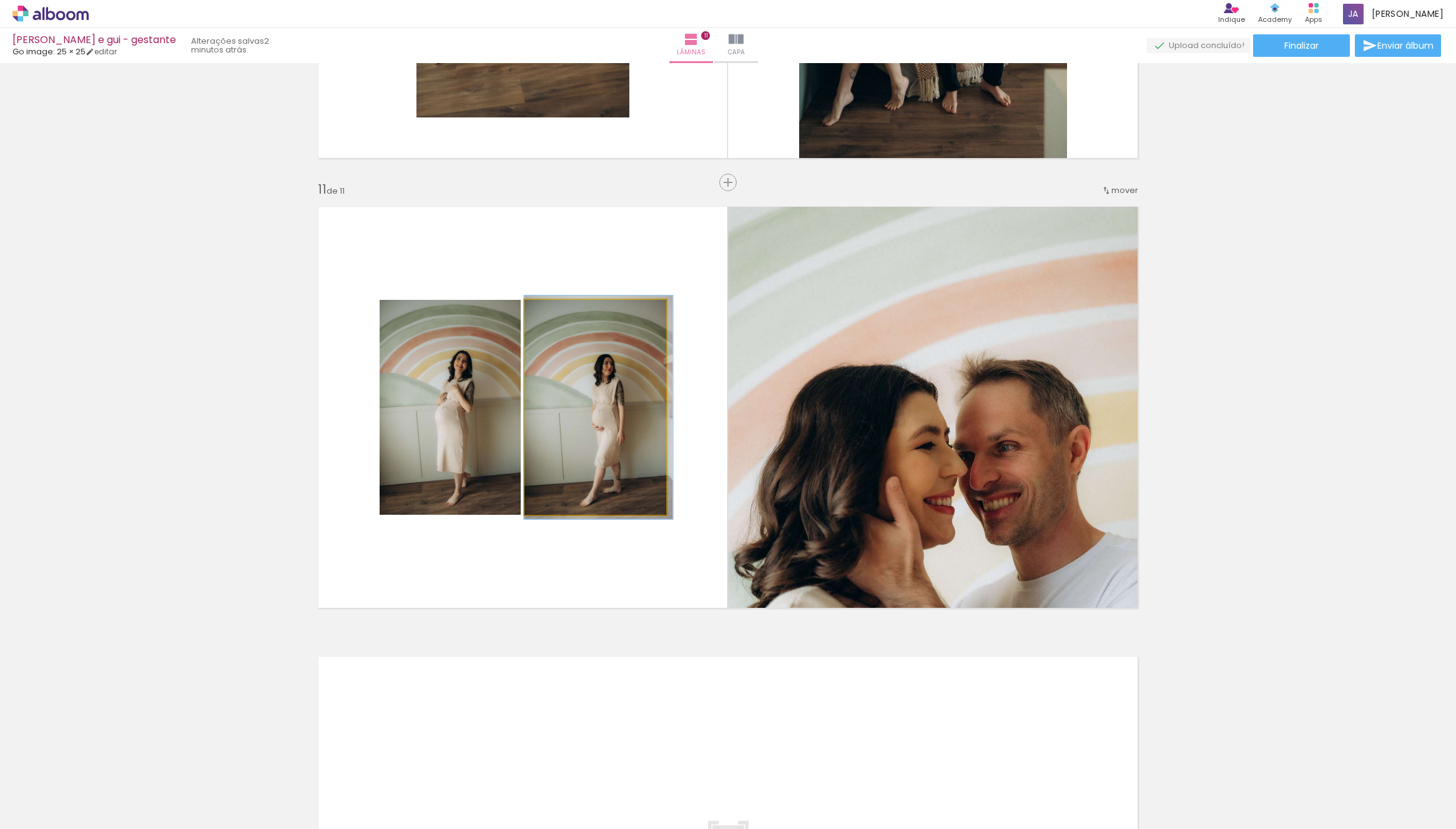
drag, startPoint x: 617, startPoint y: 439, endPoint x: 648, endPoint y: 426, distance: 33.6
type paper-slider "110"
click at [553, 311] on div at bounding box center [559, 313] width 11 height 11
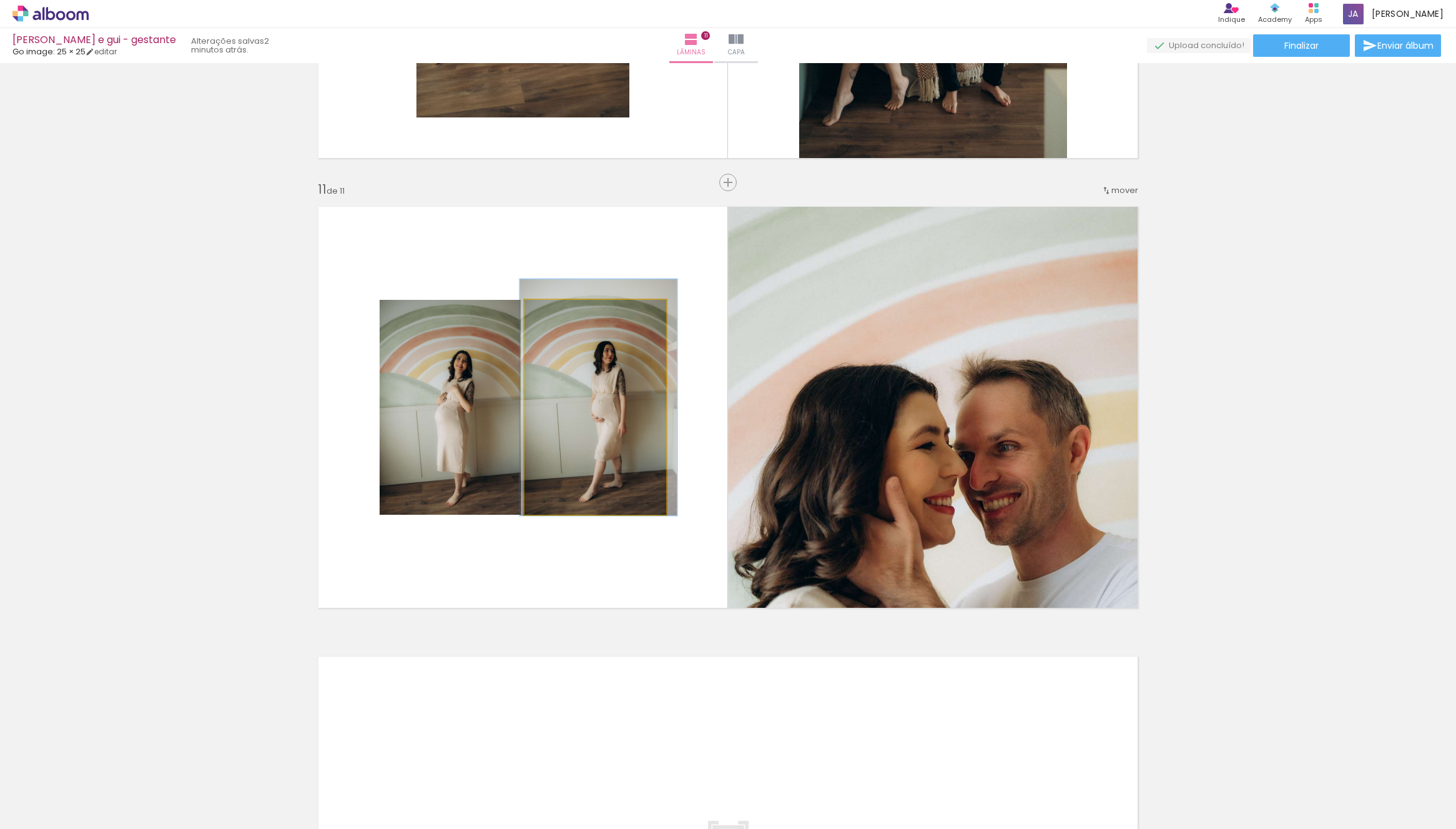
drag, startPoint x: 582, startPoint y: 409, endPoint x: 582, endPoint y: 398, distance: 11.0
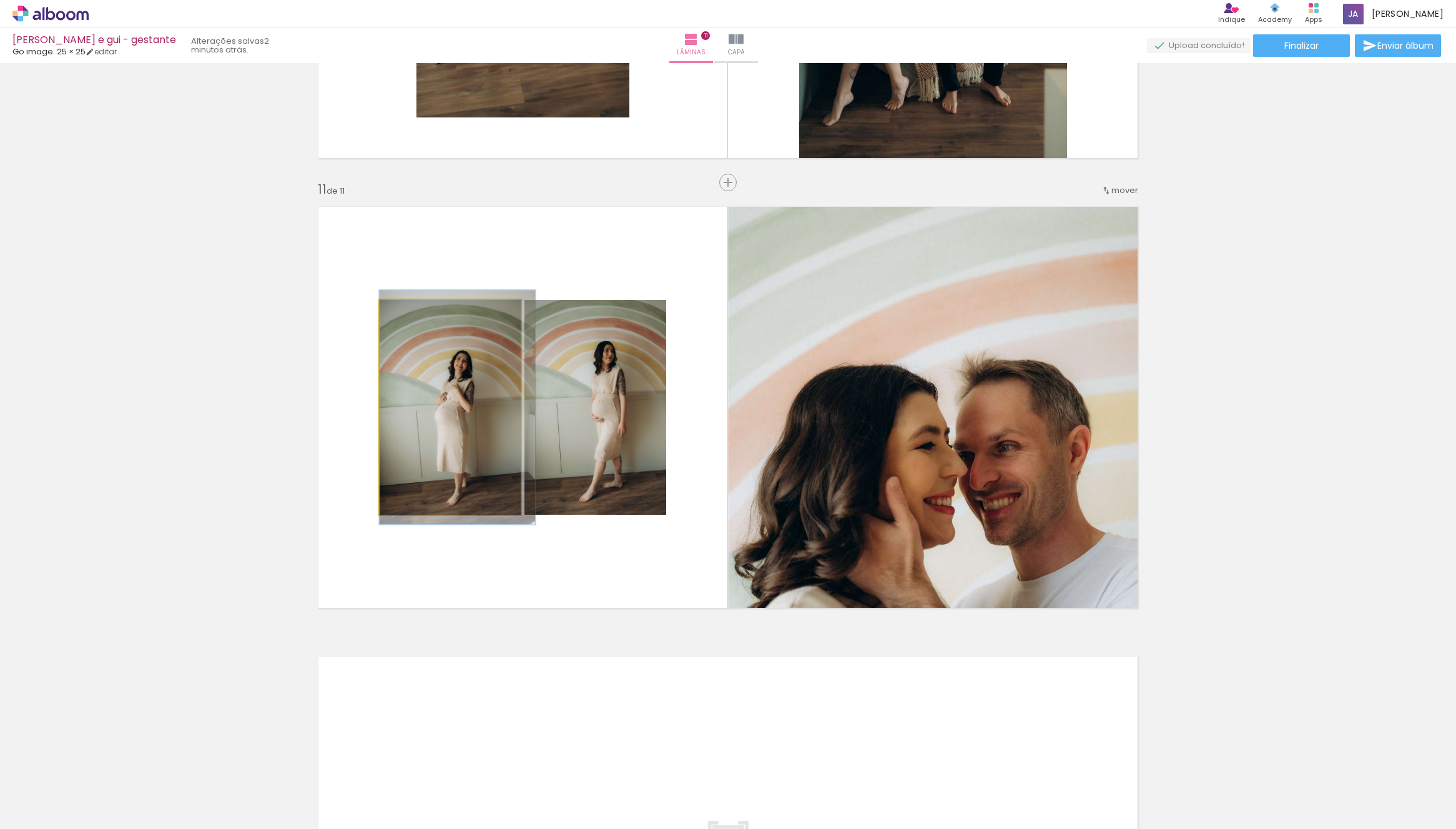
click at [467, 376] on quentale-photo at bounding box center [449, 406] width 141 height 215
drag, startPoint x: 408, startPoint y: 312, endPoint x: 413, endPoint y: 321, distance: 10.3
type paper-slider "115"
click at [411, 312] on div at bounding box center [417, 313] width 11 height 11
drag, startPoint x: 462, startPoint y: 439, endPoint x: 514, endPoint y: 446, distance: 52.5
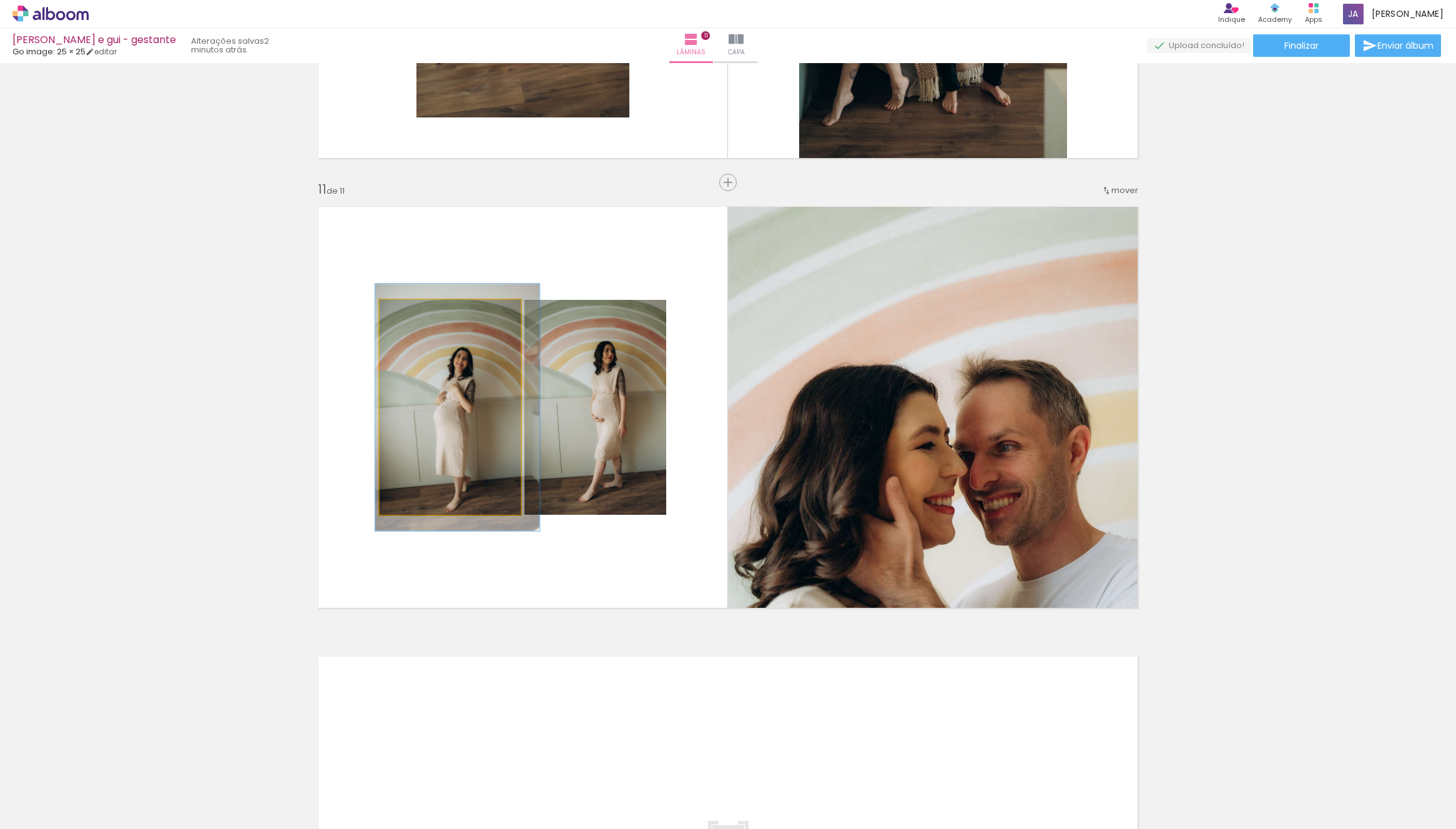
click at [460, 438] on quentale-photo at bounding box center [449, 406] width 141 height 215
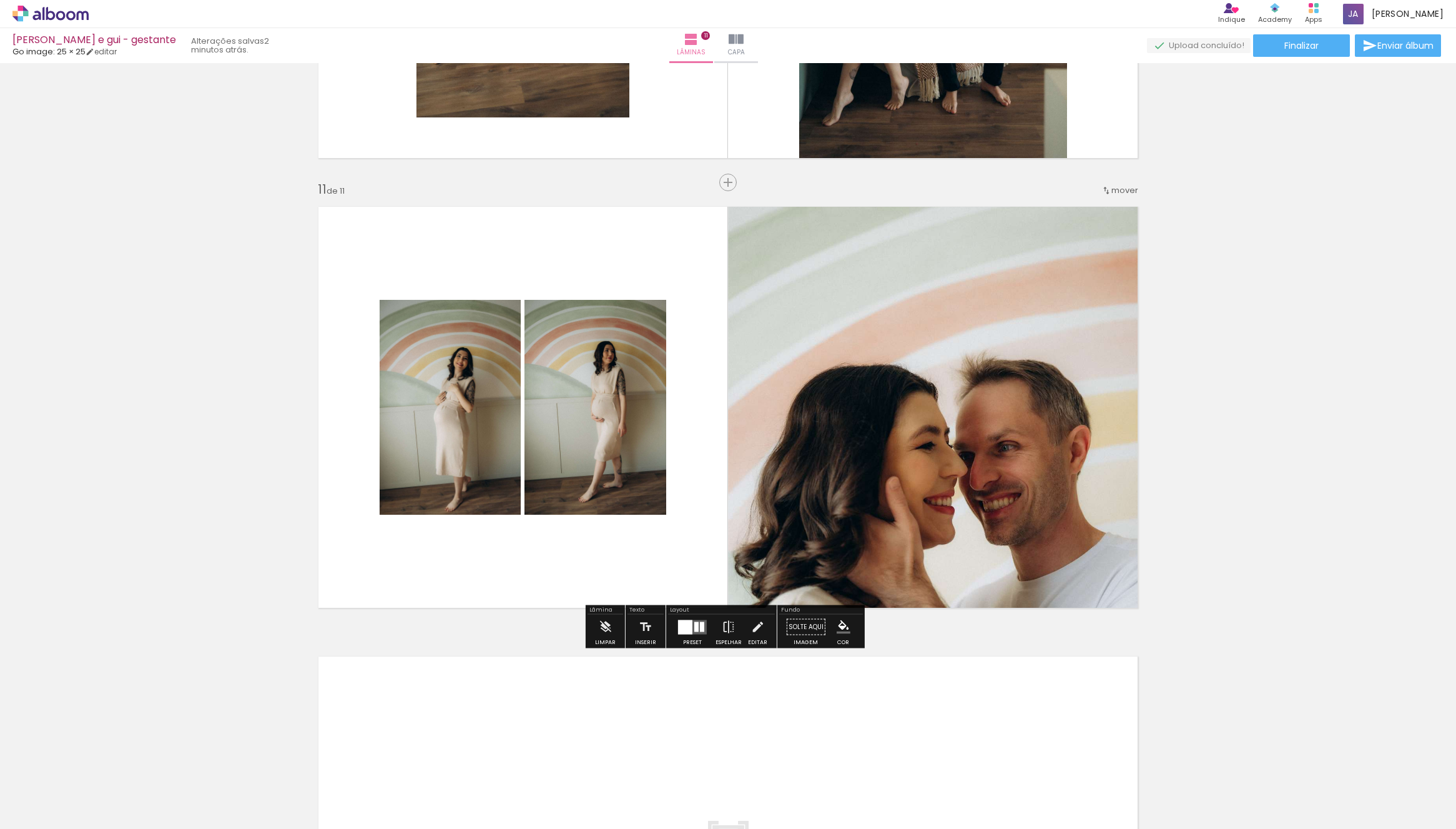
click at [697, 579] on quentale-layouter at bounding box center [728, 407] width 837 height 419
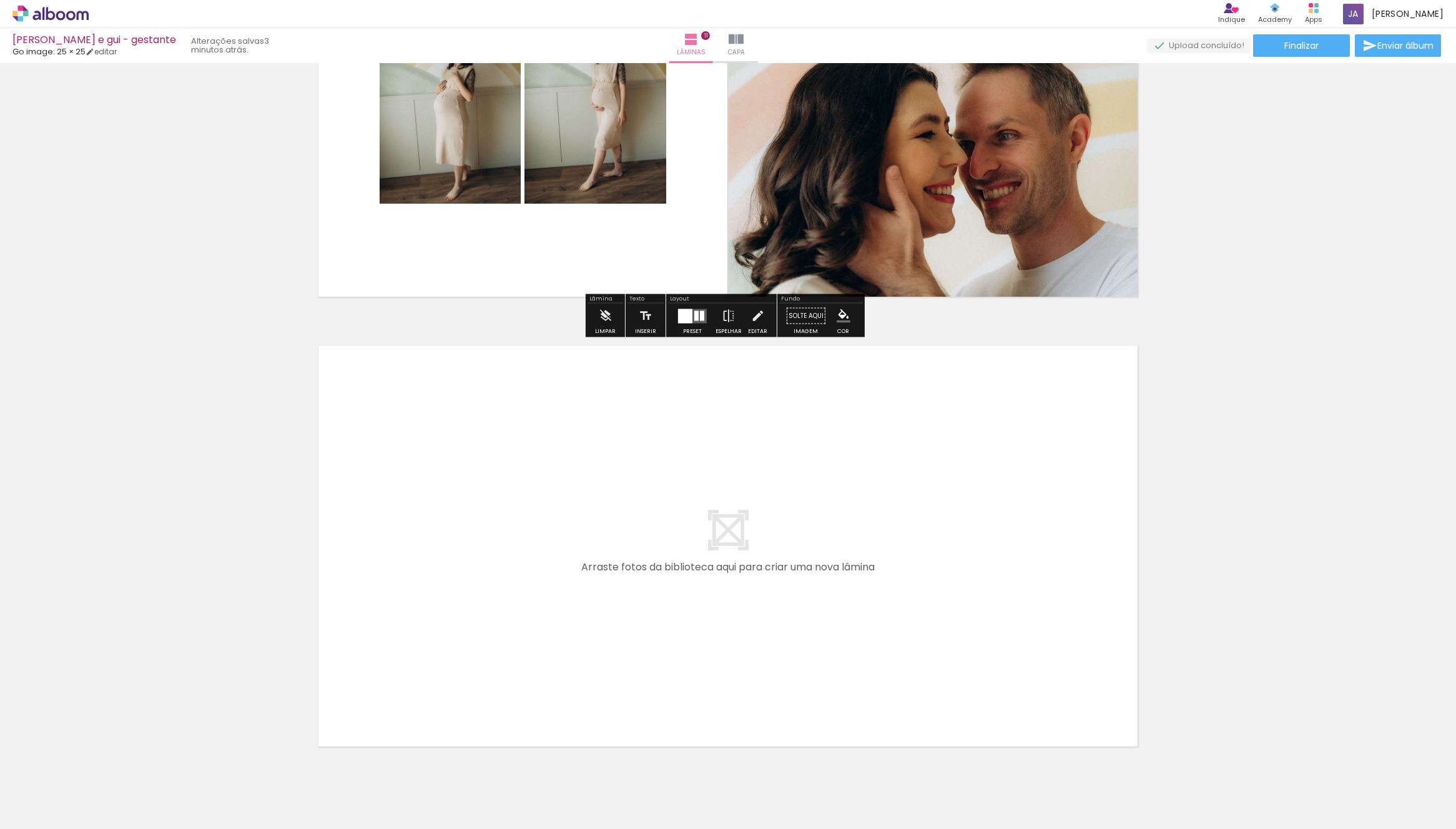
scroll to position [4758, 0]
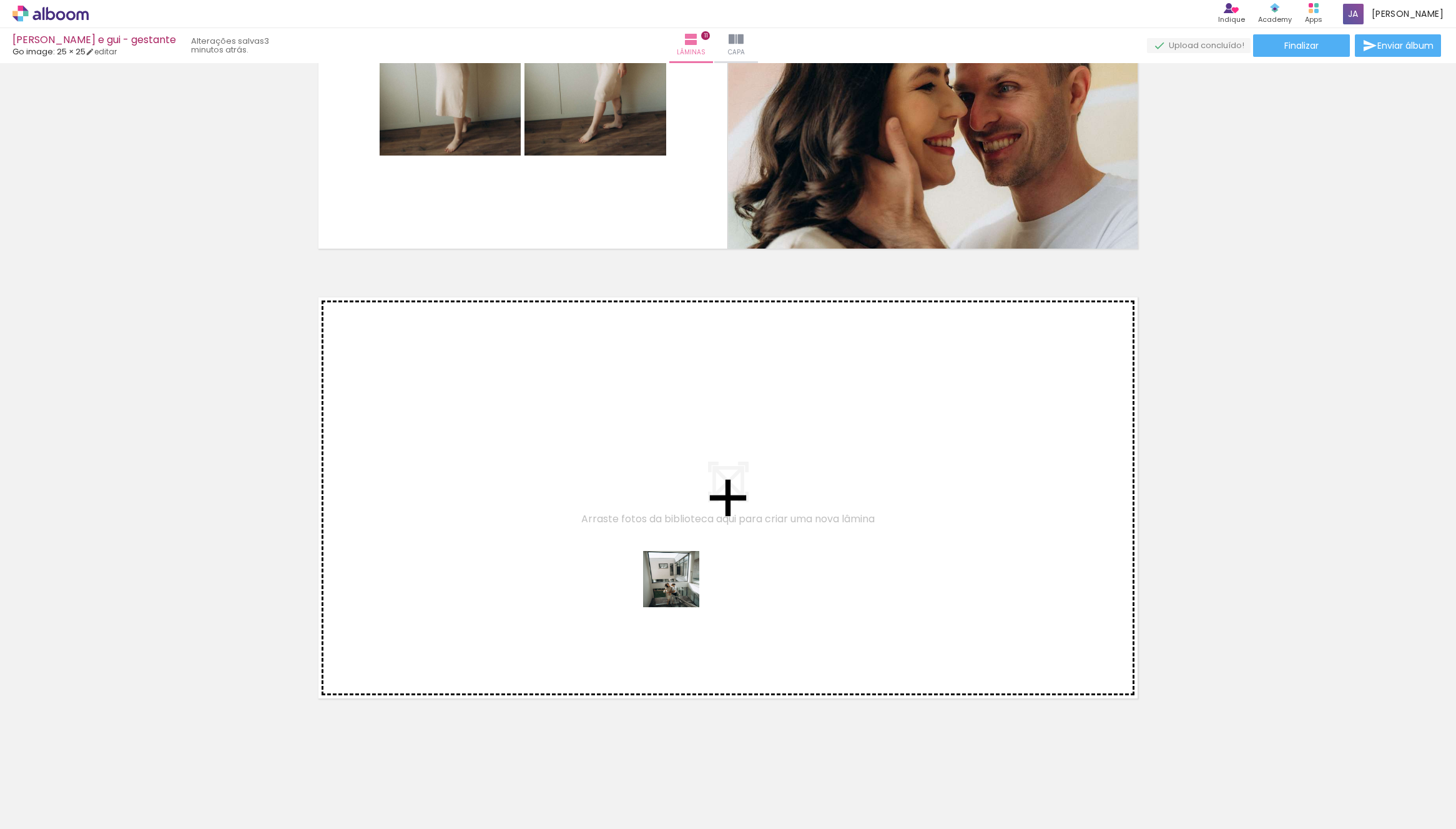
drag, startPoint x: 693, startPoint y: 667, endPoint x: 678, endPoint y: 571, distance: 97.2
click at [678, 571] on quentale-workspace at bounding box center [728, 414] width 1456 height 829
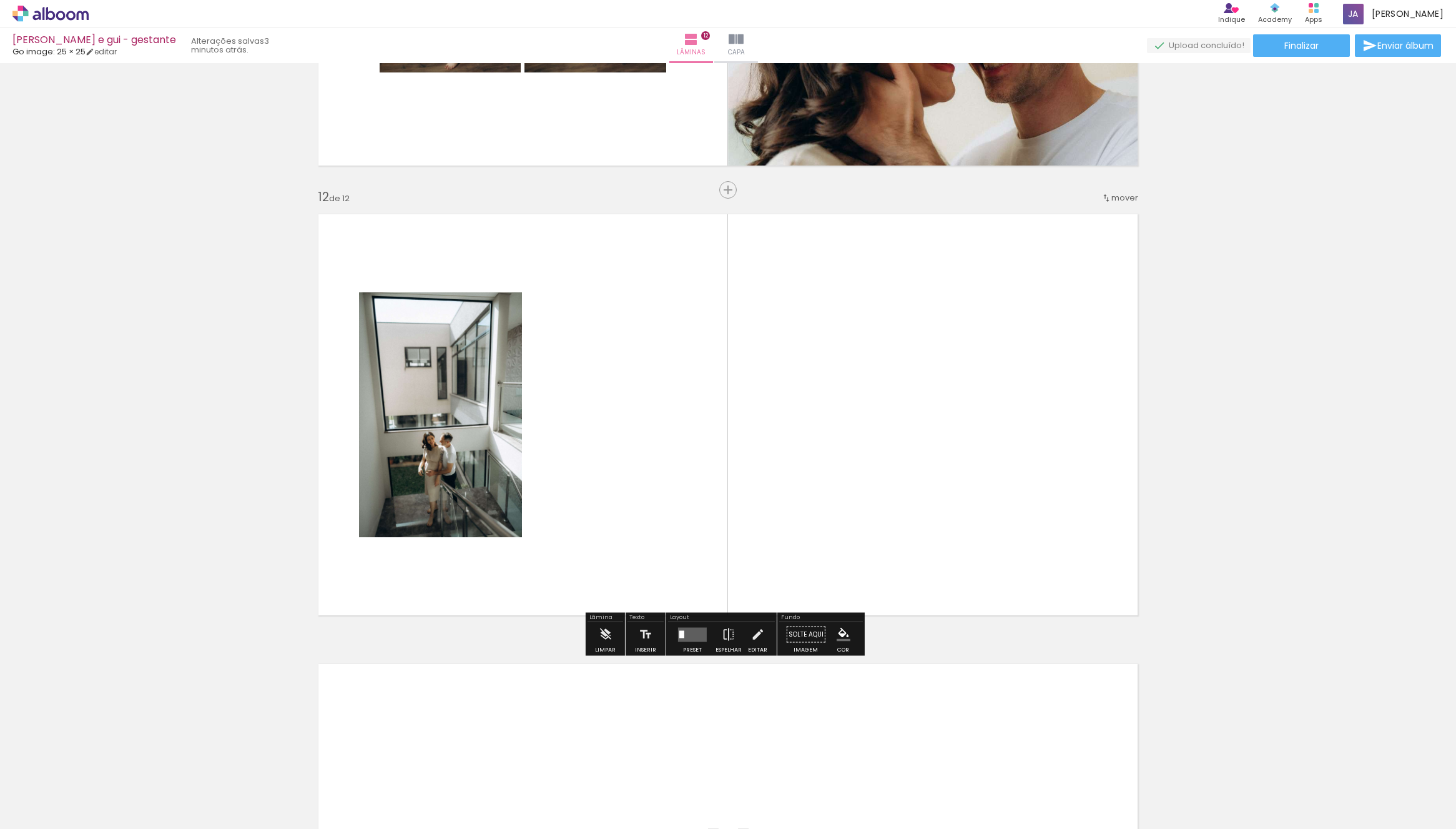
scroll to position [4848, 0]
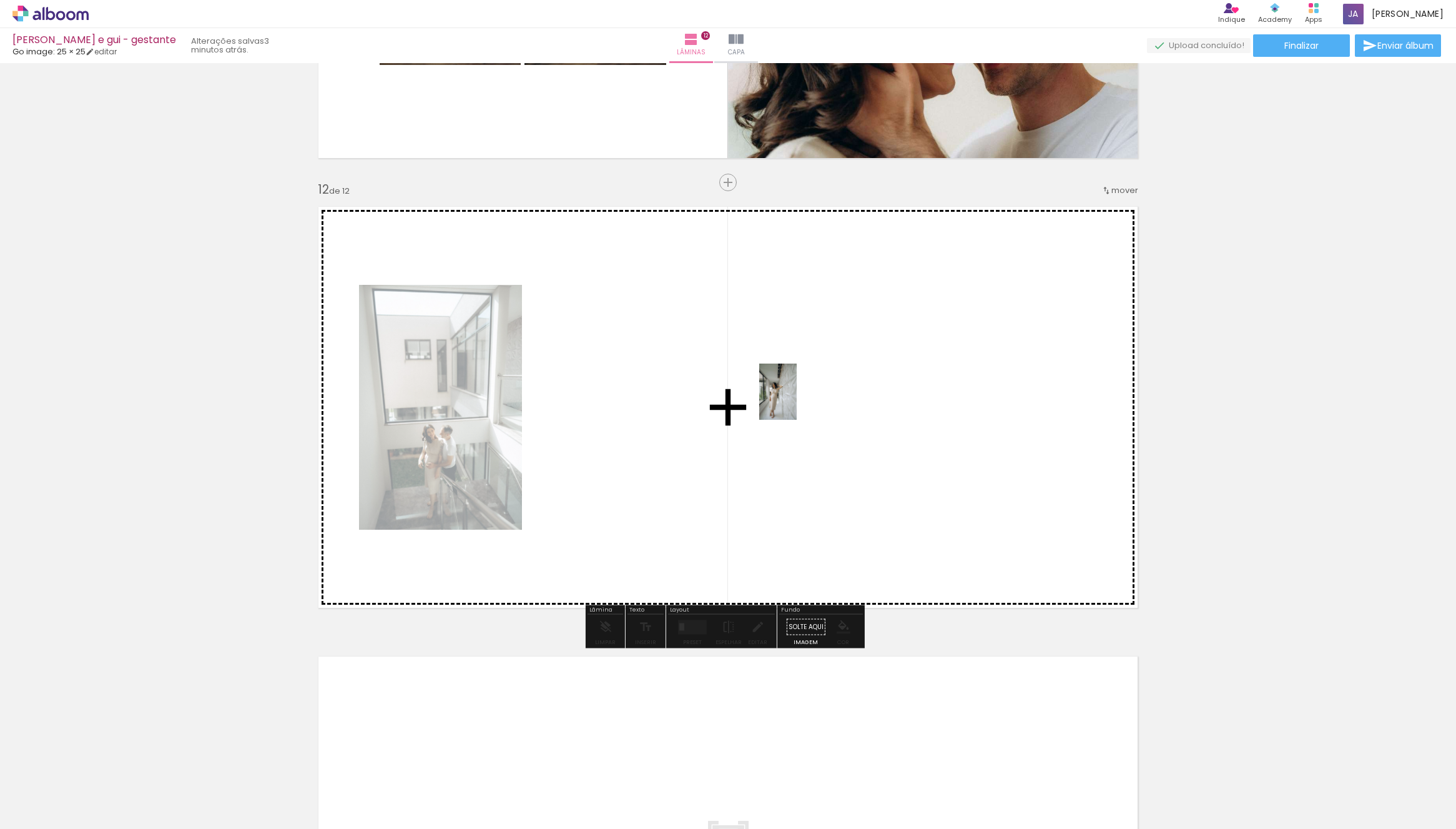
drag, startPoint x: 784, startPoint y: 771, endPoint x: 820, endPoint y: 559, distance: 215.0
click at [796, 410] on quentale-workspace at bounding box center [728, 414] width 1456 height 829
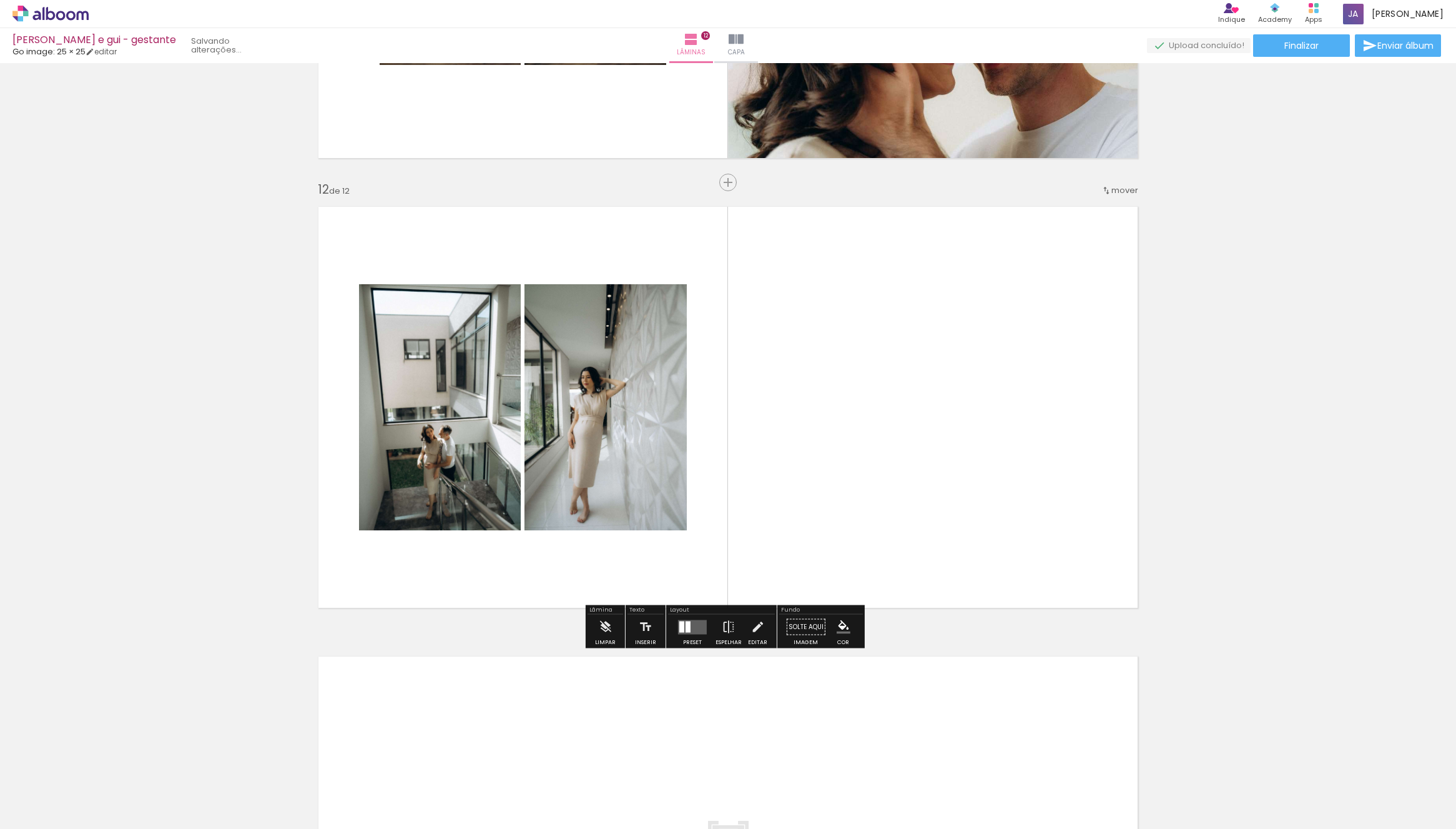
scroll to position [0, 49]
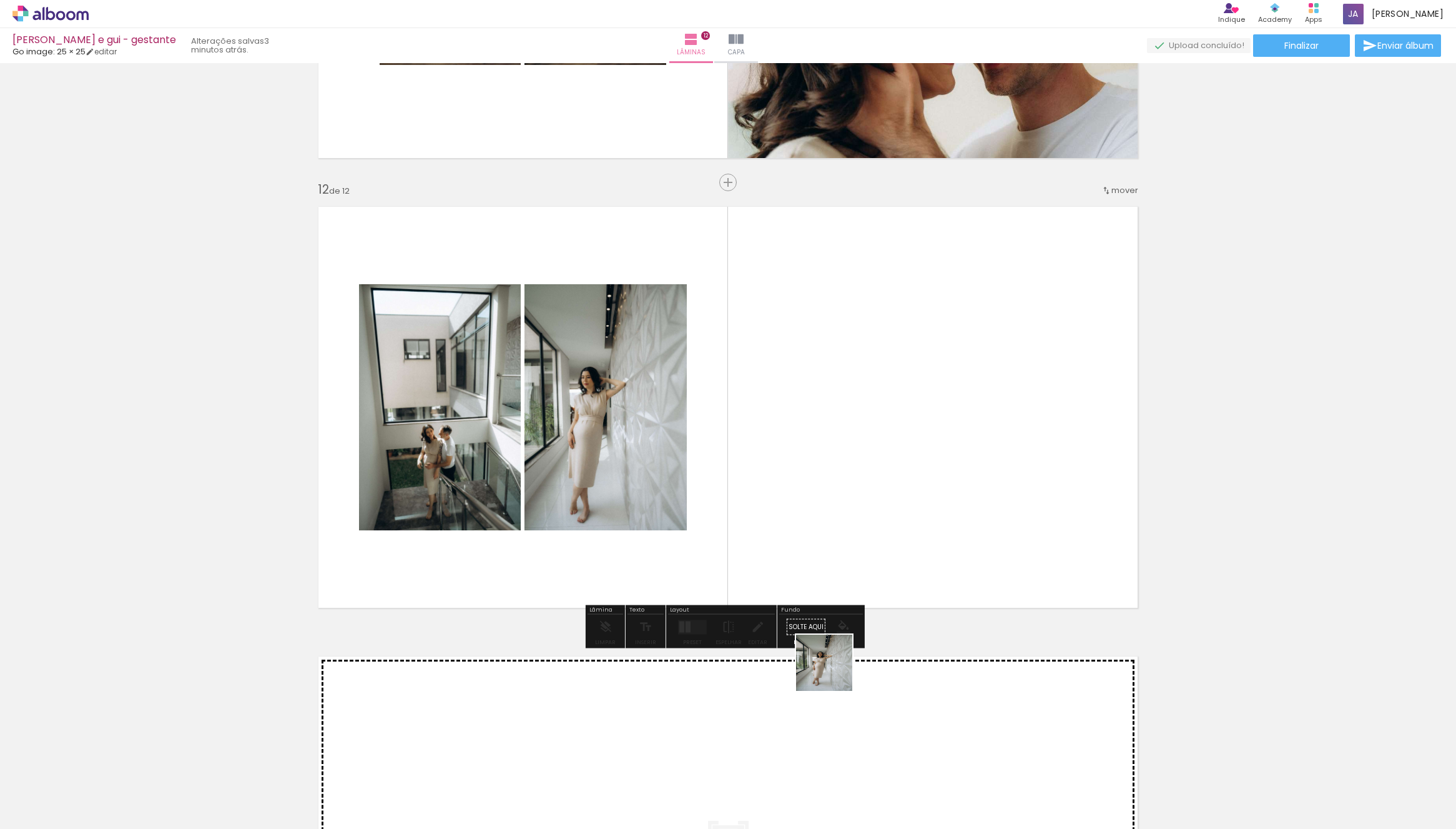
drag, startPoint x: 859, startPoint y: 777, endPoint x: 894, endPoint y: 507, distance: 272.3
click at [813, 384] on quentale-workspace at bounding box center [728, 414] width 1456 height 829
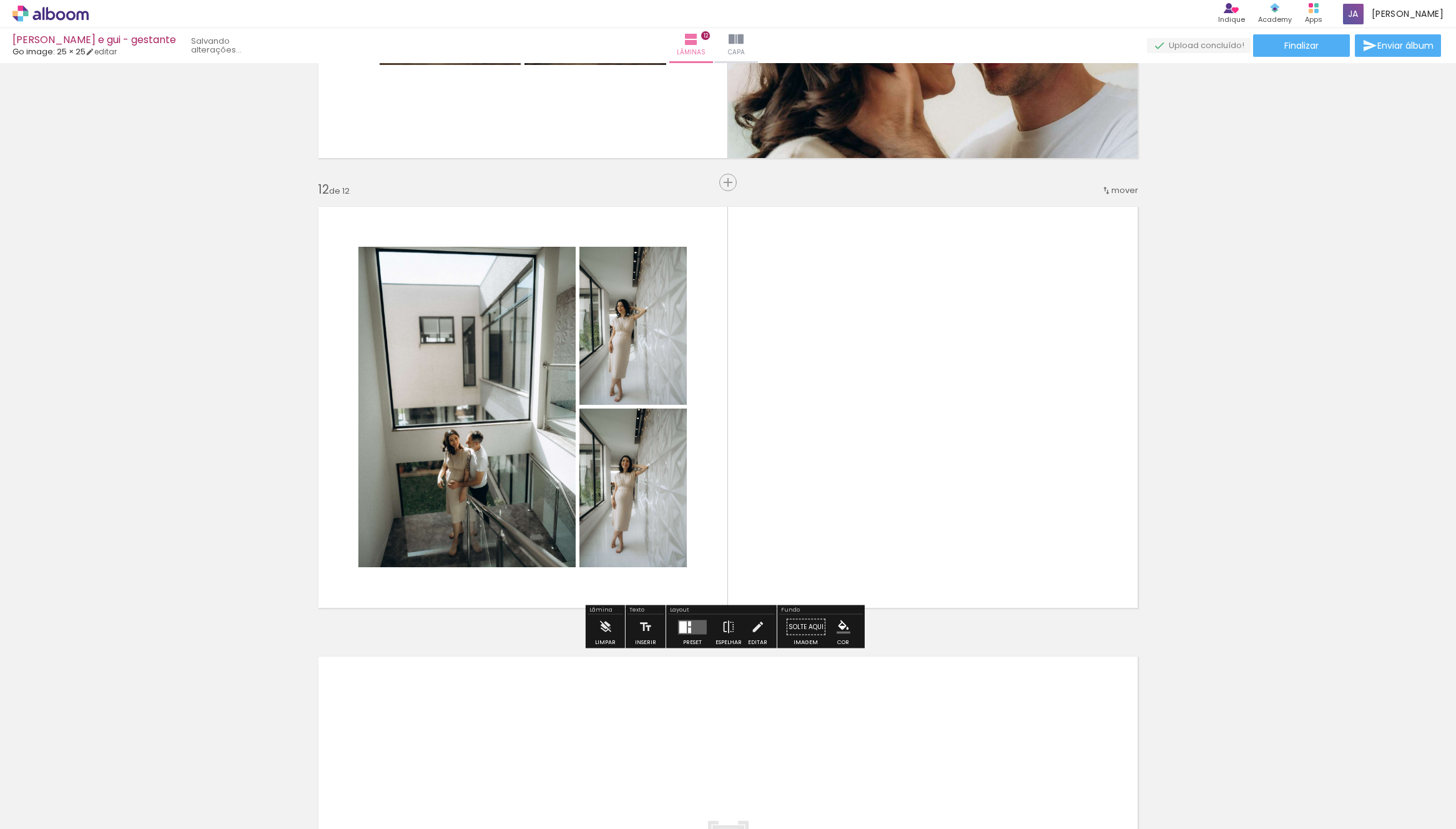
scroll to position [0, 0]
drag, startPoint x: 912, startPoint y: 765, endPoint x: 1018, endPoint y: 347, distance: 431.2
click at [954, 352] on quentale-workspace at bounding box center [728, 414] width 1456 height 829
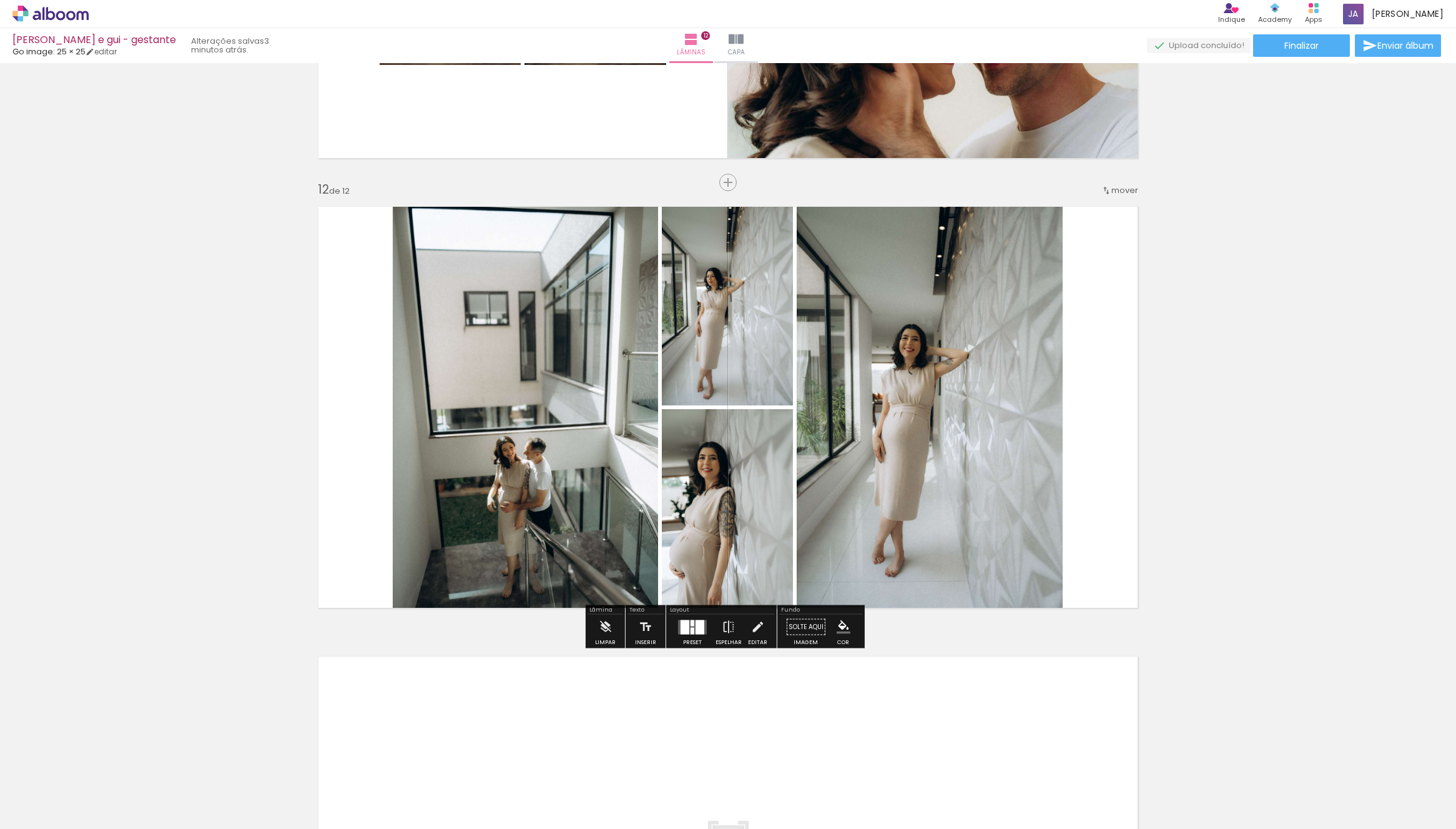
click at [691, 627] on div at bounding box center [693, 631] width 4 height 7
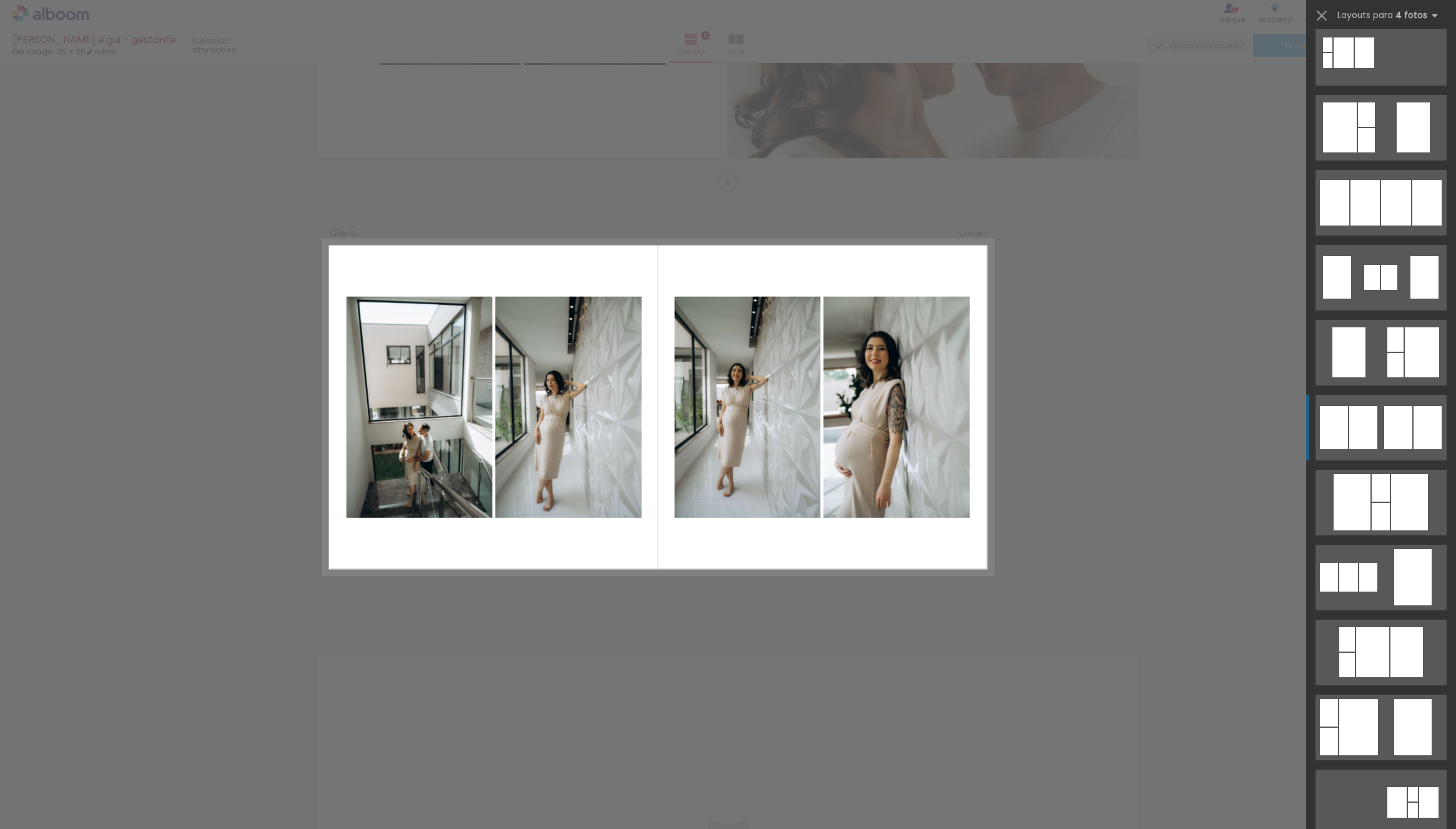
scroll to position [642, 0]
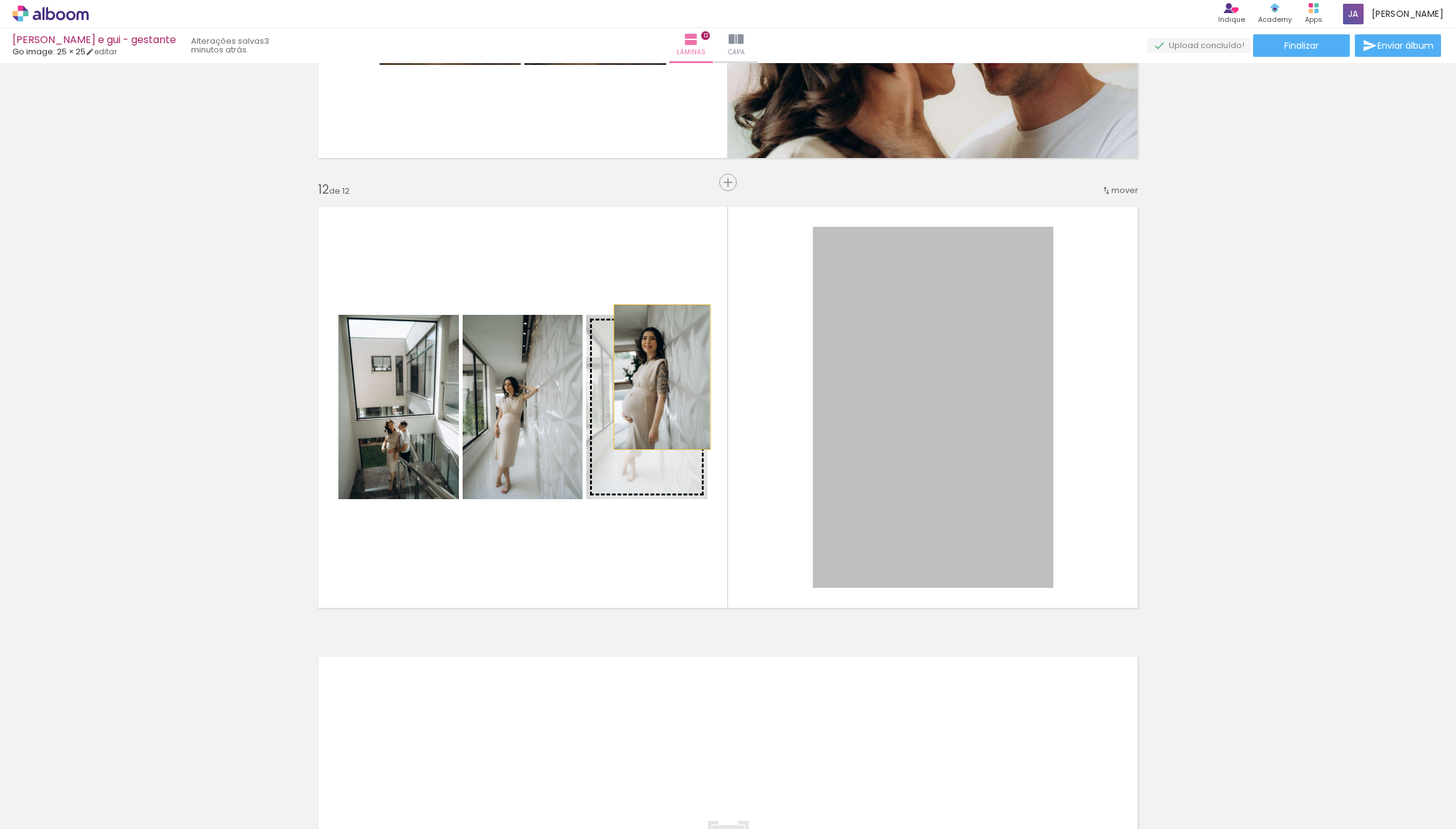
drag, startPoint x: 909, startPoint y: 419, endPoint x: 715, endPoint y: 388, distance: 196.5
click at [0, 0] on slot at bounding box center [0, 0] width 0 height 0
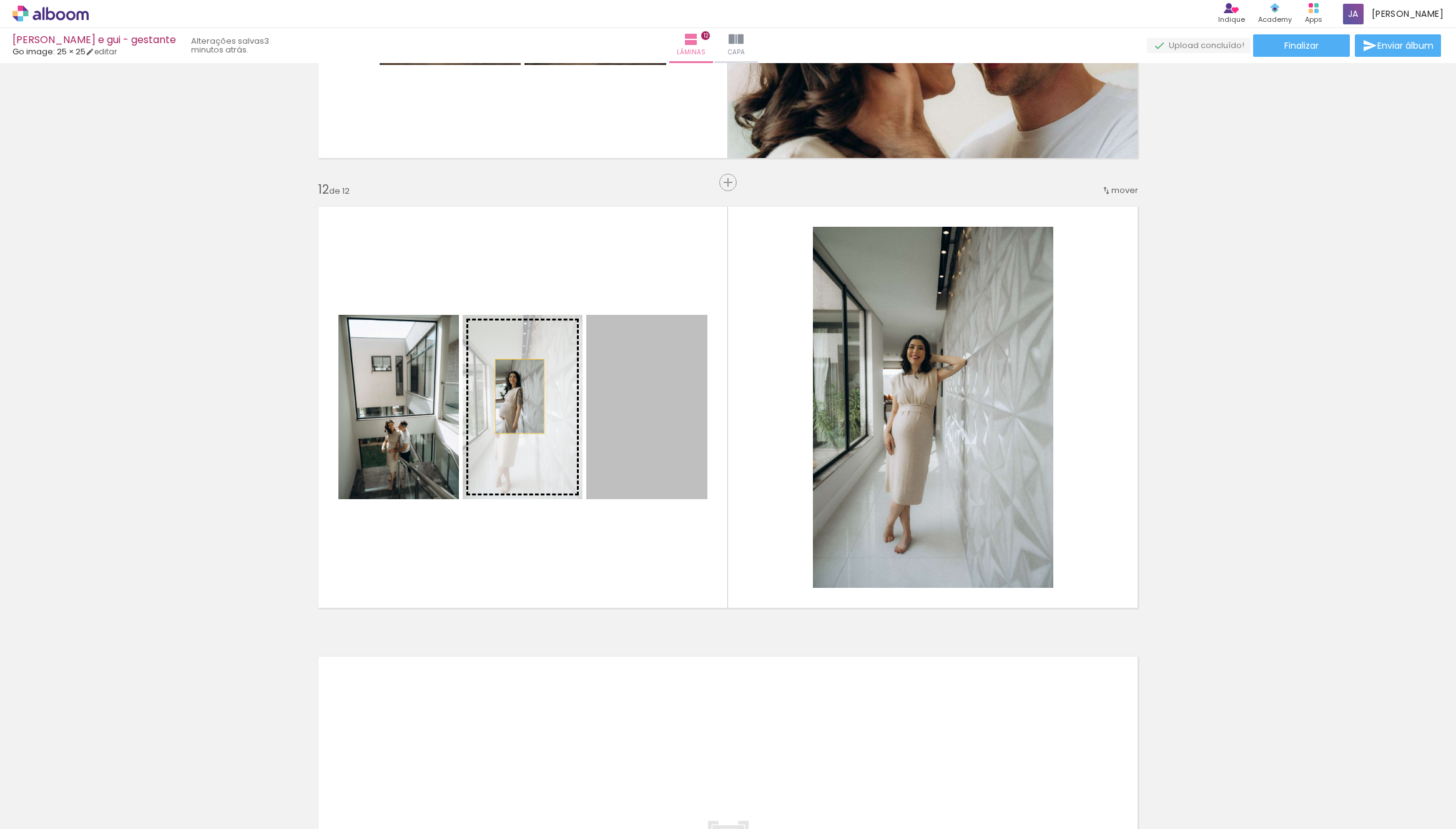
drag, startPoint x: 609, startPoint y: 414, endPoint x: 558, endPoint y: 388, distance: 57.2
click at [0, 0] on slot at bounding box center [0, 0] width 0 height 0
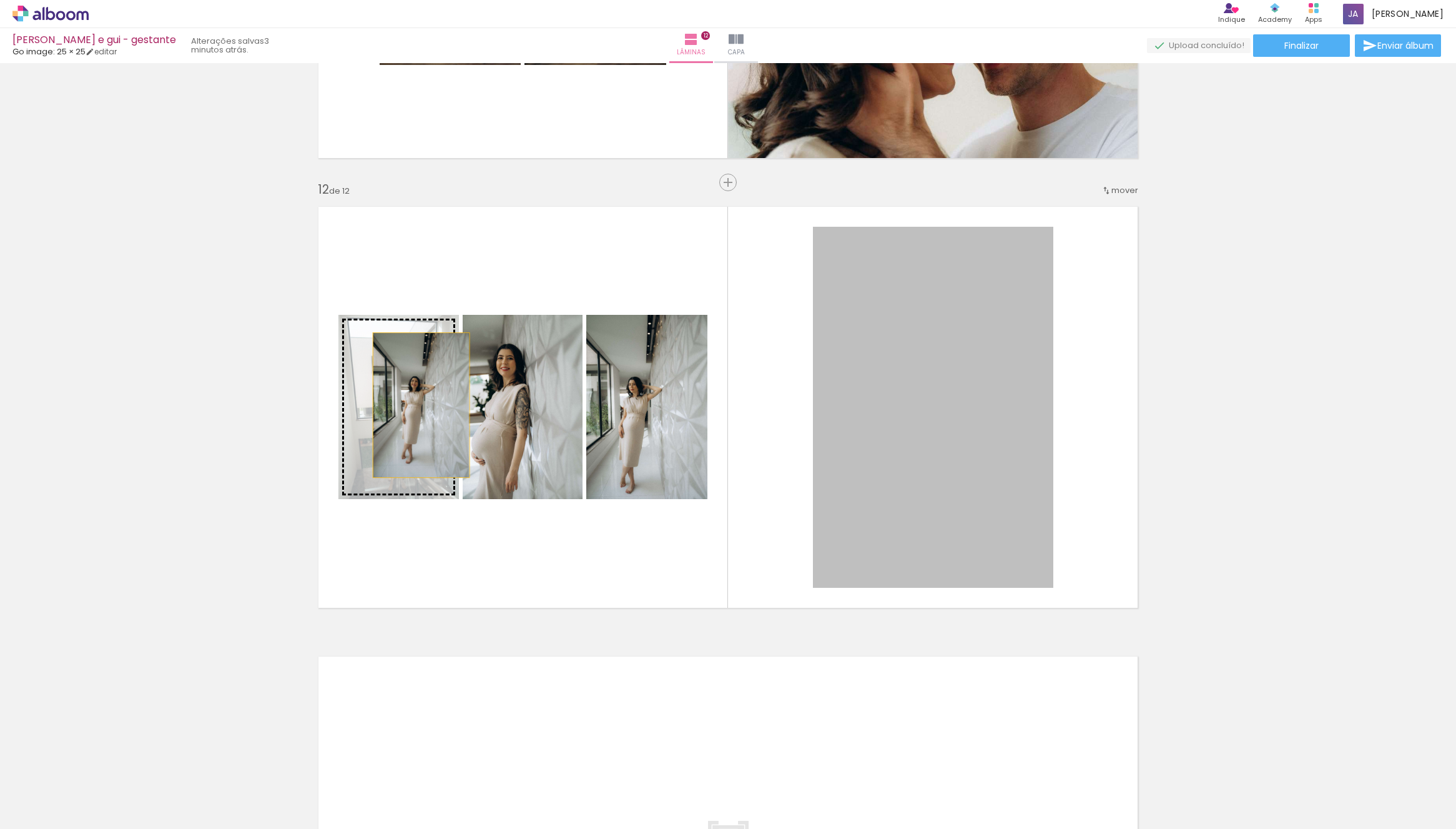
drag, startPoint x: 954, startPoint y: 428, endPoint x: 429, endPoint y: 396, distance: 526.0
click at [0, 0] on slot at bounding box center [0, 0] width 0 height 0
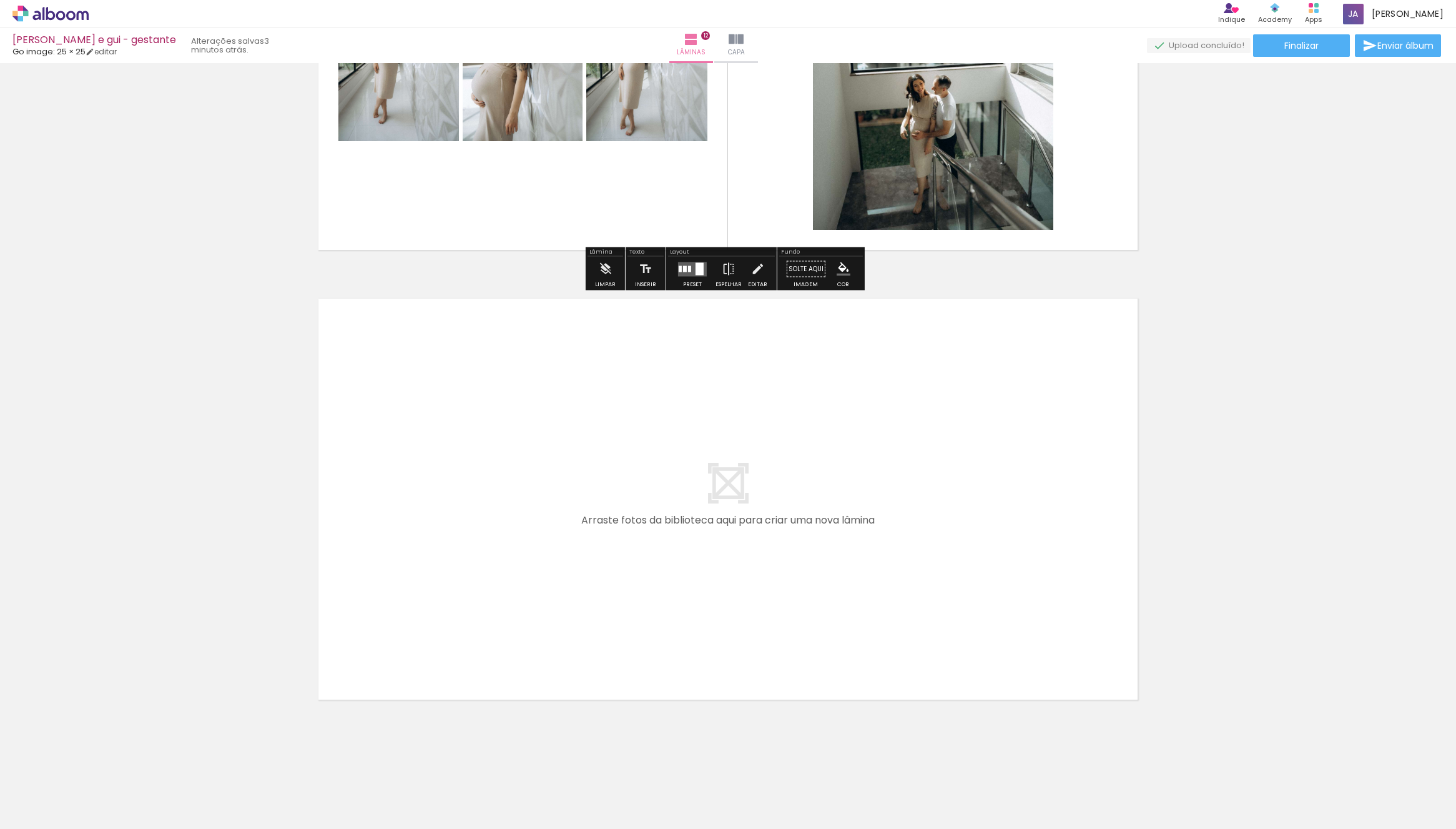
scroll to position [5207, 0]
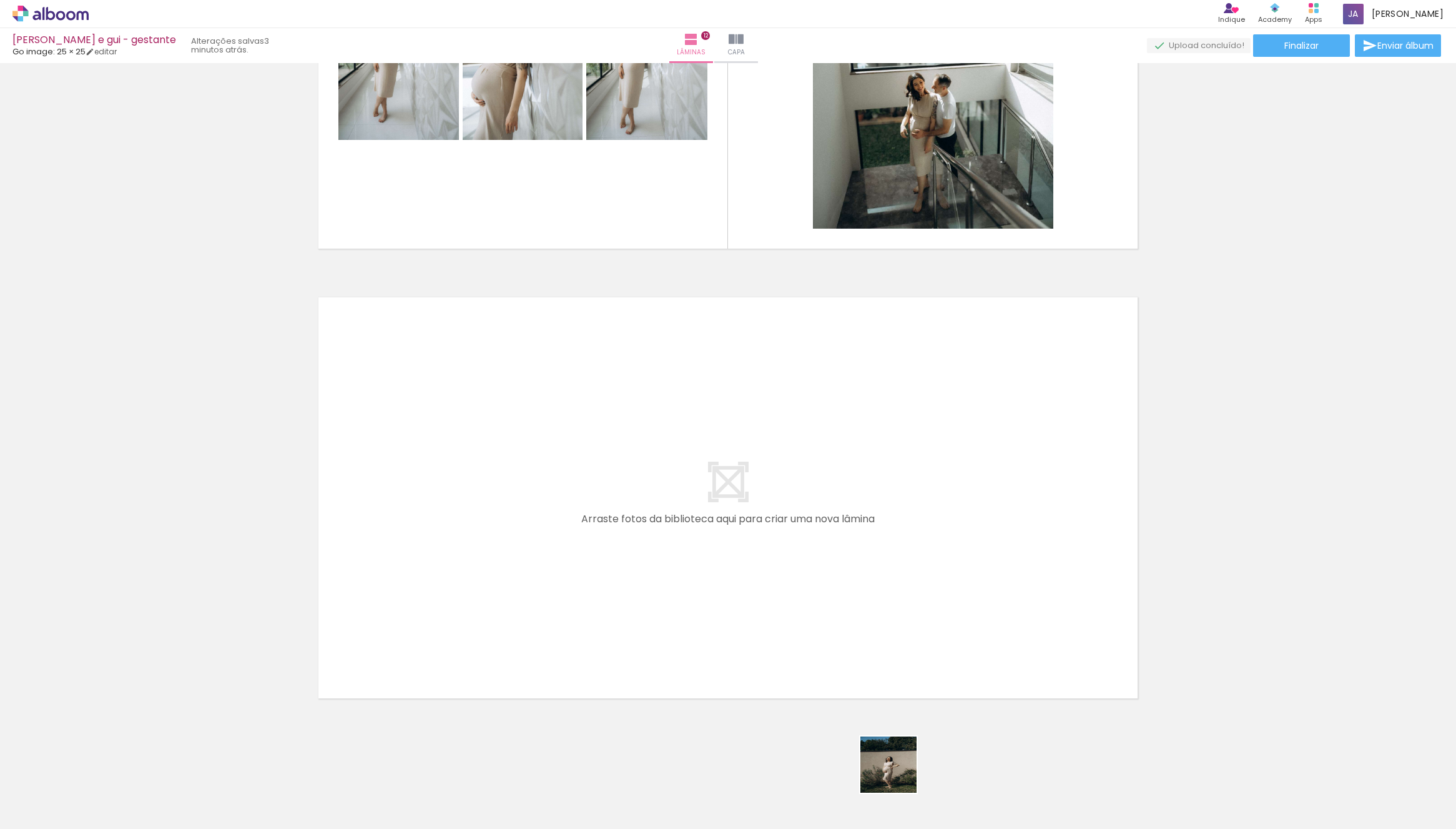
drag, startPoint x: 898, startPoint y: 774, endPoint x: 876, endPoint y: 556, distance: 219.1
click at [876, 556] on quentale-workspace at bounding box center [728, 414] width 1456 height 829
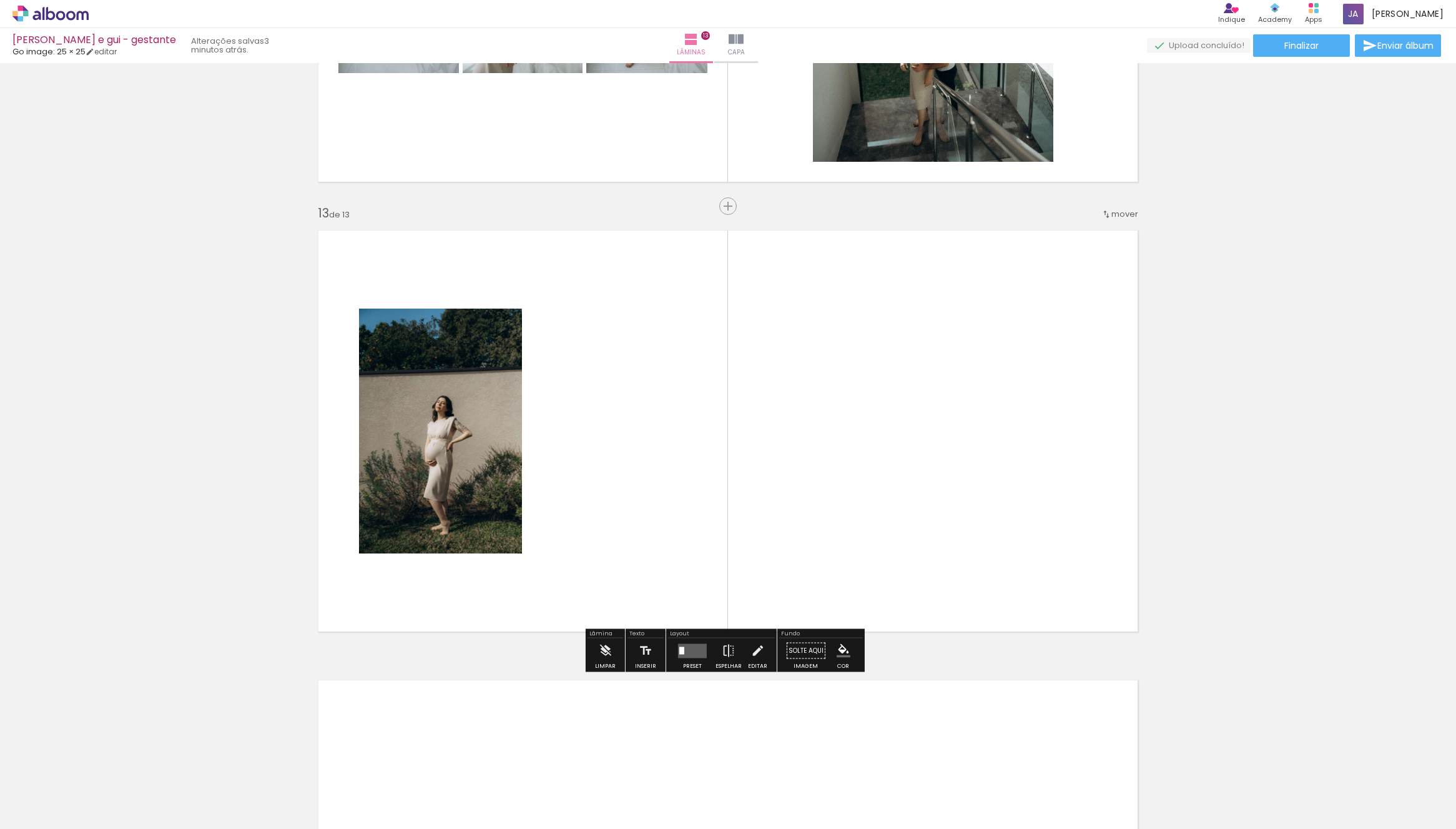
scroll to position [5298, 0]
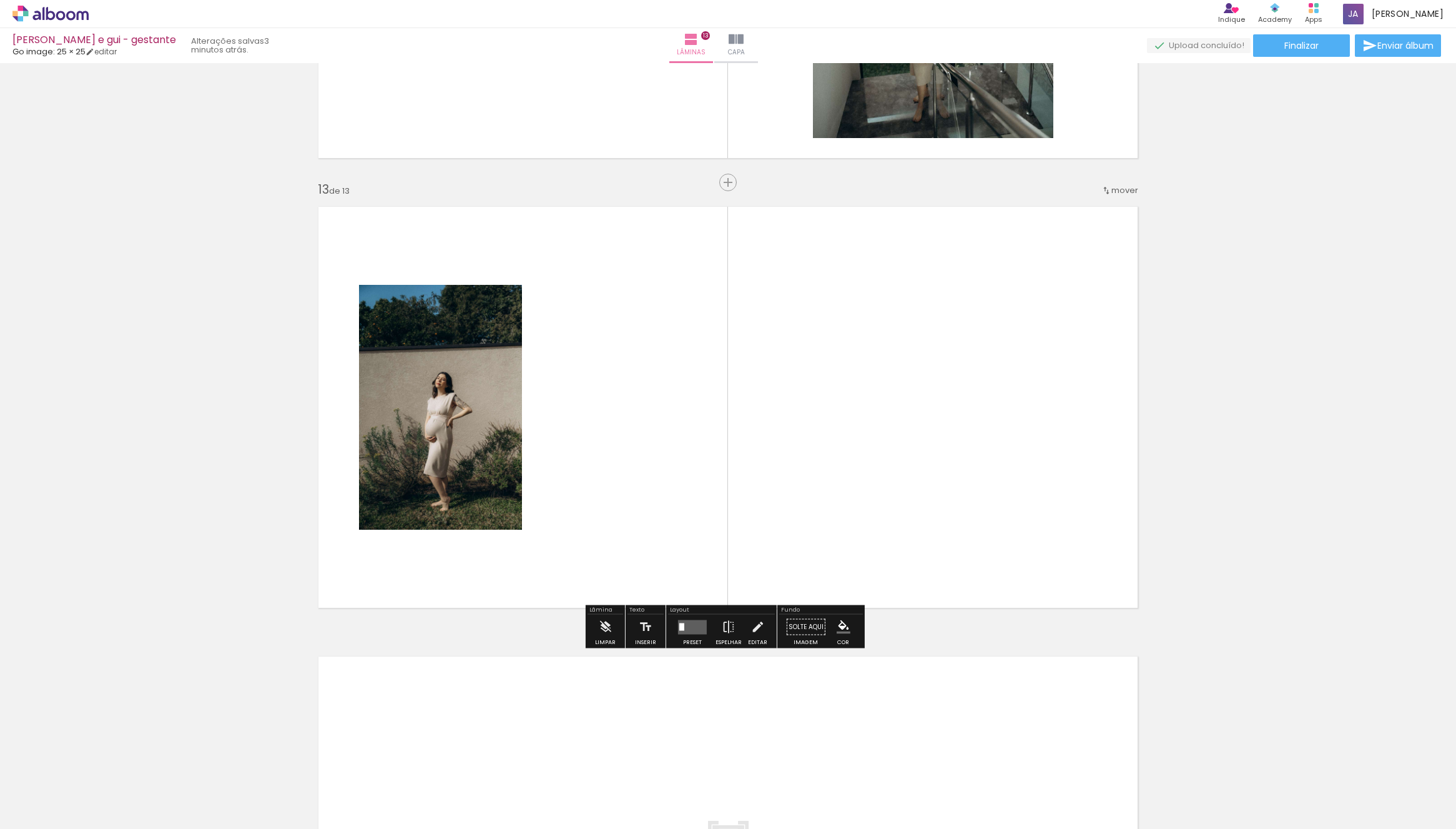
drag, startPoint x: 904, startPoint y: 771, endPoint x: 914, endPoint y: 627, distance: 144.3
click at [887, 566] on quentale-workspace at bounding box center [728, 414] width 1456 height 829
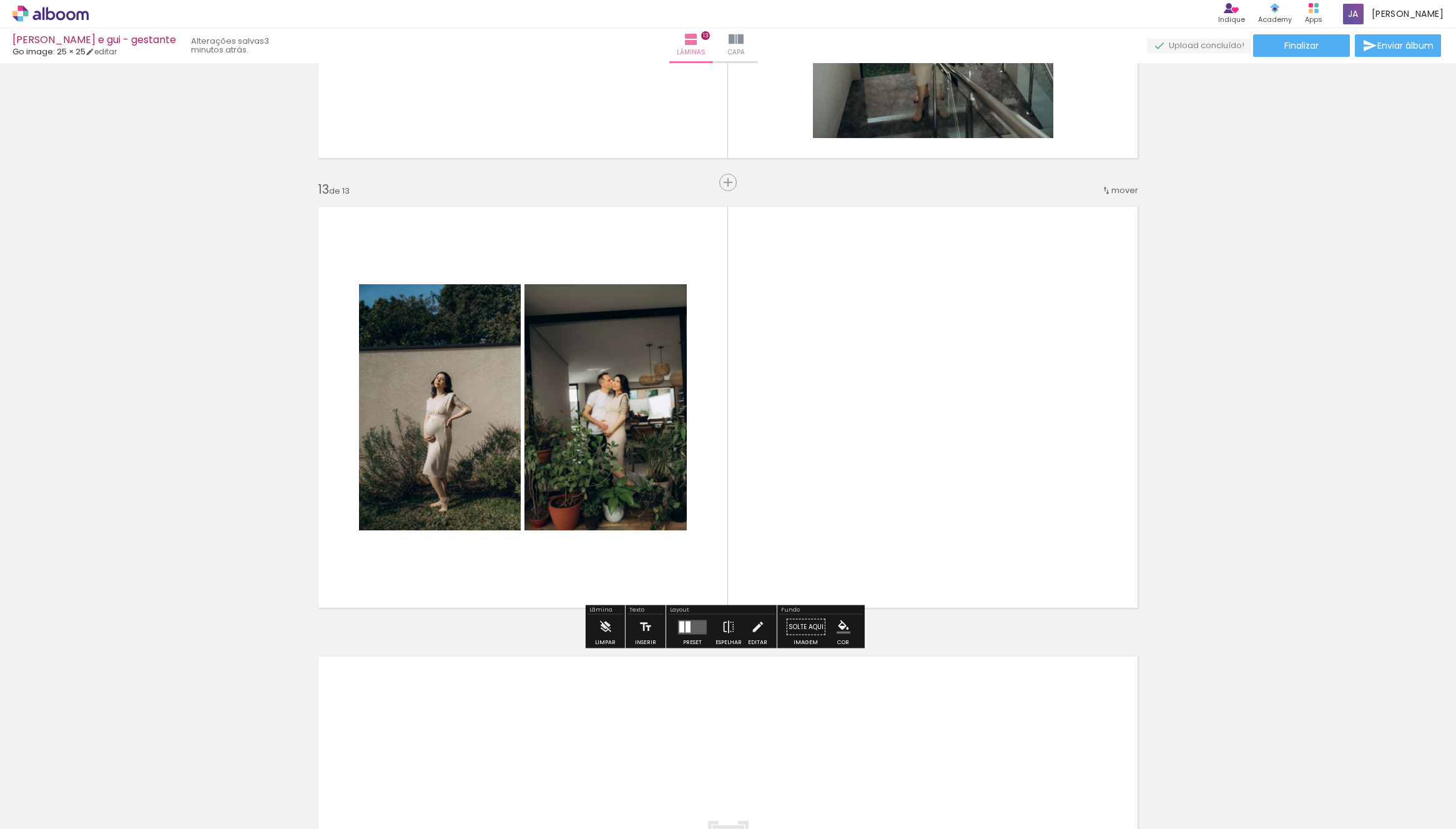
drag, startPoint x: 905, startPoint y: 701, endPoint x: 941, endPoint y: 436, distance: 267.4
click at [906, 472] on quentale-workspace at bounding box center [728, 414] width 1456 height 829
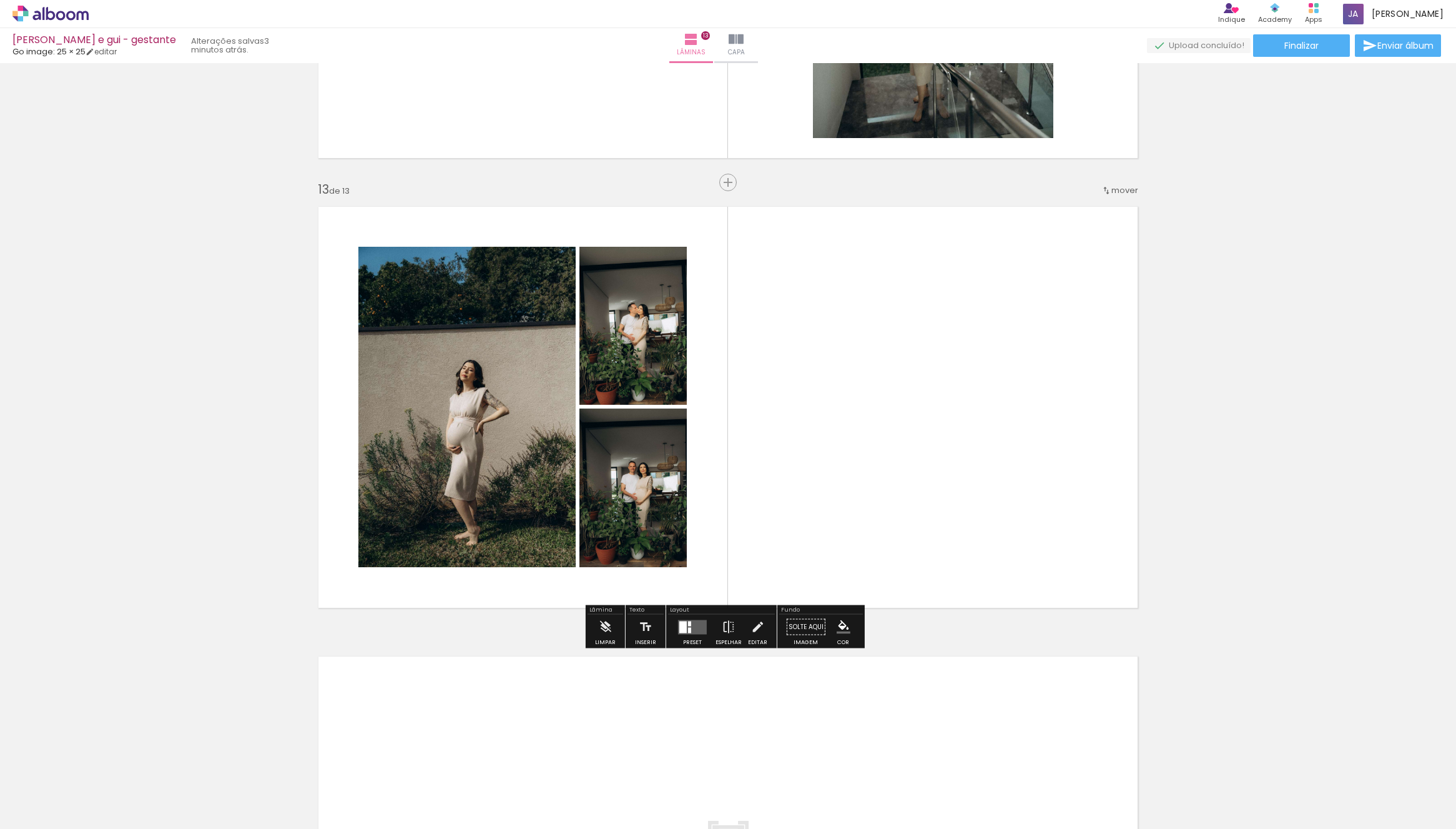
drag, startPoint x: 692, startPoint y: 627, endPoint x: 735, endPoint y: 607, distance: 47.4
click at [692, 627] on quentale-layouter at bounding box center [692, 627] width 29 height 15
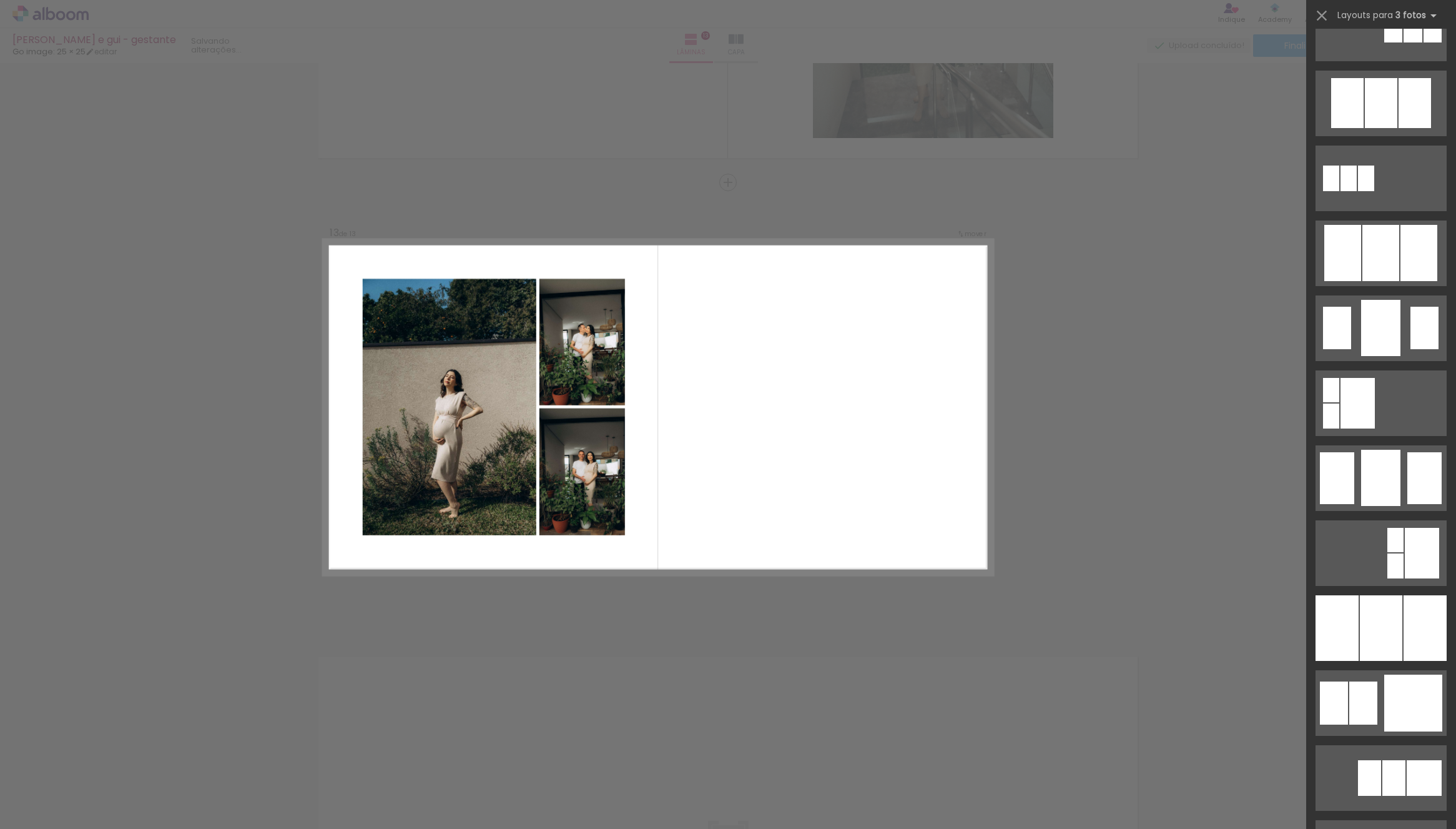
scroll to position [0, 0]
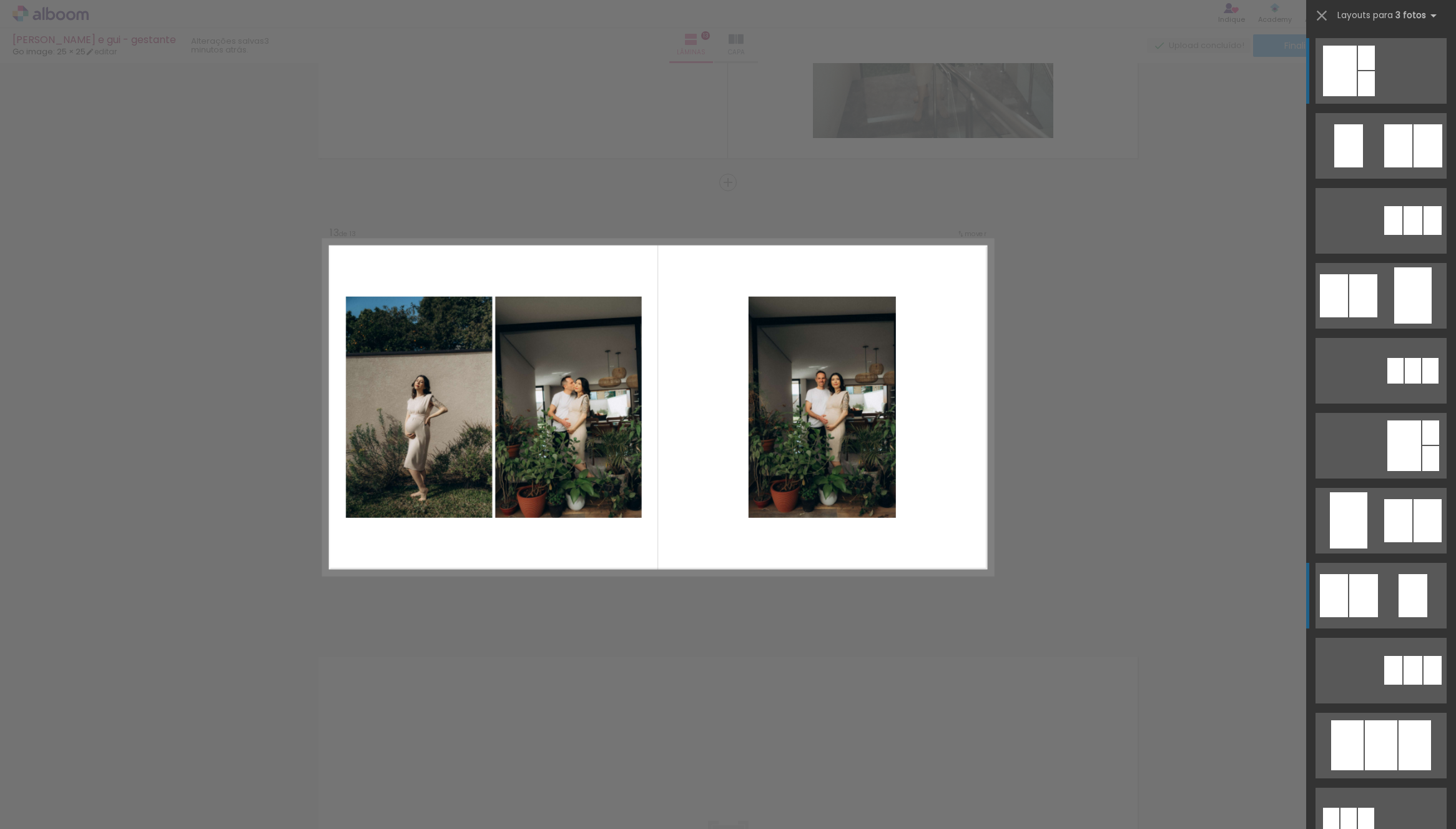
click at [1380, 179] on quentale-layouter at bounding box center [1381, 146] width 131 height 65
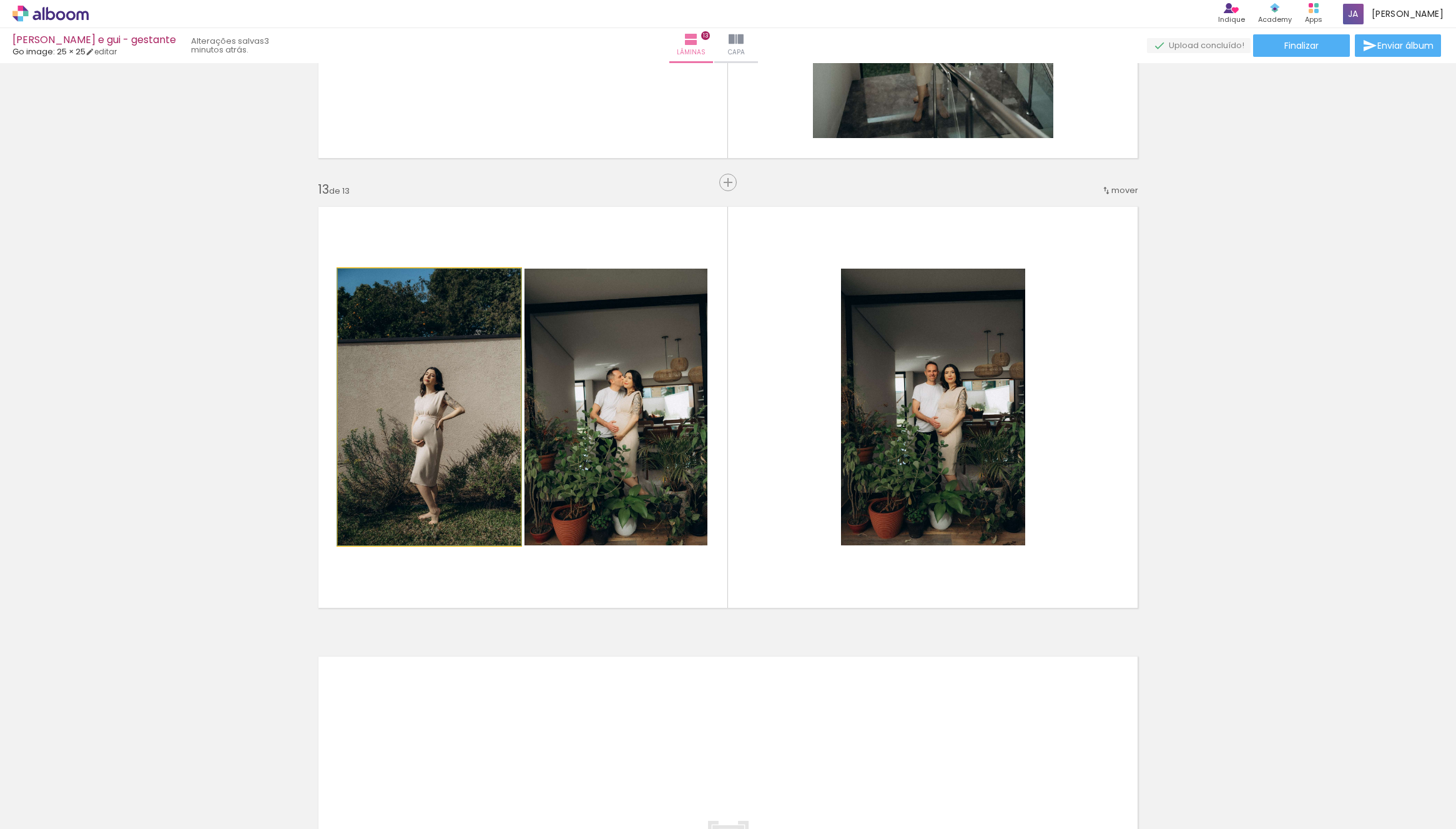
drag, startPoint x: 471, startPoint y: 429, endPoint x: 1016, endPoint y: 418, distance: 545.1
click at [0, 0] on slot at bounding box center [0, 0] width 0 height 0
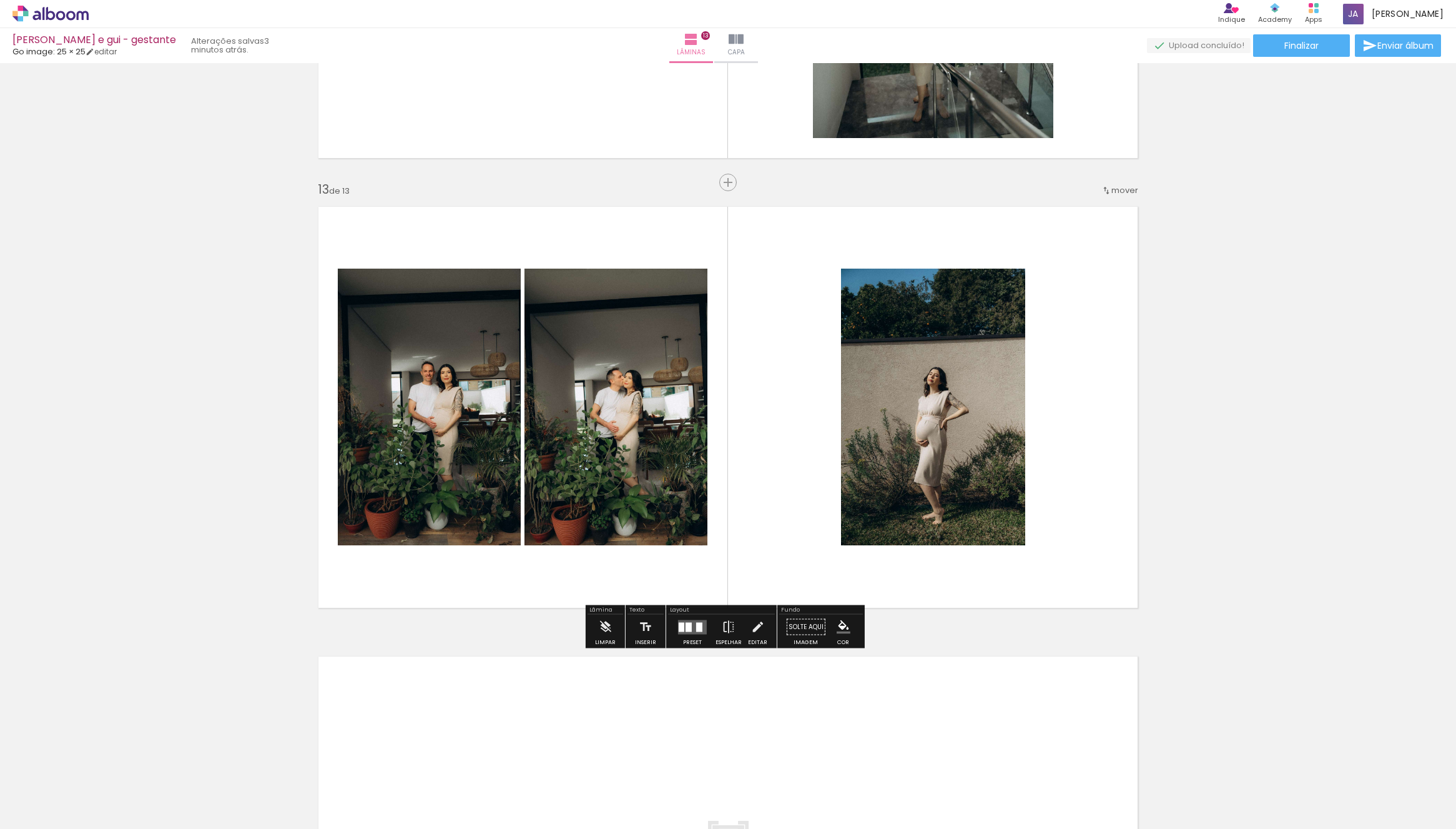
drag, startPoint x: 688, startPoint y: 623, endPoint x: 775, endPoint y: 609, distance: 88.1
click at [688, 623] on div at bounding box center [689, 626] width 7 height 9
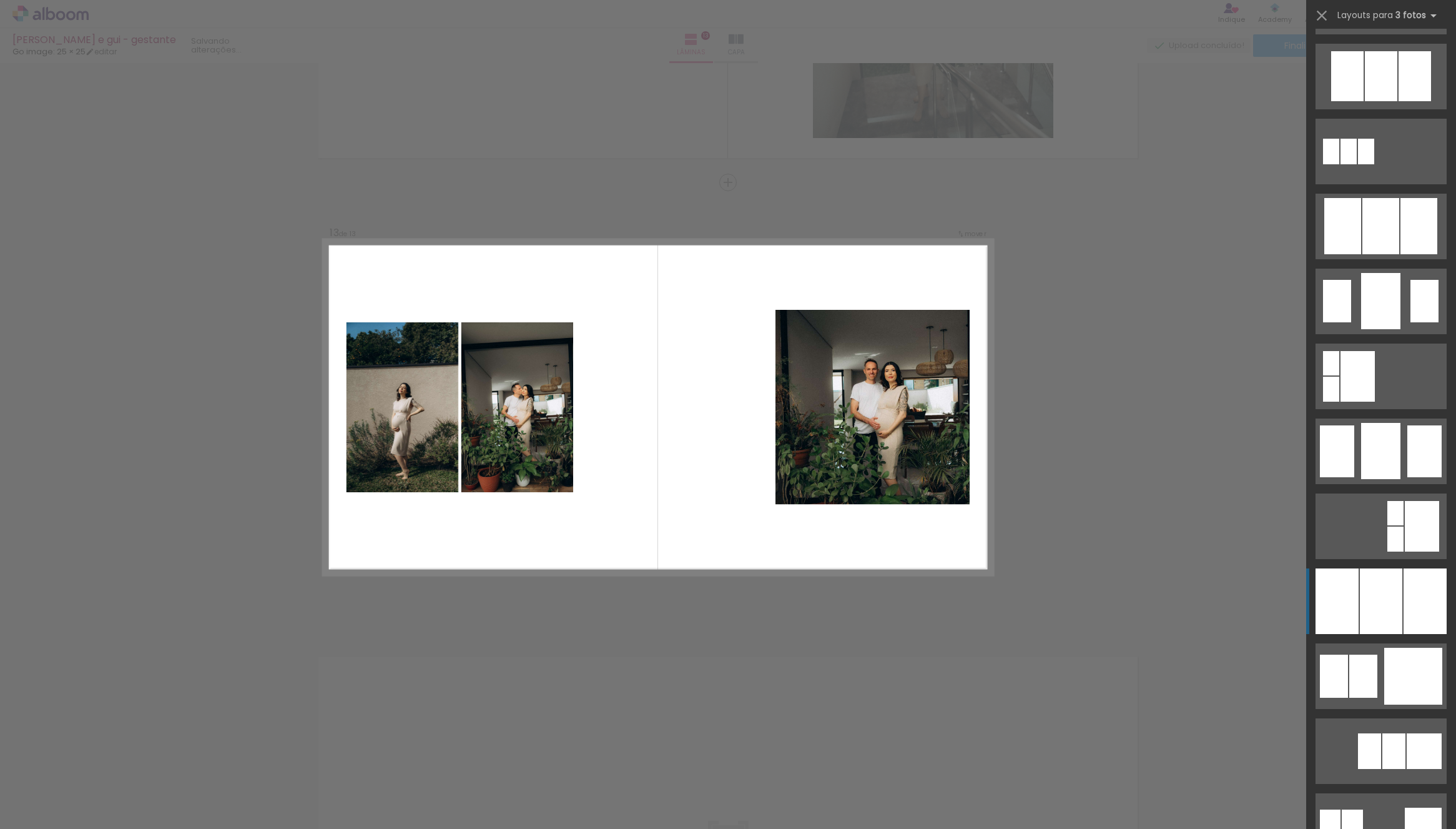
scroll to position [1132, 0]
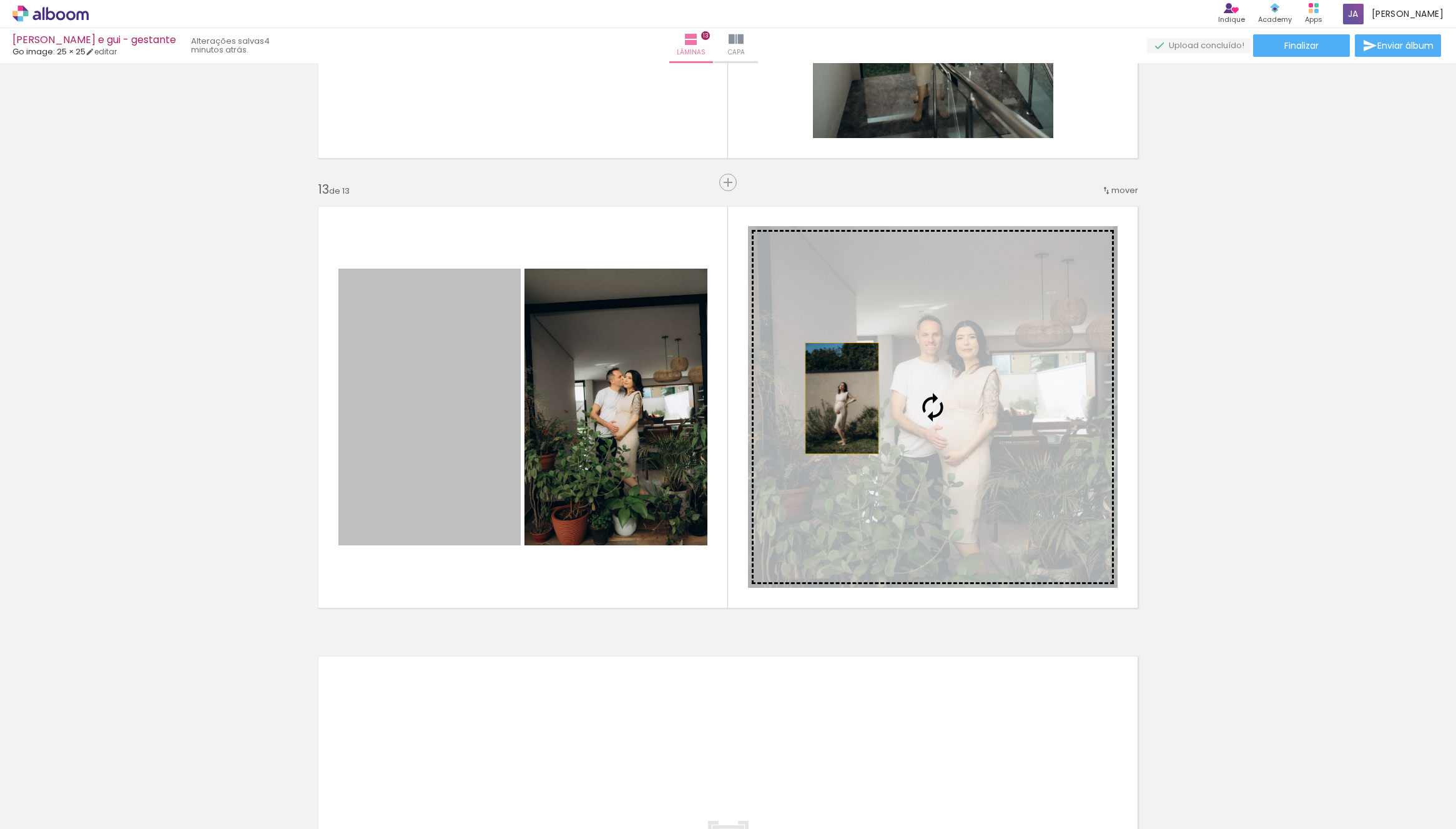
click at [0, 0] on slot at bounding box center [0, 0] width 0 height 0
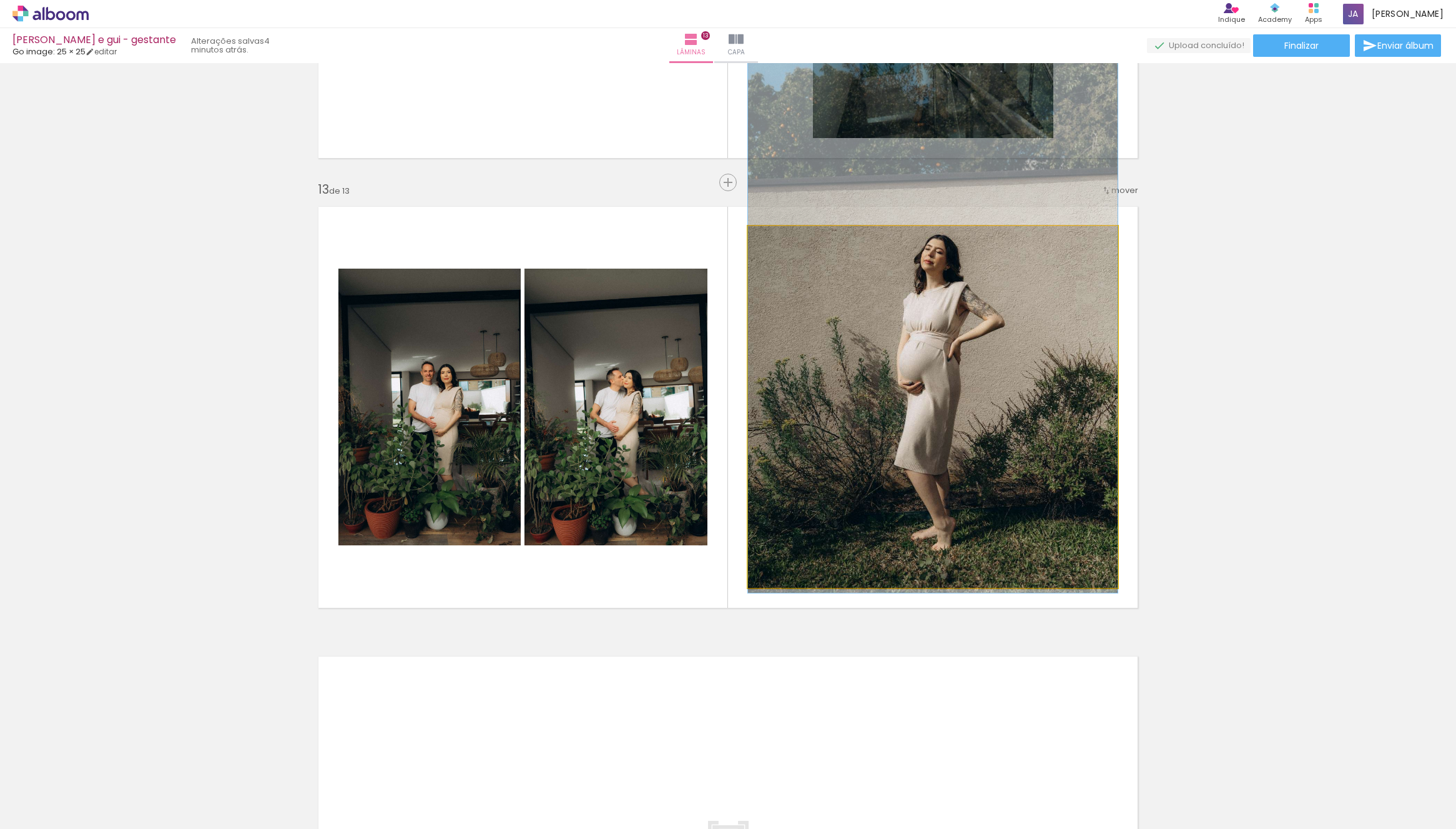
drag, startPoint x: 944, startPoint y: 477, endPoint x: 946, endPoint y: 406, distance: 71.0
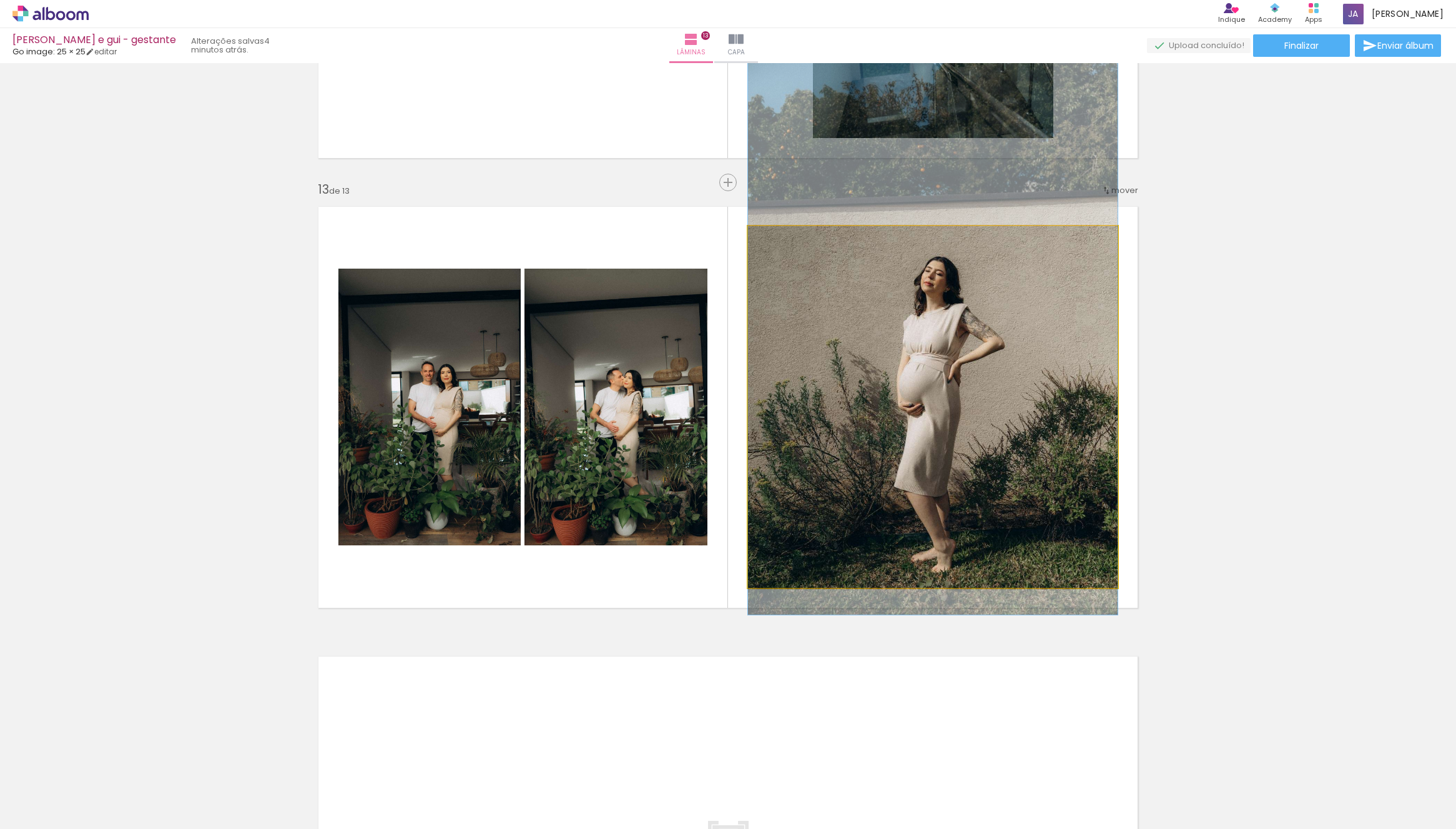
drag, startPoint x: 960, startPoint y: 444, endPoint x: 1028, endPoint y: 486, distance: 79.9
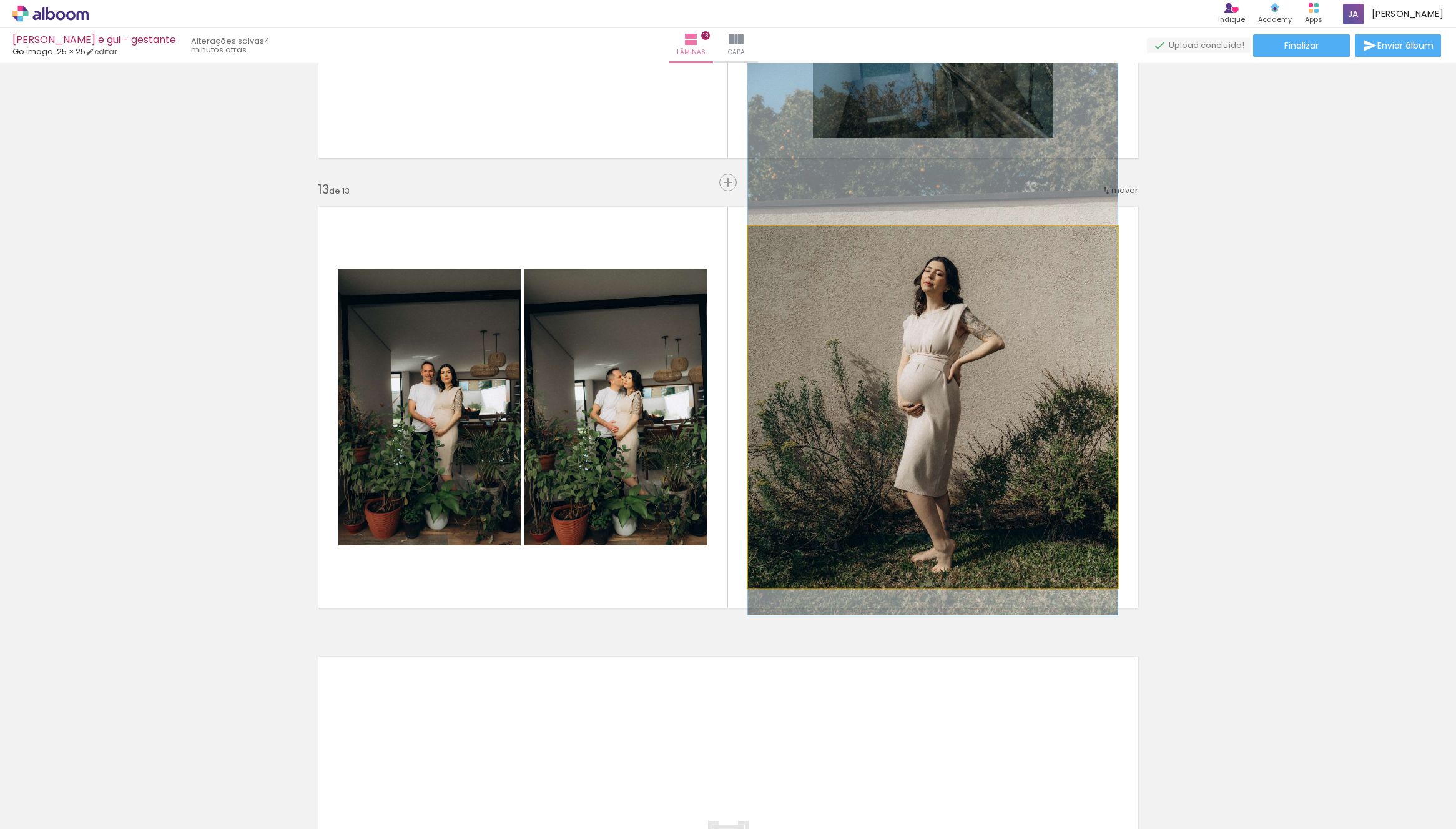
click at [1041, 468] on quentale-photo at bounding box center [932, 406] width 370 height 361
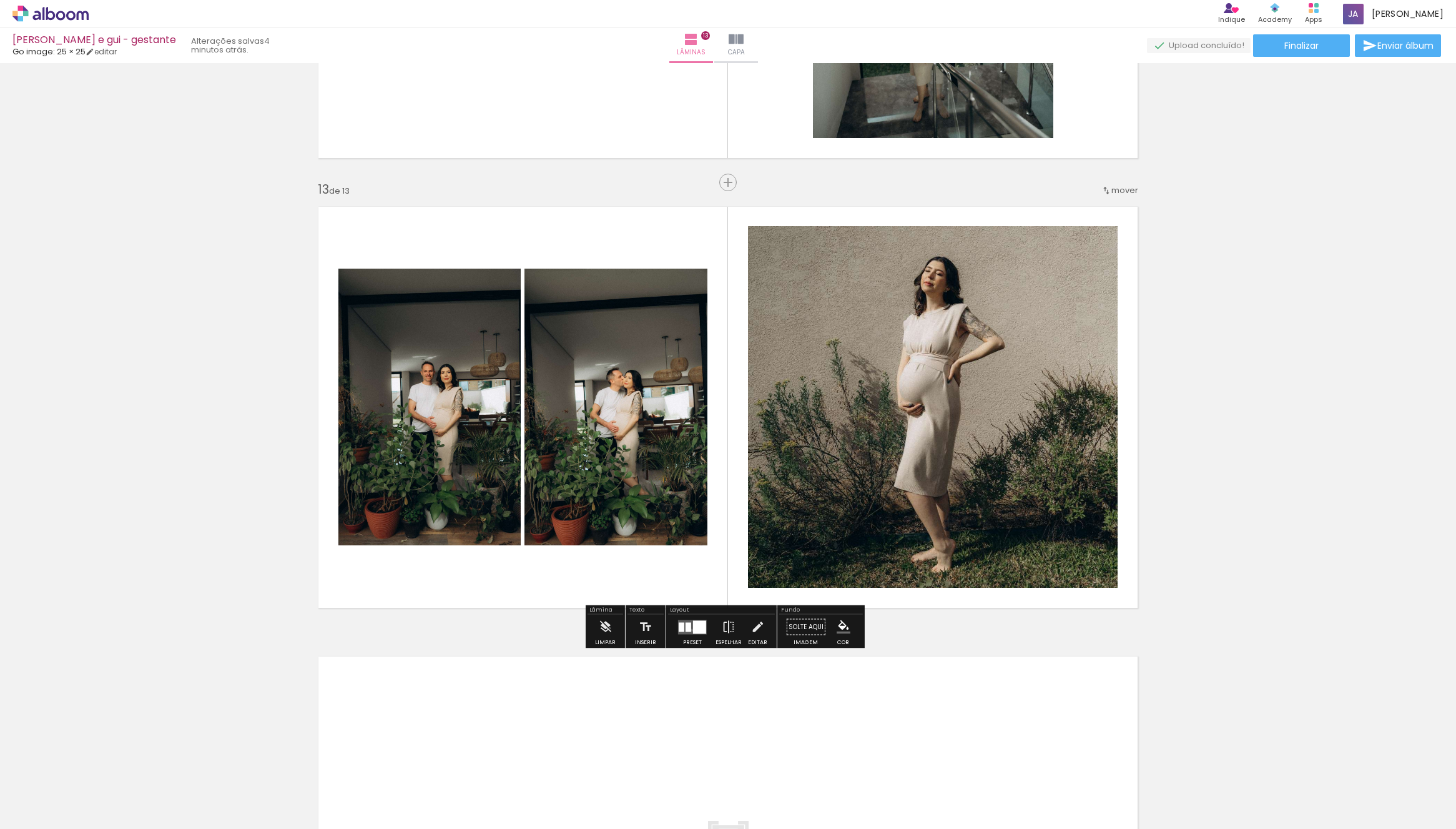
drag, startPoint x: 688, startPoint y: 630, endPoint x: 717, endPoint y: 621, distance: 30.4
click at [688, 630] on quentale-layouter at bounding box center [692, 627] width 29 height 15
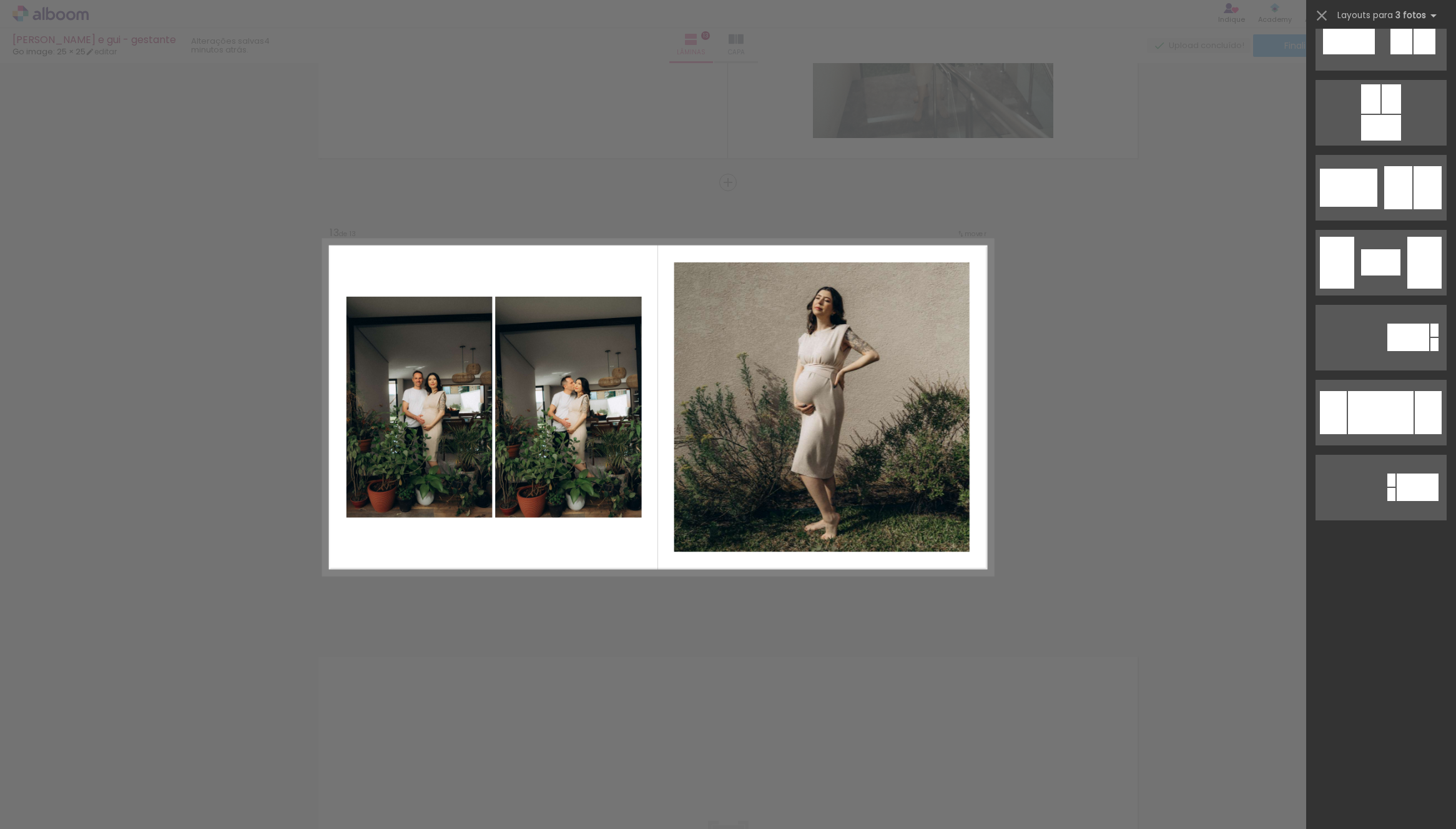
scroll to position [0, 0]
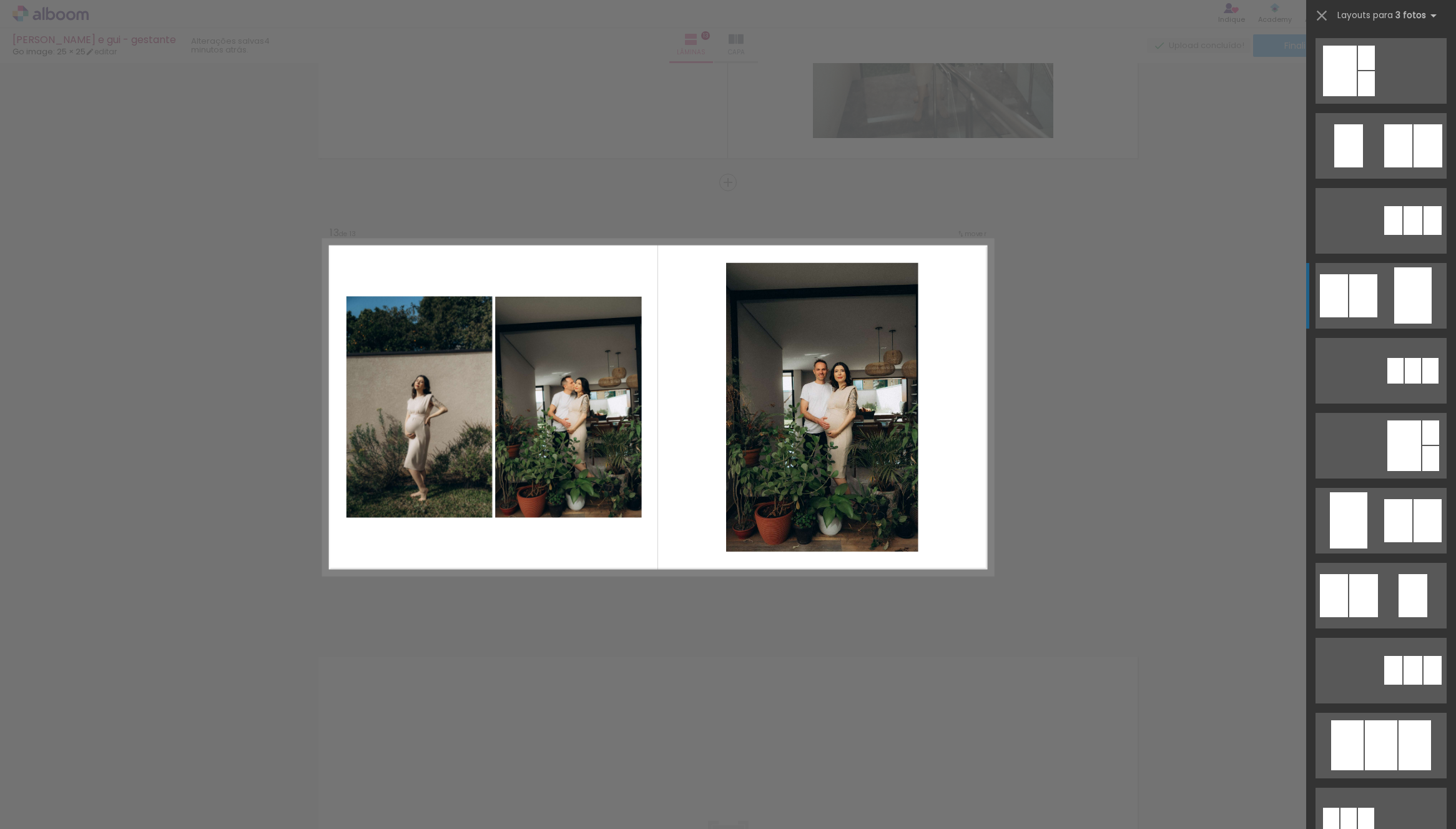
click at [1384, 167] on div at bounding box center [1398, 145] width 28 height 43
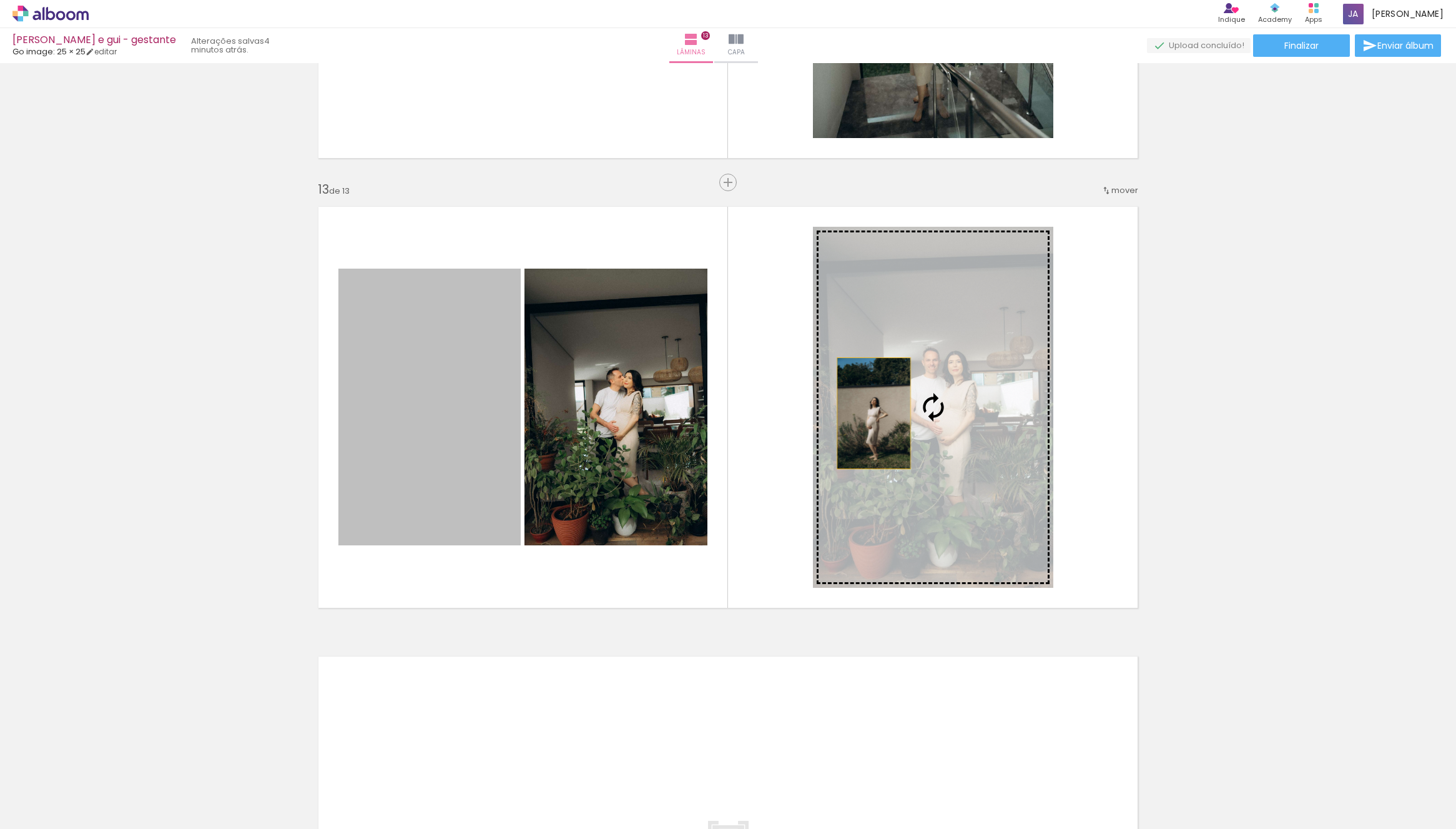
drag, startPoint x: 471, startPoint y: 441, endPoint x: 936, endPoint y: 411, distance: 466.0
click at [0, 0] on slot at bounding box center [0, 0] width 0 height 0
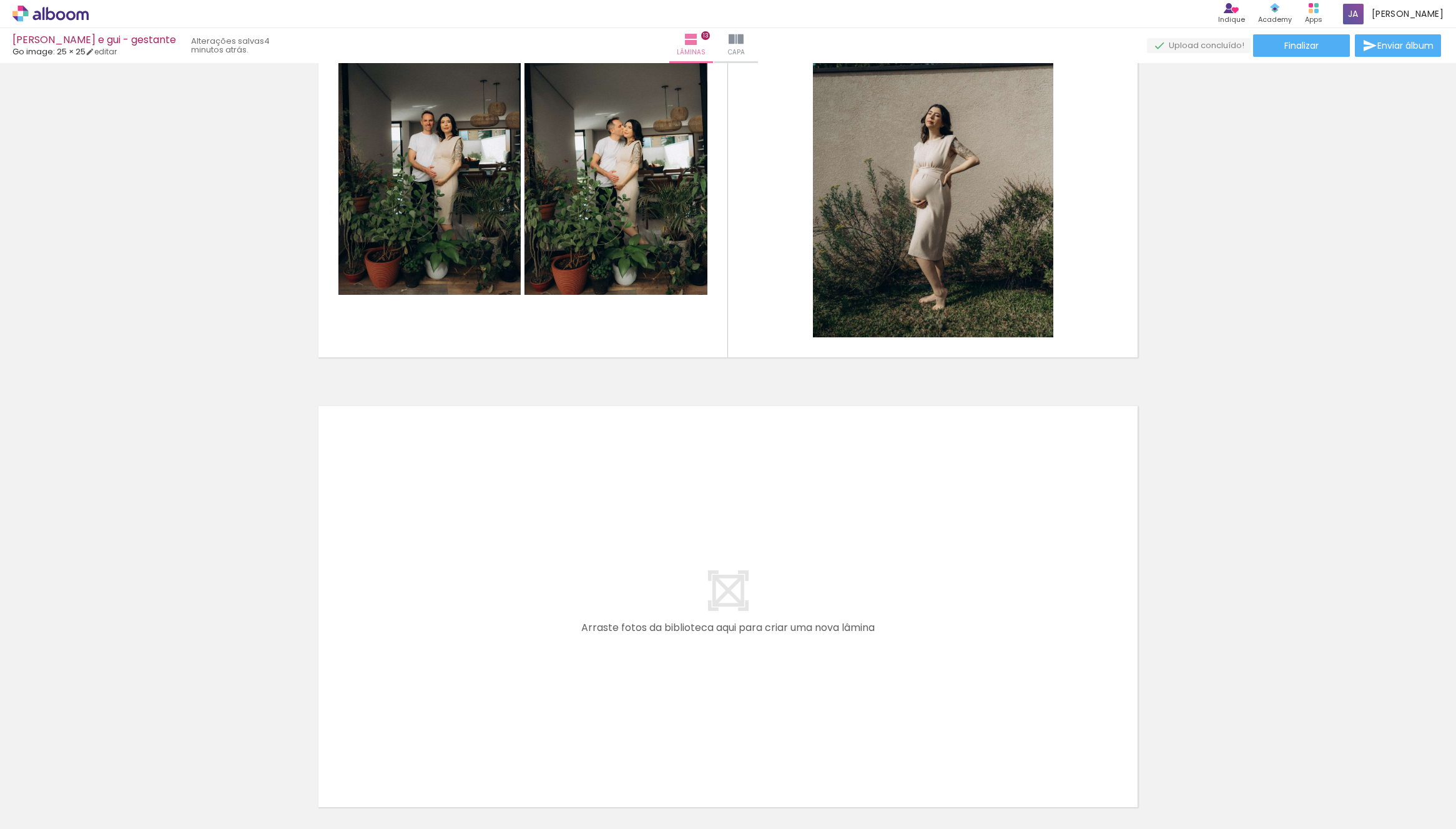
scroll to position [5637, 0]
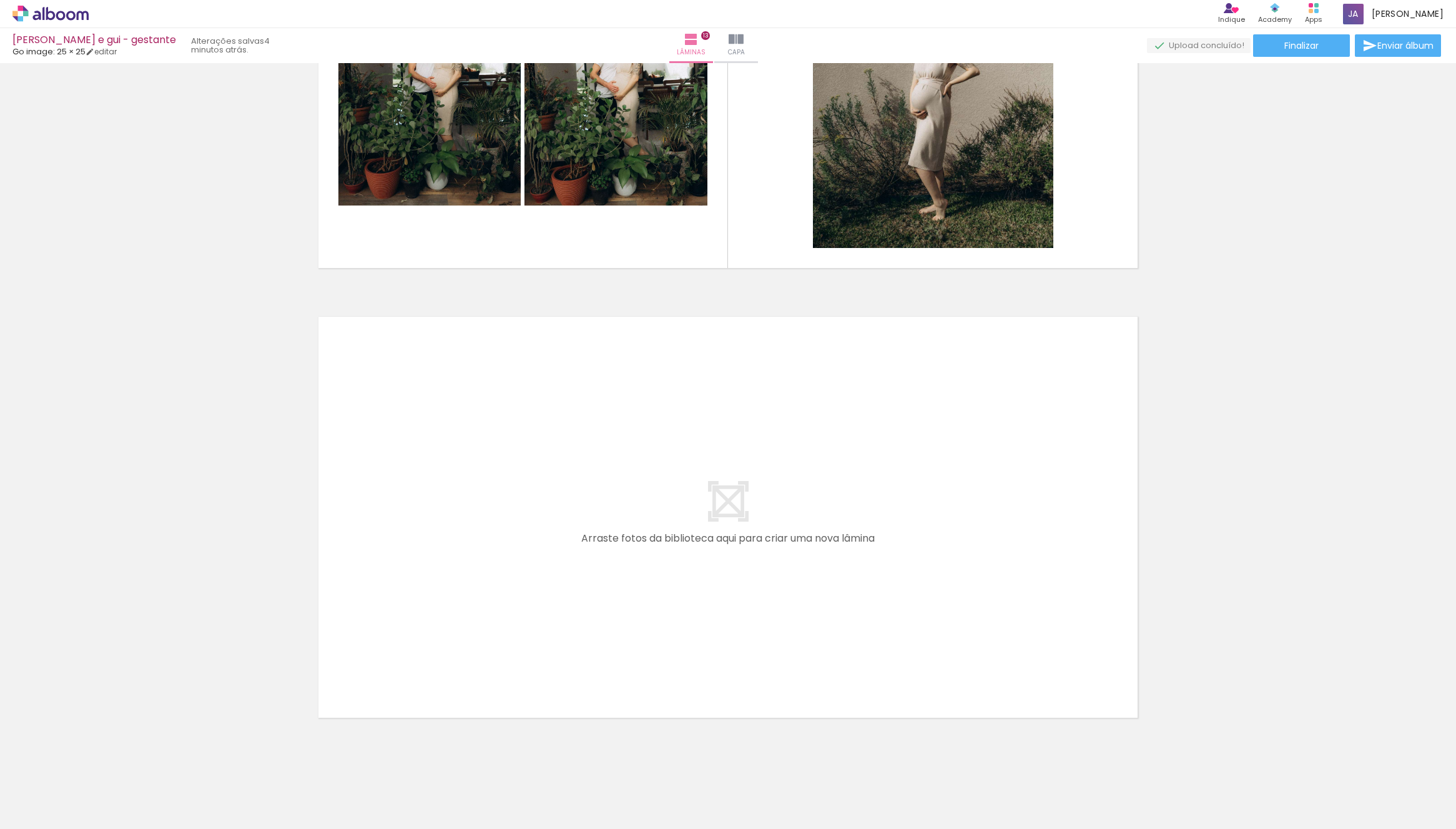
drag, startPoint x: 881, startPoint y: 672, endPoint x: 823, endPoint y: 595, distance: 96.4
click at [823, 595] on quentale-workspace at bounding box center [728, 414] width 1456 height 829
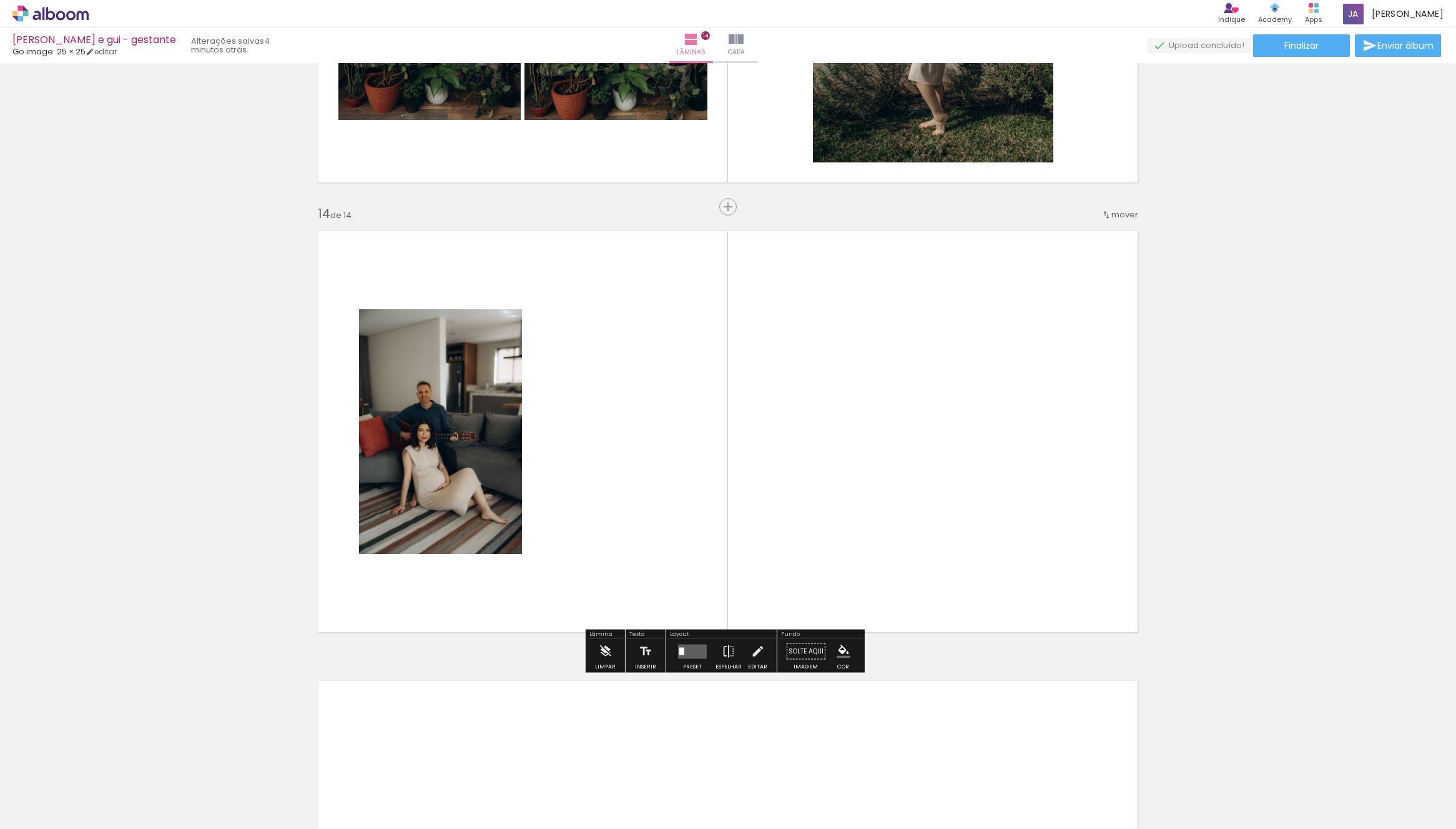
scroll to position [5748, 0]
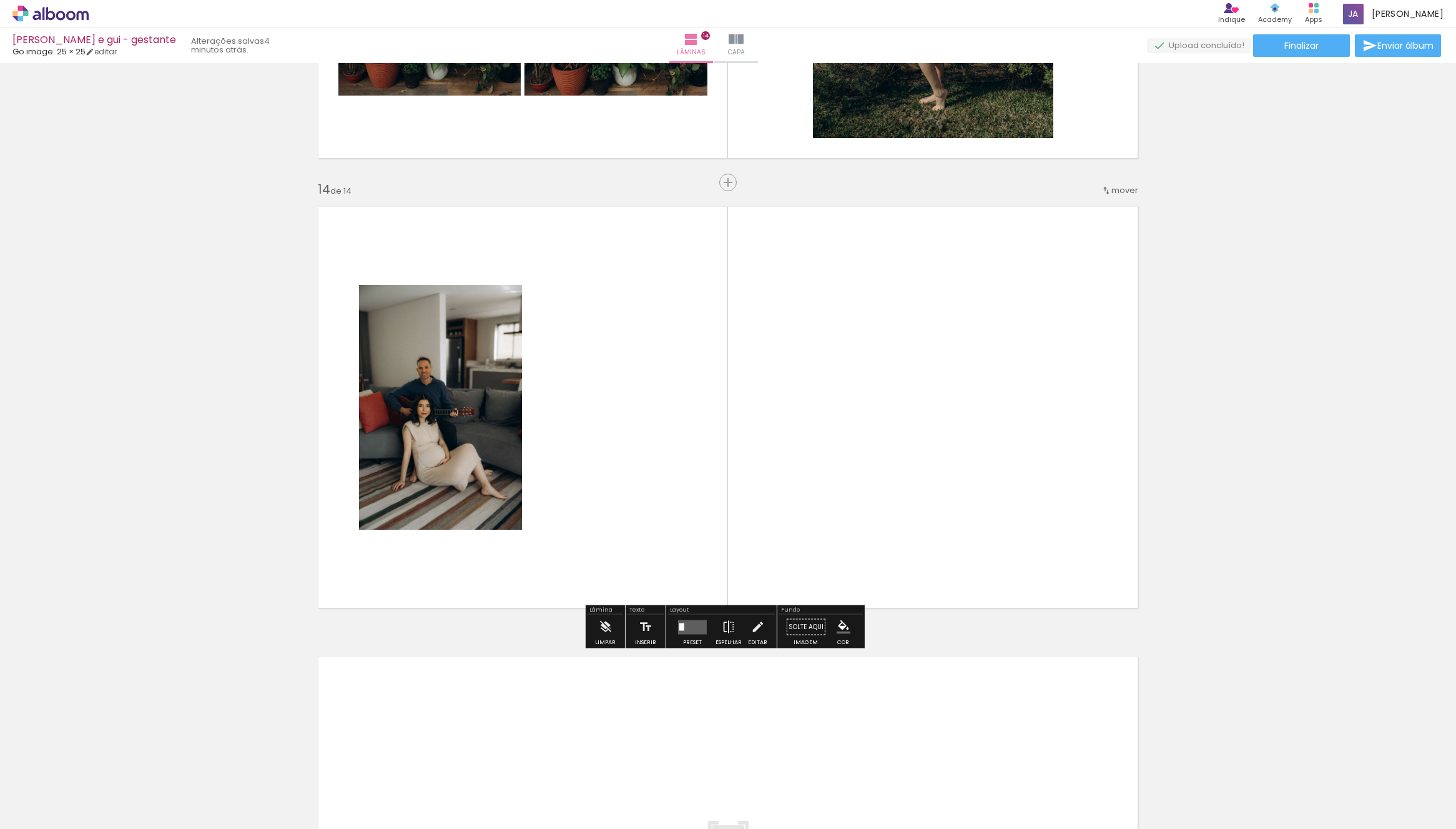
drag, startPoint x: 971, startPoint y: 766, endPoint x: 994, endPoint y: 708, distance: 62.4
click at [923, 569] on quentale-workspace at bounding box center [728, 414] width 1456 height 829
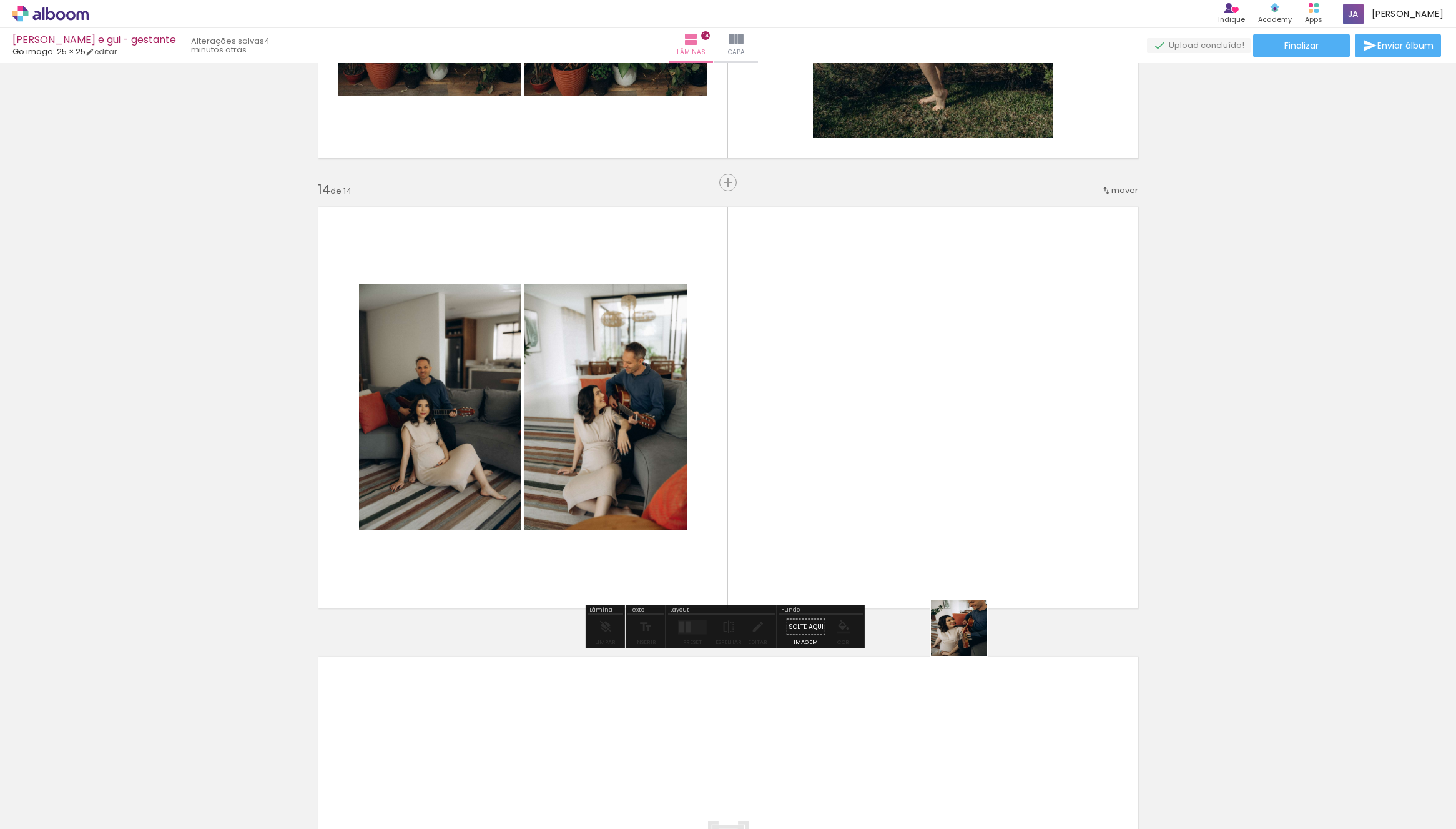
drag, startPoint x: 968, startPoint y: 637, endPoint x: 959, endPoint y: 425, distance: 212.2
click at [978, 441] on quentale-workspace at bounding box center [728, 414] width 1456 height 829
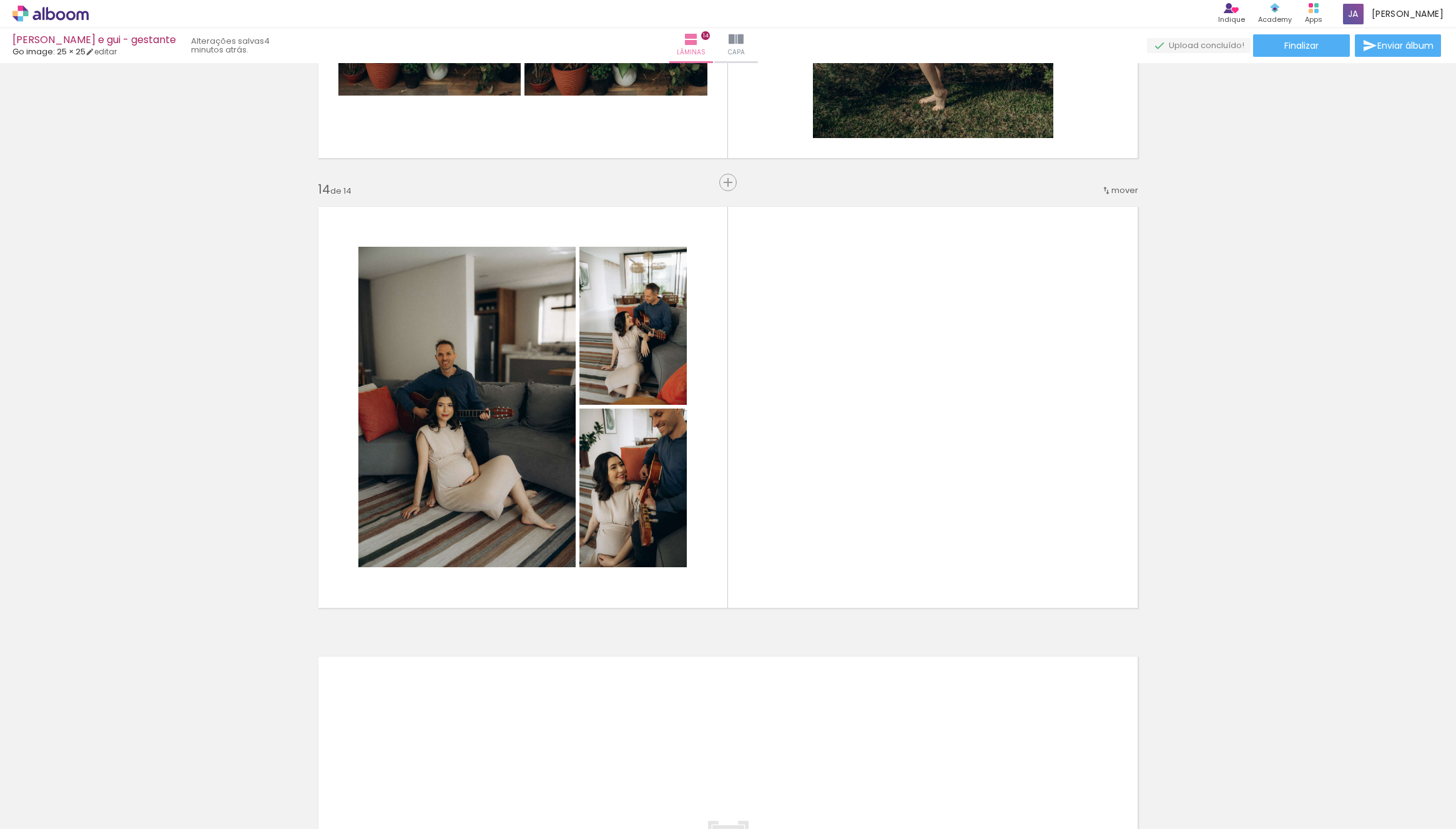
drag, startPoint x: 899, startPoint y: 793, endPoint x: 889, endPoint y: 445, distance: 348.1
click at [901, 420] on quentale-workspace at bounding box center [728, 414] width 1456 height 829
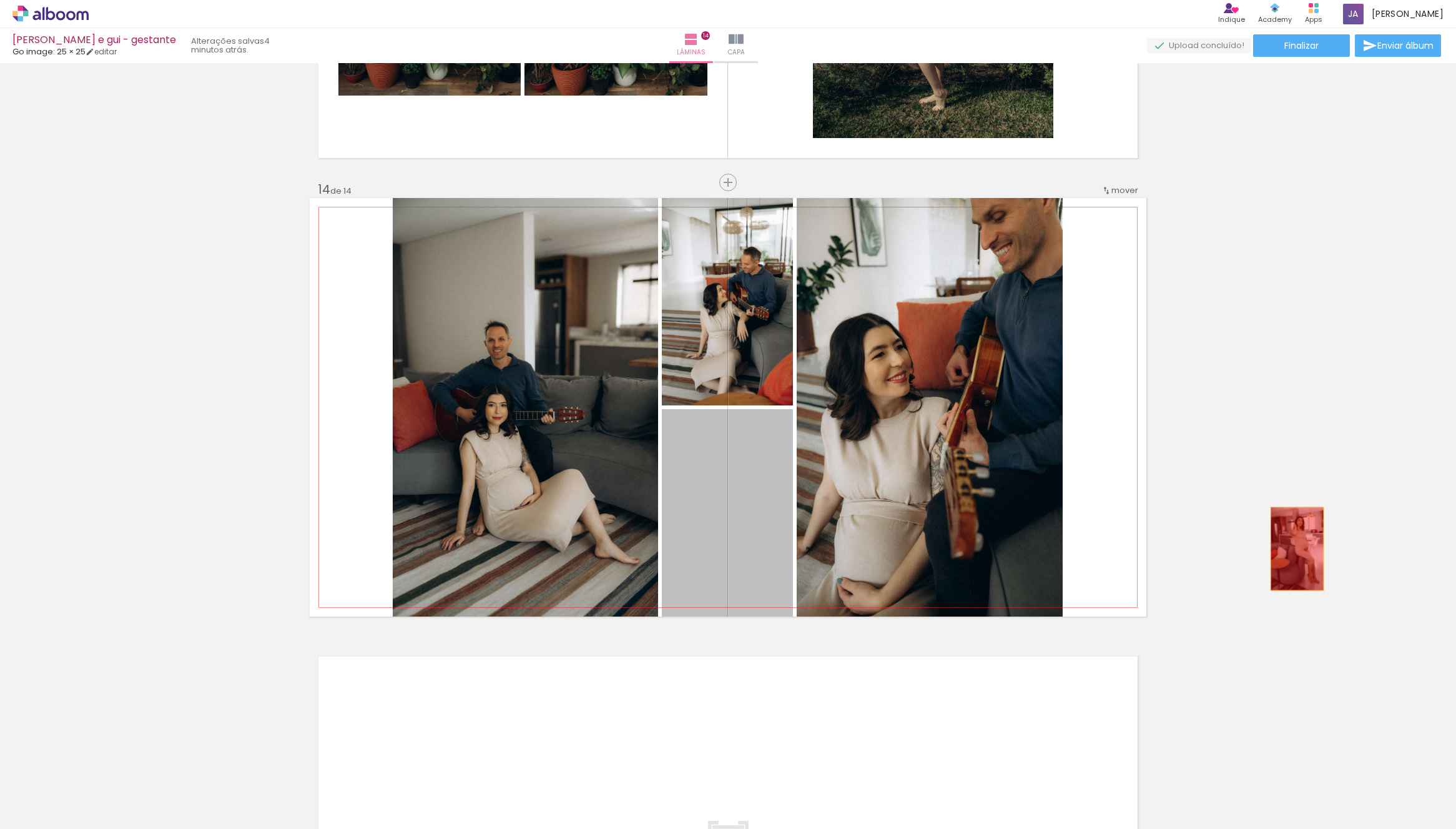
drag, startPoint x: 819, startPoint y: 544, endPoint x: 1246, endPoint y: 582, distance: 428.7
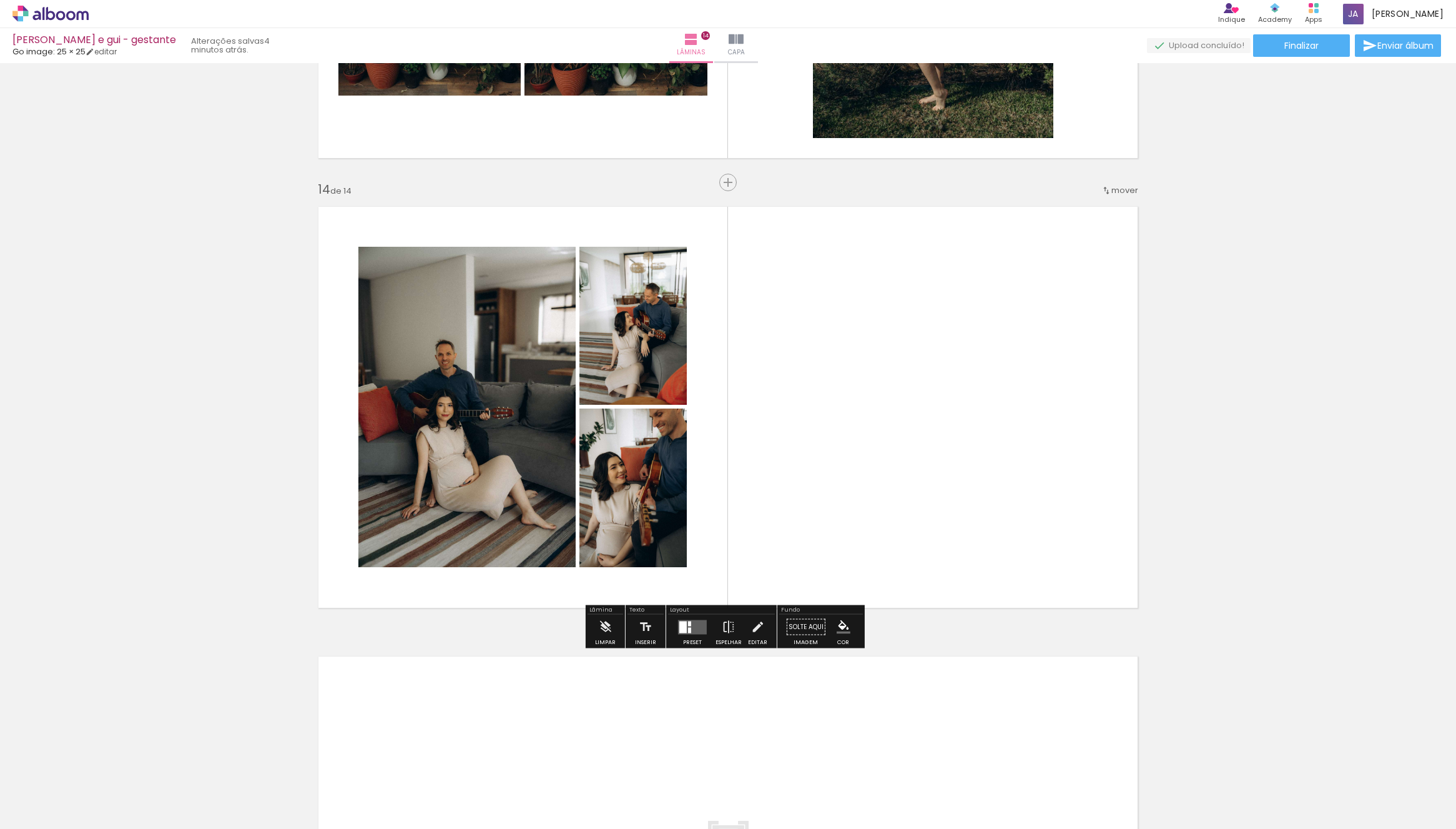
click at [688, 627] on div at bounding box center [690, 630] width 3 height 6
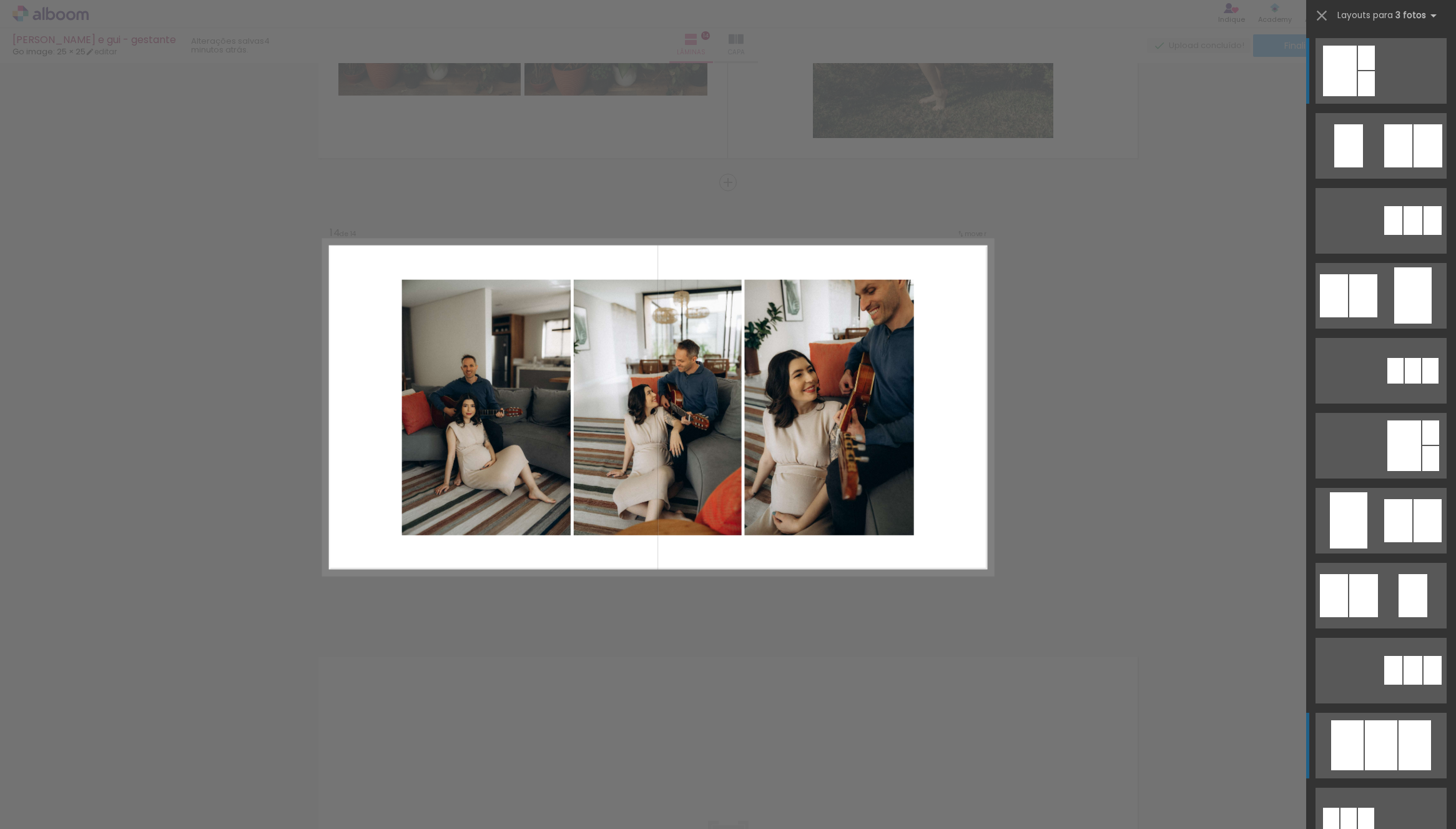
click at [1414, 167] on div at bounding box center [1427, 145] width 29 height 43
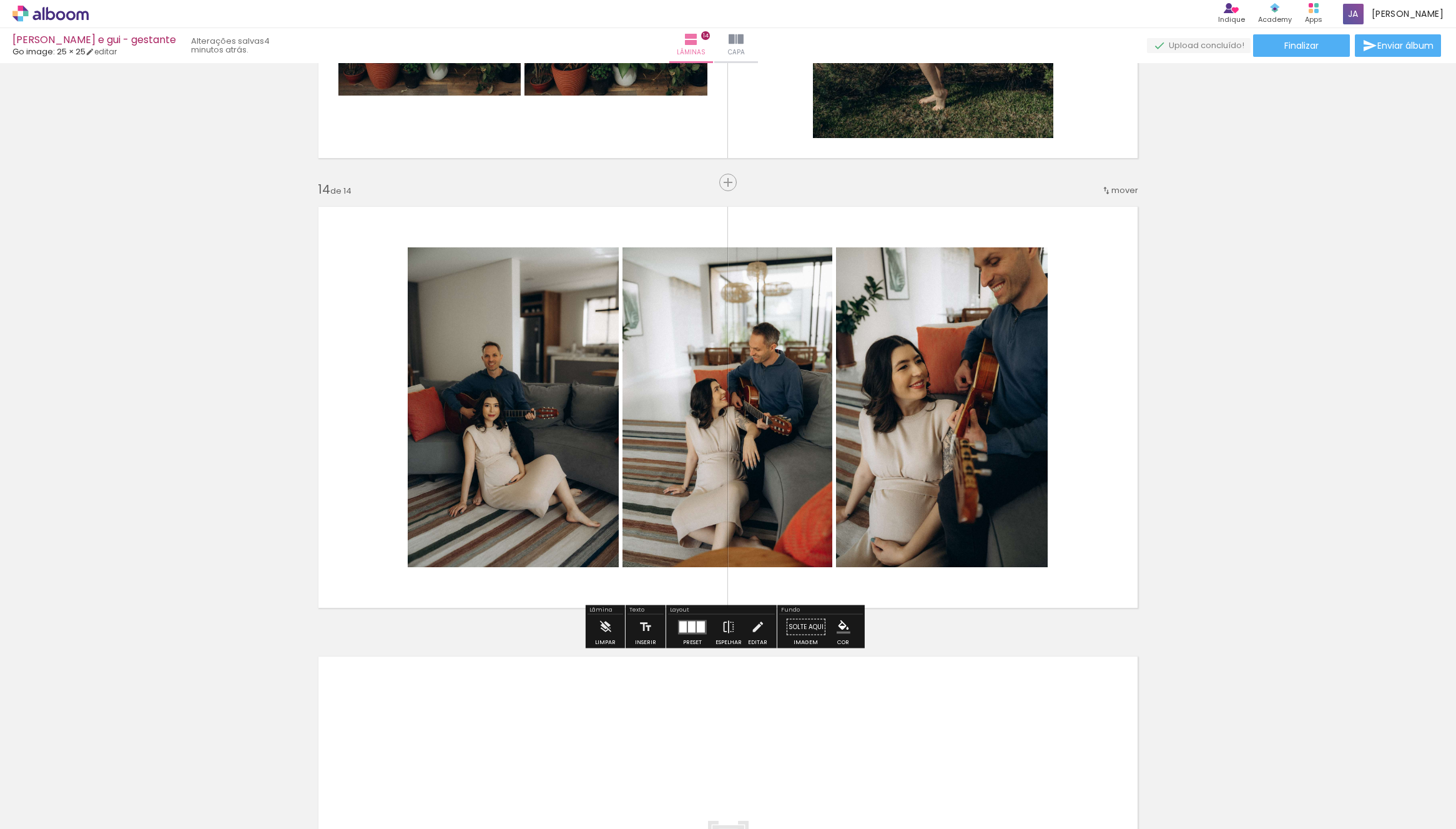
click at [695, 618] on div at bounding box center [692, 627] width 33 height 25
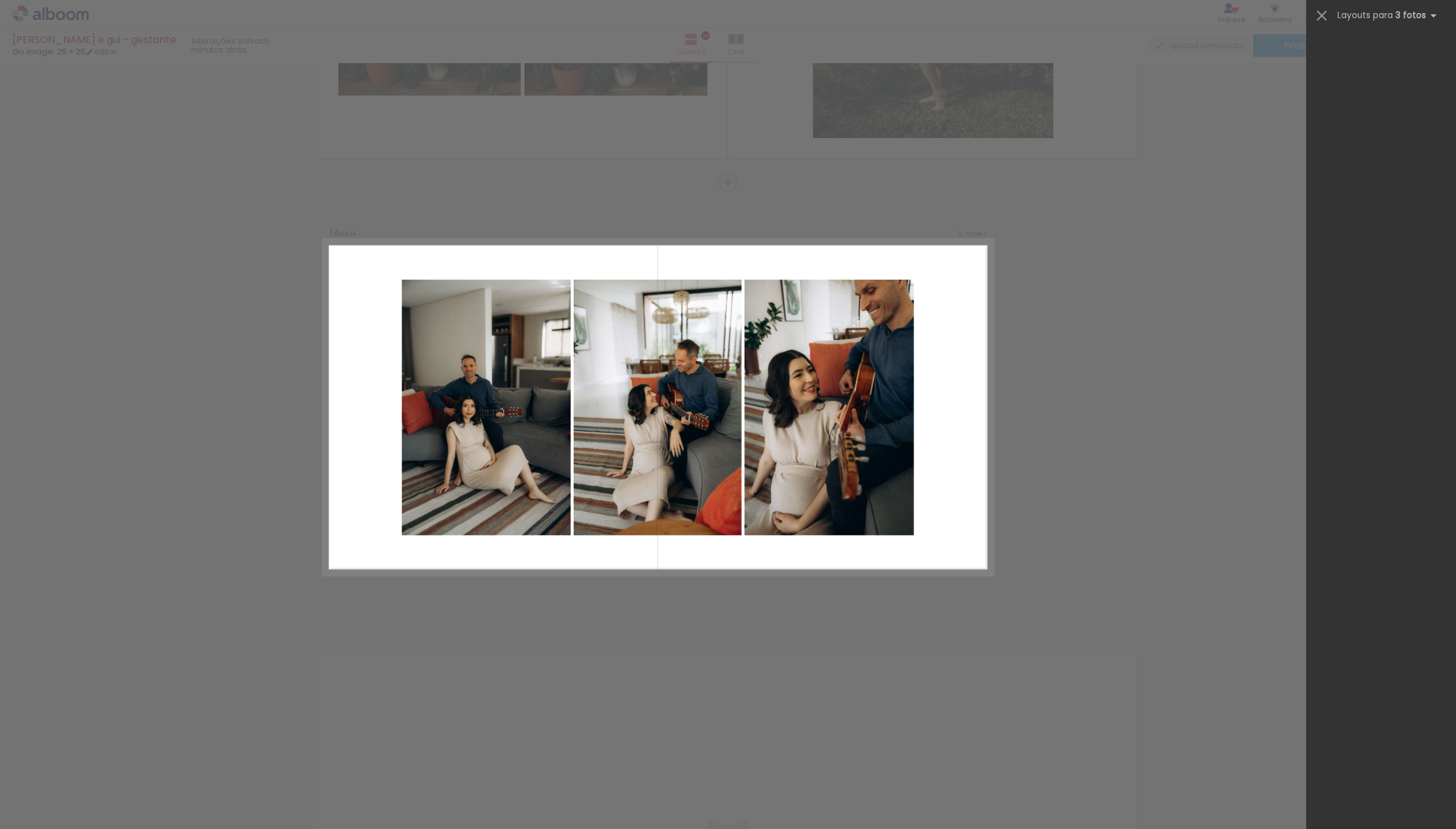
scroll to position [0, 0]
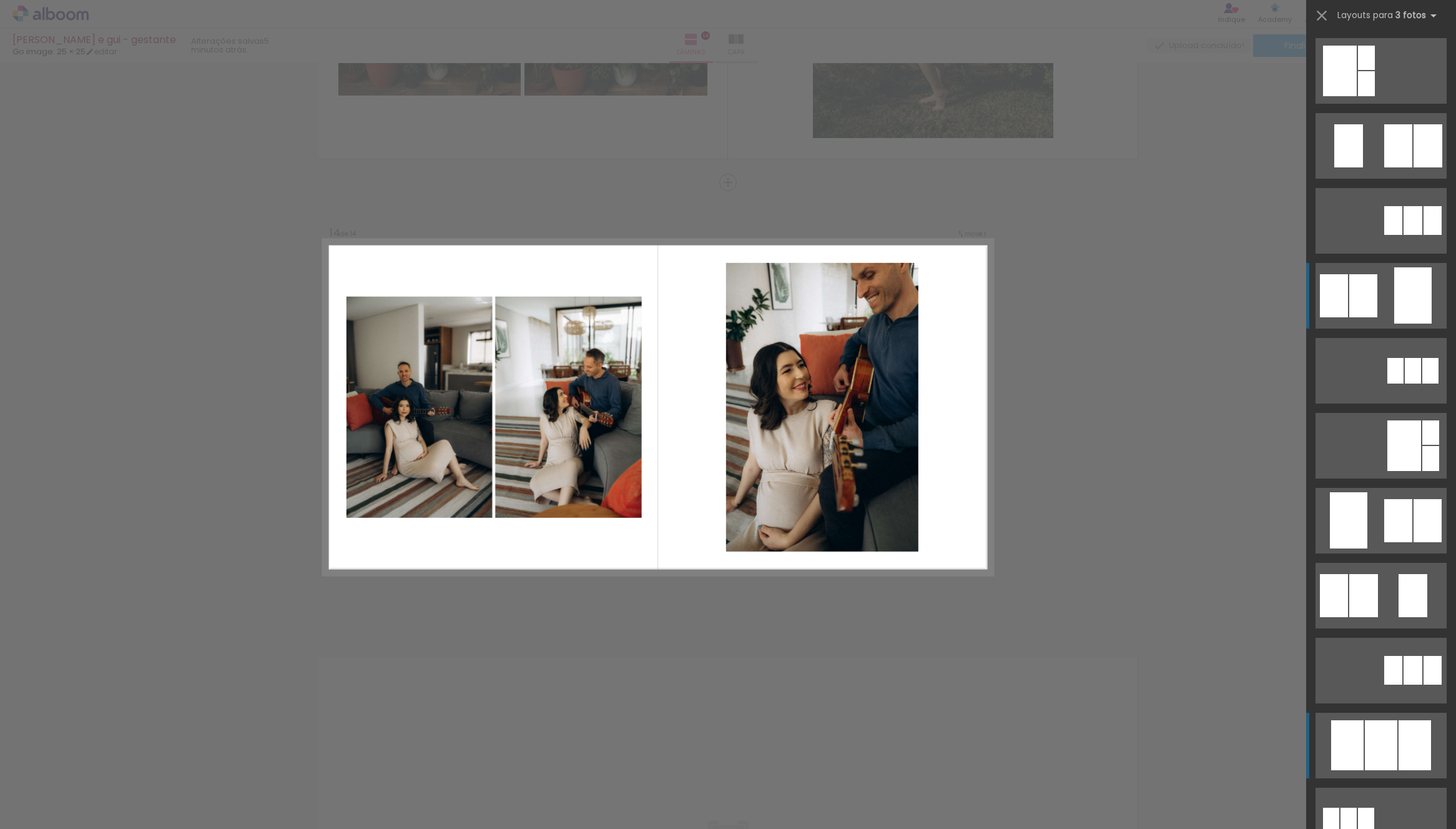
click at [1388, 179] on quentale-layouter at bounding box center [1381, 146] width 131 height 65
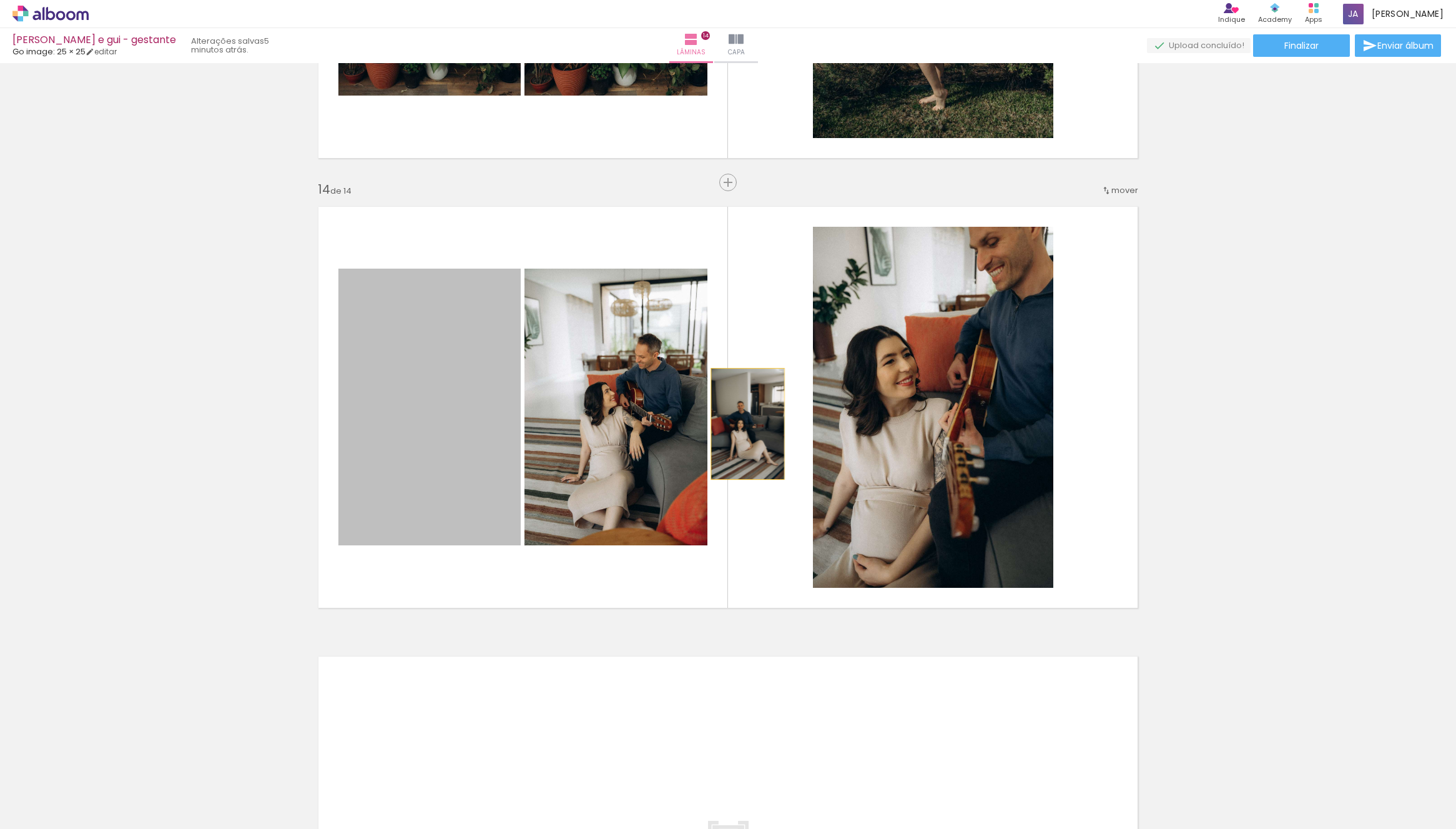
drag, startPoint x: 743, startPoint y: 423, endPoint x: 909, endPoint y: 466, distance: 171.5
click at [0, 0] on slot at bounding box center [0, 0] width 0 height 0
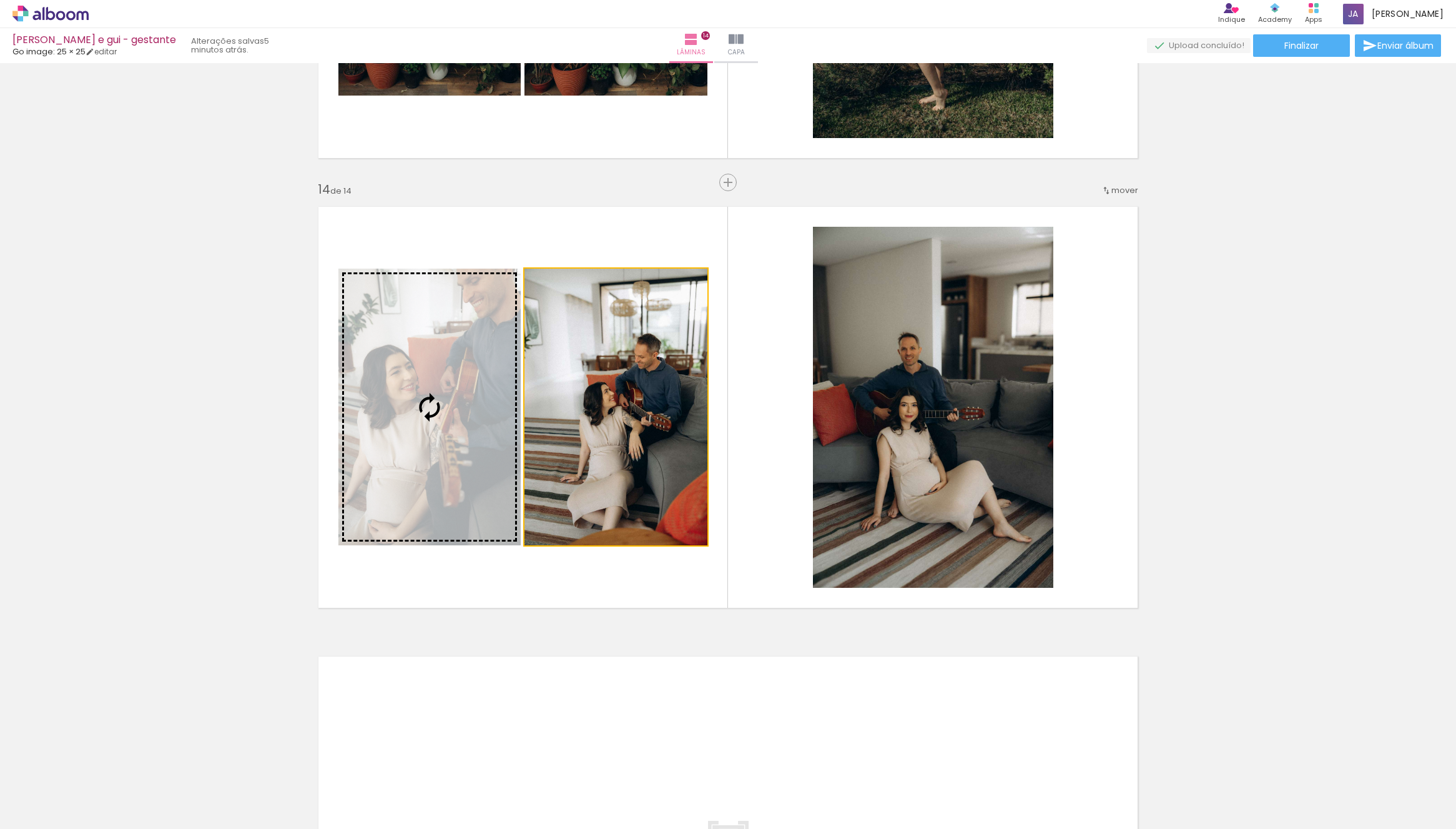
drag, startPoint x: 489, startPoint y: 451, endPoint x: 287, endPoint y: 452, distance: 202.0
click at [0, 0] on slot at bounding box center [0, 0] width 0 height 0
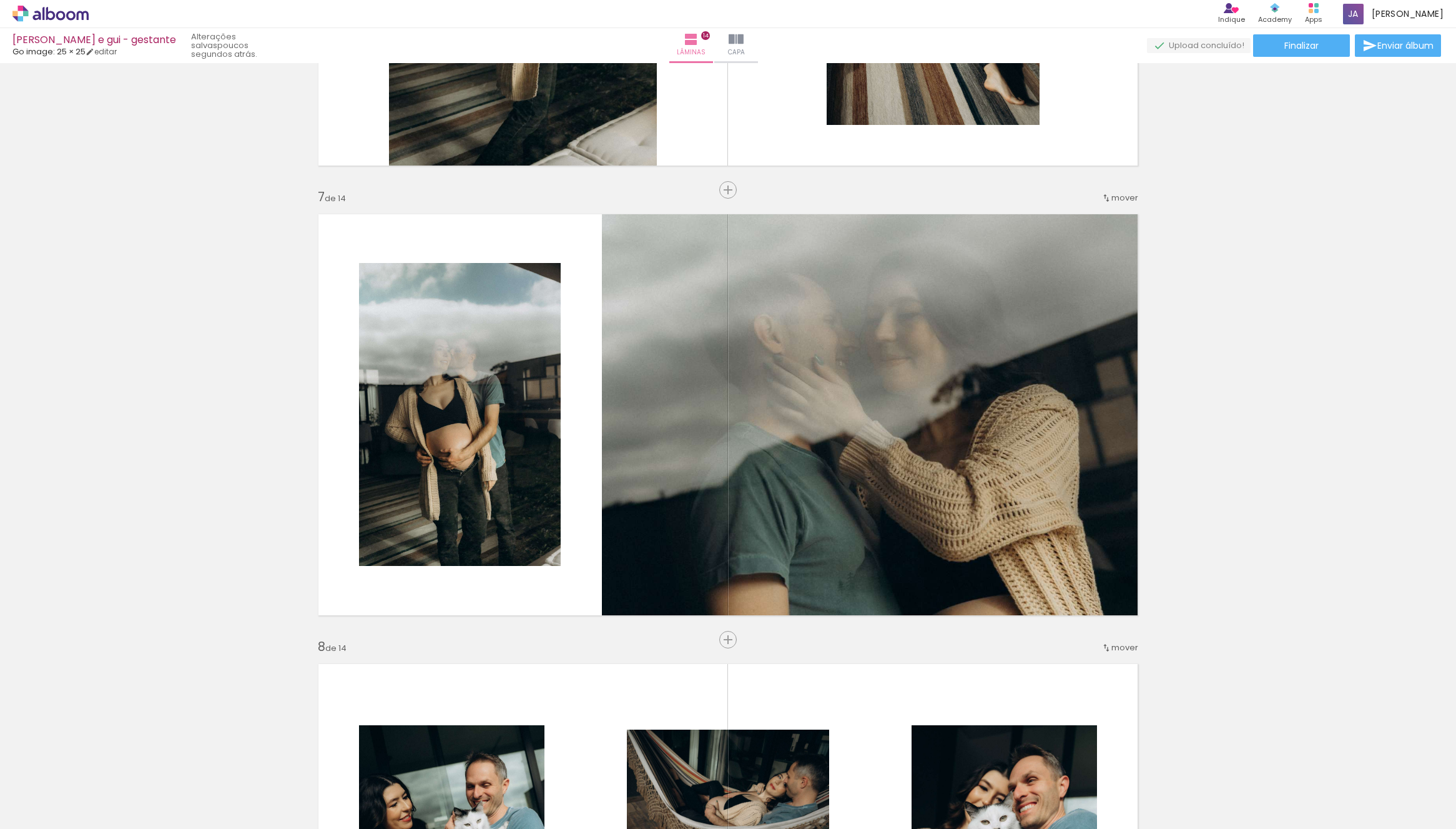
scroll to position [2539, 0]
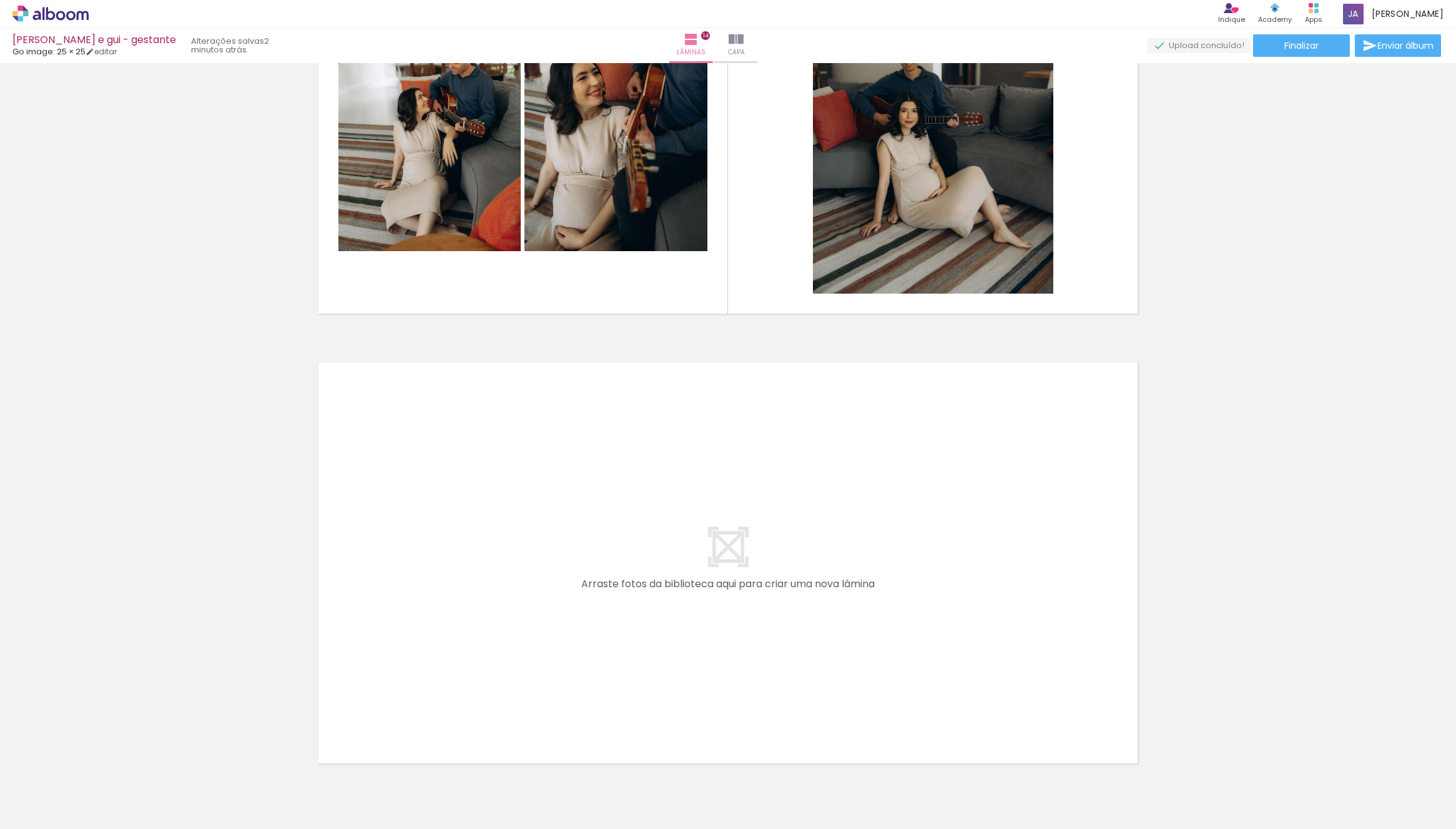
scroll to position [6107, 0]
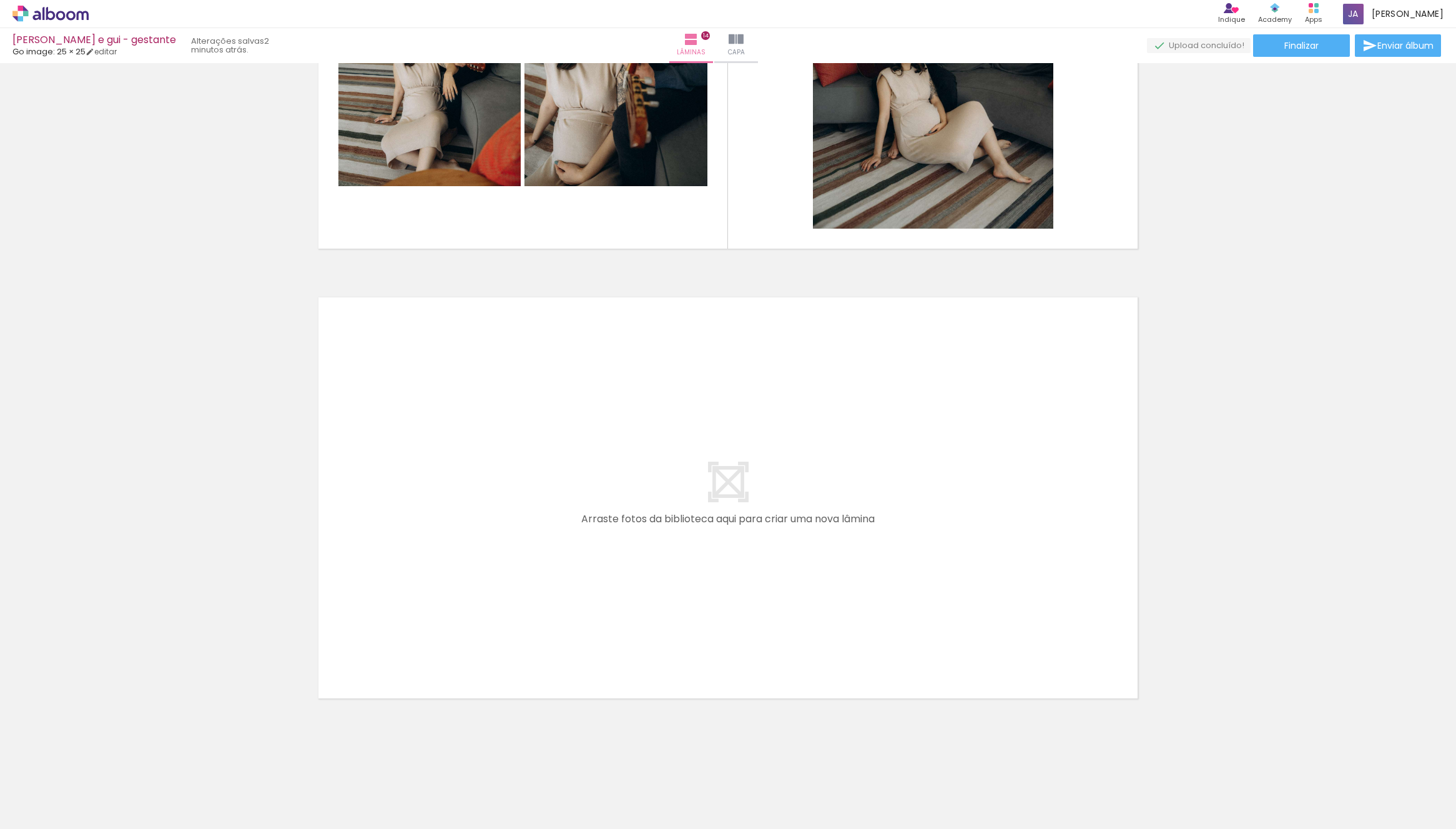
click at [59, 800] on input "Não utilizadas" at bounding box center [35, 800] width 47 height 11
click at [0, 0] on slot "Todas as fotos" at bounding box center [0, 0] width 0 height 0
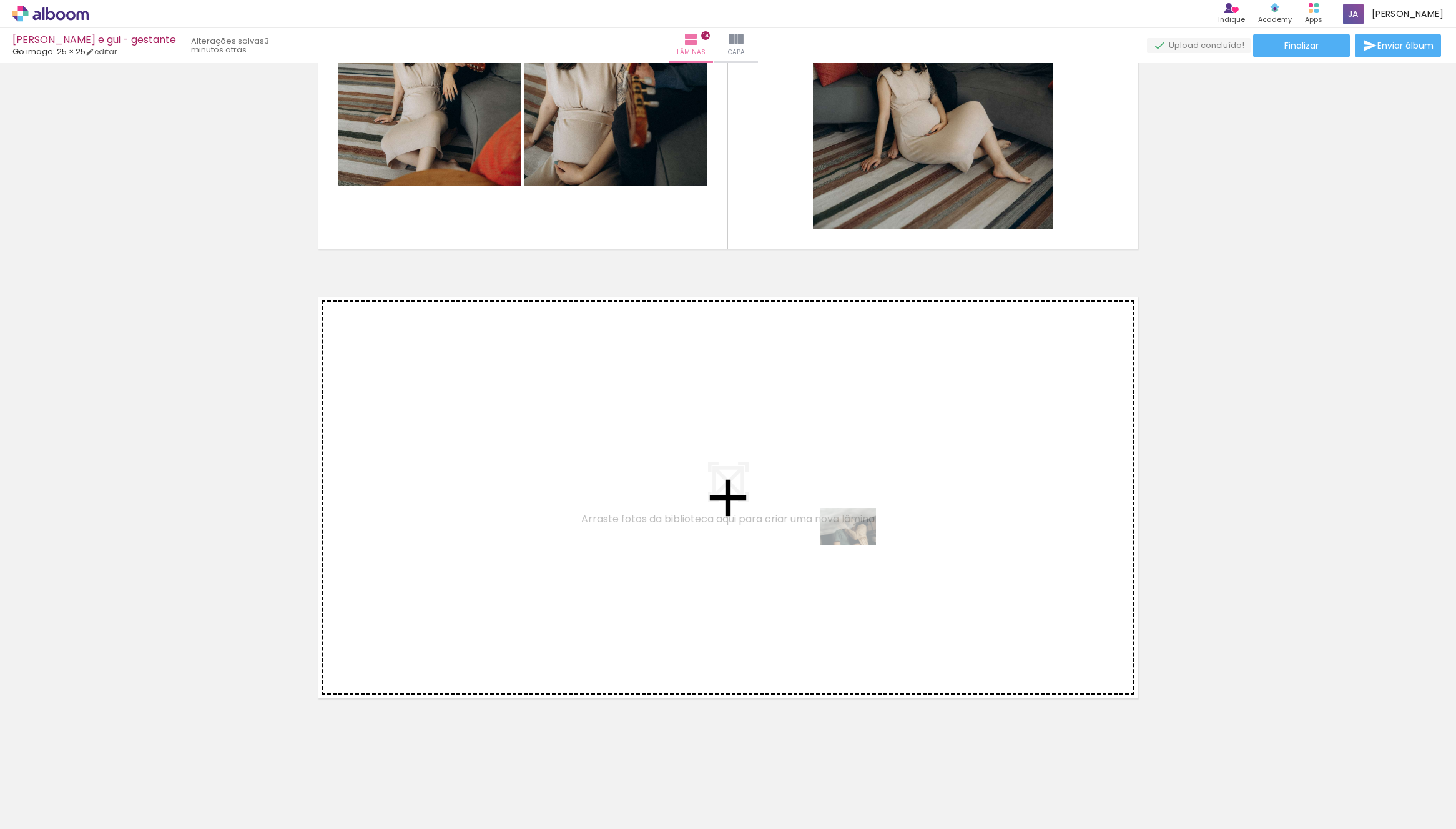
drag, startPoint x: 864, startPoint y: 795, endPoint x: 864, endPoint y: 545, distance: 250.0
click at [864, 545] on quentale-workspace at bounding box center [728, 414] width 1456 height 829
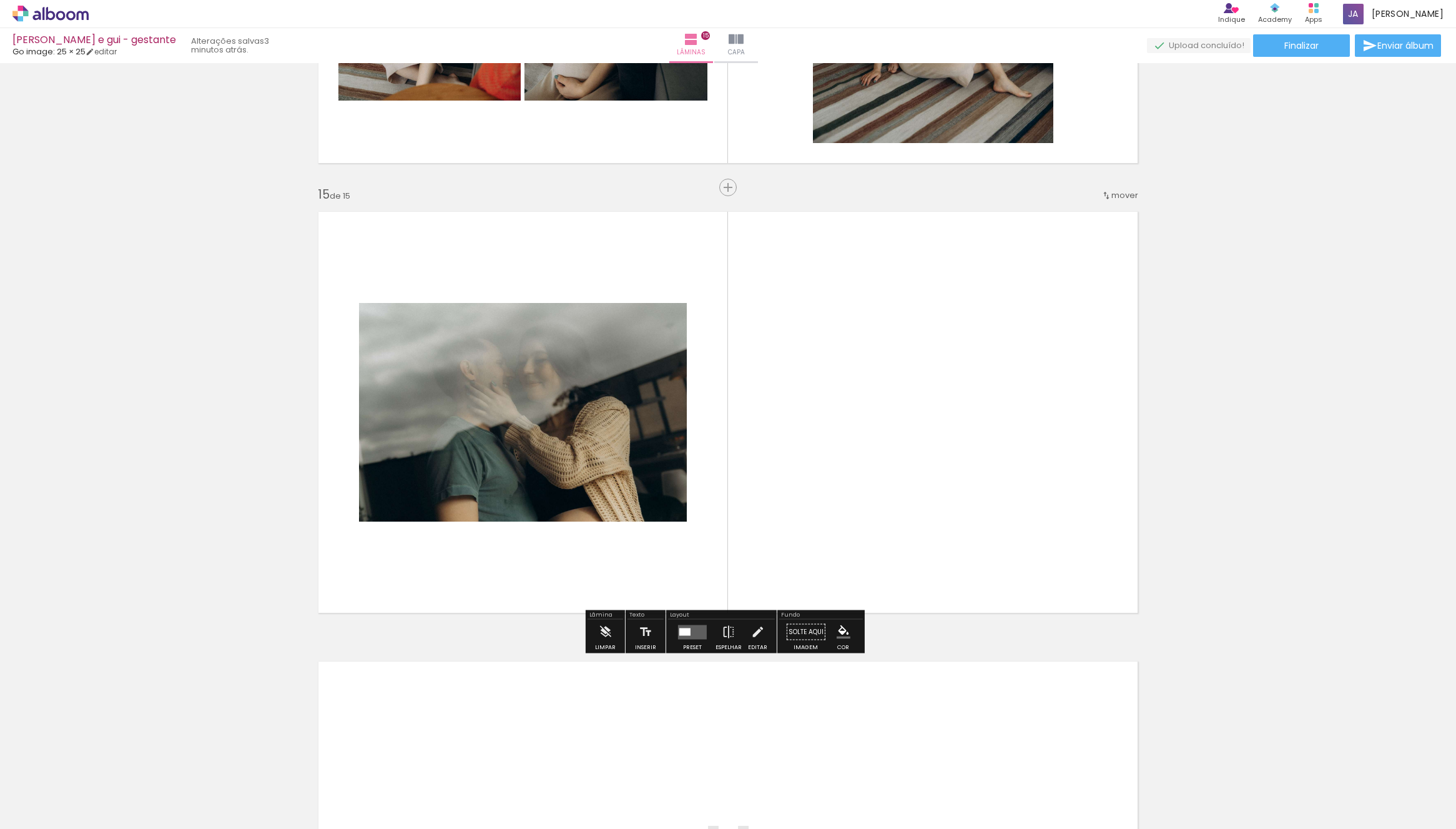
scroll to position [6197, 0]
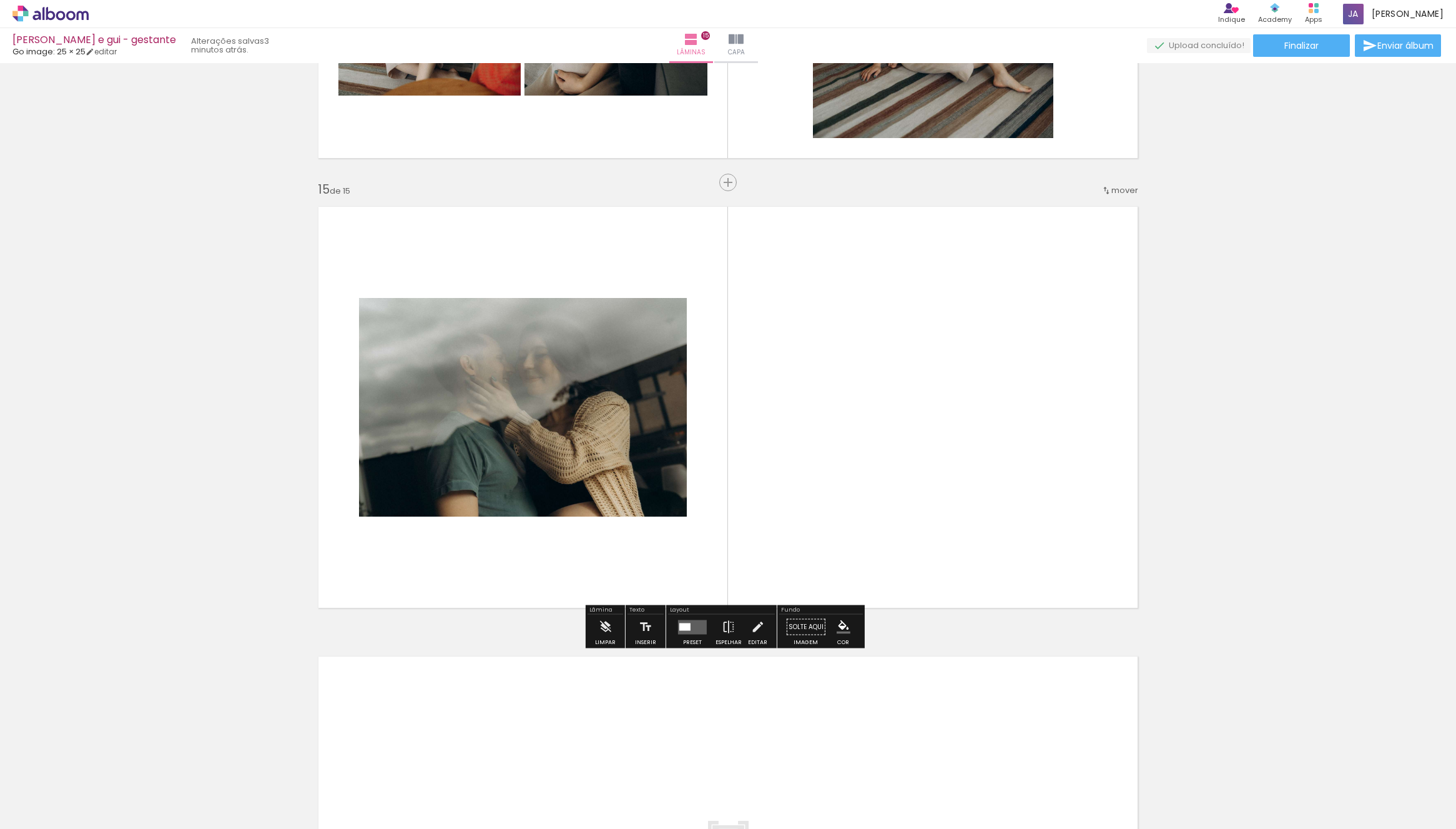
click at [693, 624] on quentale-layouter at bounding box center [692, 627] width 29 height 15
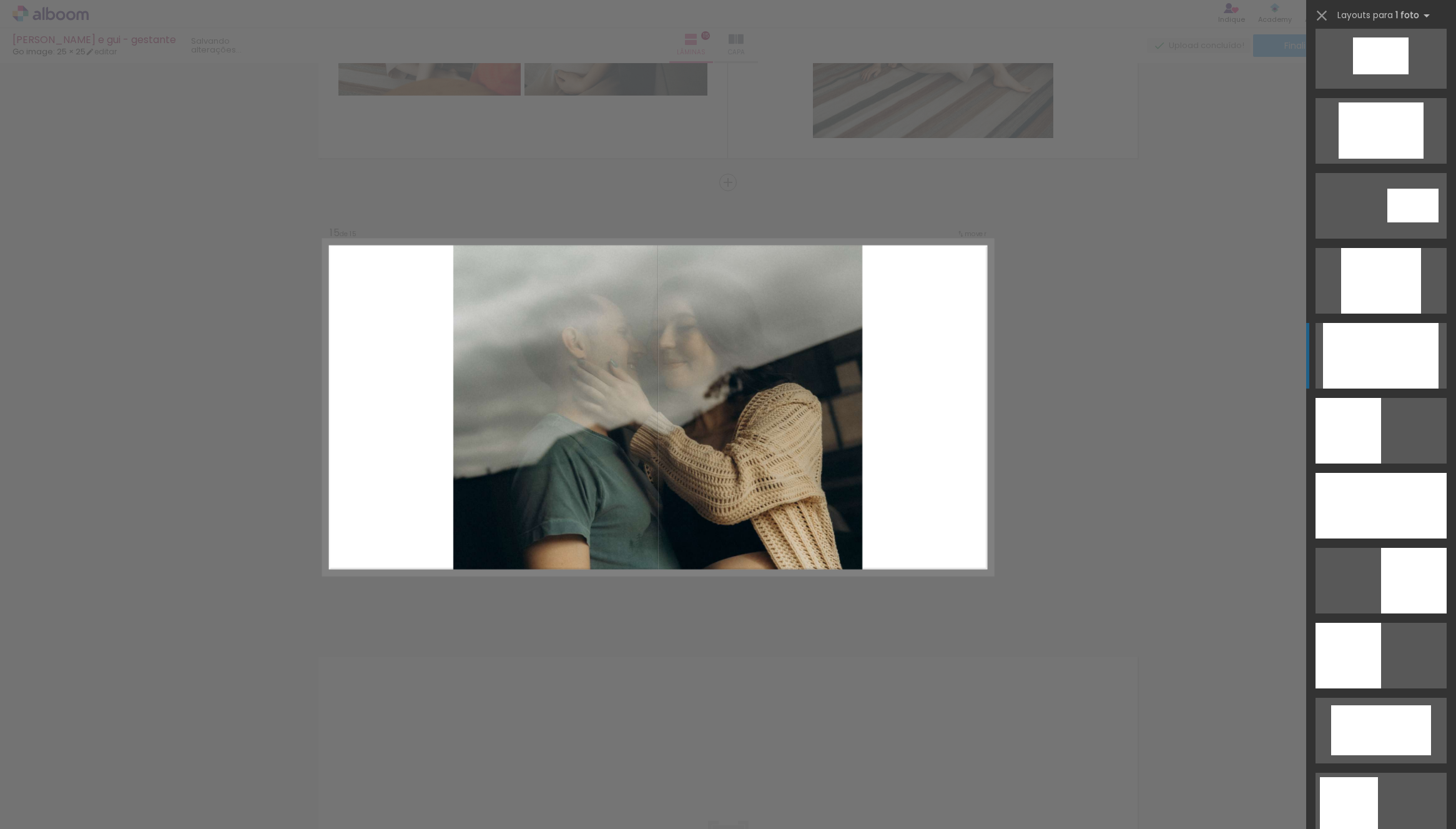
scroll to position [602, 0]
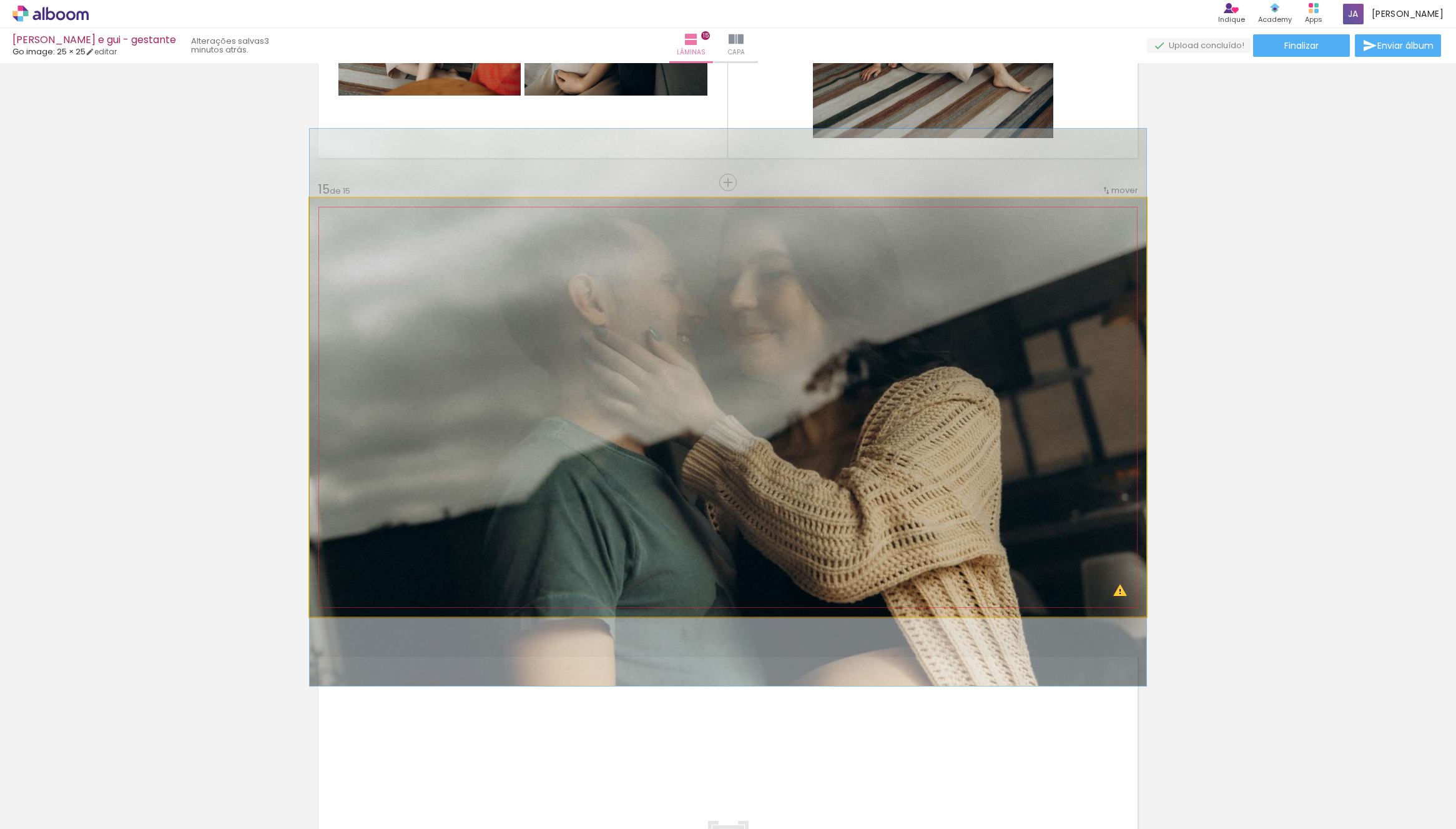
drag, startPoint x: 861, startPoint y: 459, endPoint x: 876, endPoint y: 460, distance: 15.0
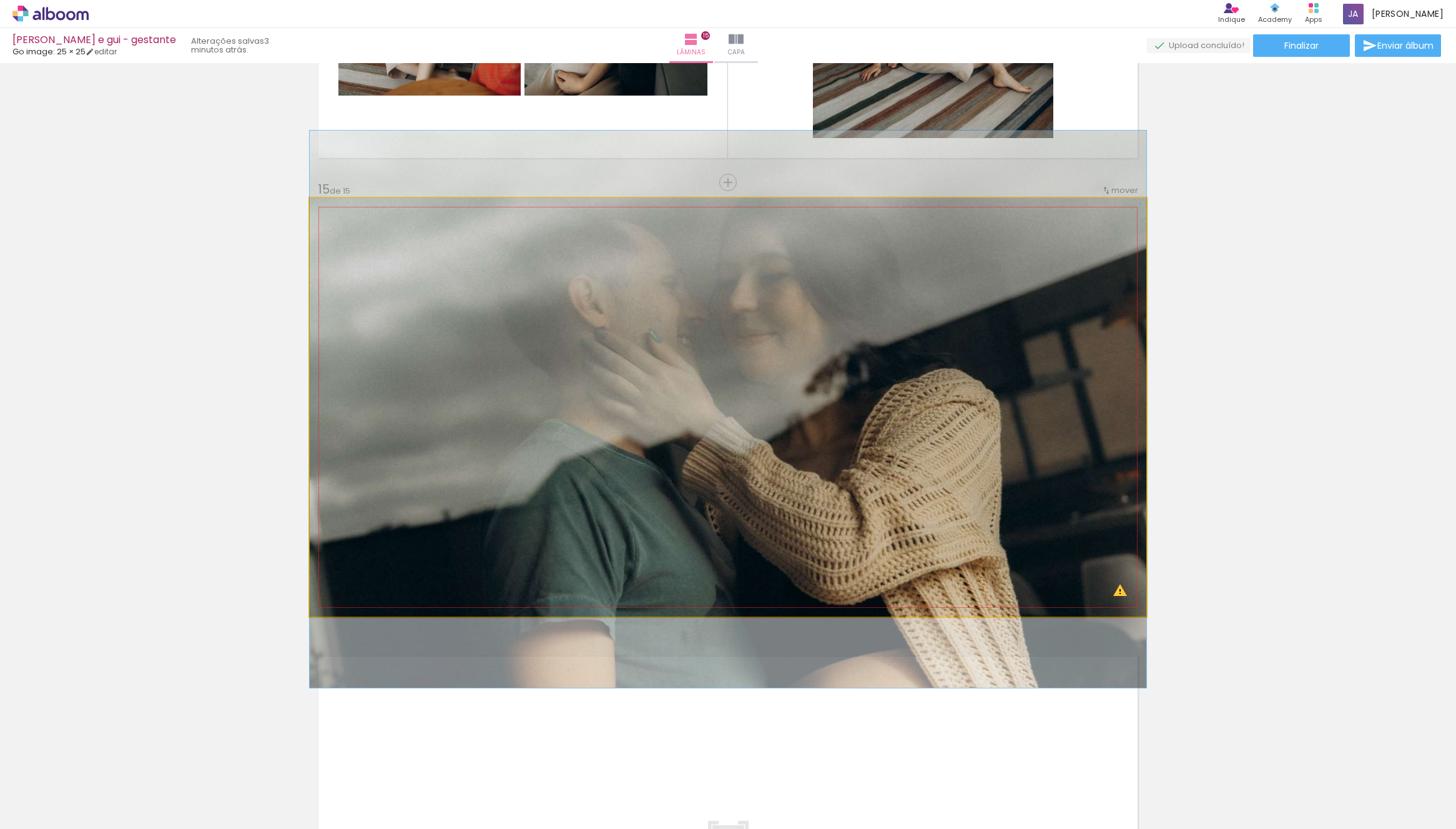
drag, startPoint x: 883, startPoint y: 465, endPoint x: 893, endPoint y: 469, distance: 10.8
click at [883, 465] on quentale-photo at bounding box center [728, 407] width 837 height 419
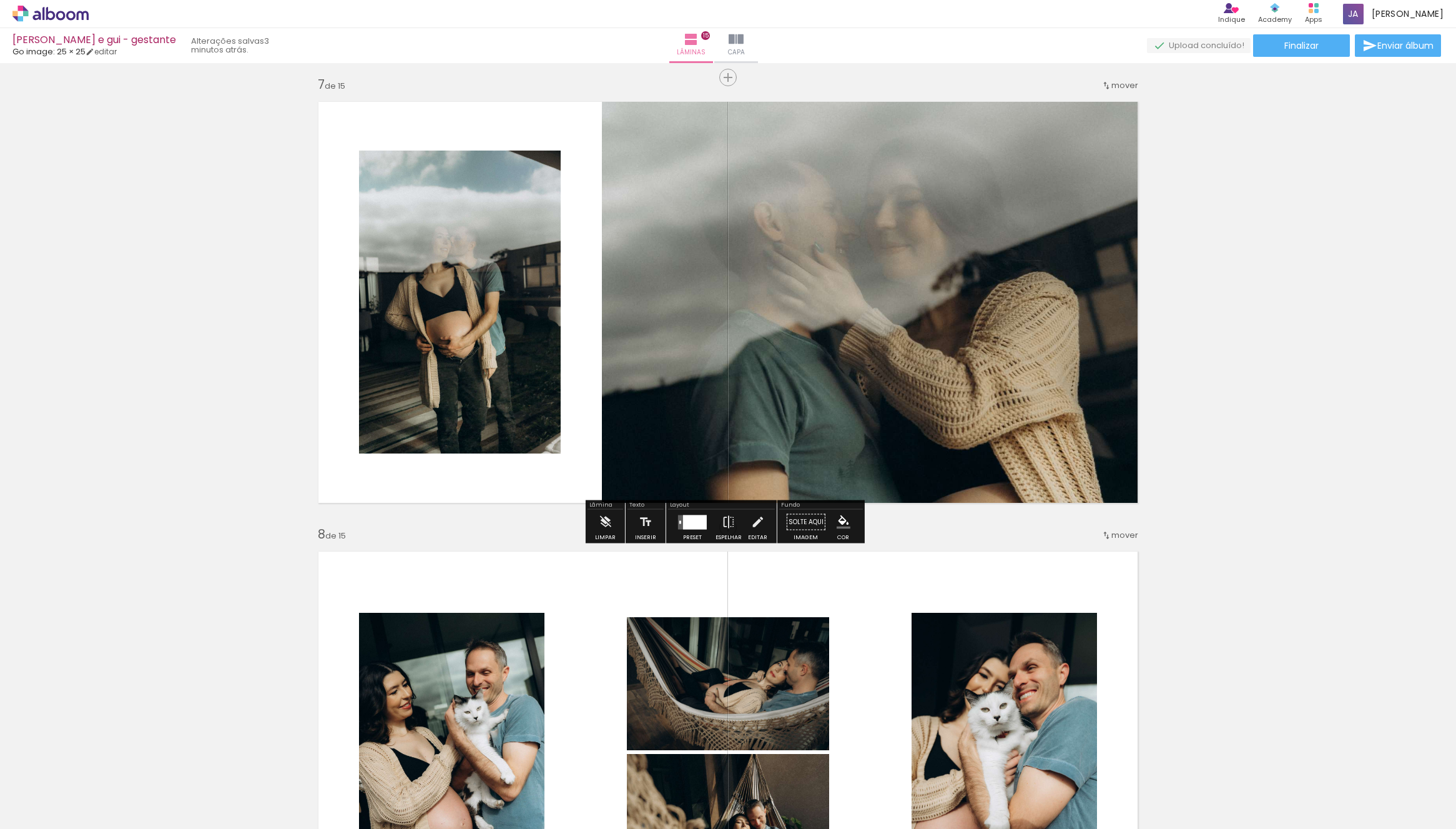
scroll to position [2707, 0]
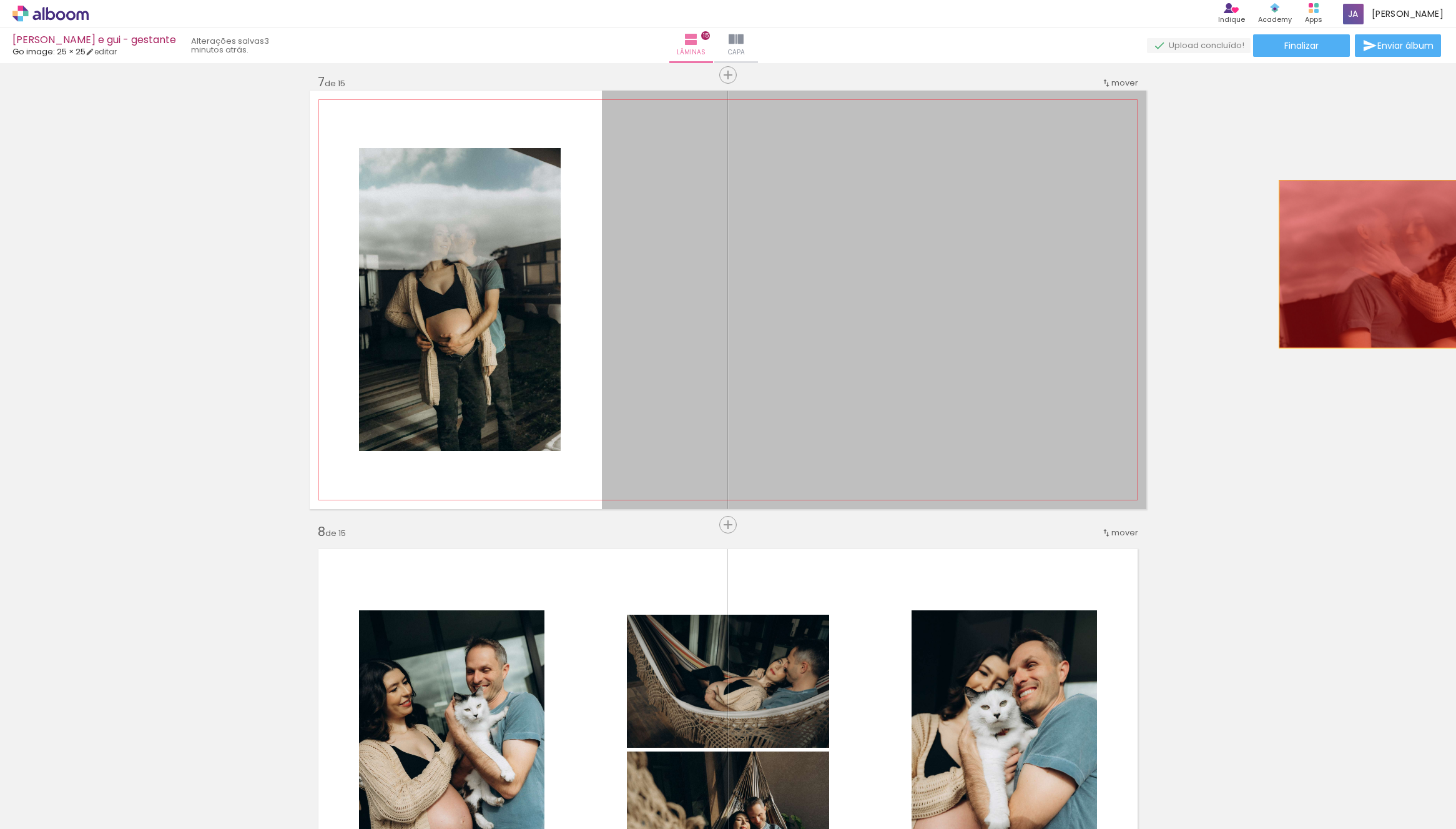
drag, startPoint x: 1162, startPoint y: 299, endPoint x: 1370, endPoint y: 266, distance: 210.6
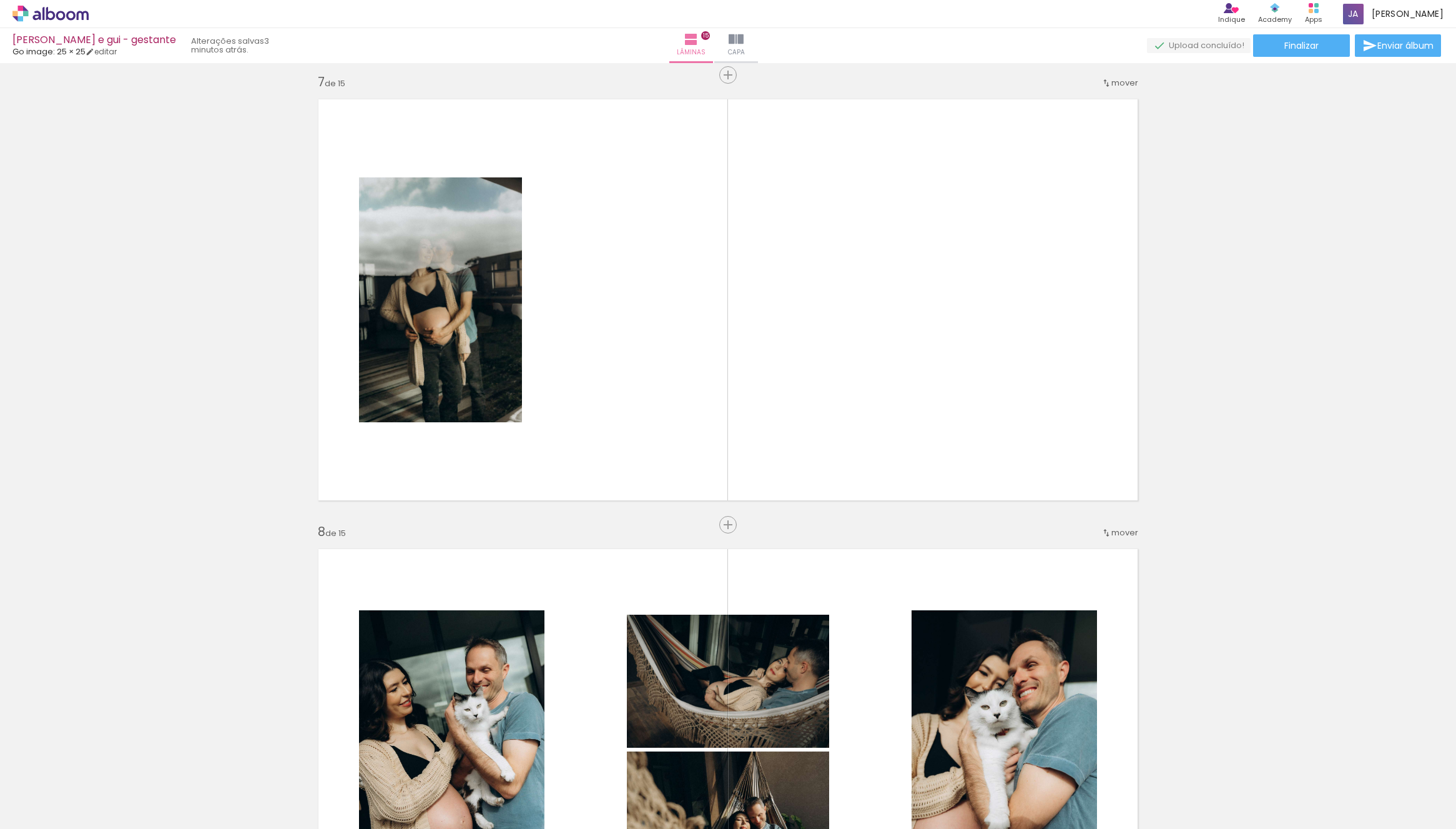
click at [57, 795] on input "Todas as fotos" at bounding box center [35, 791] width 47 height 11
click at [0, 0] on slot "Não utilizadas" at bounding box center [0, 0] width 0 height 0
type input "Não utilizadas"
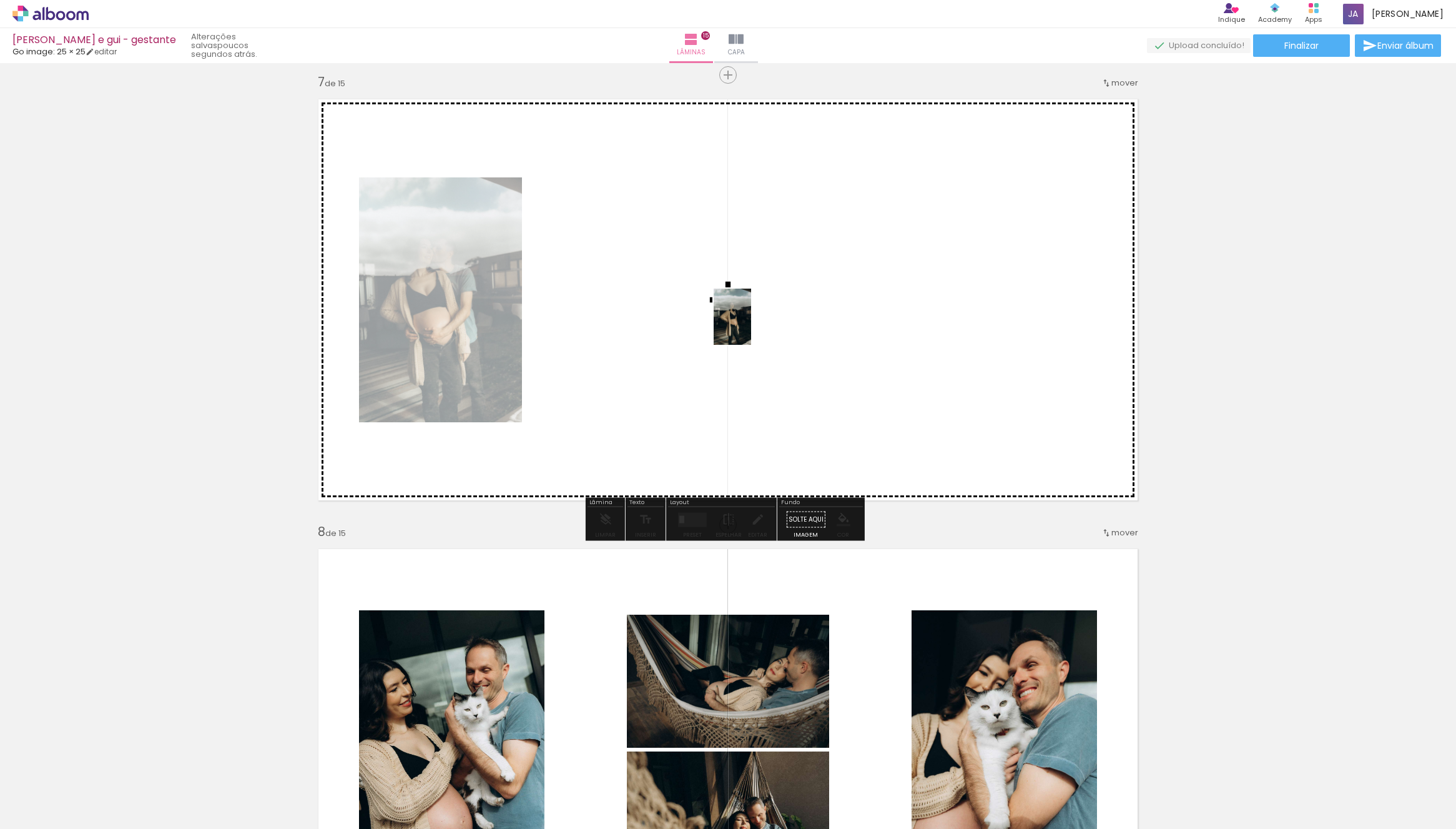
drag, startPoint x: 552, startPoint y: 800, endPoint x: 829, endPoint y: 361, distance: 519.1
click at [755, 321] on quentale-workspace at bounding box center [728, 414] width 1456 height 829
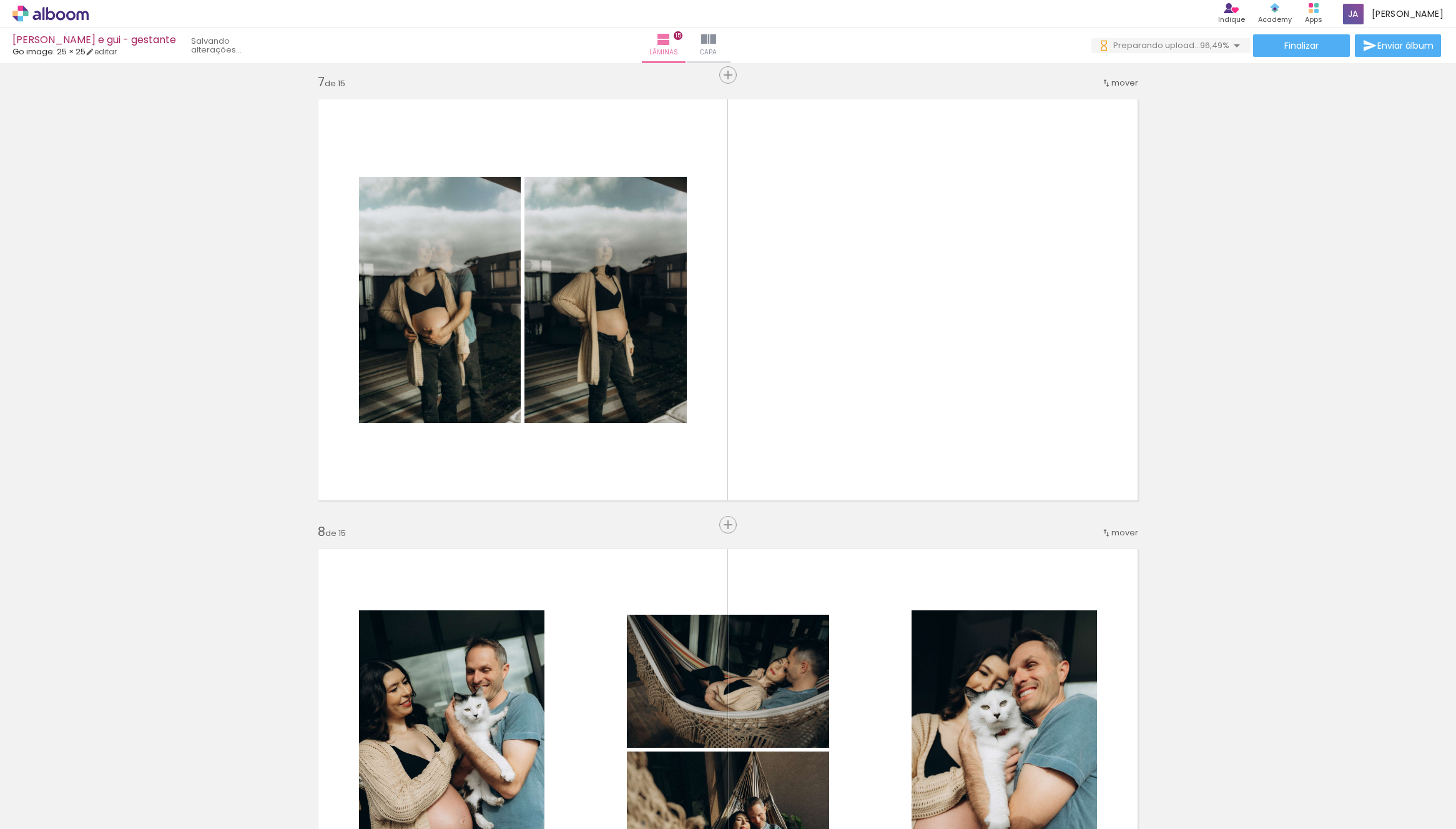
click at [942, 809] on quentale-thumb at bounding box center [964, 787] width 70 height 72
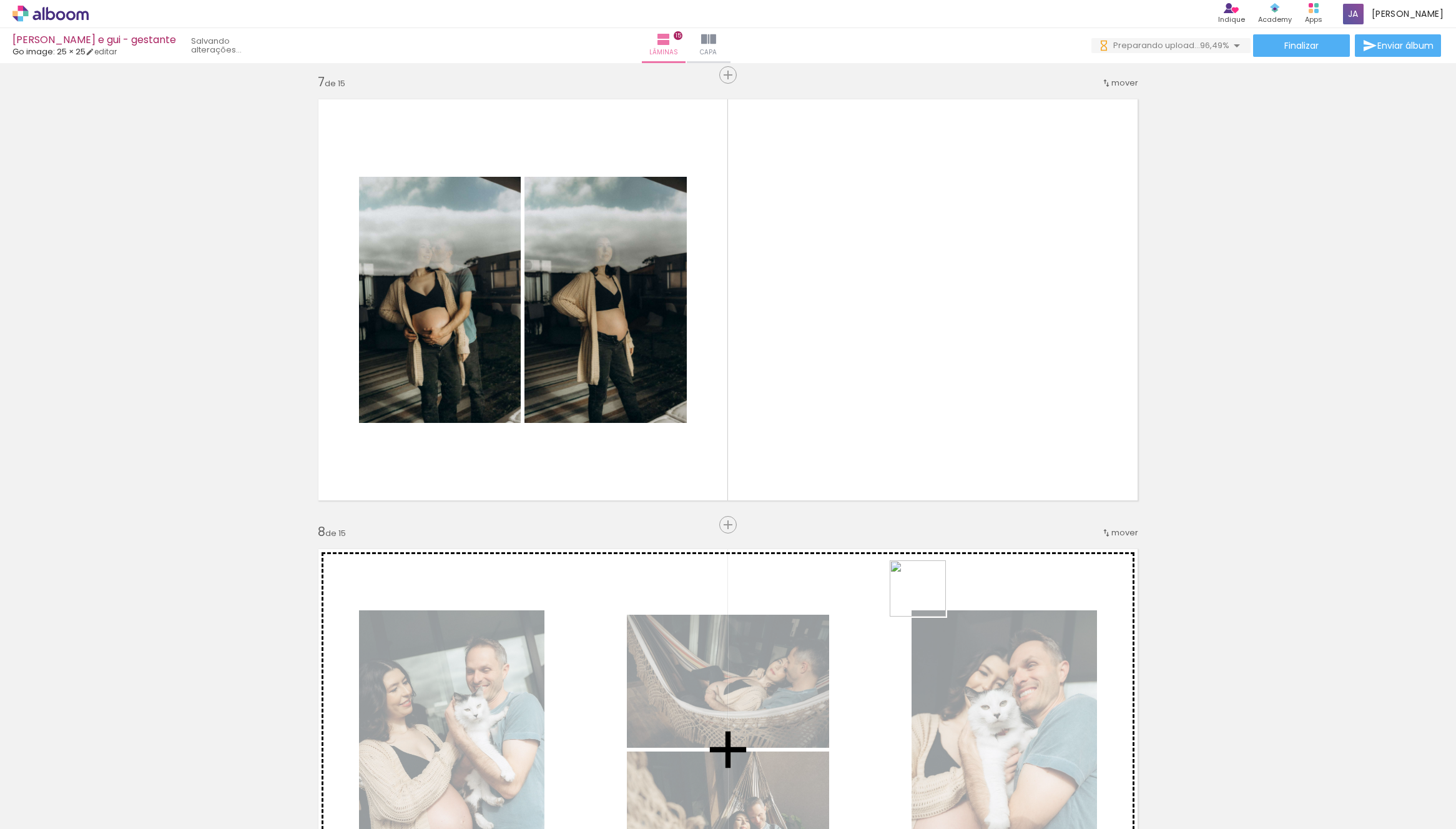
drag, startPoint x: 942, startPoint y: 810, endPoint x: 1025, endPoint y: 392, distance: 426.2
click at [1019, 295] on quentale-workspace at bounding box center [728, 414] width 1456 height 829
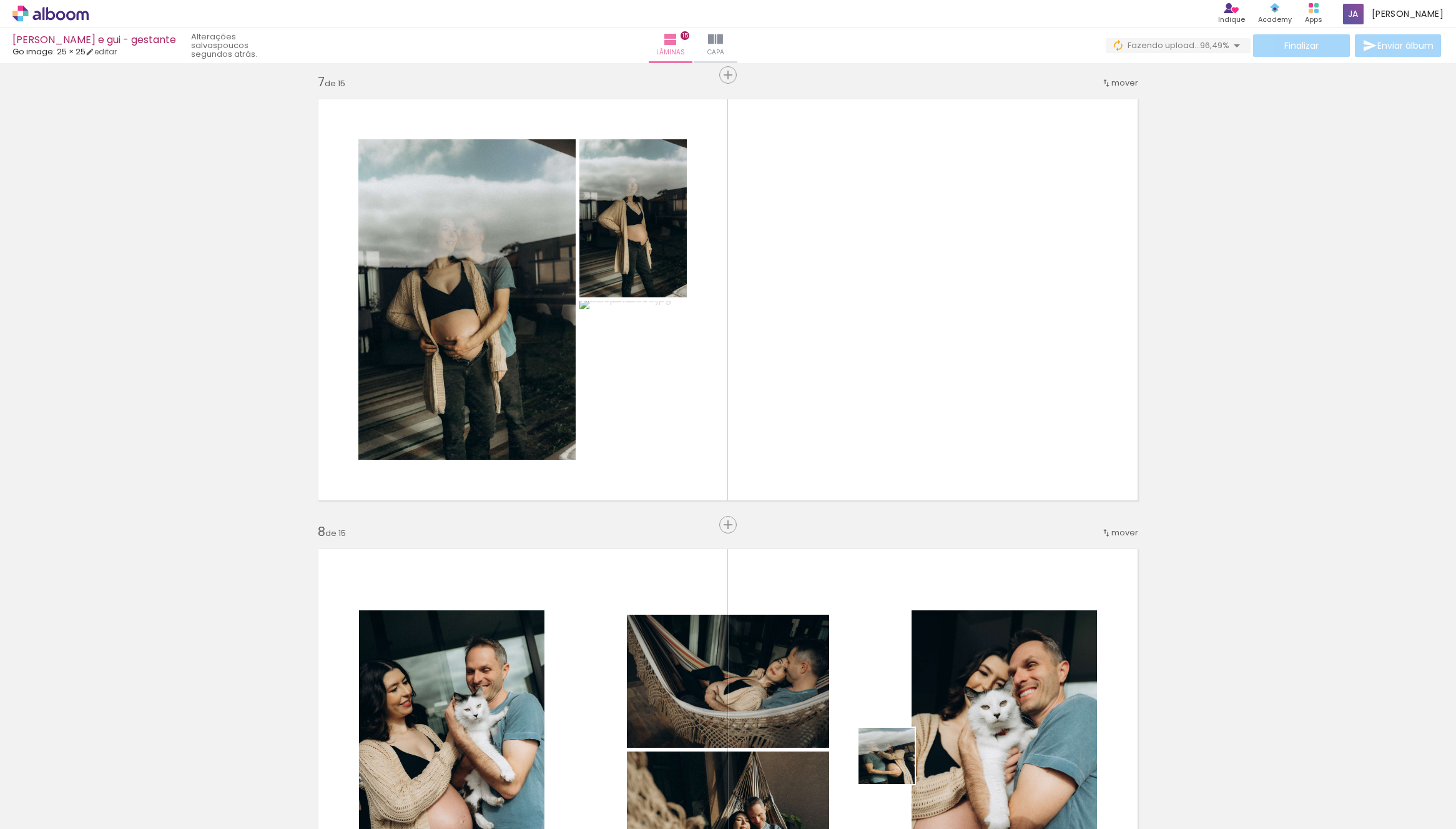
drag, startPoint x: 896, startPoint y: 765, endPoint x: 1066, endPoint y: 240, distance: 551.8
click at [984, 241] on quentale-workspace at bounding box center [728, 414] width 1456 height 829
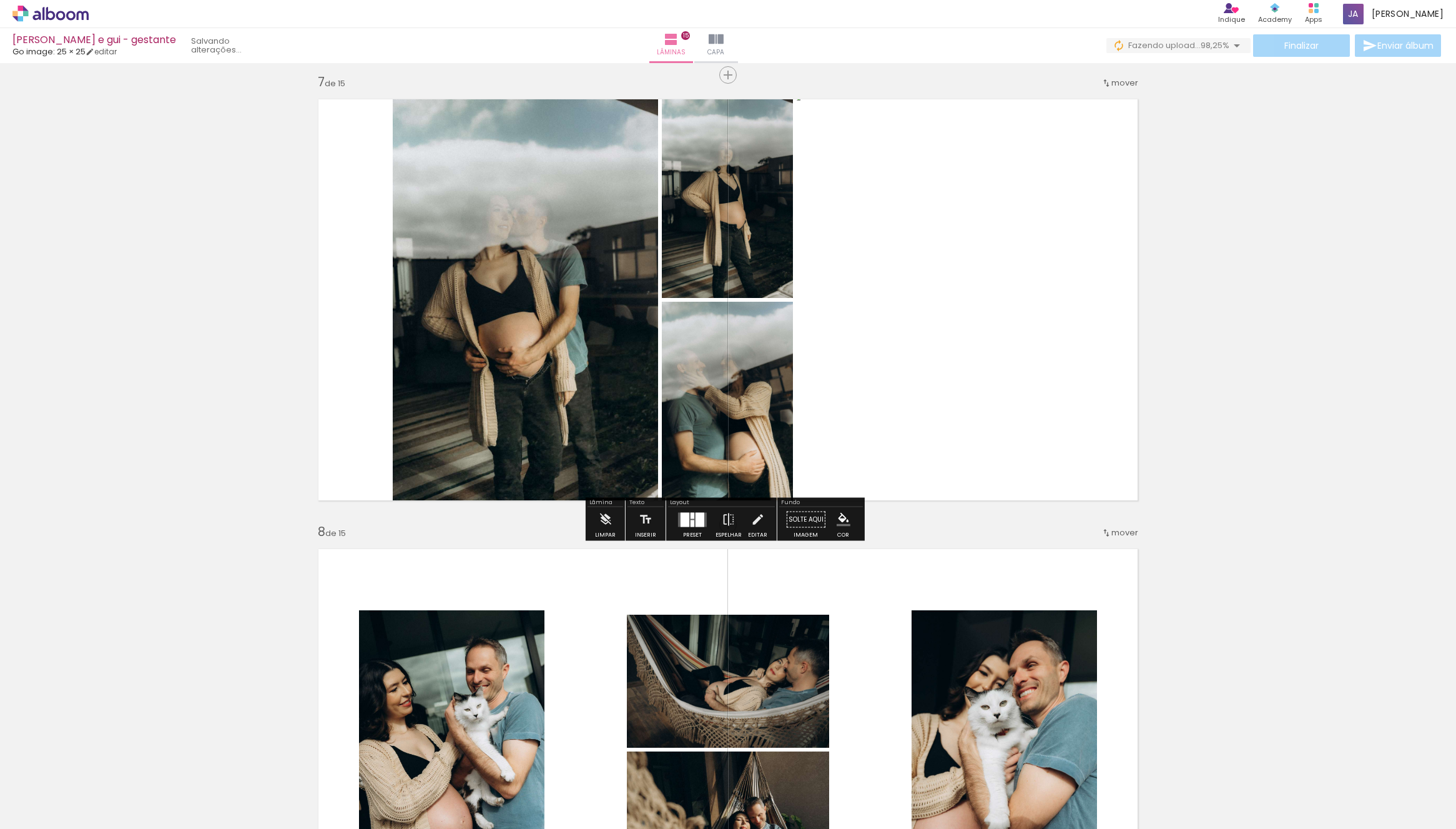
click at [698, 519] on div at bounding box center [700, 520] width 9 height 15
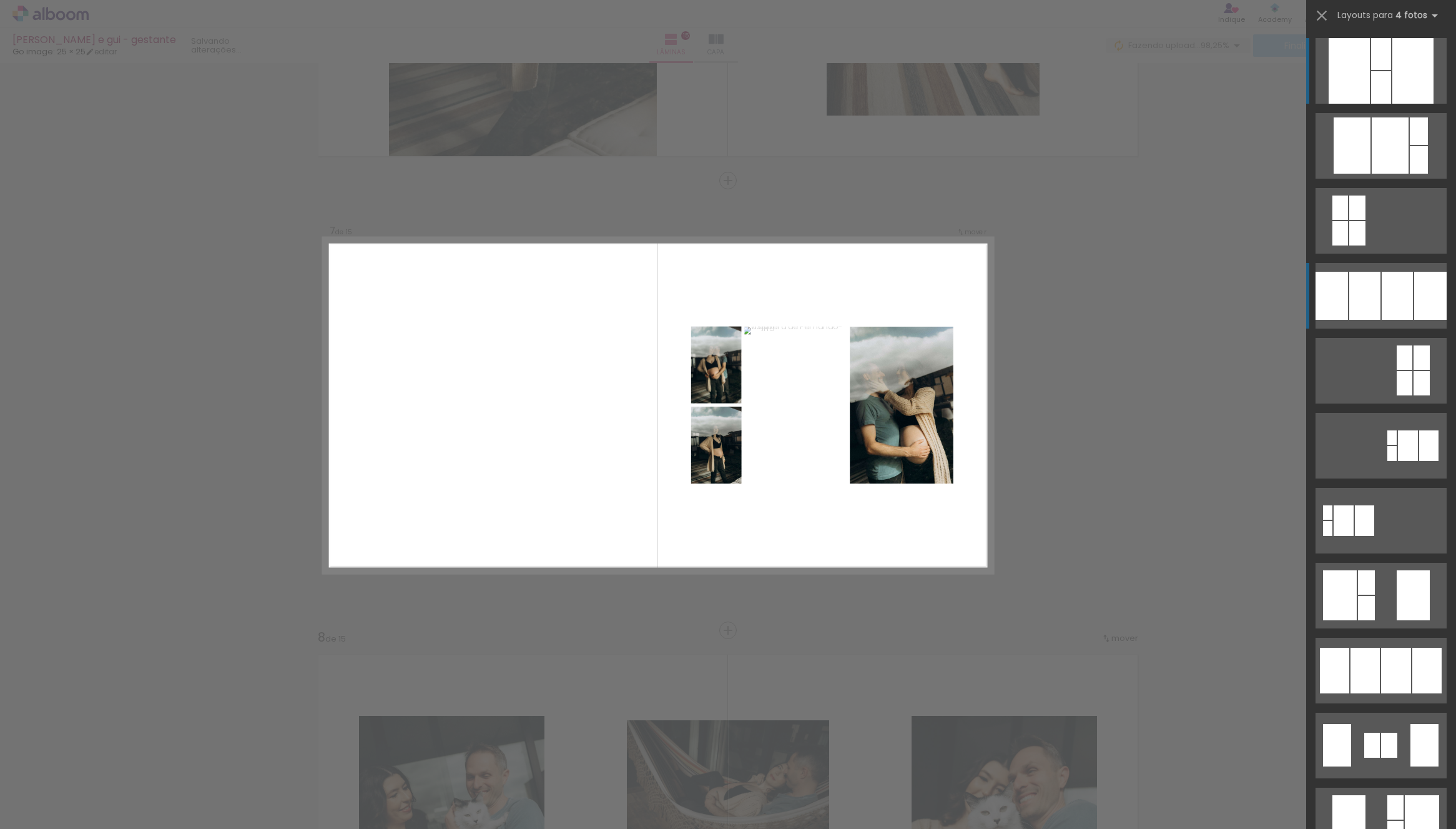
scroll to position [2600, 0]
